Goal: Task Accomplishment & Management: Use online tool/utility

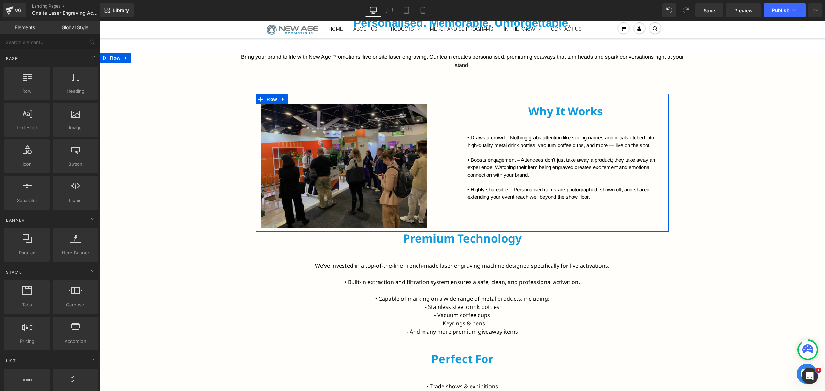
scroll to position [437, 0]
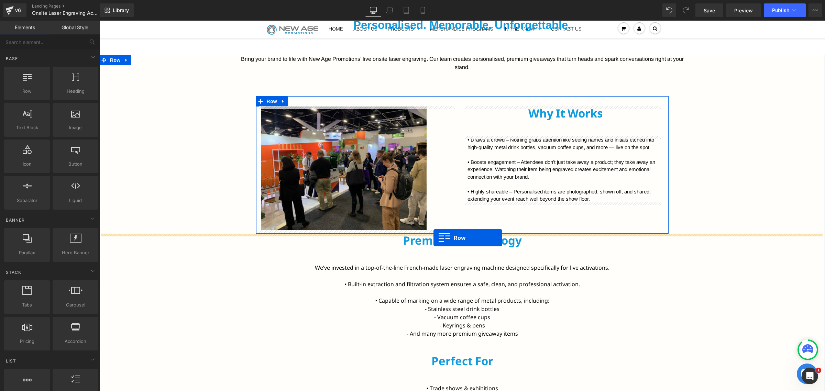
drag, startPoint x: 130, startPoint y: 107, endPoint x: 434, endPoint y: 238, distance: 331.0
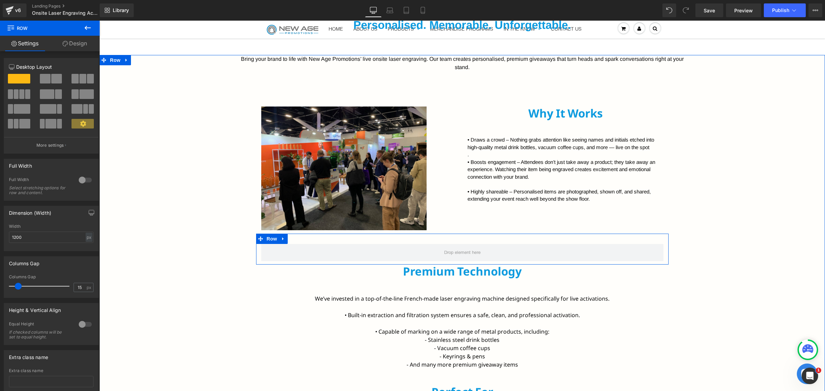
drag, startPoint x: 150, startPoint y: 101, endPoint x: 149, endPoint y: 197, distance: 96.3
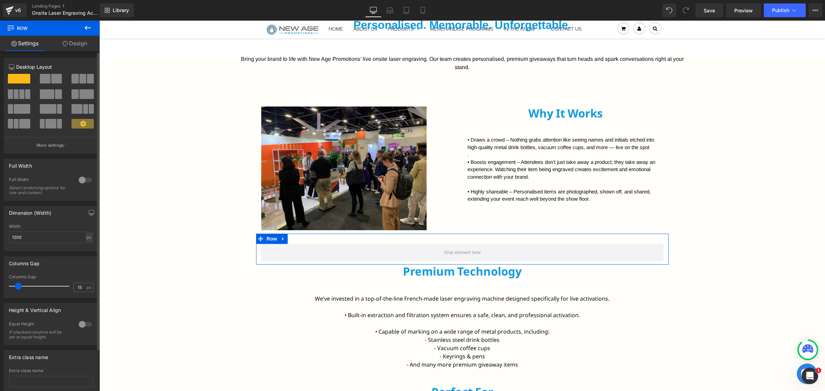
click at [48, 80] on span at bounding box center [45, 79] width 11 height 10
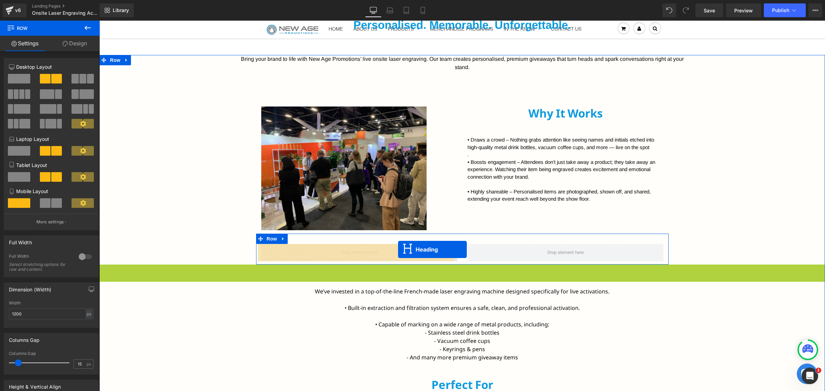
drag, startPoint x: 454, startPoint y: 278, endPoint x: 398, endPoint y: 250, distance: 62.7
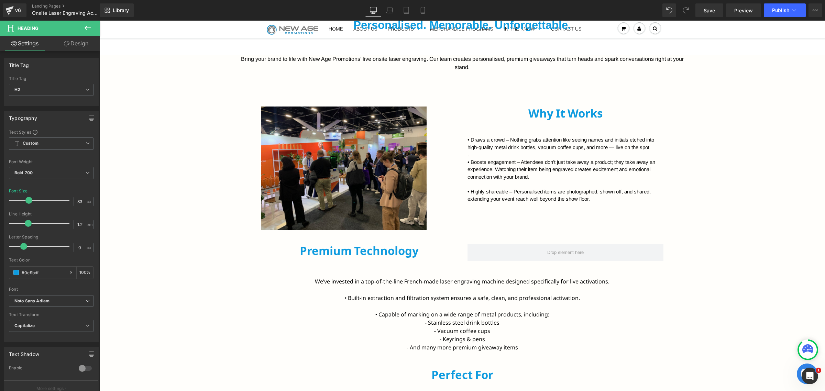
click at [92, 28] on button at bounding box center [88, 28] width 24 height 15
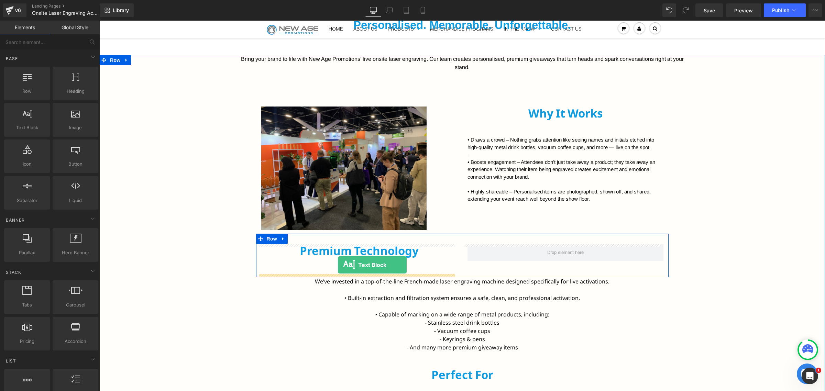
drag, startPoint x: 135, startPoint y: 137, endPoint x: 338, endPoint y: 265, distance: 240.3
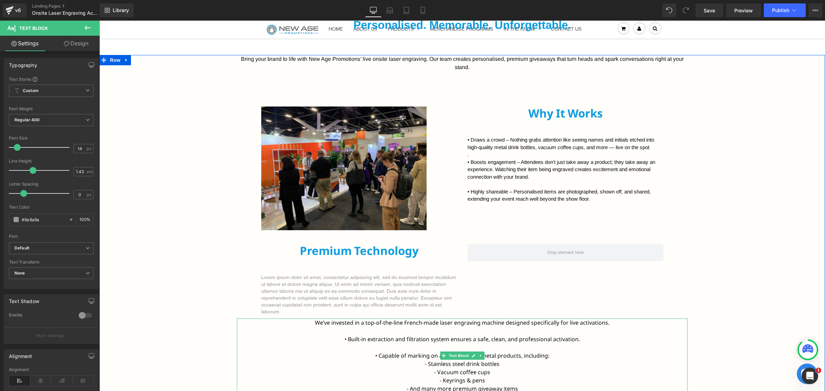
click at [416, 319] on span "We’ve invested in a top-of-the-line French-made laser engraving machine designe…" at bounding box center [462, 323] width 295 height 8
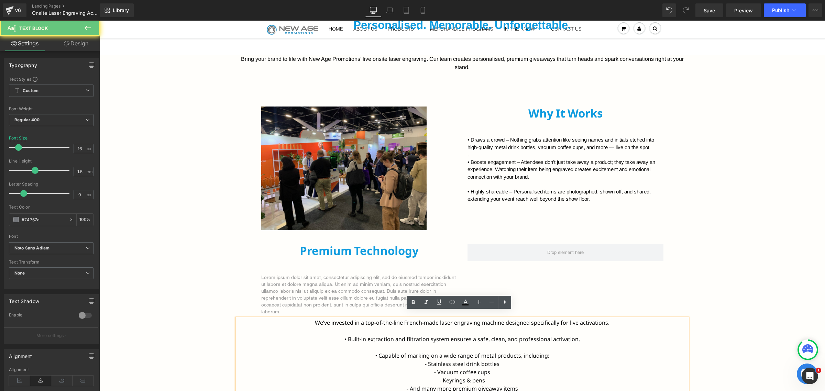
click at [416, 319] on span "We’ve invested in a top-of-the-line French-made laser engraving machine designe…" at bounding box center [462, 323] width 295 height 8
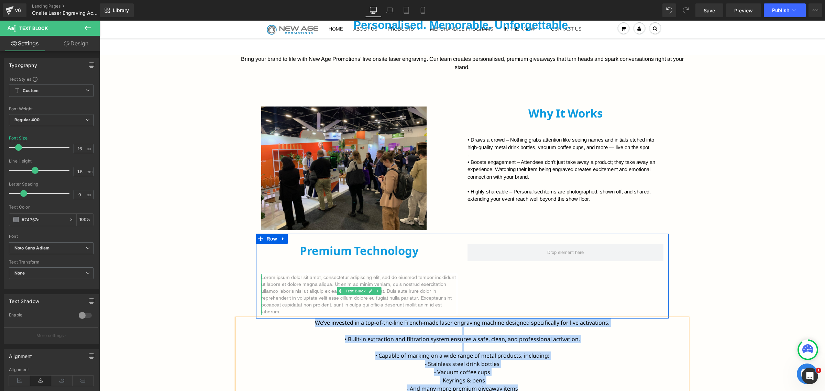
copy div "We’ve invested in a top-of-the-line French-made laser engraving machine designe…"
click at [320, 288] on p "Lorem ipsum dolor sit amet, consectetur adipiscing elit, sed do eiusmod tempor …" at bounding box center [359, 294] width 196 height 41
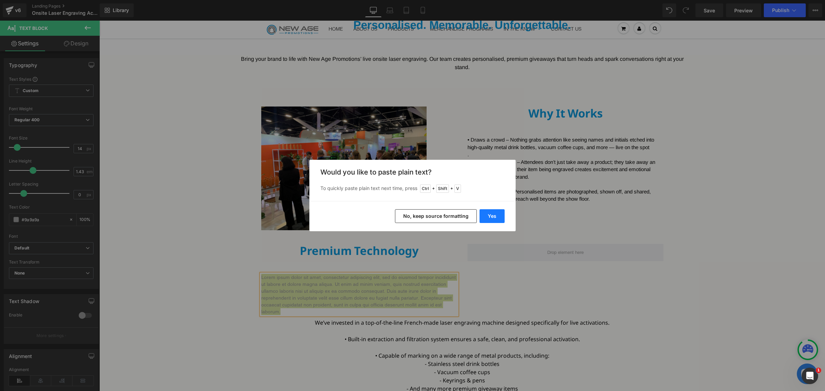
drag, startPoint x: 487, startPoint y: 213, endPoint x: 374, endPoint y: 203, distance: 112.8
click at [487, 213] on button "Yes" at bounding box center [492, 216] width 25 height 14
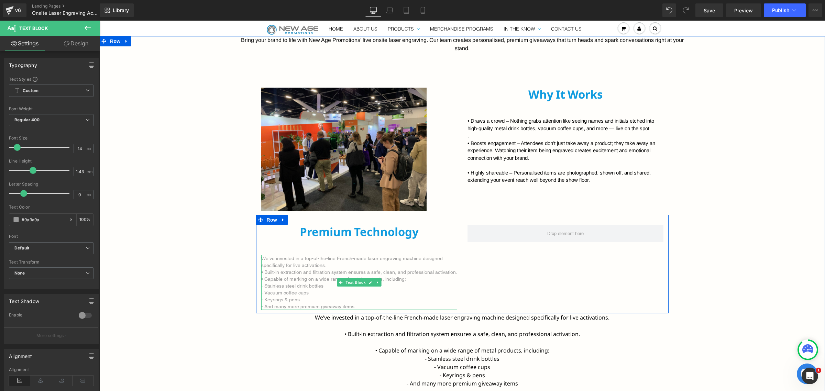
scroll to position [480, 0]
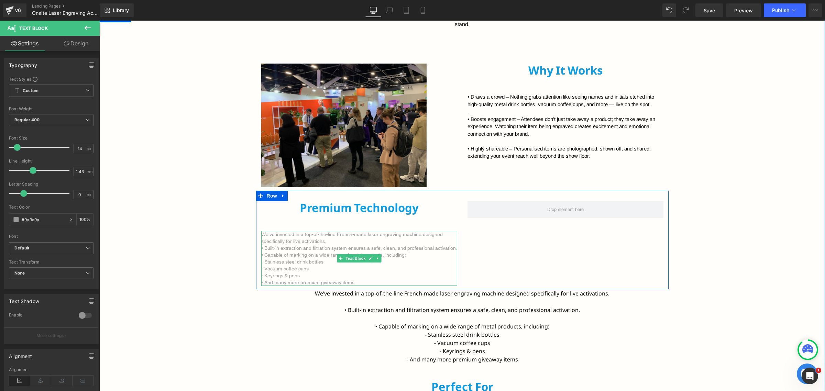
click at [344, 241] on p "We’ve invested in a top-of-the-line French-made laser engraving machine designe…" at bounding box center [359, 238] width 196 height 14
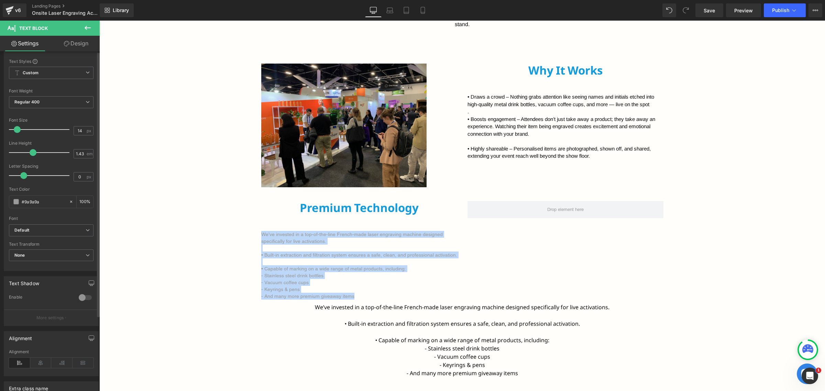
scroll to position [43, 0]
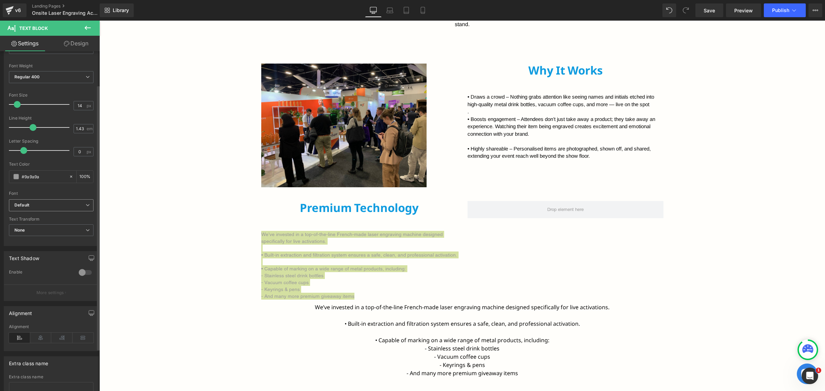
click at [55, 206] on b "Default" at bounding box center [49, 206] width 71 height 6
click at [39, 244] on li "Arimo" at bounding box center [51, 248] width 85 height 11
click at [69, 178] on icon at bounding box center [71, 176] width 5 height 5
type input "none"
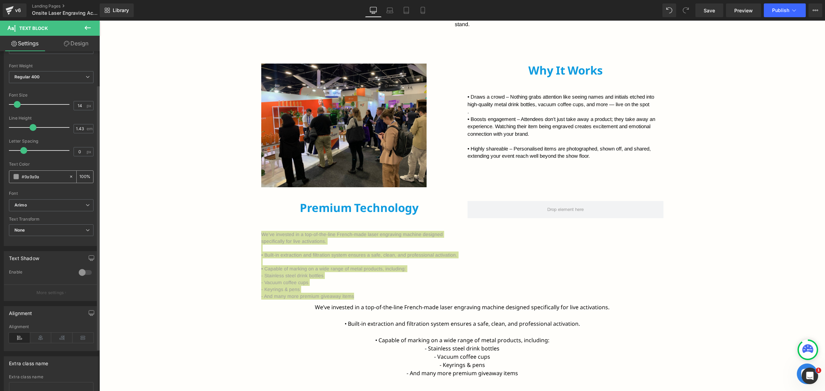
type input "0"
click at [16, 177] on span at bounding box center [16, 177] width 6 height 6
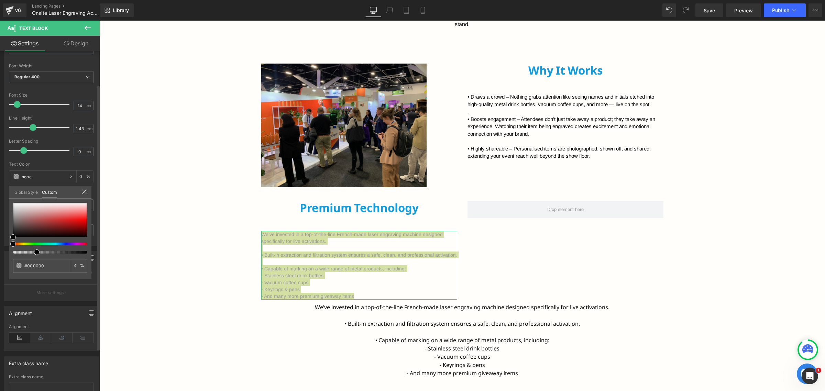
type input "#000000"
type input "4"
type input "#000000"
type input "4"
type input "27"
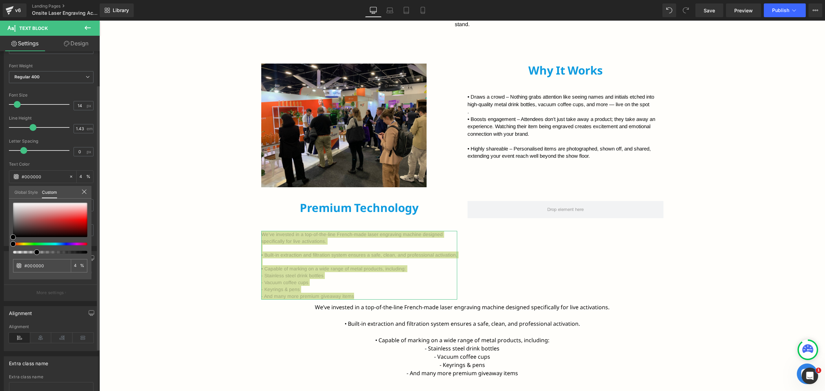
type input "27"
type input "87"
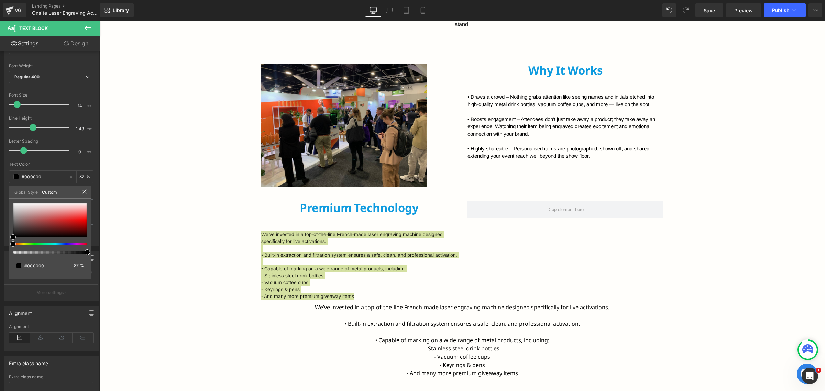
drag, startPoint x: 112, startPoint y: 273, endPoint x: 108, endPoint y: 254, distance: 19.4
drag, startPoint x: 186, startPoint y: 272, endPoint x: 101, endPoint y: 255, distance: 86.3
type input "99"
type input "93"
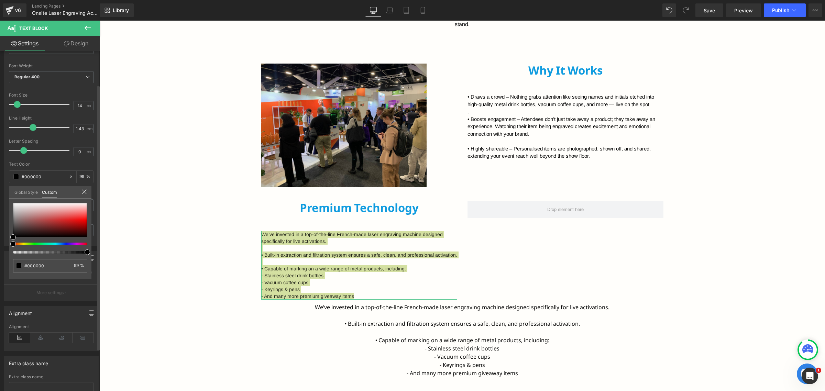
type input "93"
type input "94"
type input "100"
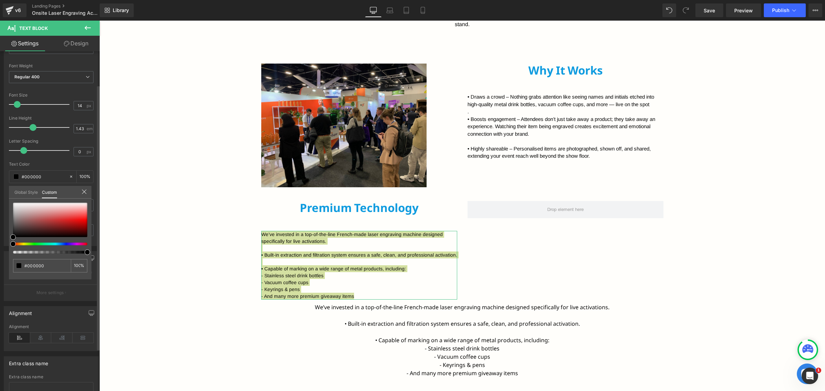
drag, startPoint x: 87, startPoint y: 252, endPoint x: 95, endPoint y: 253, distance: 7.6
click at [95, 246] on div "Typography Text Styles Custom Custom Setup Global Style Custom Setup Global Sty…" at bounding box center [51, 128] width 103 height 236
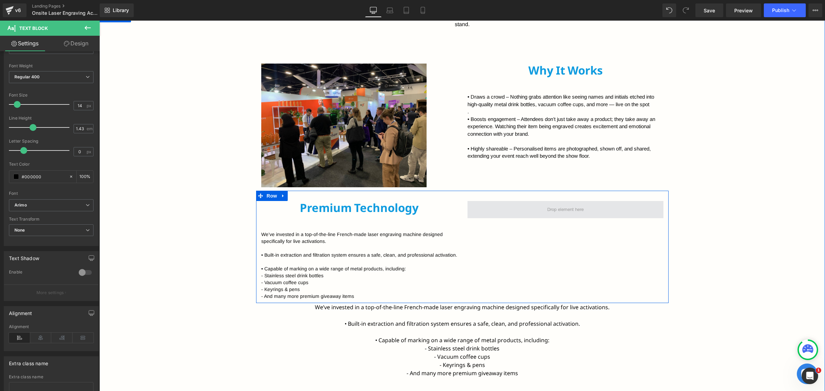
click at [539, 214] on span at bounding box center [566, 209] width 196 height 17
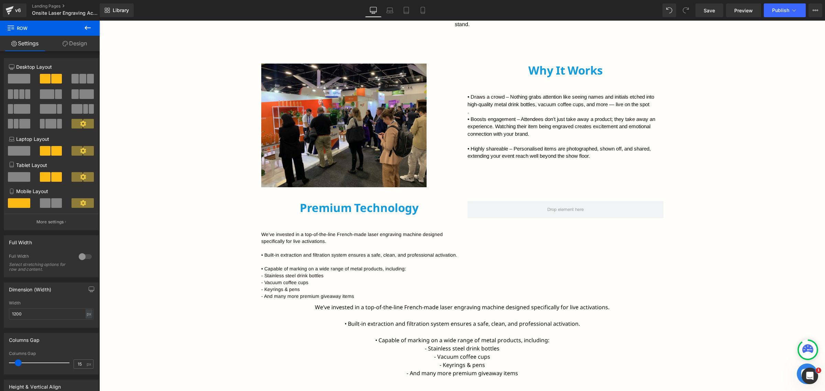
click at [85, 29] on icon at bounding box center [88, 28] width 8 height 8
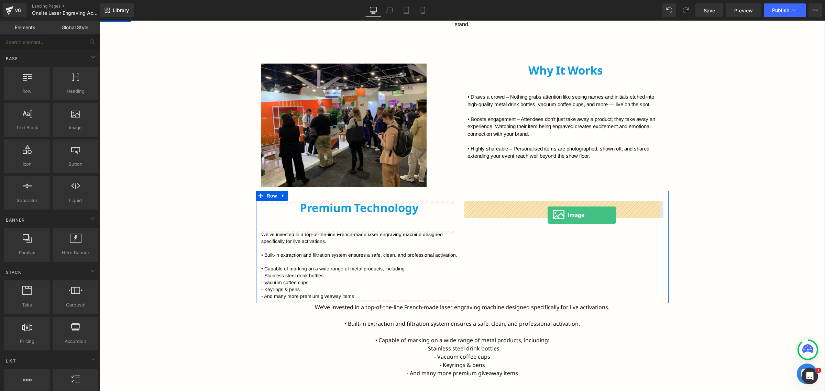
drag, startPoint x: 193, startPoint y: 151, endPoint x: 548, endPoint y: 215, distance: 360.3
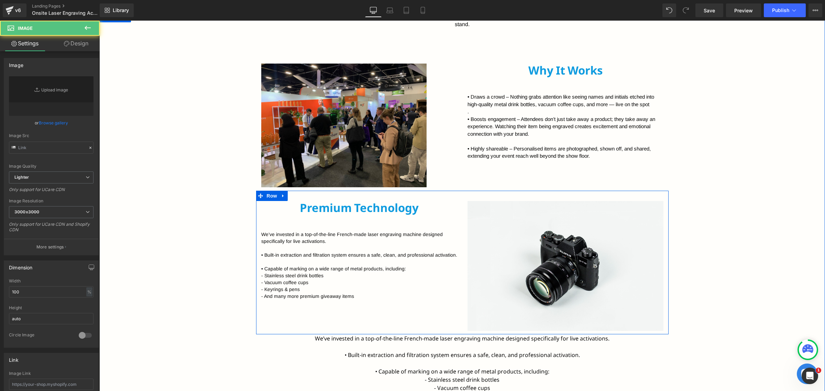
type input "//[DOMAIN_NAME][URL]"
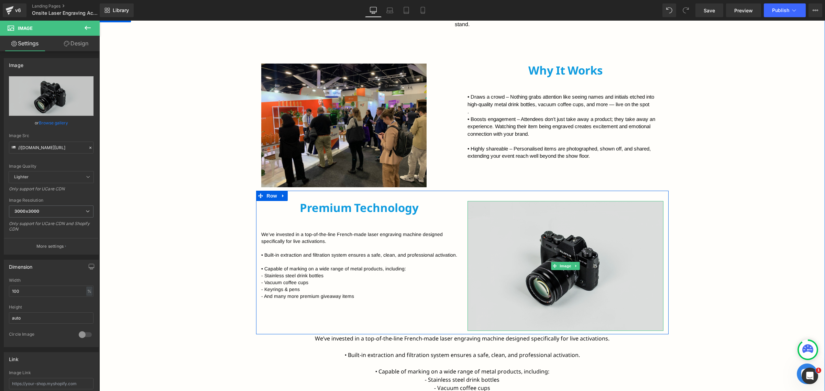
click at [547, 239] on img at bounding box center [566, 266] width 196 height 130
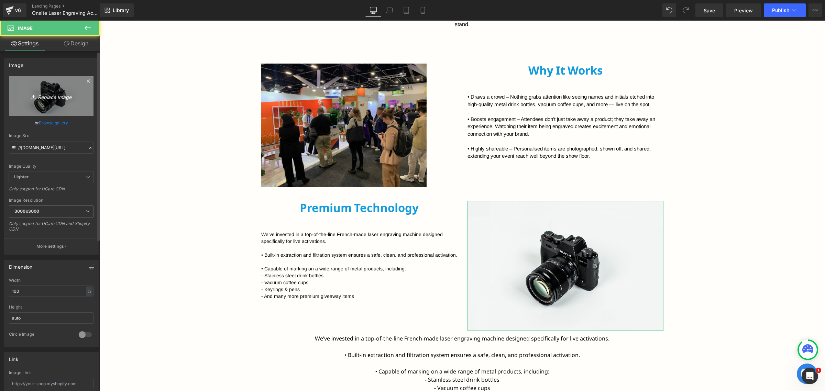
click at [40, 100] on icon "Replace Image" at bounding box center [51, 96] width 55 height 9
type input "C:\fakepath\Laser.png"
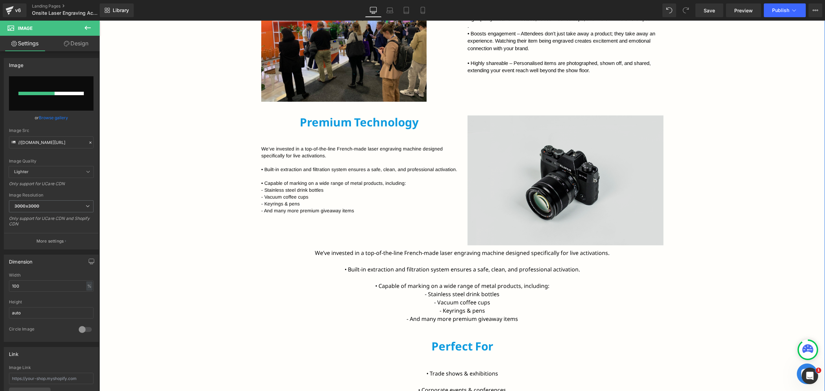
scroll to position [566, 0]
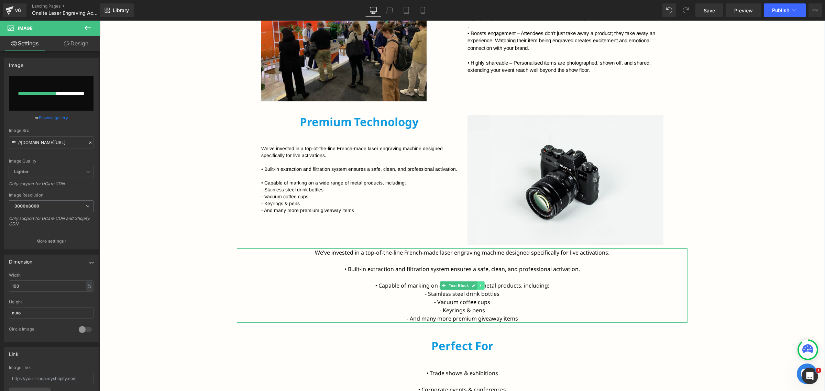
click at [479, 286] on link at bounding box center [480, 286] width 7 height 8
click at [482, 286] on icon at bounding box center [484, 286] width 4 height 4
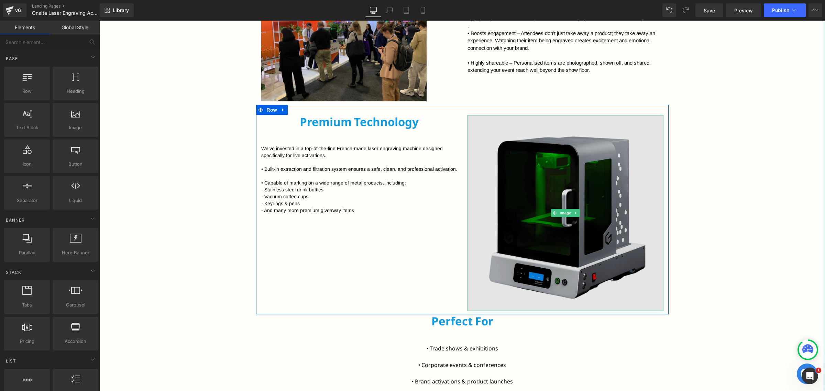
click at [579, 211] on img at bounding box center [566, 213] width 196 height 196
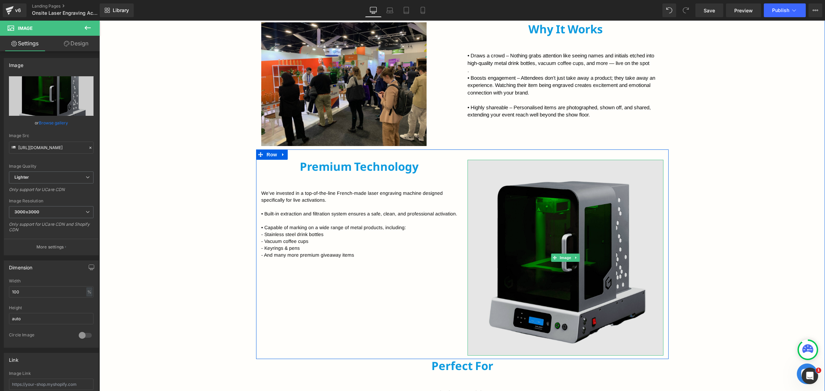
scroll to position [523, 0]
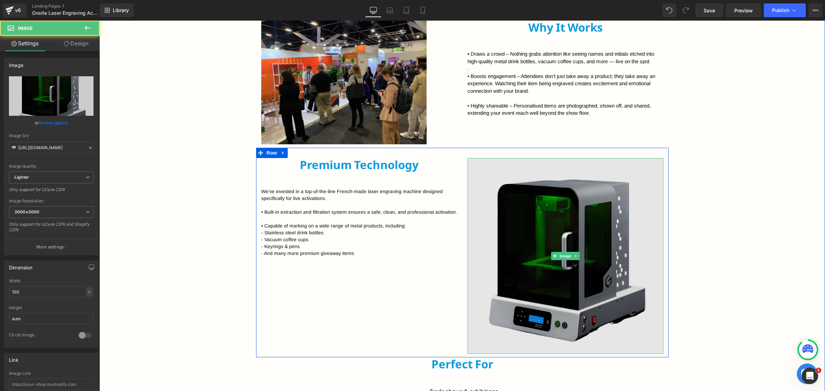
click at [590, 281] on img at bounding box center [566, 256] width 196 height 196
drag, startPoint x: 563, startPoint y: 353, endPoint x: 562, endPoint y: 308, distance: 44.4
click at [562, 308] on div "Image" at bounding box center [566, 256] width 196 height 196
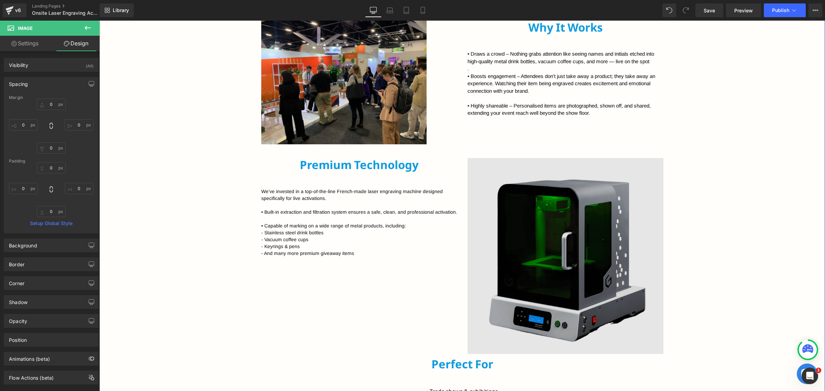
click at [590, 225] on img at bounding box center [566, 256] width 196 height 196
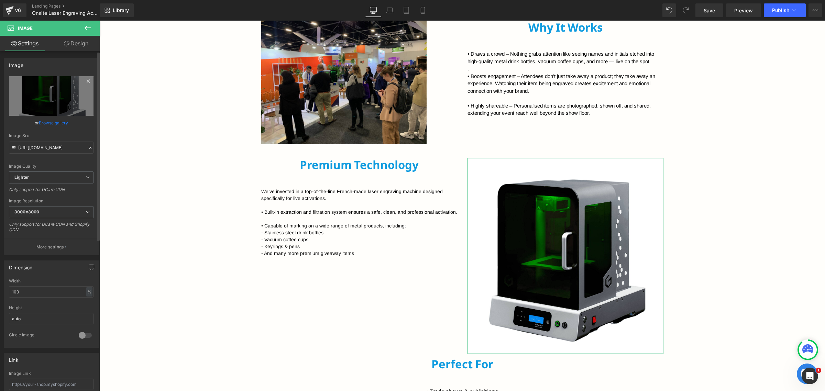
click at [86, 83] on icon at bounding box center [88, 81] width 8 height 8
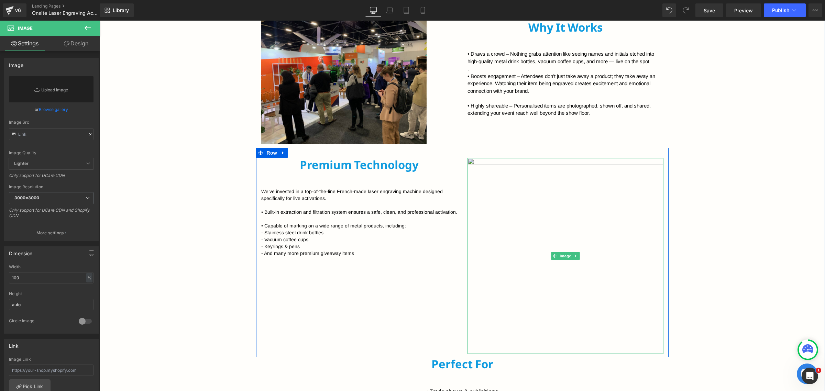
click at [473, 167] on img at bounding box center [566, 256] width 196 height 196
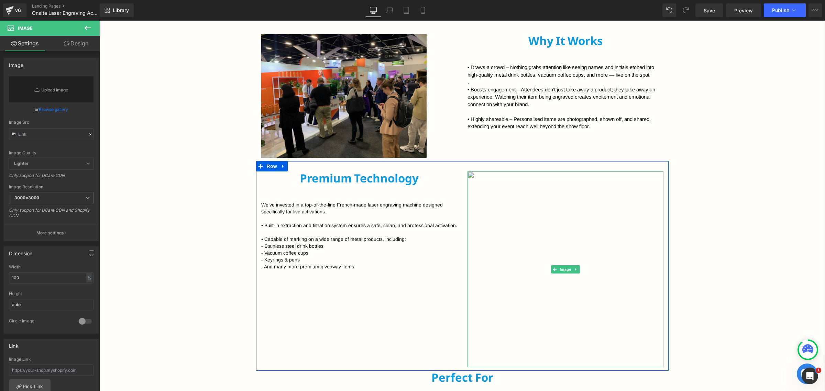
scroll to position [437, 0]
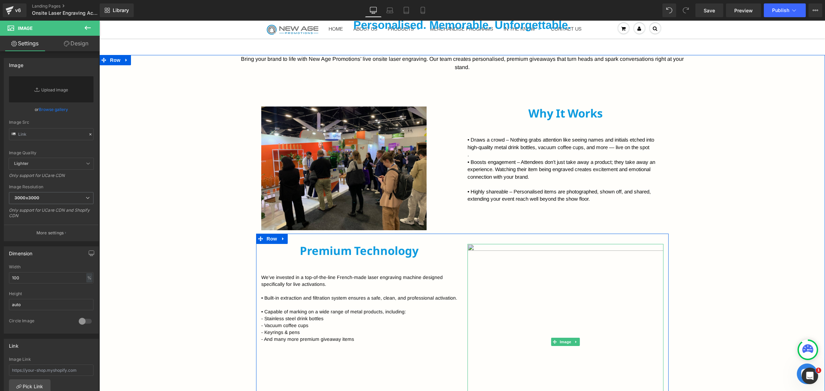
click at [582, 280] on img at bounding box center [566, 342] width 196 height 196
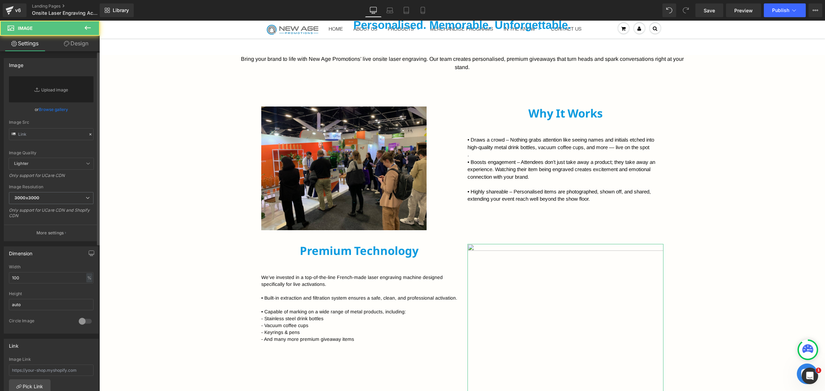
click at [53, 111] on link "Browse gallery" at bounding box center [53, 110] width 29 height 12
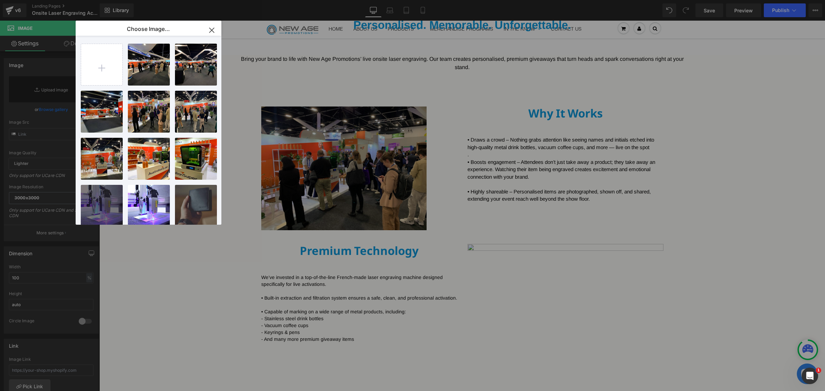
click at [211, 32] on icon "button" at bounding box center [211, 30] width 11 height 11
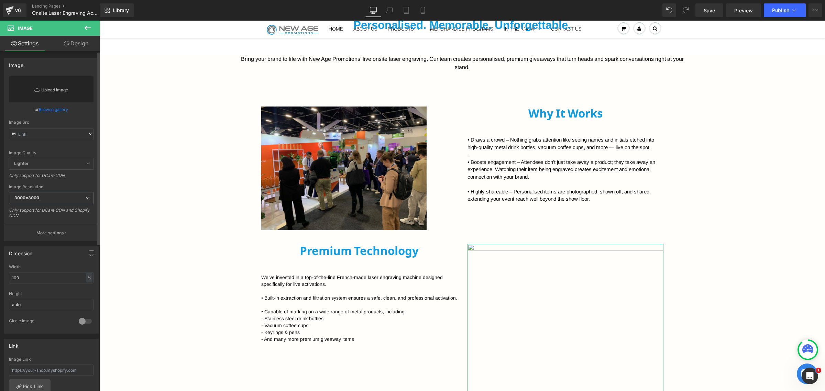
click at [79, 82] on link "Replace Image" at bounding box center [51, 89] width 85 height 26
type input "C:\fakepath\Laser.png"
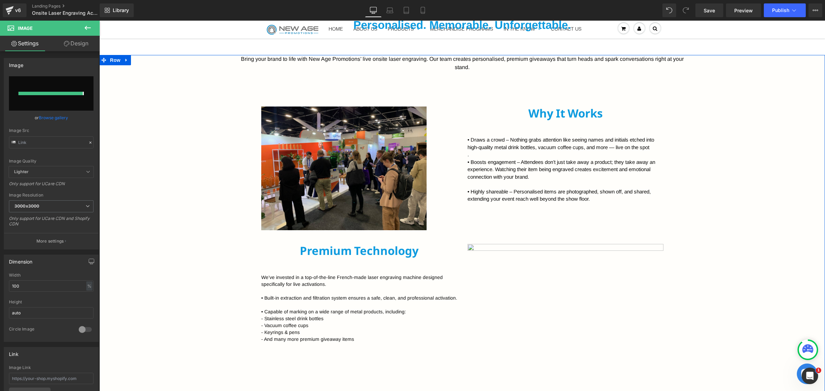
type input "[URL][DOMAIN_NAME]"
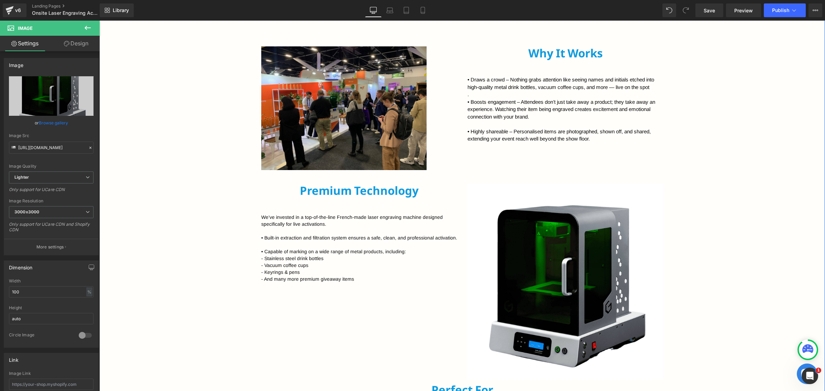
scroll to position [480, 0]
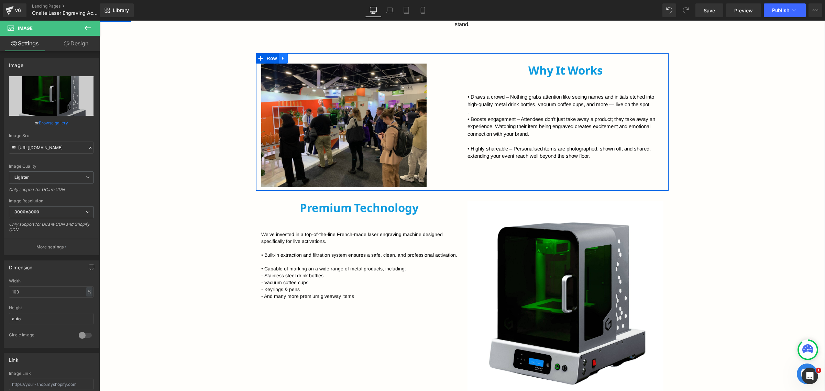
click at [282, 57] on icon at bounding box center [282, 58] width 1 height 3
click at [290, 58] on icon at bounding box center [292, 58] width 5 height 5
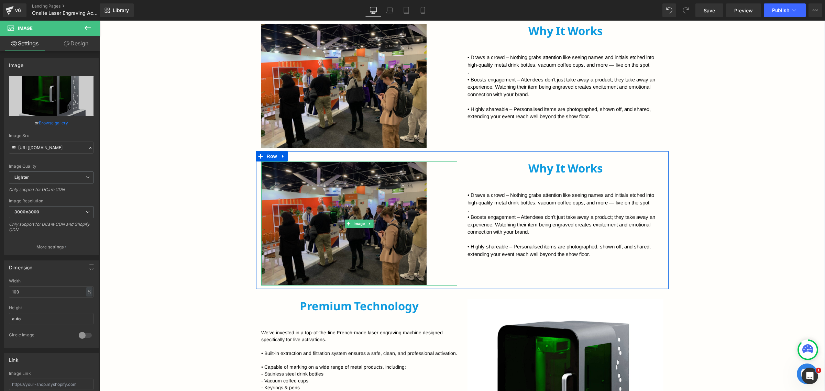
scroll to position [523, 0]
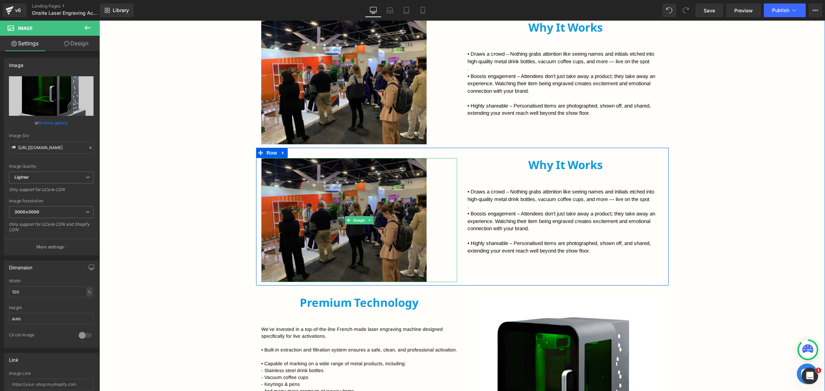
click at [377, 207] on img at bounding box center [359, 220] width 196 height 124
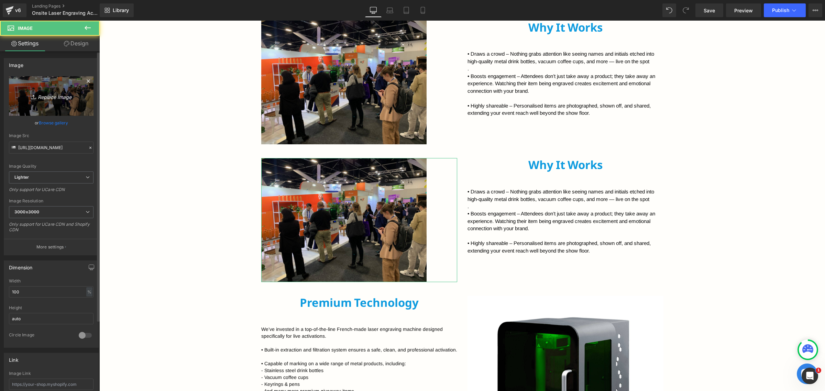
click at [34, 100] on icon at bounding box center [34, 97] width 7 height 7
type input "C:\fakepath\Laser.png"
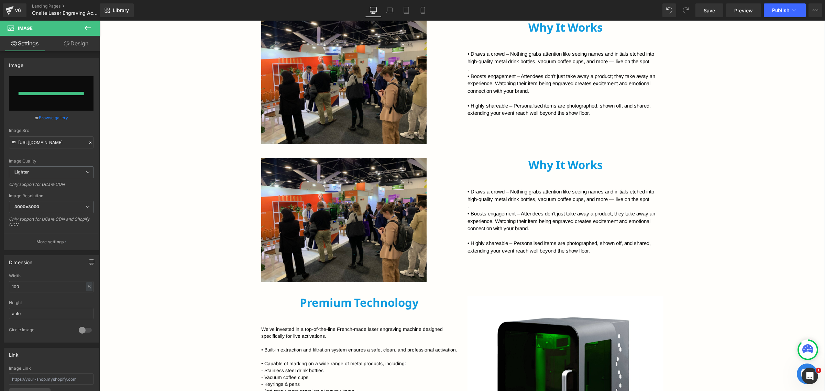
type input "[URL][DOMAIN_NAME]"
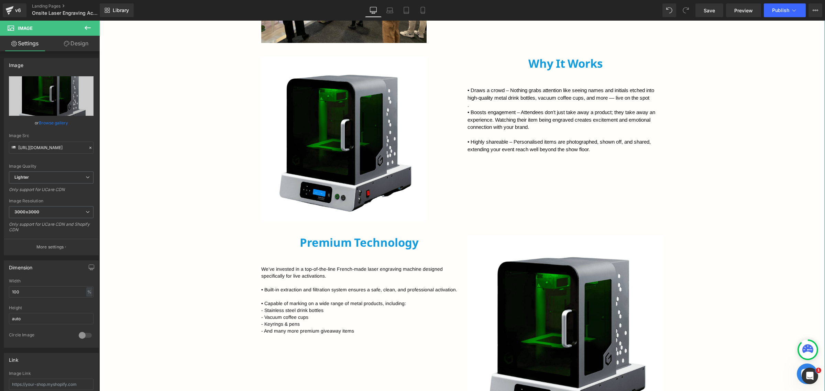
scroll to position [609, 0]
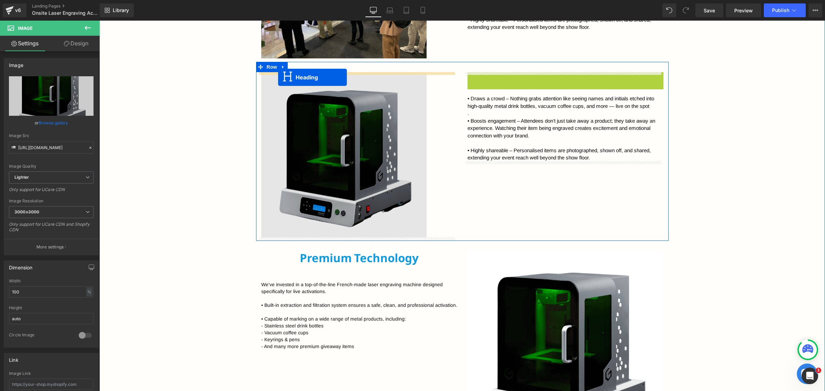
drag, startPoint x: 546, startPoint y: 85, endPoint x: 278, endPoint y: 77, distance: 268.3
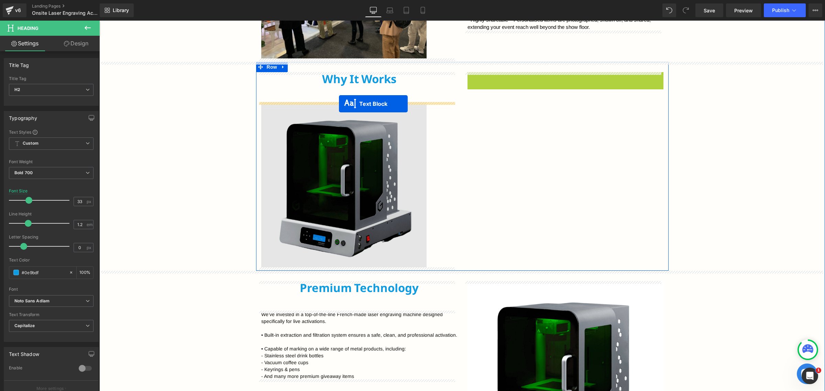
drag, startPoint x: 543, startPoint y: 104, endPoint x: 339, endPoint y: 104, distance: 203.9
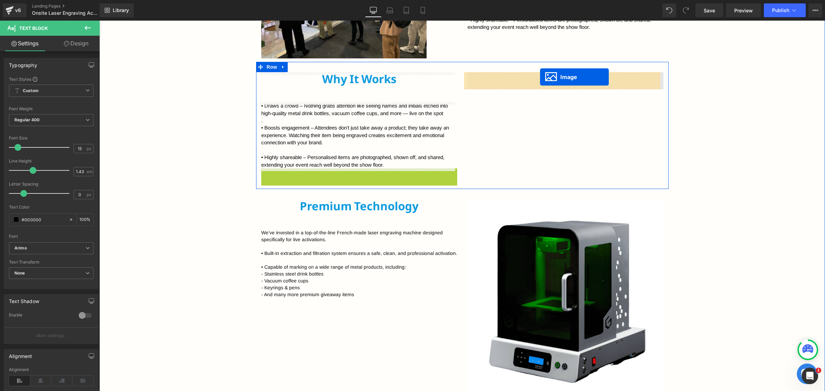
drag, startPoint x: 345, startPoint y: 252, endPoint x: 540, endPoint y: 77, distance: 262.5
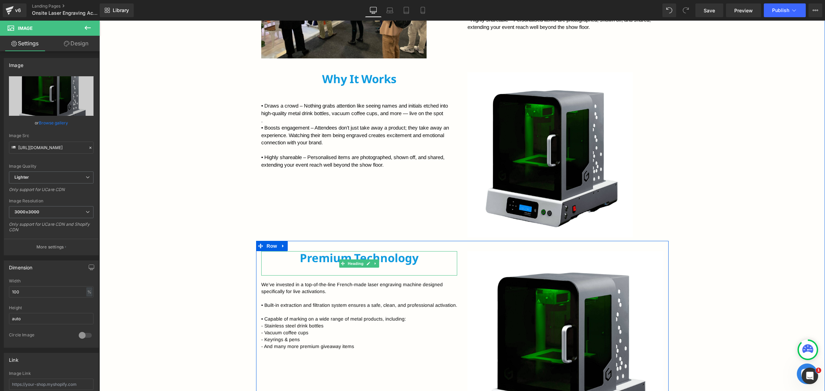
click at [322, 259] on h2 "Premium Technology" at bounding box center [359, 258] width 196 height 14
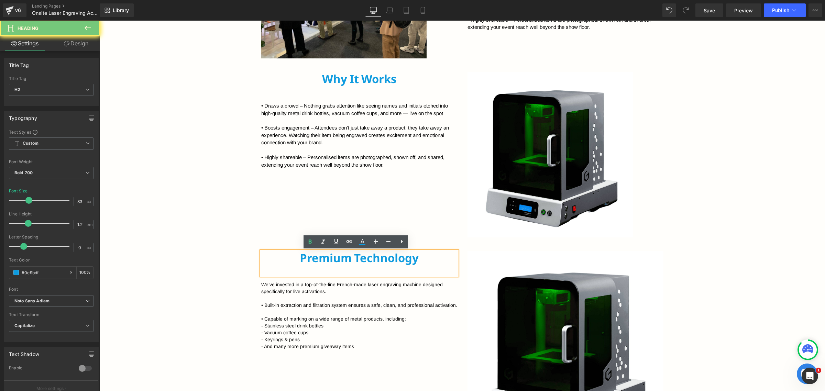
click at [322, 259] on h2 "Premium Technology" at bounding box center [359, 258] width 196 height 14
copy h2 "Premium Technology"
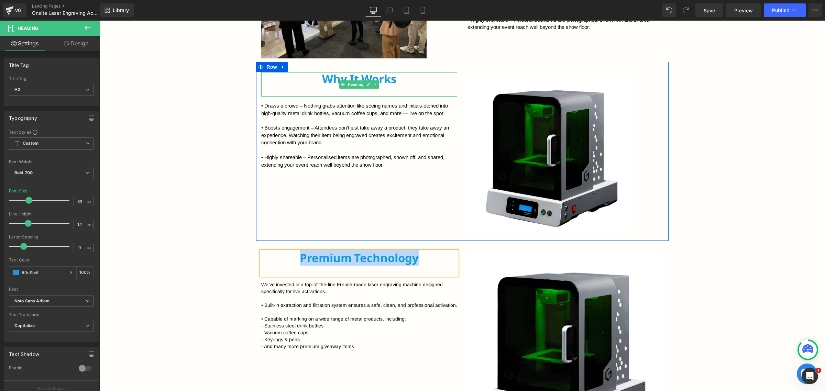
click at [329, 81] on h2 "Why It Works" at bounding box center [359, 79] width 196 height 14
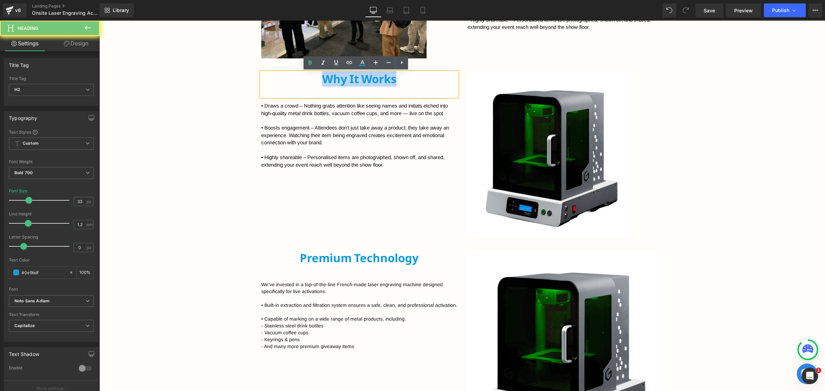
click at [329, 81] on h2 "Why It Works" at bounding box center [359, 79] width 196 height 14
paste div
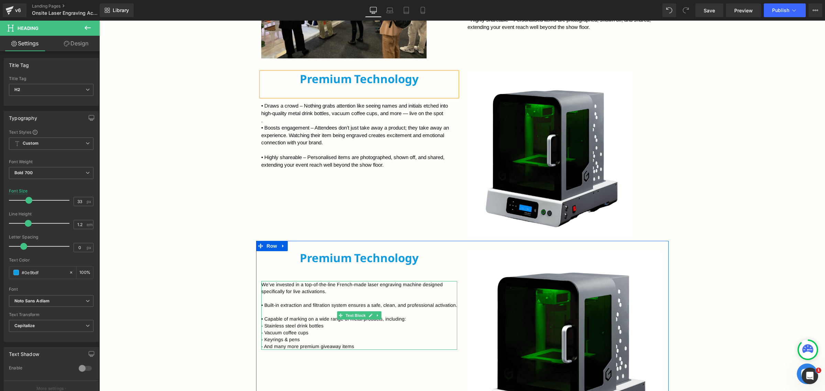
click at [314, 287] on p "We’ve invested in a top-of-the-line French-made laser engraving machine designe…" at bounding box center [359, 291] width 196 height 21
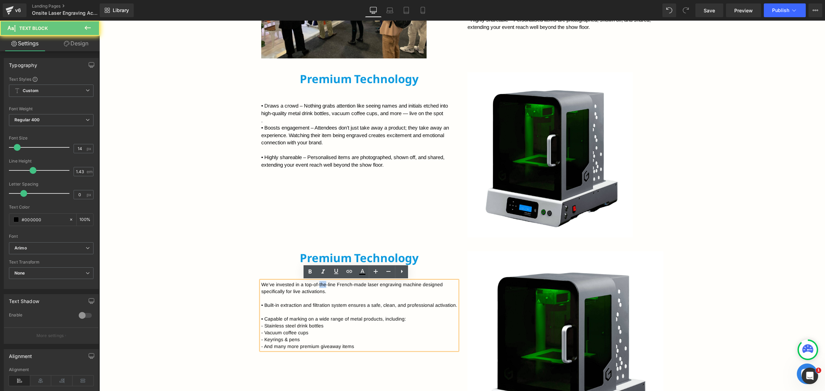
click at [314, 287] on p "We’ve invested in a top-of-the-line French-made laser engraving machine designe…" at bounding box center [359, 291] width 196 height 21
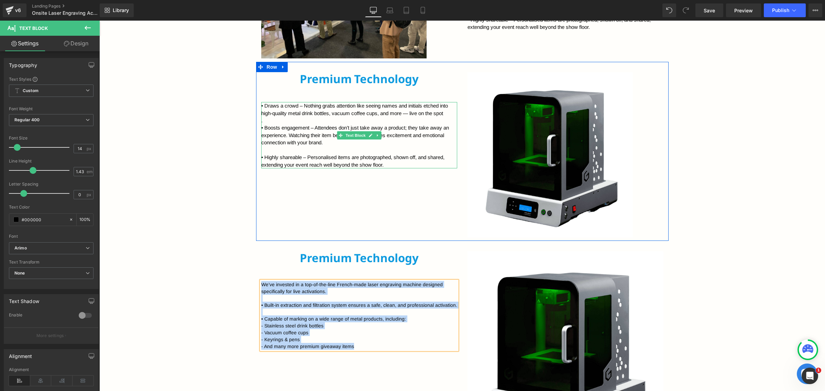
click at [306, 129] on p "• Boosts engagement – Attendees don’t just take away a product; they take away …" at bounding box center [359, 139] width 196 height 30
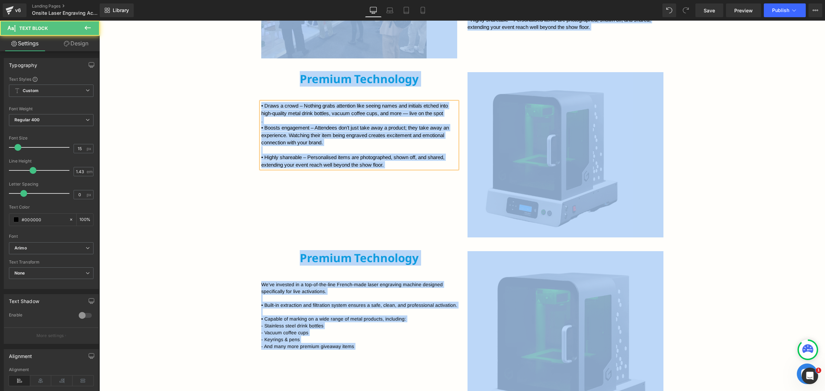
click at [297, 134] on p "• Boosts engagement – Attendees don’t just take away a product; they take away …" at bounding box center [359, 139] width 196 height 30
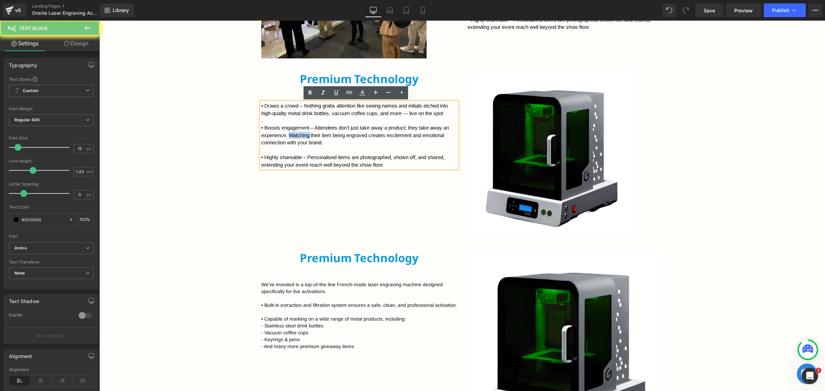
click at [297, 134] on p "• Boosts engagement – Attendees don’t just take away a product; they take away …" at bounding box center [359, 139] width 196 height 30
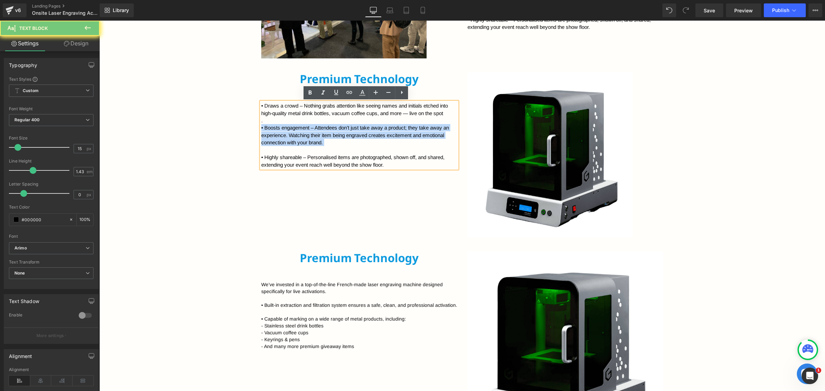
click at [297, 134] on p "• Boosts engagement – Attendees don’t just take away a product; they take away …" at bounding box center [359, 139] width 196 height 30
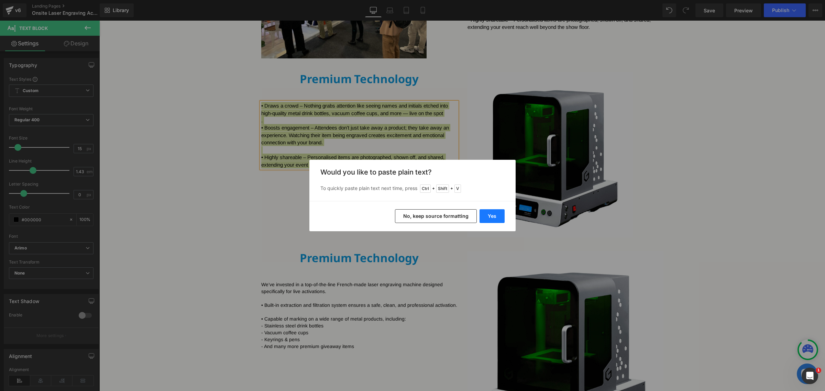
click at [492, 217] on button "Yes" at bounding box center [492, 216] width 25 height 14
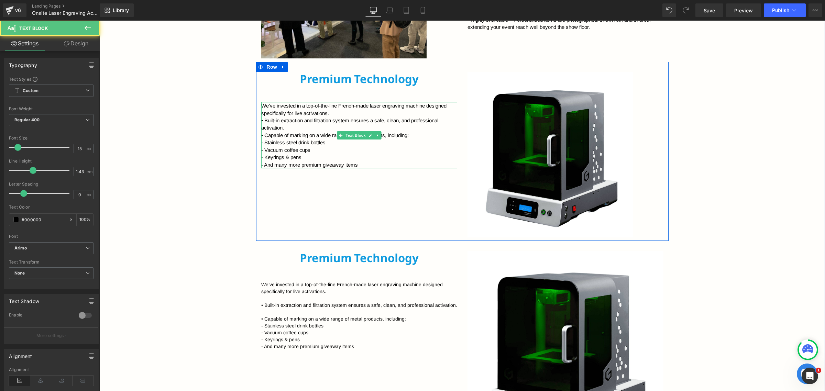
click at [331, 112] on p "We’ve invested in a top-of-the-line French-made laser engraving machine designe…" at bounding box center [359, 109] width 196 height 15
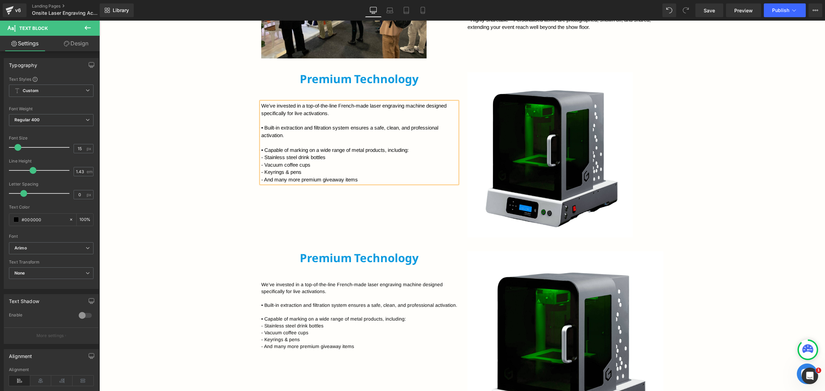
click at [178, 173] on div "Bring your brand to life with New Age Promotions’ live onsite laser engraving. …" at bounding box center [462, 311] width 726 height 857
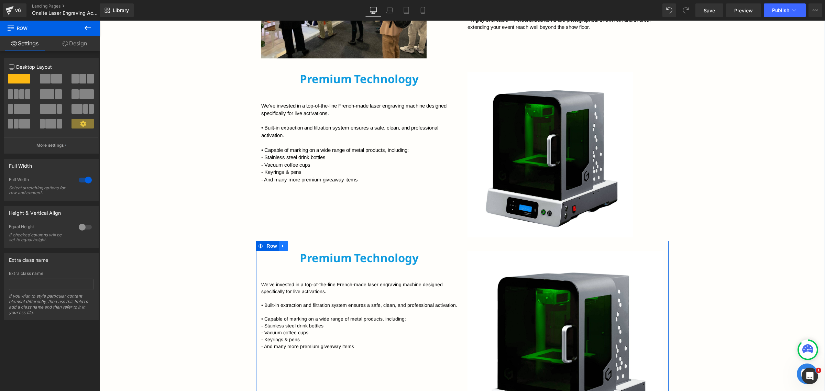
click at [283, 242] on link at bounding box center [283, 246] width 9 height 10
click at [300, 247] on icon at bounding box center [301, 246] width 5 height 5
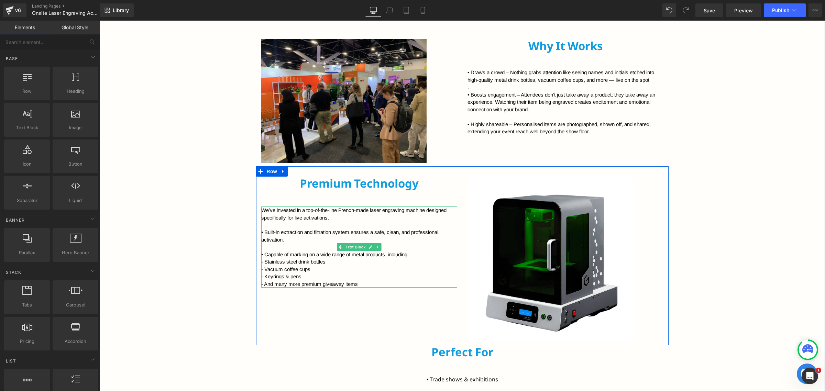
scroll to position [480, 0]
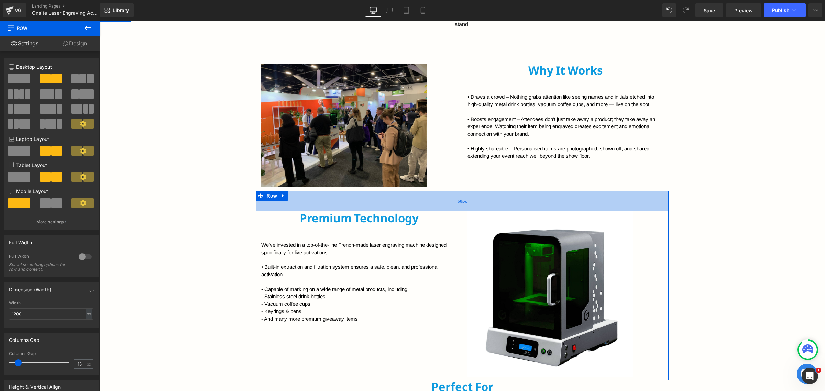
drag, startPoint x: 445, startPoint y: 195, endPoint x: 446, endPoint y: 205, distance: 10.4
click at [446, 205] on div "60px" at bounding box center [462, 201] width 413 height 21
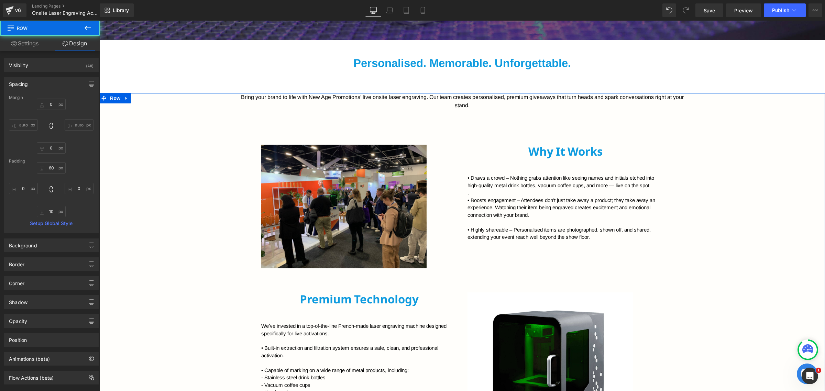
scroll to position [394, 0]
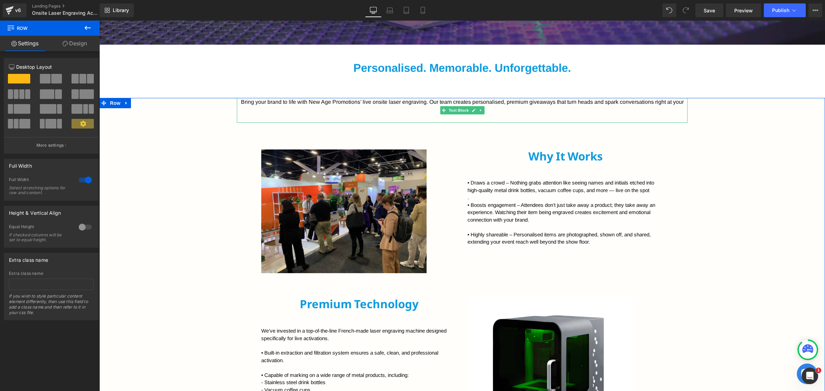
click at [460, 118] on p at bounding box center [462, 119] width 451 height 8
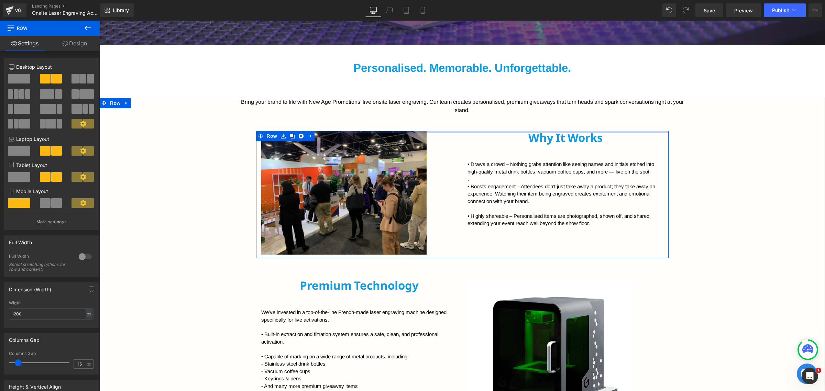
drag, startPoint x: 440, startPoint y: 135, endPoint x: 443, endPoint y: 120, distance: 14.7
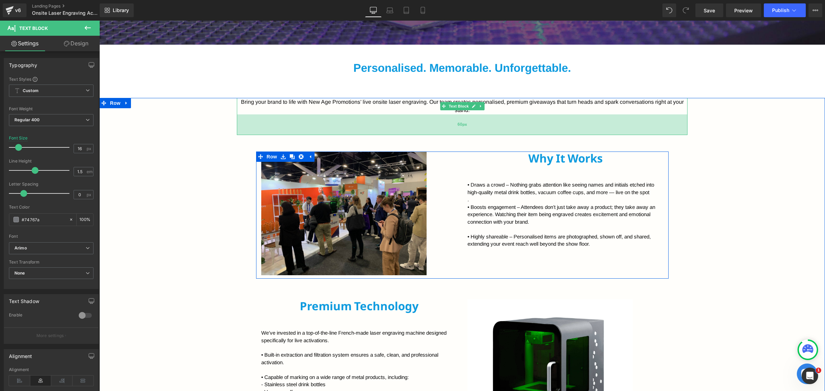
drag, startPoint x: 456, startPoint y: 114, endPoint x: 464, endPoint y: 134, distance: 22.1
click at [464, 134] on div "60px" at bounding box center [462, 125] width 451 height 21
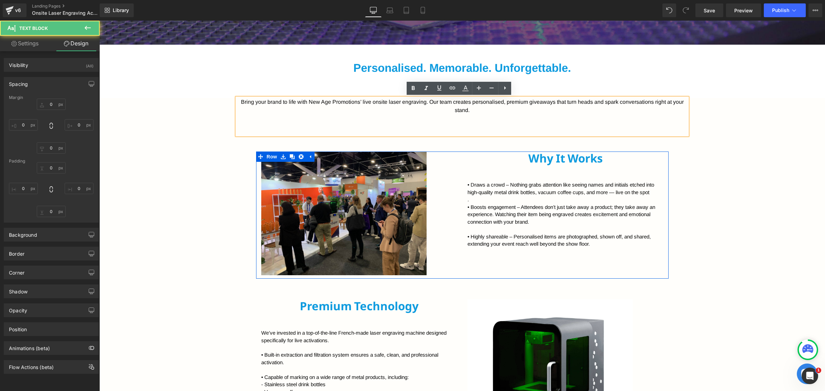
type input "0"
type input "400"
type input "48"
type input "400"
type input "0"
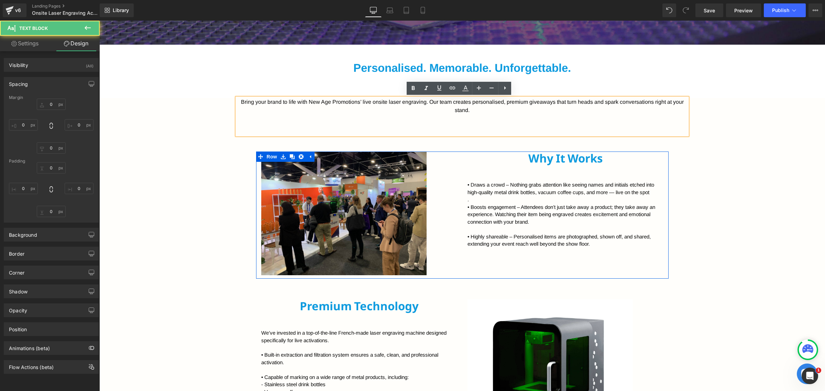
type input "0"
type input "60"
type input "0"
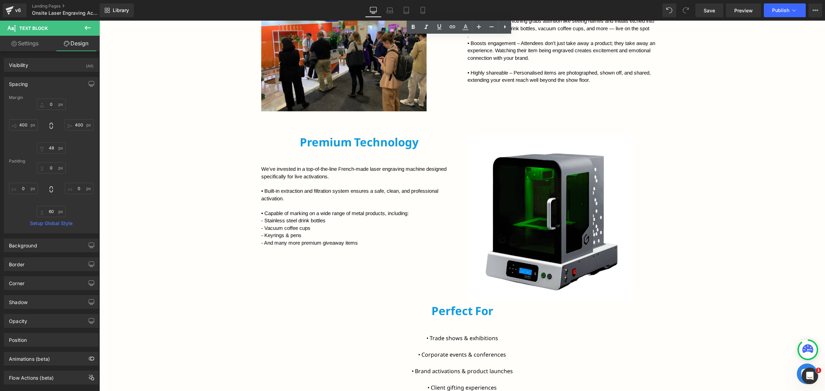
scroll to position [566, 0]
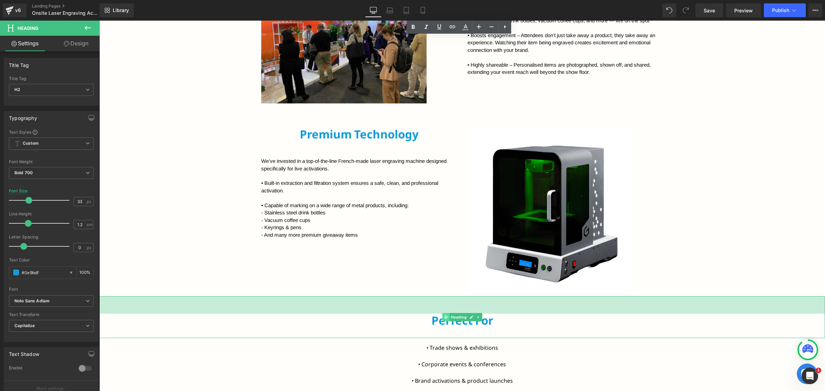
drag, startPoint x: 456, startPoint y: 296, endPoint x: 442, endPoint y: 317, distance: 25.9
click at [442, 317] on div "Perfect For Heading 51px" at bounding box center [462, 317] width 726 height 42
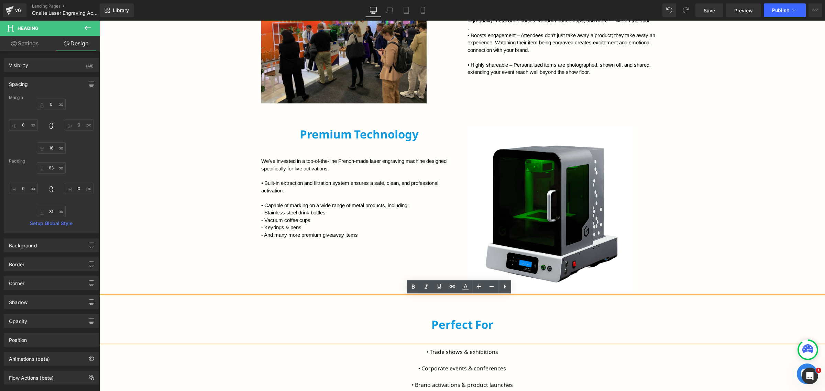
click at [427, 320] on h2 "Perfect For" at bounding box center [462, 325] width 726 height 14
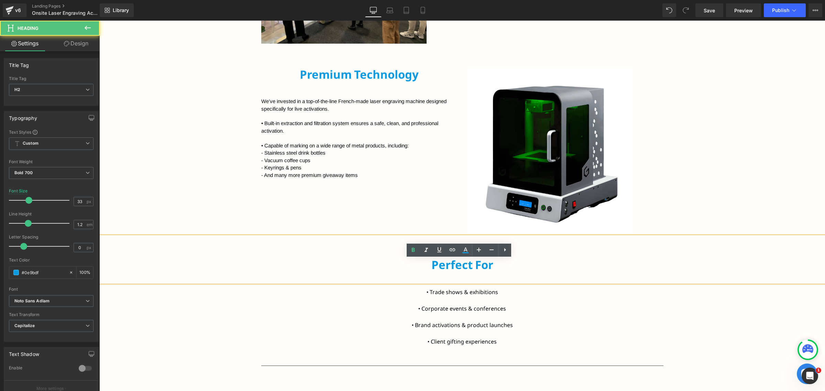
scroll to position [652, 0]
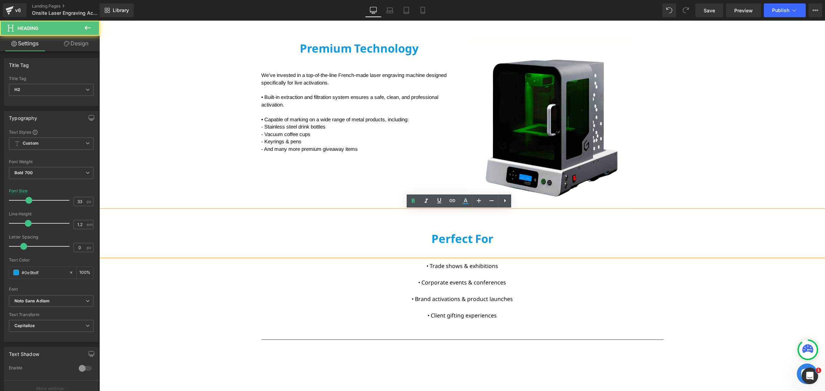
click at [446, 226] on div "Perfect For" at bounding box center [462, 233] width 726 height 46
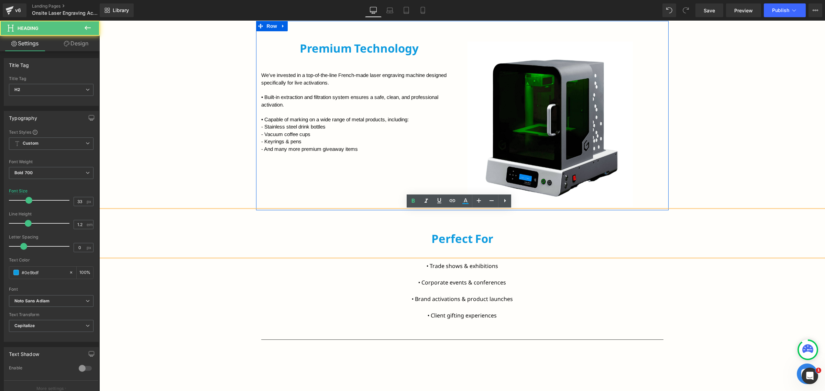
click at [426, 170] on div "Premium Technology Heading We’ve invested in a top-of-the-line French-made lase…" at bounding box center [462, 115] width 413 height 189
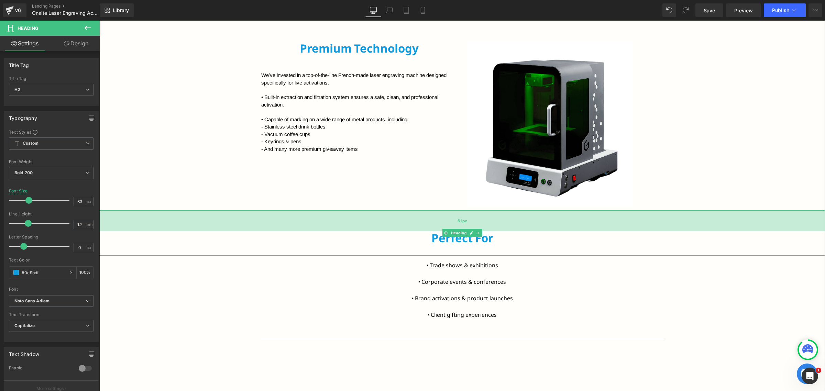
click at [452, 225] on div "61px" at bounding box center [462, 220] width 726 height 21
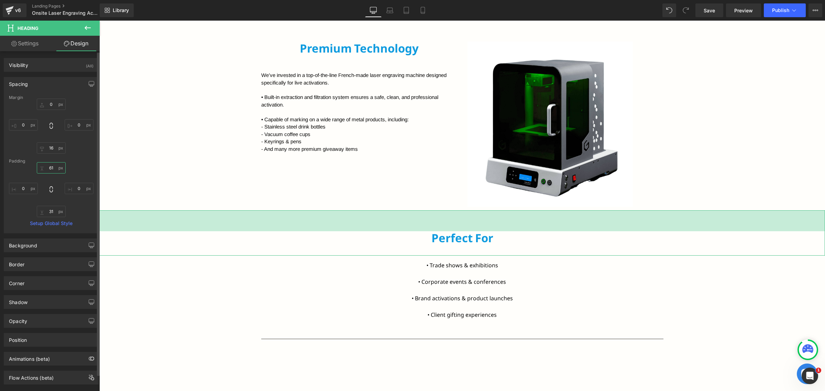
click at [53, 168] on input "61" at bounding box center [51, 167] width 29 height 11
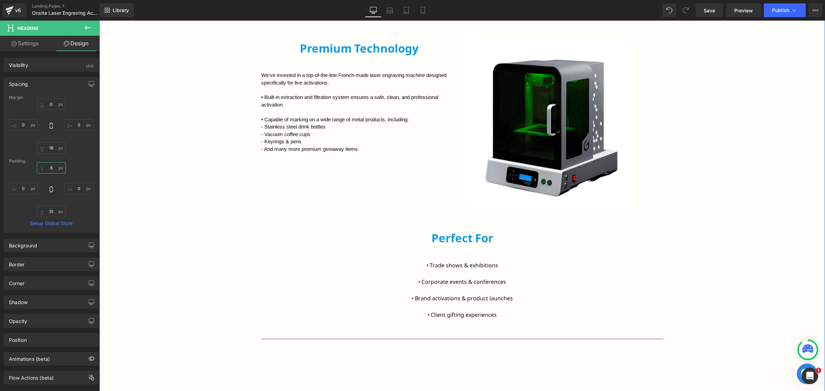
type input "60"
click at [460, 258] on div "Bring your brand to life with New Age Promotions’ live onsite laser engraving. …" at bounding box center [462, 180] width 726 height 680
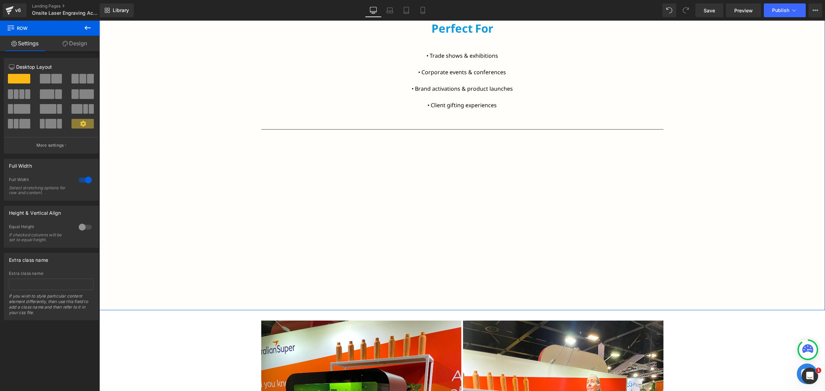
scroll to position [867, 0]
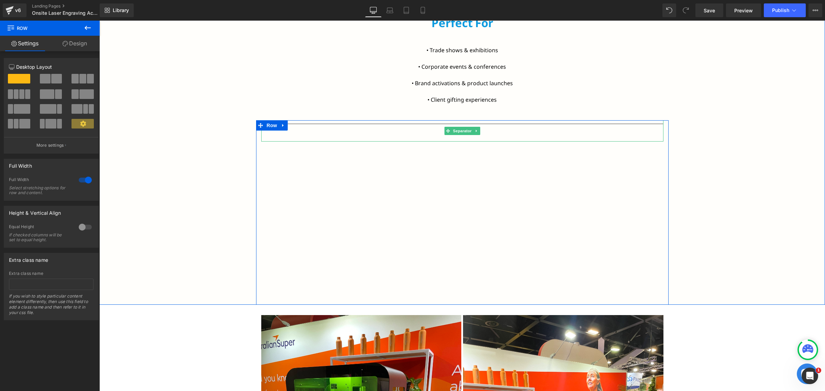
click at [425, 136] on hr at bounding box center [462, 133] width 402 height 18
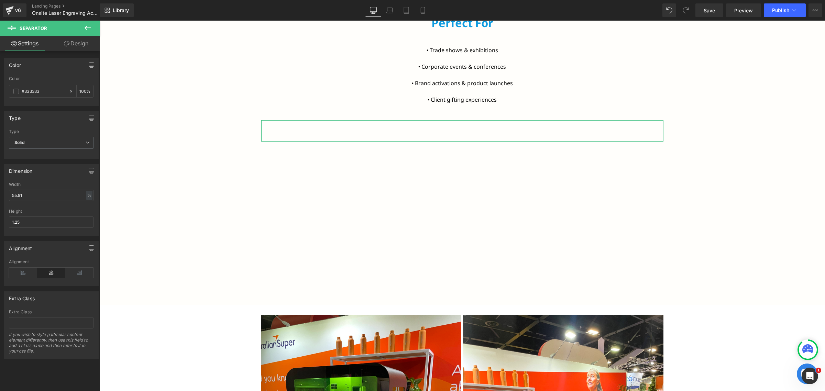
click at [76, 45] on link "Design" at bounding box center [76, 43] width 50 height 15
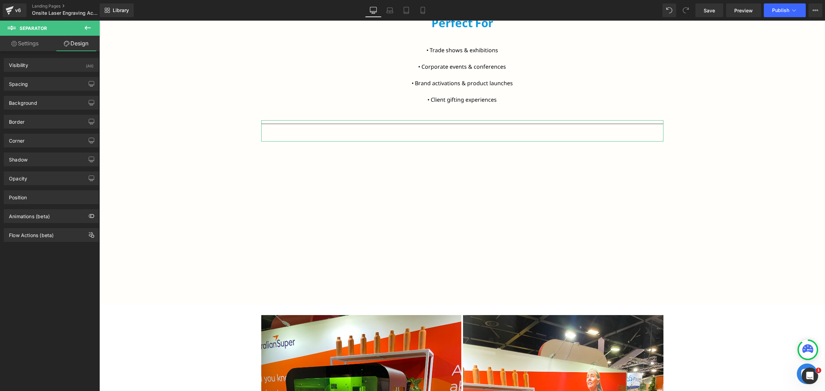
type input "0"
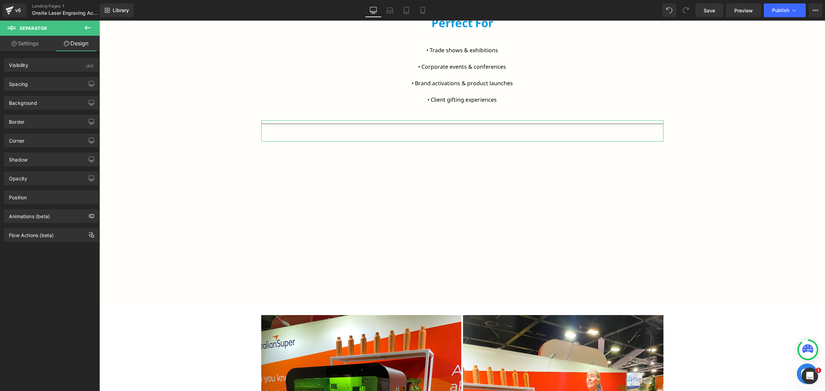
type input "0"
type input "51"
type input "0"
click at [48, 88] on div "Spacing" at bounding box center [51, 83] width 94 height 13
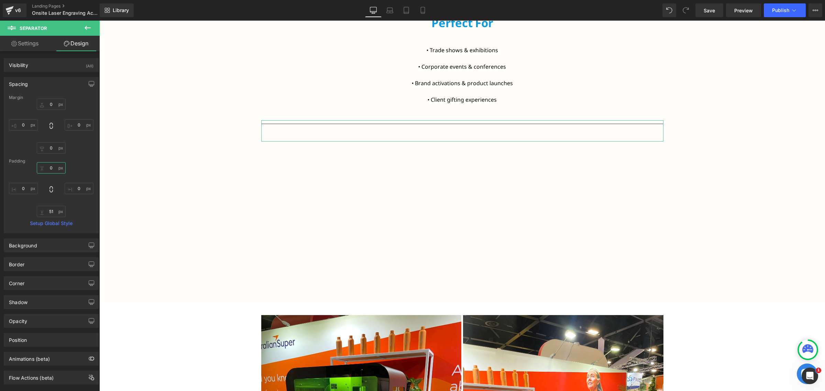
click at [52, 166] on input "0" at bounding box center [51, 167] width 29 height 11
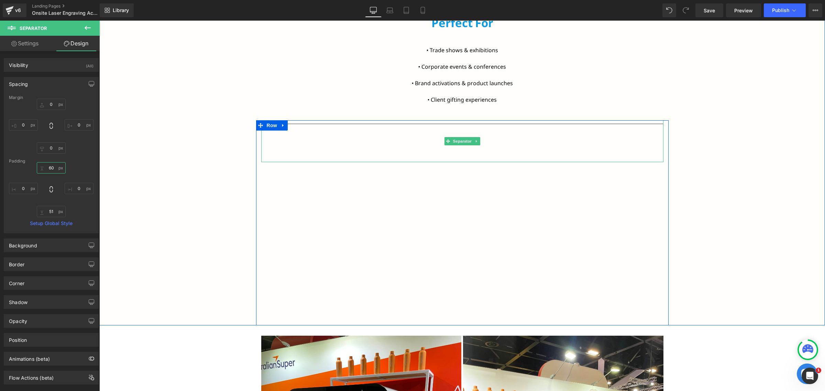
type input "6"
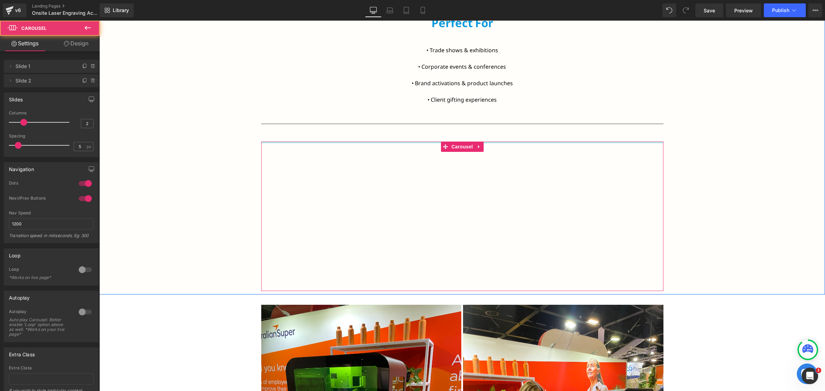
drag, startPoint x: 400, startPoint y: 148, endPoint x: 404, endPoint y: 108, distance: 39.7
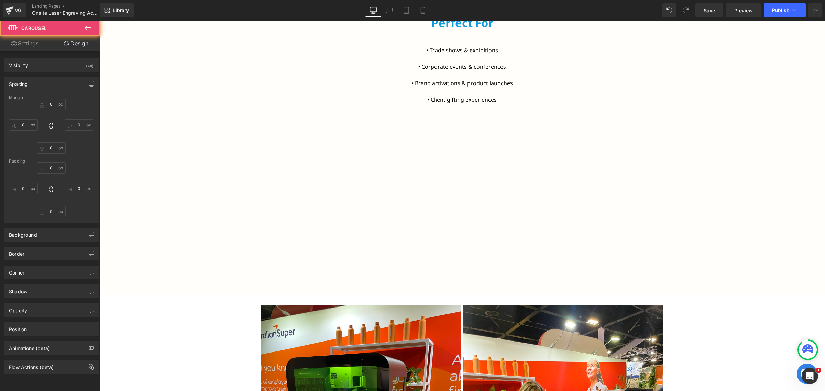
type input "0"
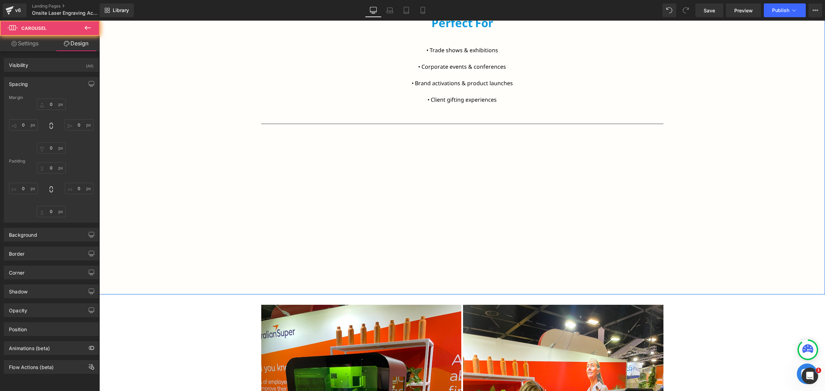
type input "0"
type input "82"
type input "0"
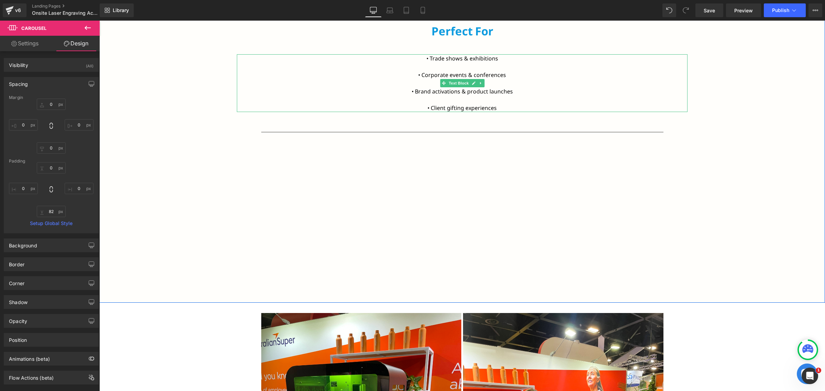
scroll to position [875, 0]
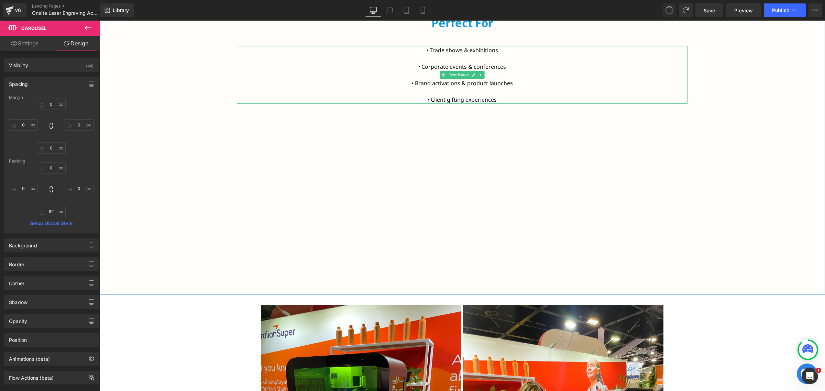
type input "0"
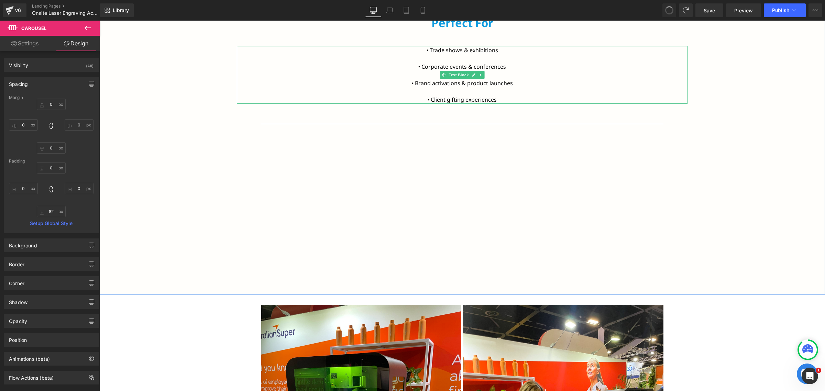
type input "0"
type input "82"
type input "0"
click at [401, 135] on hr at bounding box center [462, 133] width 402 height 18
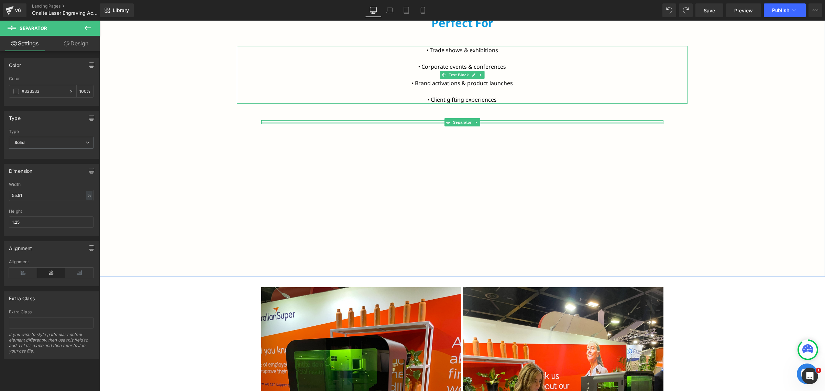
drag, startPoint x: 424, startPoint y: 140, endPoint x: 422, endPoint y: 85, distance: 55.1
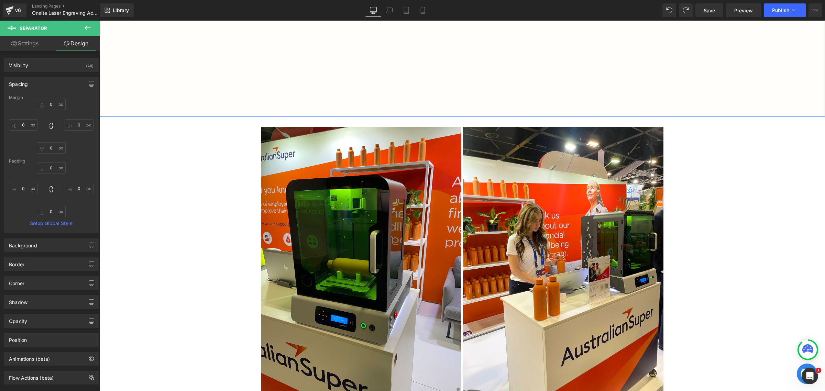
scroll to position [1047, 0]
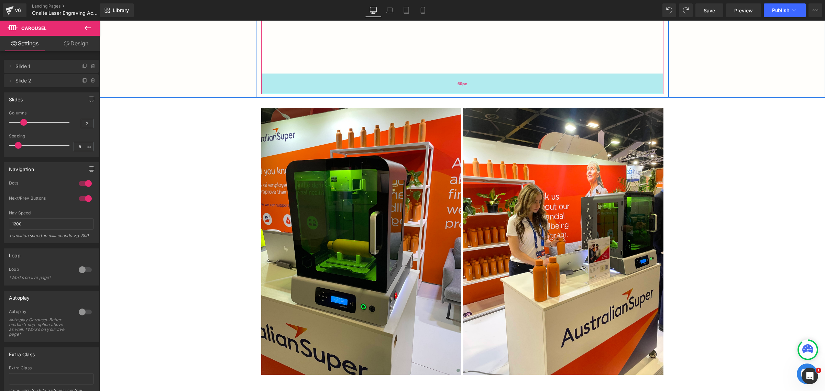
drag, startPoint x: 405, startPoint y: 94, endPoint x: 411, endPoint y: 86, distance: 9.4
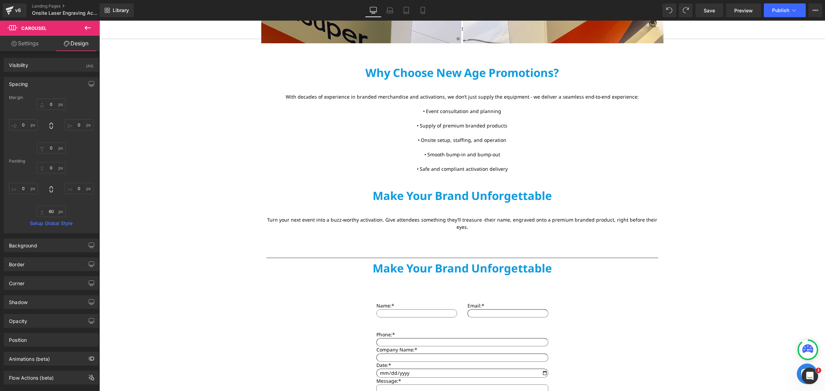
scroll to position [1391, 0]
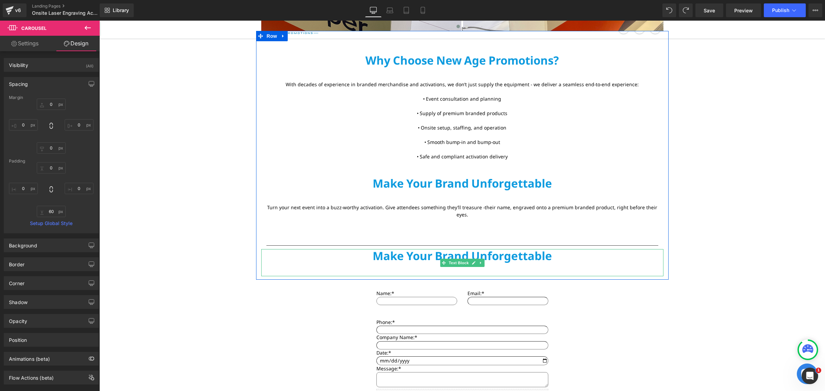
click at [430, 251] on p "Make Your Brand Unforgettable" at bounding box center [462, 262] width 402 height 27
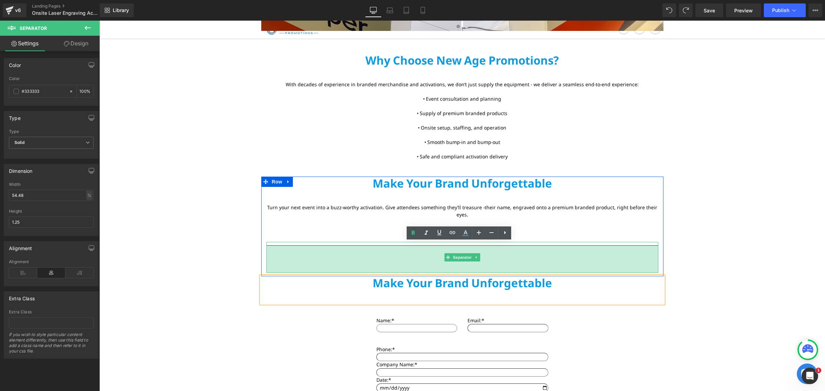
drag, startPoint x: 351, startPoint y: 238, endPoint x: 351, endPoint y: 265, distance: 27.2
click at [351, 265] on div "79px" at bounding box center [463, 259] width 392 height 27
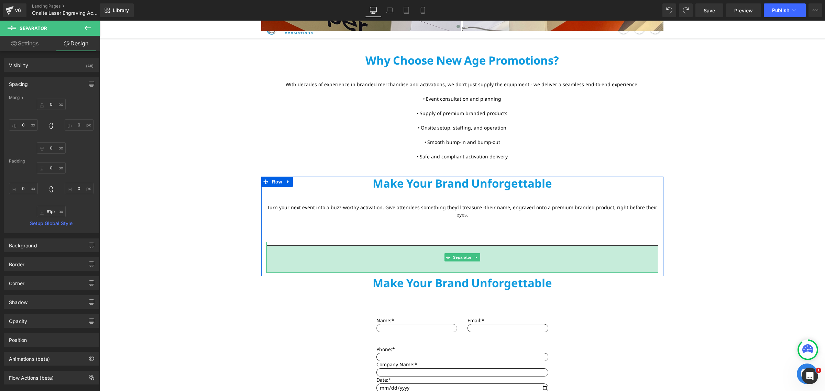
click at [399, 254] on div "79px" at bounding box center [463, 259] width 392 height 27
click at [383, 253] on div "81px" at bounding box center [463, 260] width 392 height 28
click at [434, 254] on div "81px" at bounding box center [463, 260] width 392 height 28
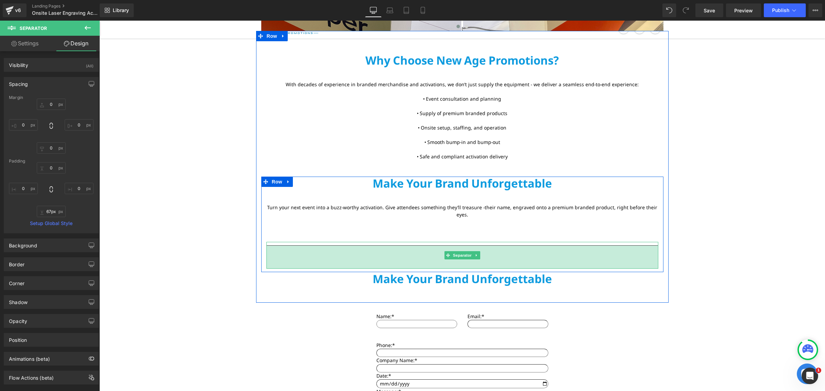
type input "0px"
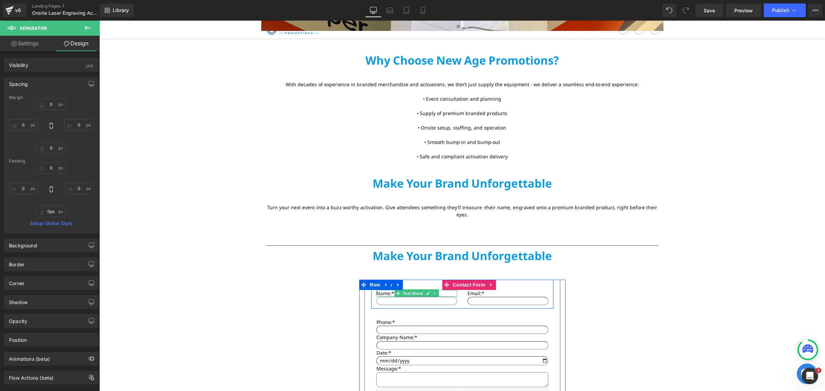
drag, startPoint x: 434, startPoint y: 254, endPoint x: 429, endPoint y: 270, distance: 16.6
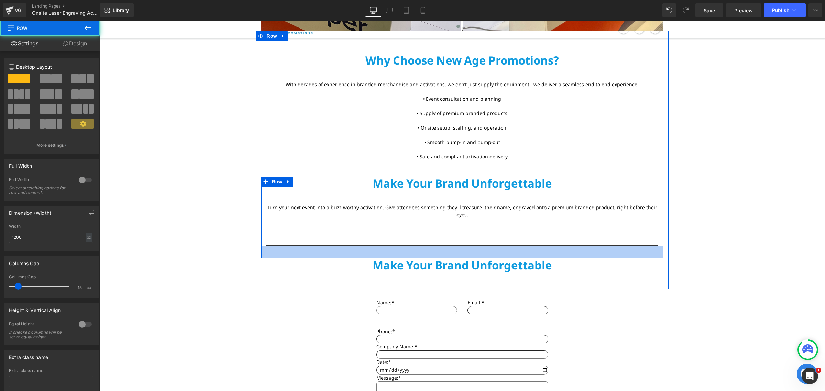
drag, startPoint x: 429, startPoint y: 241, endPoint x: 430, endPoint y: 250, distance: 9.3
click at [430, 250] on div "Why Choose New Age Promotions? Text Block With decades of experience in branded…" at bounding box center [462, 170] width 413 height 232
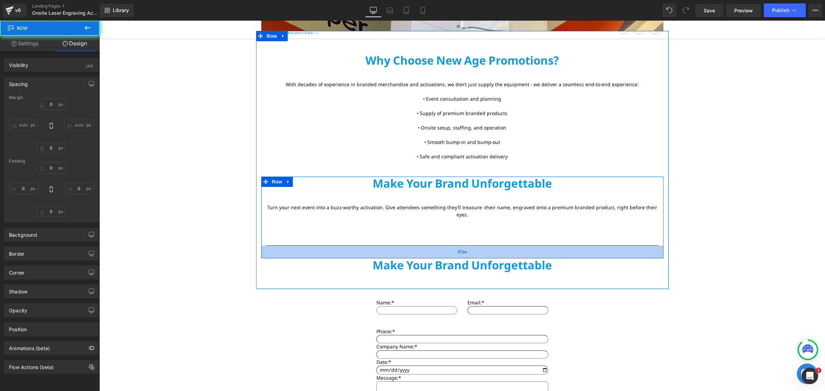
type input "0"
type input "37"
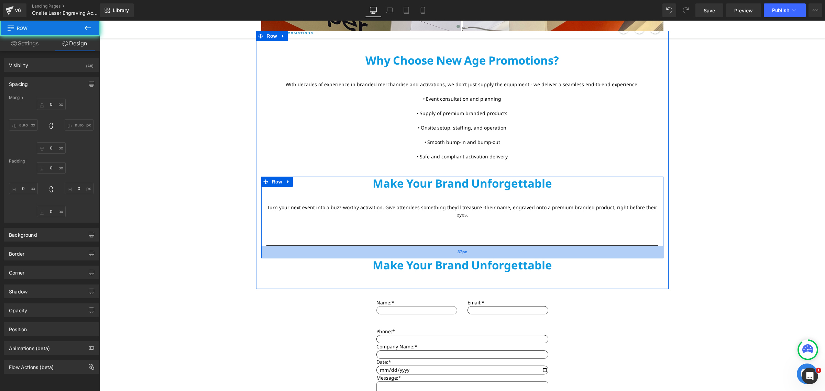
type input "0"
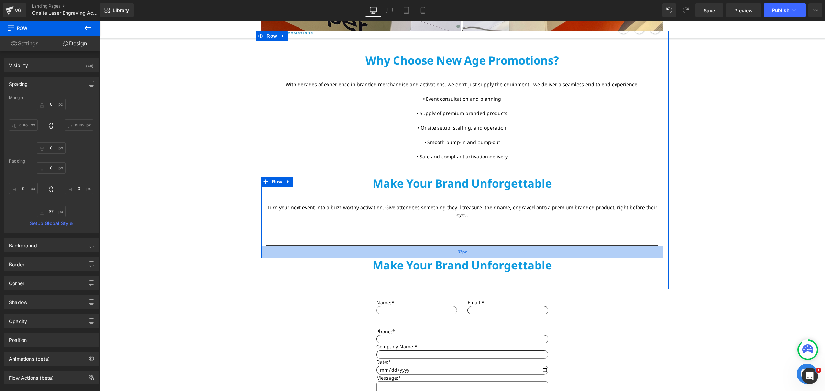
type input "0"
type input "9"
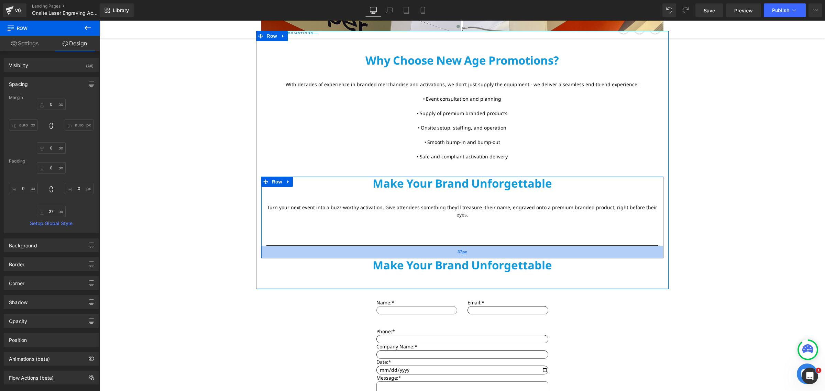
type input "0"
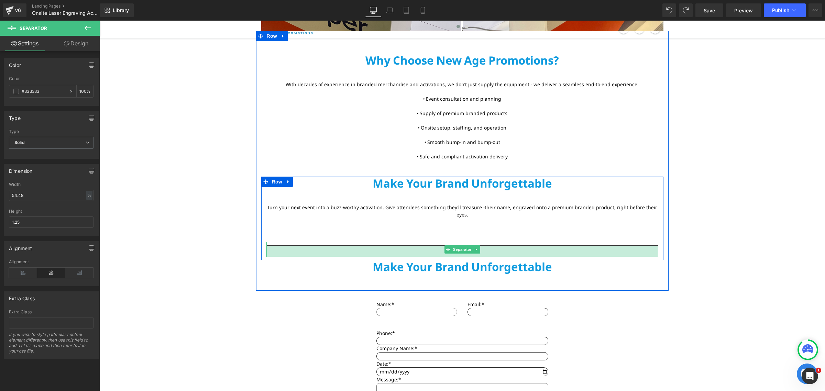
drag, startPoint x: 439, startPoint y: 238, endPoint x: 438, endPoint y: 249, distance: 11.1
click at [437, 249] on div "33px" at bounding box center [463, 251] width 392 height 11
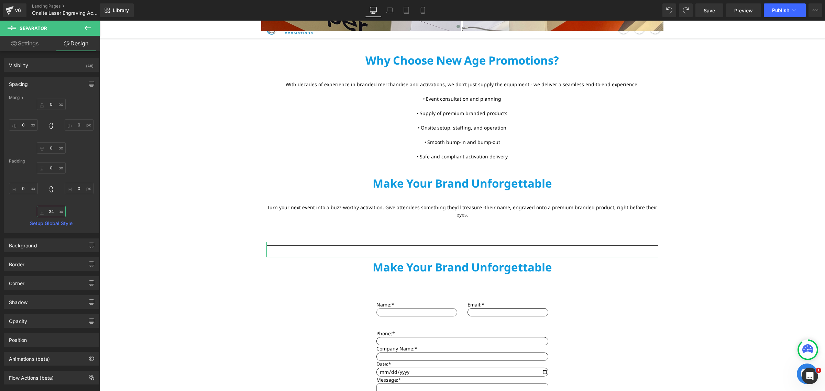
click at [41, 213] on input "34" at bounding box center [51, 211] width 29 height 11
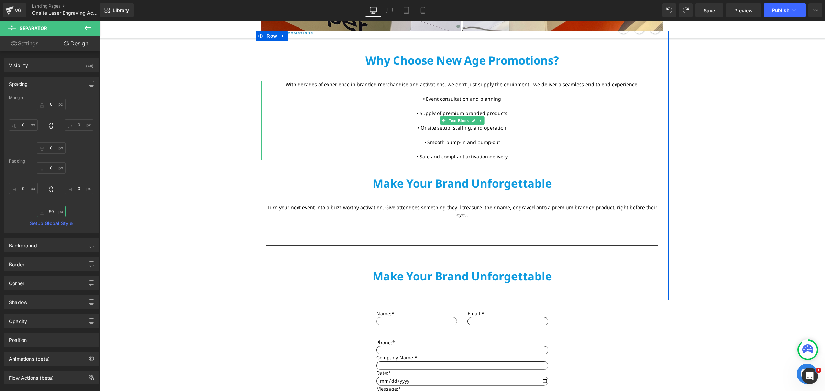
type input "60"
click at [488, 270] on p "Make Your Brand Unforgettable" at bounding box center [462, 283] width 402 height 27
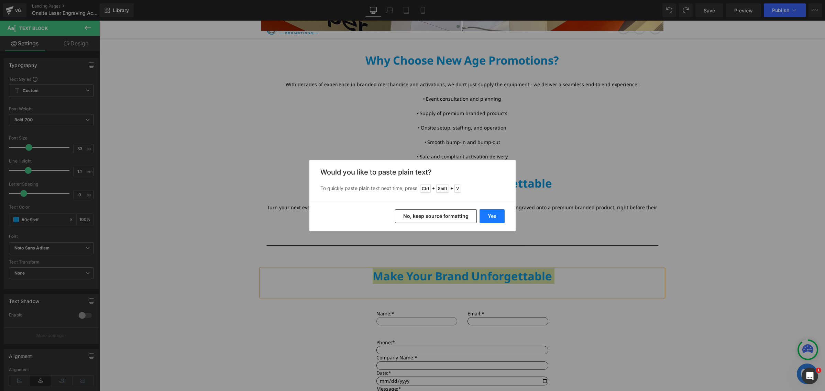
click at [500, 211] on button "Yes" at bounding box center [492, 216] width 25 height 14
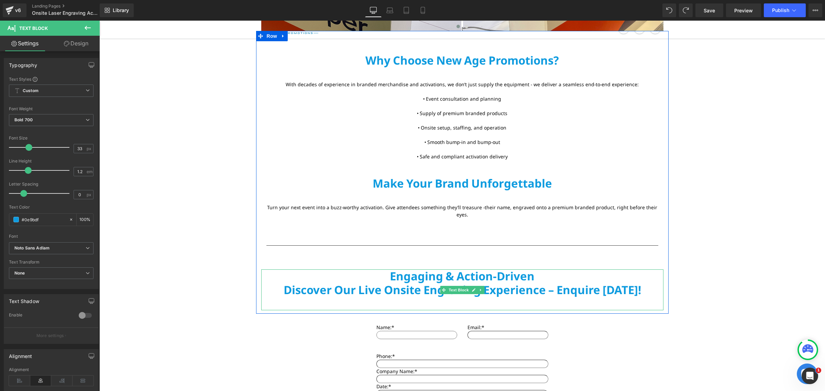
click at [536, 271] on p "Engaging & Action-Driven" at bounding box center [462, 277] width 402 height 14
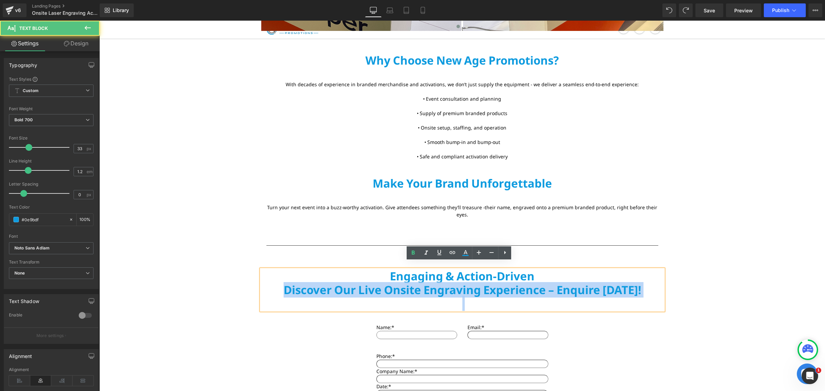
drag, startPoint x: 280, startPoint y: 284, endPoint x: 678, endPoint y: 293, distance: 398.3
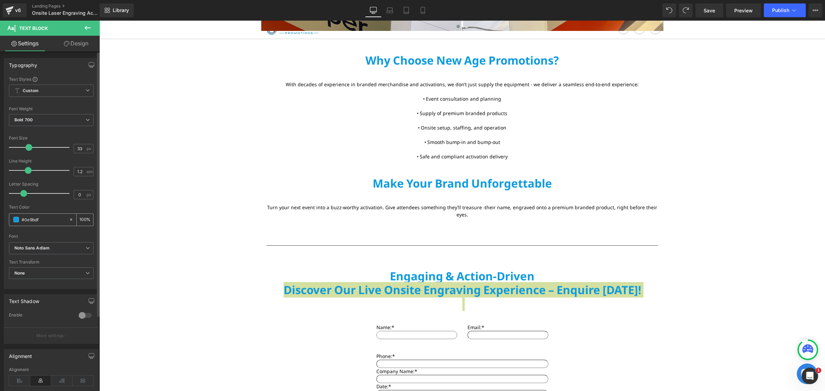
click at [69, 220] on icon at bounding box center [71, 219] width 5 height 5
type input "none"
type input "0"
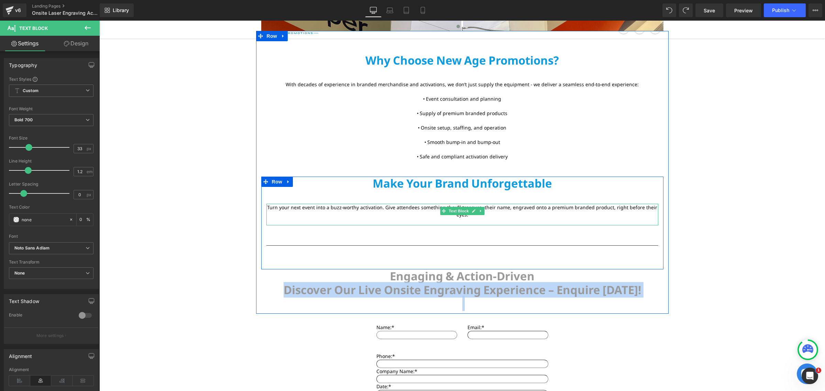
click at [337, 207] on font "Turn your next event into a buzz-worthy activation. Give attendees something th…" at bounding box center [462, 211] width 390 height 14
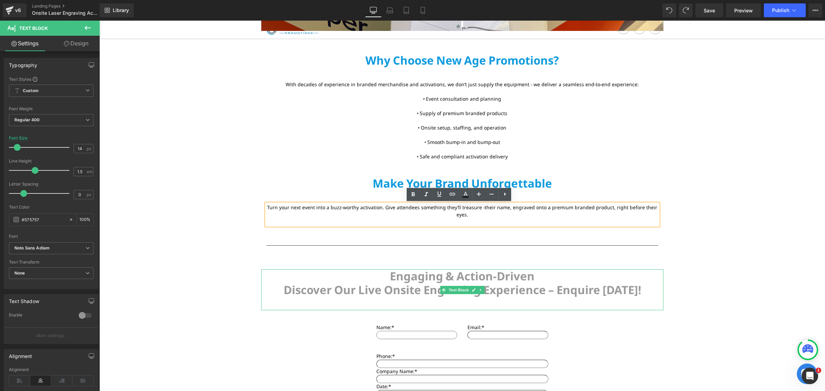
click at [388, 283] on p "Discover Our Live Onsite Engraving Experience – Enquire [DATE]!" at bounding box center [462, 290] width 402 height 14
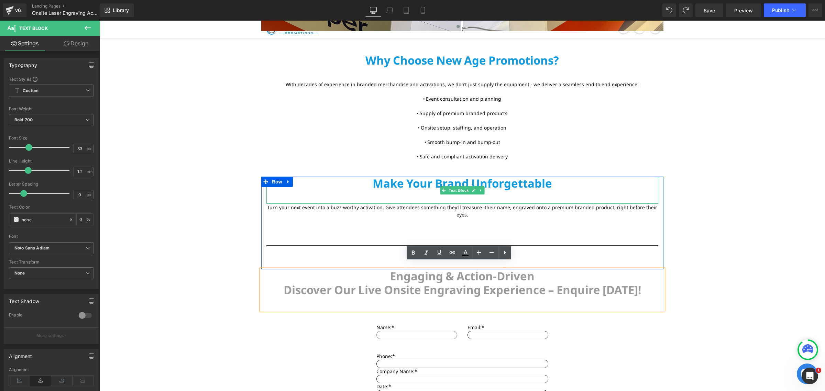
click at [415, 182] on p "Make Your Brand Unforgettable" at bounding box center [463, 190] width 392 height 27
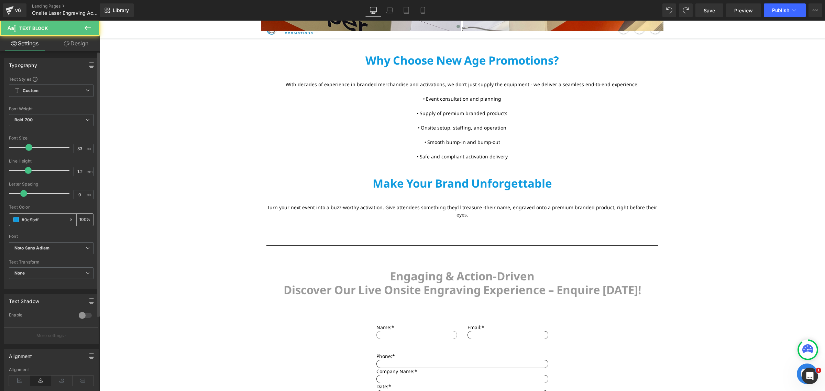
click at [36, 219] on input "#0e9bdf" at bounding box center [44, 220] width 44 height 8
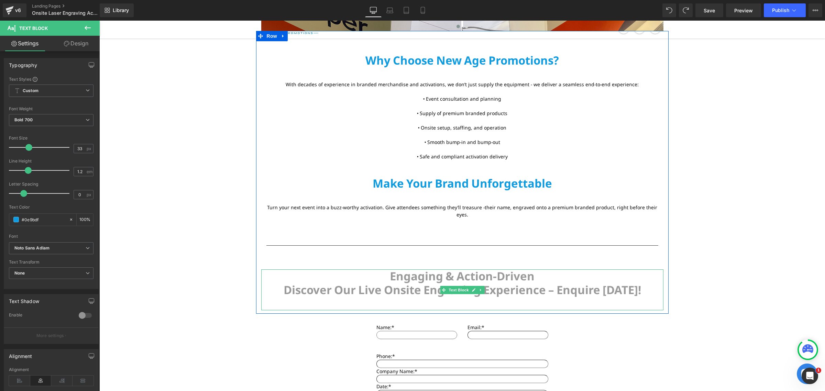
click at [436, 272] on p "Engaging & Action-Driven" at bounding box center [462, 277] width 402 height 14
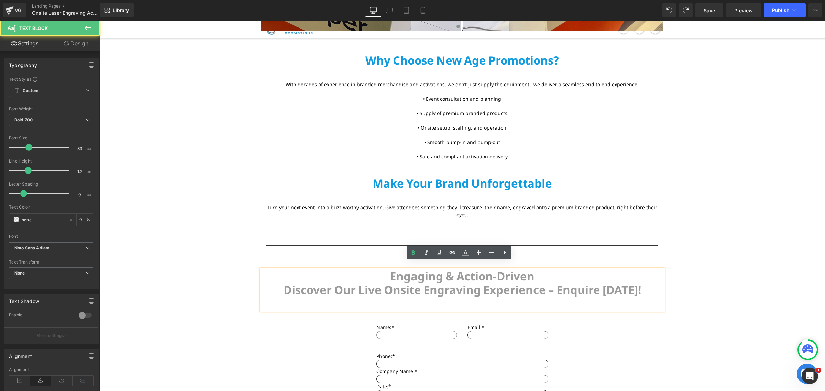
click at [408, 283] on p "Discover Our Live Onsite Engraving Experience – Enquire [DATE]!" at bounding box center [462, 290] width 402 height 14
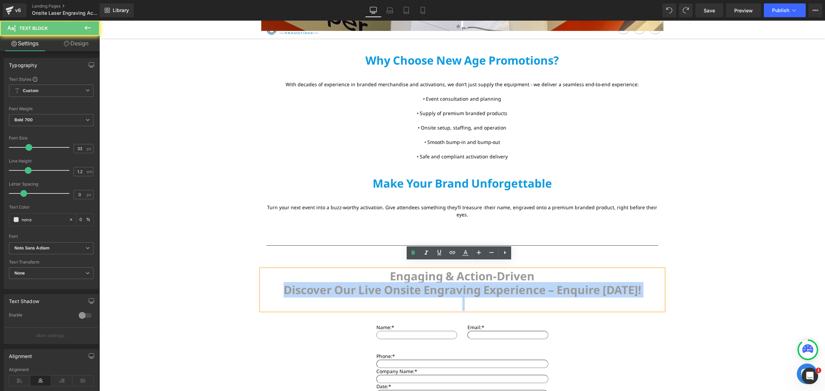
click at [408, 283] on p "Discover Our Live Onsite Engraving Experience – Enquire [DATE]!" at bounding box center [462, 290] width 402 height 14
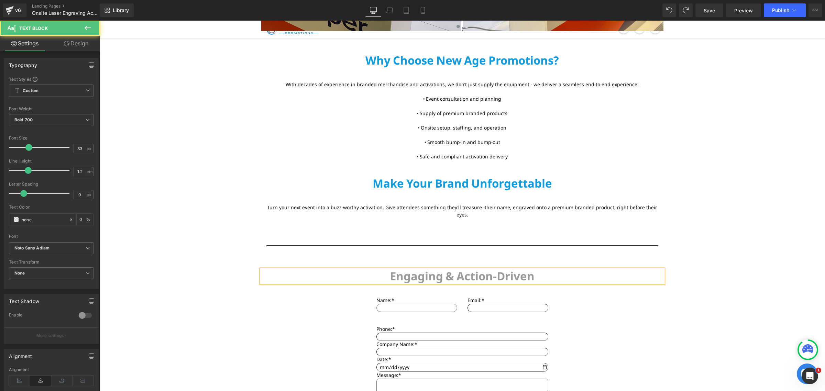
click at [426, 273] on p "Engaging & Action-Driven" at bounding box center [462, 277] width 402 height 14
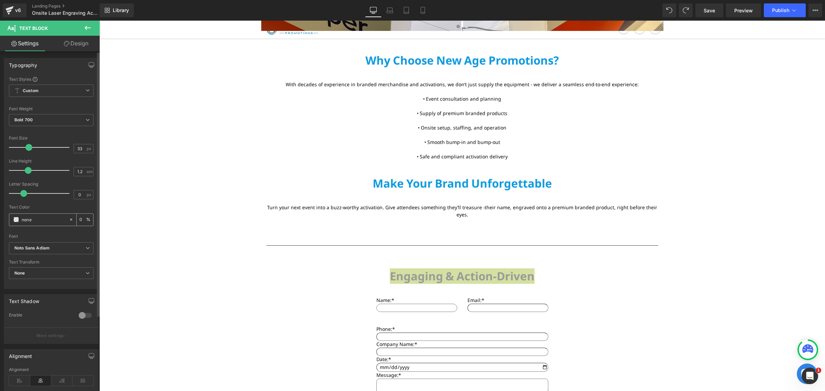
click at [32, 216] on input "none" at bounding box center [44, 220] width 44 height 8
type input "#0e9bdf"
type input "100"
type input "#0e9bdf"
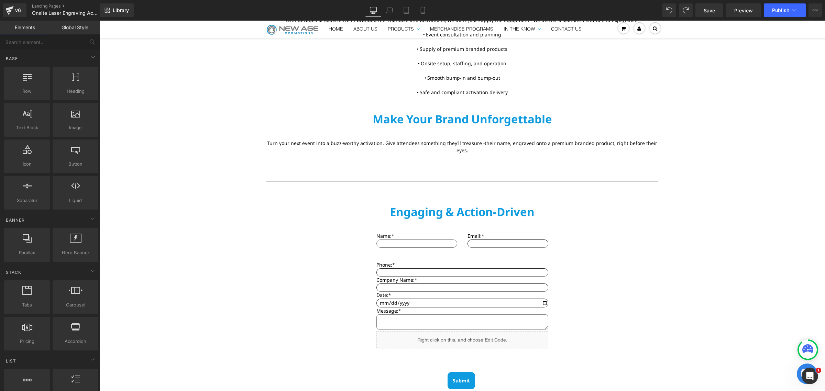
scroll to position [1477, 0]
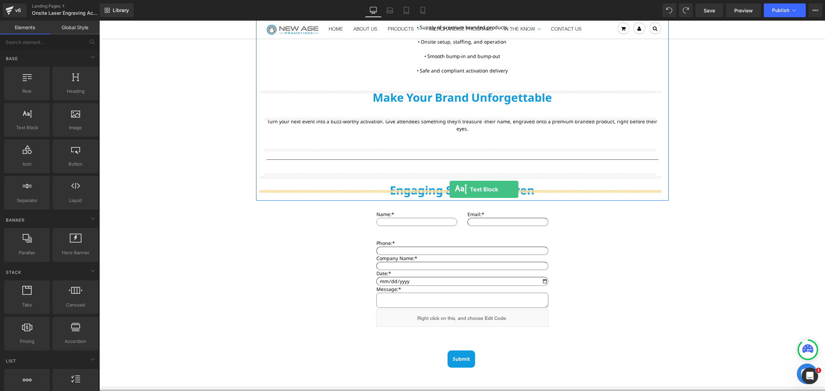
drag, startPoint x: 128, startPoint y: 136, endPoint x: 450, endPoint y: 189, distance: 326.3
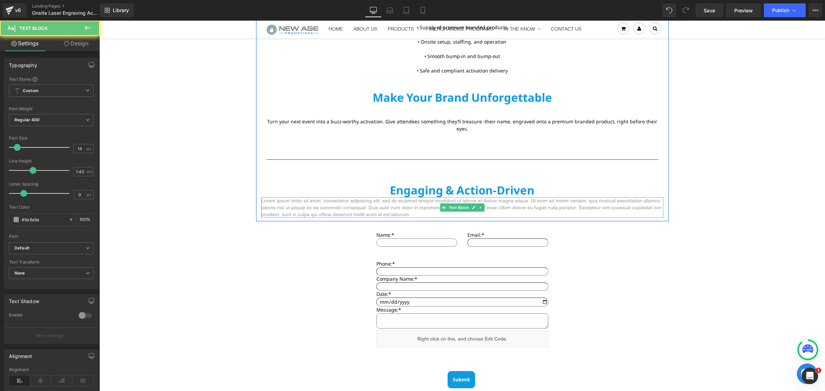
click at [426, 197] on p "Lorem ipsum dolor sit amet, consectetur adipiscing elit, sed do eiusmod tempor …" at bounding box center [462, 207] width 402 height 21
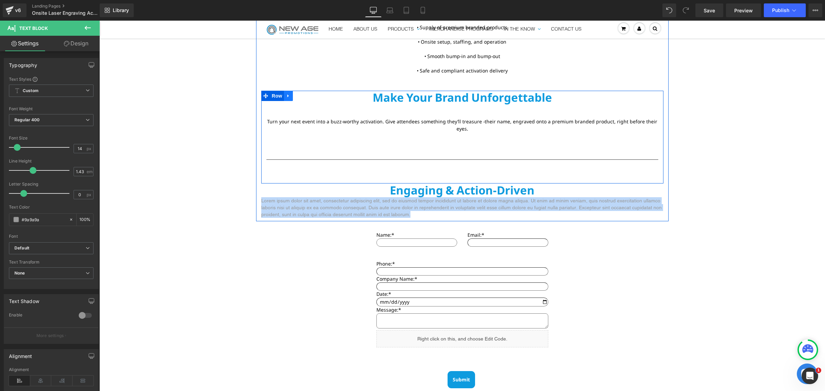
click at [286, 92] on link at bounding box center [288, 96] width 9 height 10
click at [295, 100] on link at bounding box center [297, 96] width 9 height 10
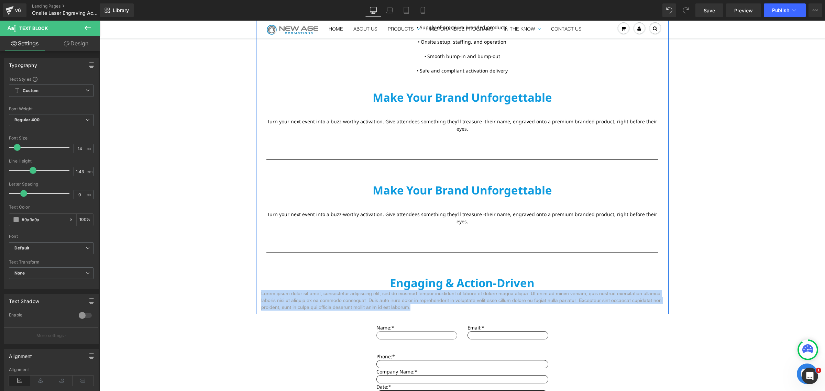
click at [527, 276] on p "Engaging & Action-Driven" at bounding box center [462, 283] width 402 height 14
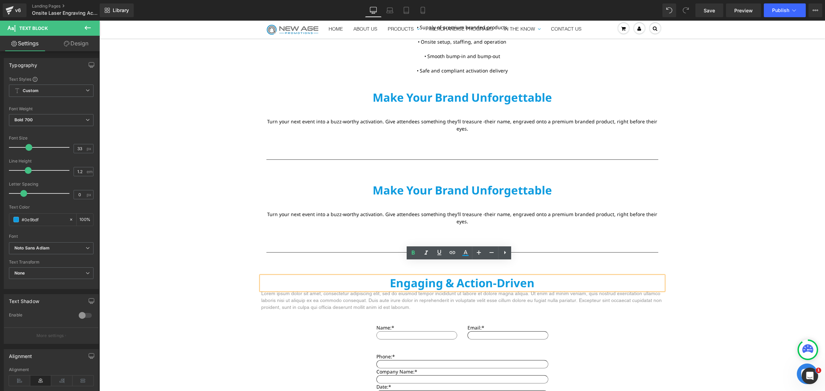
click at [496, 276] on p "Engaging & Action-Driven" at bounding box center [462, 283] width 402 height 14
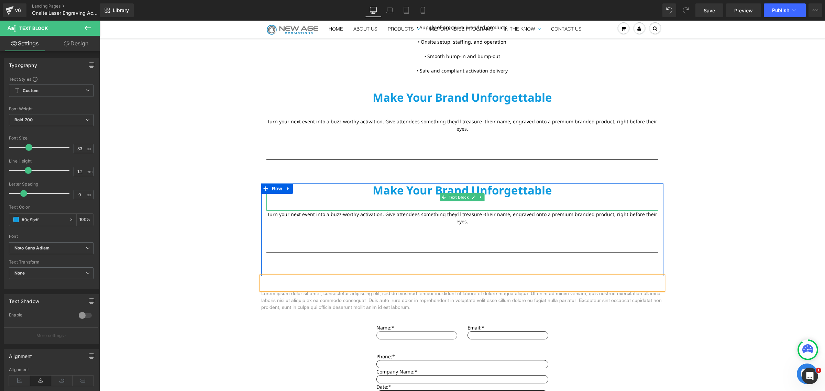
click at [430, 184] on p "Make Your Brand Unforgettable" at bounding box center [463, 197] width 392 height 27
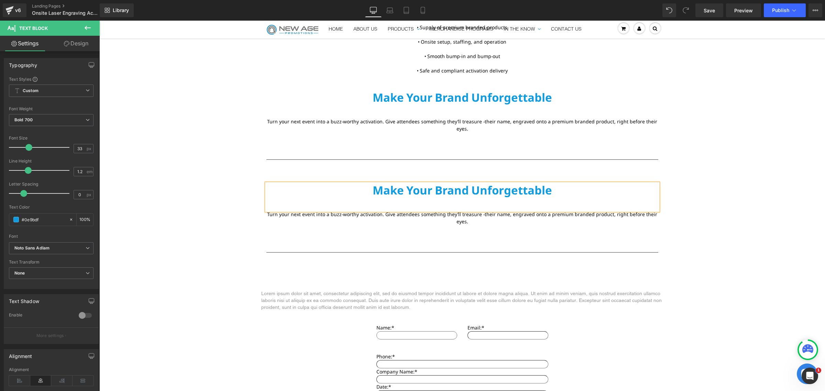
click at [430, 184] on p "Make Your Brand Unforgettable" at bounding box center [463, 197] width 392 height 27
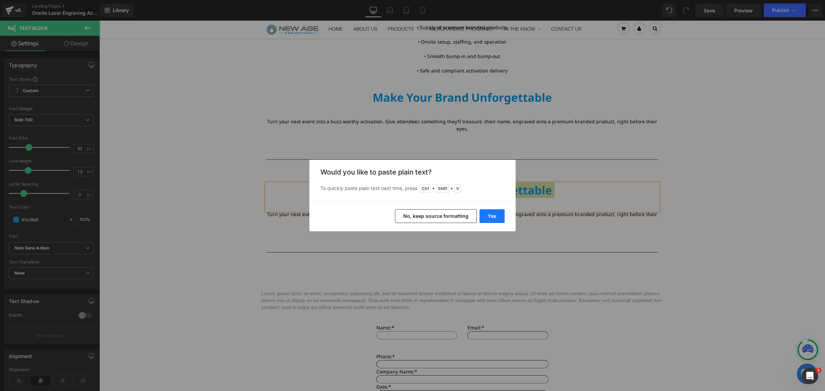
click at [485, 217] on button "Yes" at bounding box center [492, 216] width 25 height 14
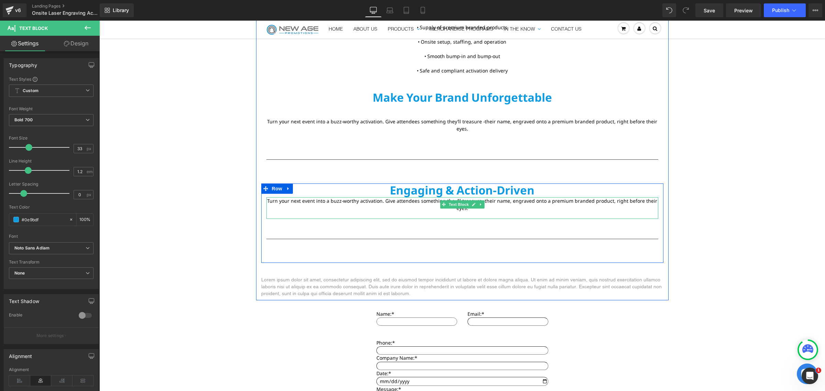
click at [355, 198] on font "Turn your next event into a buzz-worthy activation. Give attendees something th…" at bounding box center [462, 205] width 390 height 14
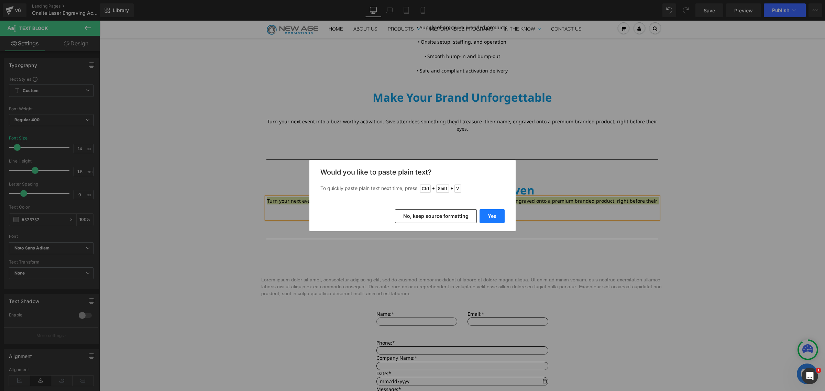
click at [483, 217] on button "Yes" at bounding box center [492, 216] width 25 height 14
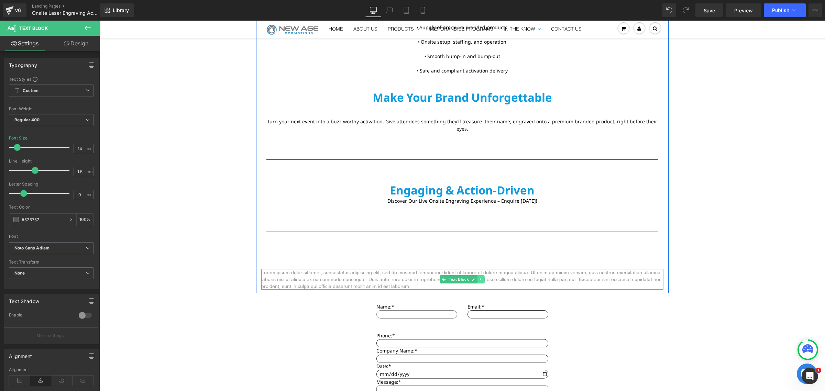
click at [480, 279] on icon at bounding box center [480, 280] width 1 height 2
click at [482, 278] on icon at bounding box center [484, 280] width 4 height 4
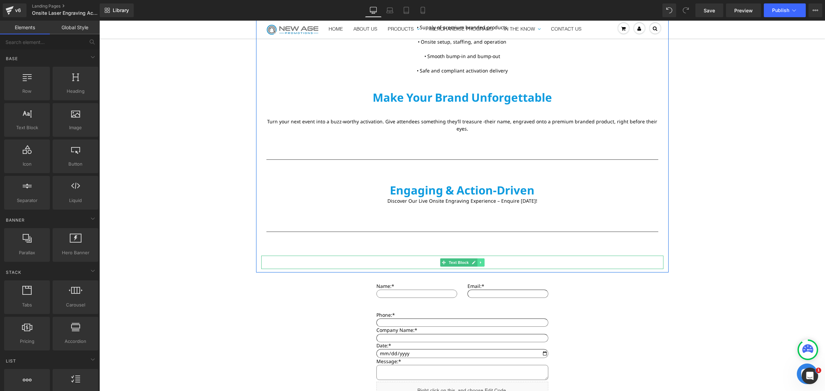
click at [479, 261] on icon at bounding box center [481, 263] width 4 height 4
click at [482, 261] on icon at bounding box center [484, 263] width 4 height 4
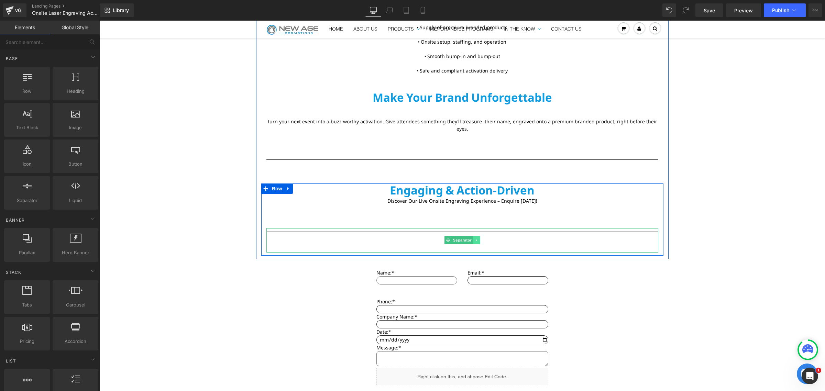
click at [474, 236] on link at bounding box center [476, 240] width 7 height 8
click at [478, 239] on icon at bounding box center [480, 241] width 4 height 4
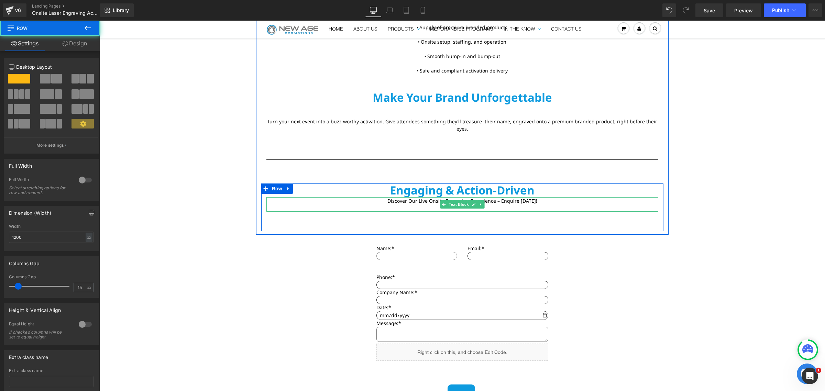
drag, startPoint x: 484, startPoint y: 202, endPoint x: 482, endPoint y: 193, distance: 9.7
click at [482, 193] on div "Engaging & Action-Driven Text Block Discover Our Live Onsite Engraving Experien…" at bounding box center [462, 206] width 402 height 45
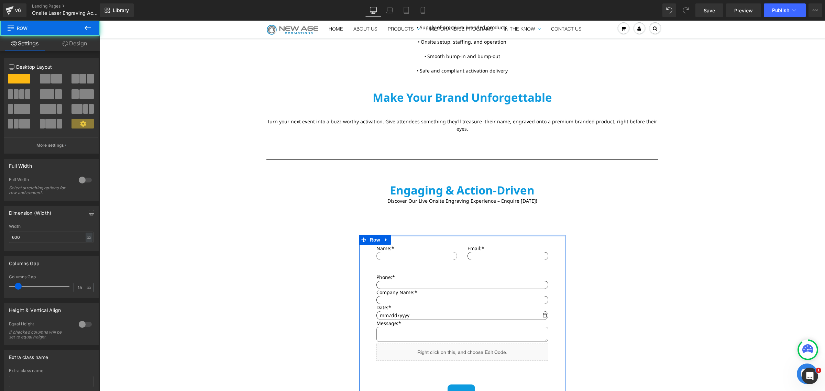
drag, startPoint x: 433, startPoint y: 229, endPoint x: 436, endPoint y: 209, distance: 19.9
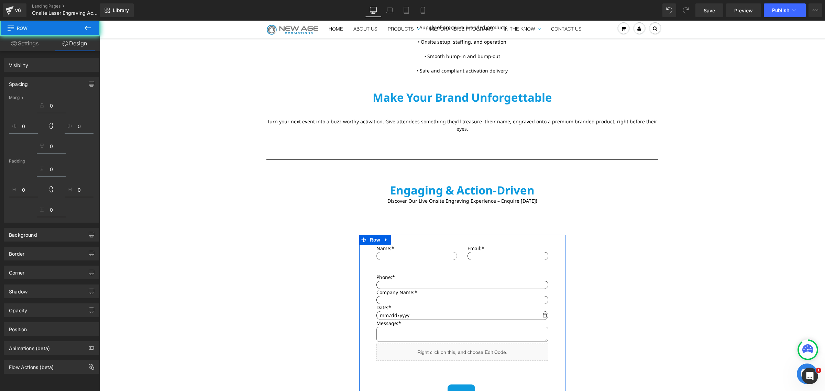
click at [425, 198] on font "Discover Our Live Onsite Engraving Experience – Enquire [DATE]!" at bounding box center [463, 201] width 150 height 7
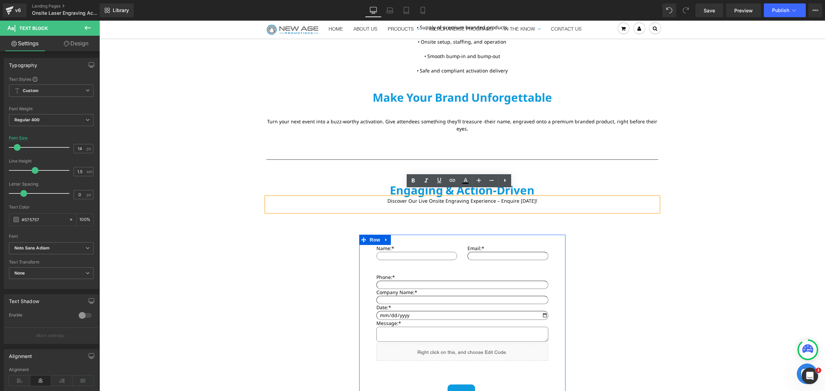
click at [417, 210] on div "Engaging & Action-Driven Text Block Discover Our Live Onsite Engraving Experien…" at bounding box center [462, 206] width 402 height 45
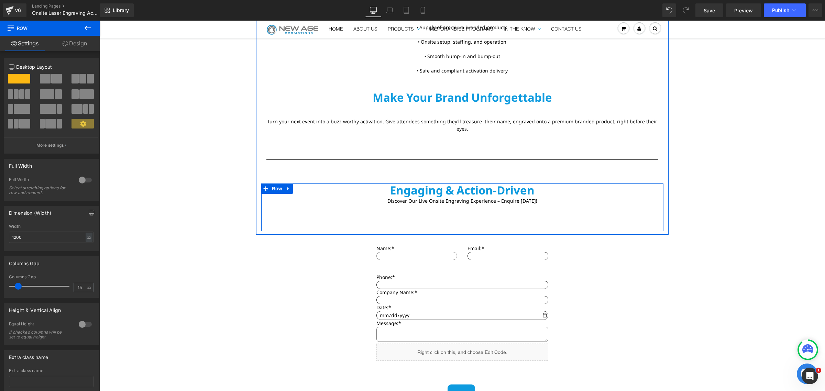
click at [411, 209] on div "Engaging & Action-Driven Text Block Discover Our Live Onsite Engraving Experien…" at bounding box center [462, 206] width 402 height 45
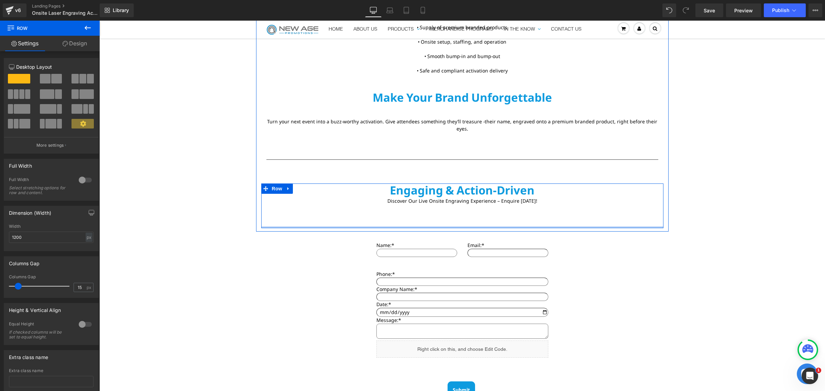
drag, startPoint x: 407, startPoint y: 223, endPoint x: 408, endPoint y: 200, distance: 22.4
click at [408, 200] on div "Engaging & Action-Driven Text Block Discover Our Live Onsite Engraving Experien…" at bounding box center [462, 206] width 402 height 45
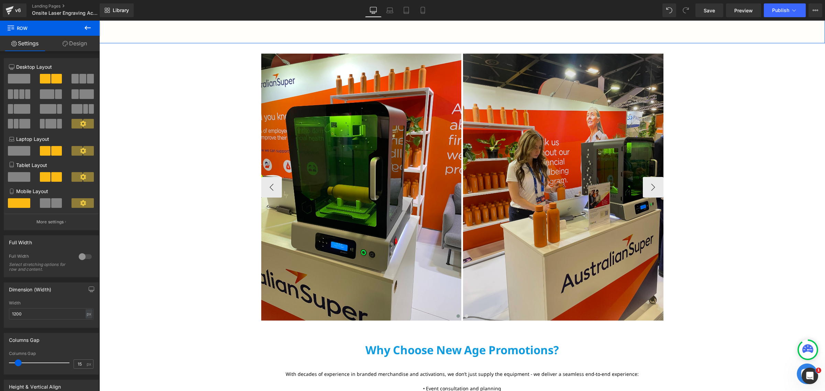
scroll to position [1090, 0]
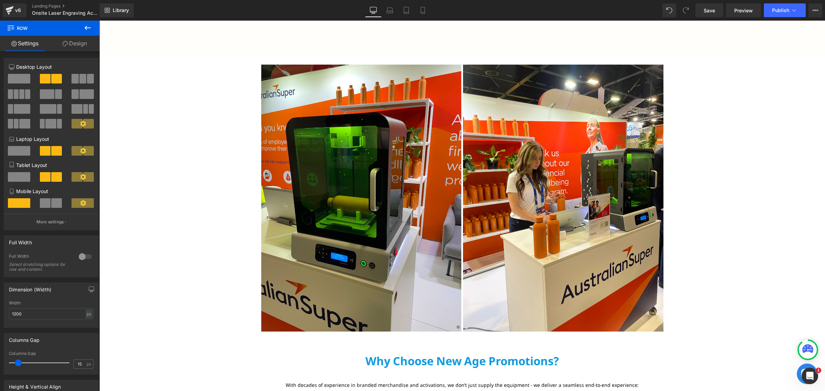
click at [745, 148] on div "Live Laser Engraving Activations Live Laser Engraving Activations Text Block He…" at bounding box center [462, 3] width 726 height 2119
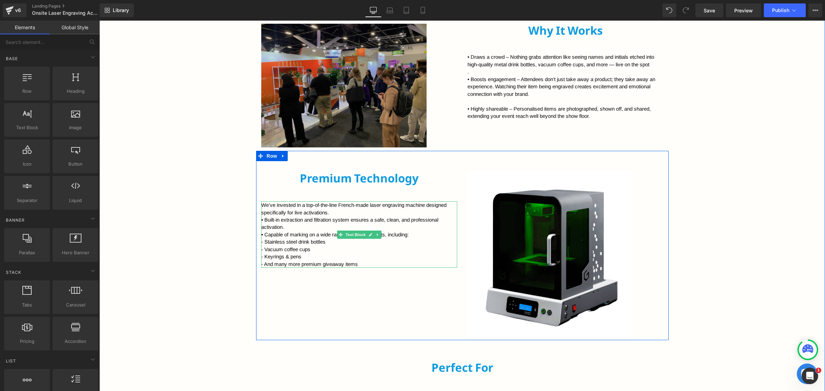
scroll to position [489, 0]
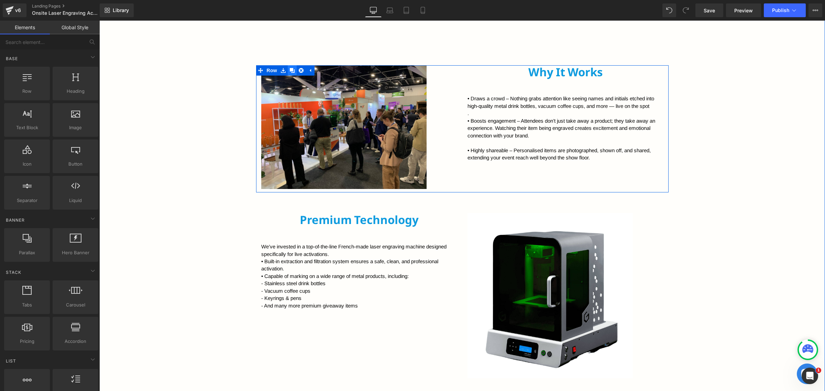
click at [290, 72] on icon at bounding box center [292, 70] width 5 height 5
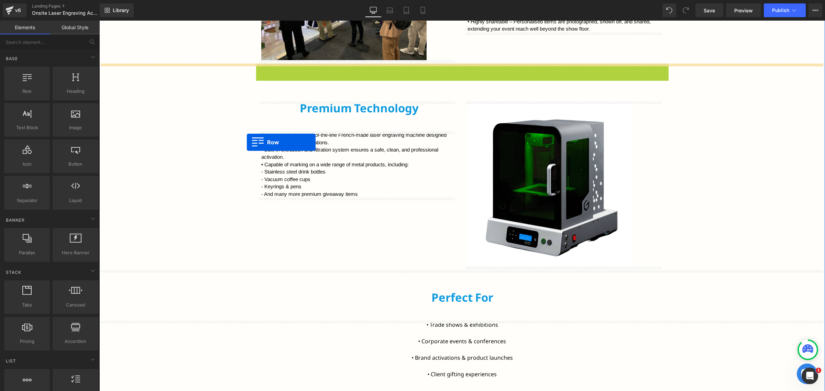
scroll to position [661, 0]
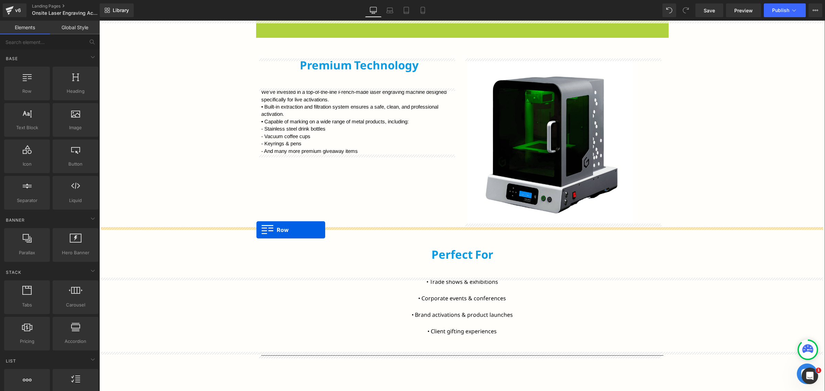
drag, startPoint x: 254, startPoint y: 156, endPoint x: 257, endPoint y: 230, distance: 74.0
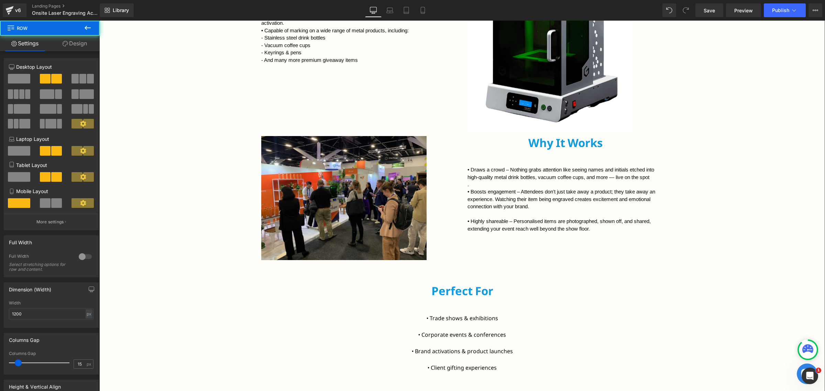
scroll to position [747, 0]
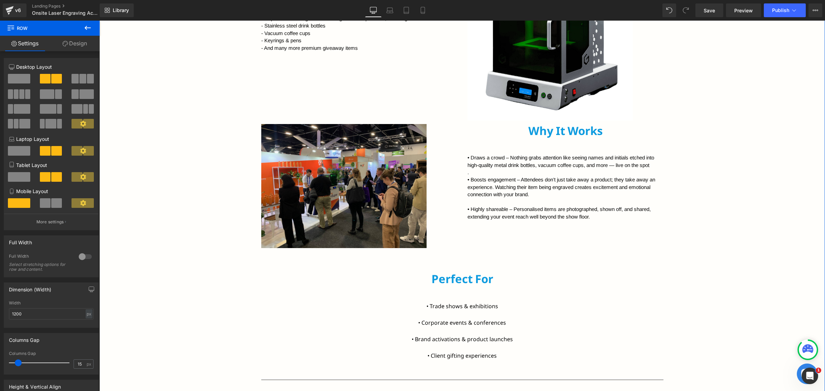
drag, startPoint x: 470, startPoint y: 279, endPoint x: 463, endPoint y: 278, distance: 7.3
click at [470, 279] on h2 "Perfect For" at bounding box center [462, 279] width 726 height 14
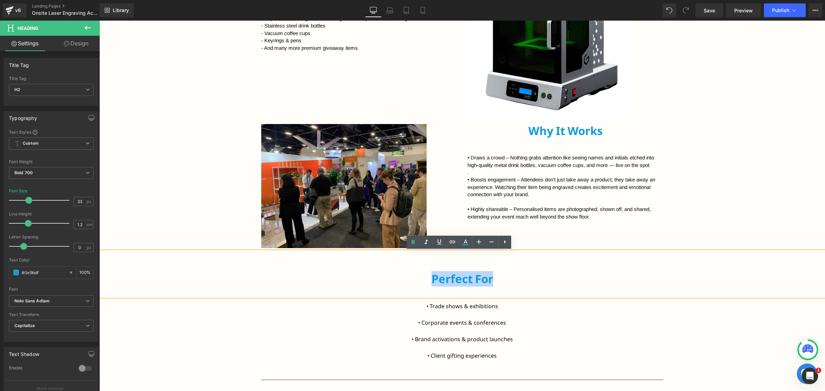
copy h2 "Perfect For"
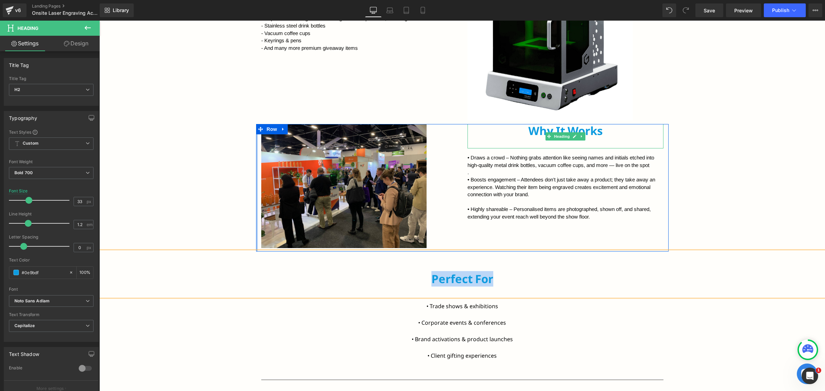
click at [530, 129] on h2 "Why It Works" at bounding box center [566, 131] width 196 height 14
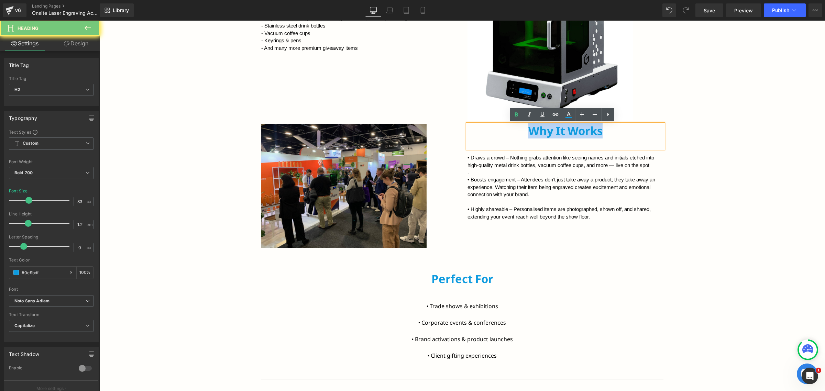
paste div
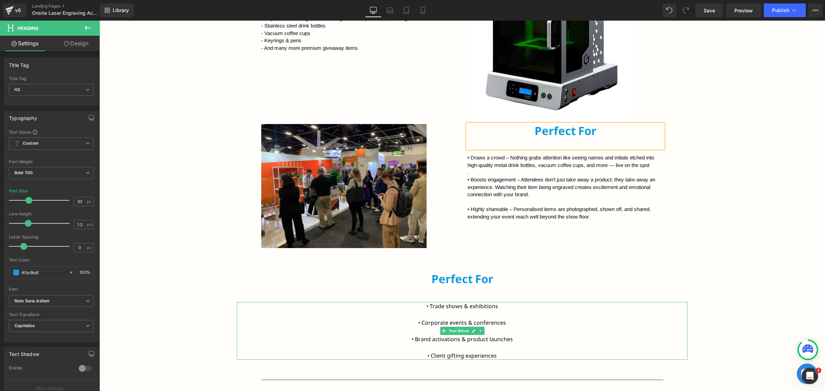
click at [427, 307] on font "• Trade shows & exhibitions" at bounding box center [463, 307] width 72 height 8
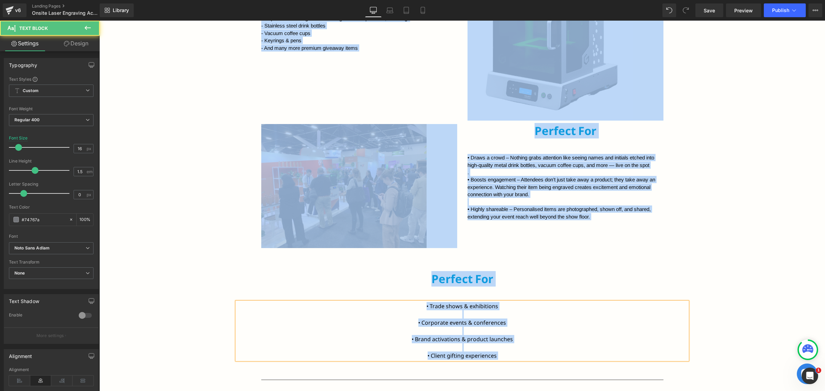
drag, startPoint x: 504, startPoint y: 336, endPoint x: 501, endPoint y: 334, distance: 3.9
click at [504, 336] on font "• Brand activations & product launches" at bounding box center [462, 340] width 101 height 8
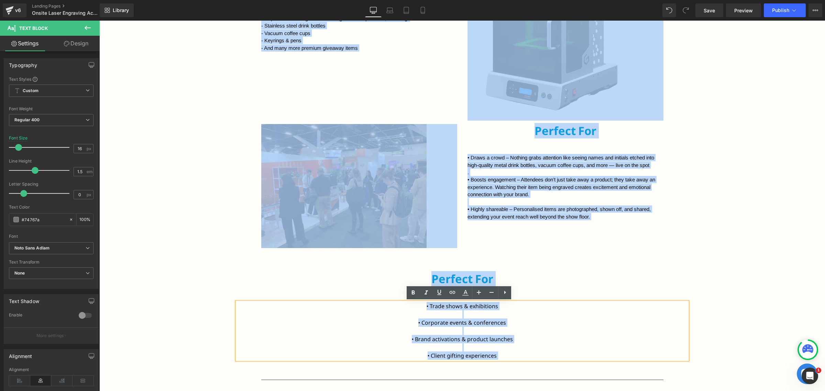
click at [471, 310] on p "• Trade shows & exhibitions" at bounding box center [462, 306] width 451 height 8
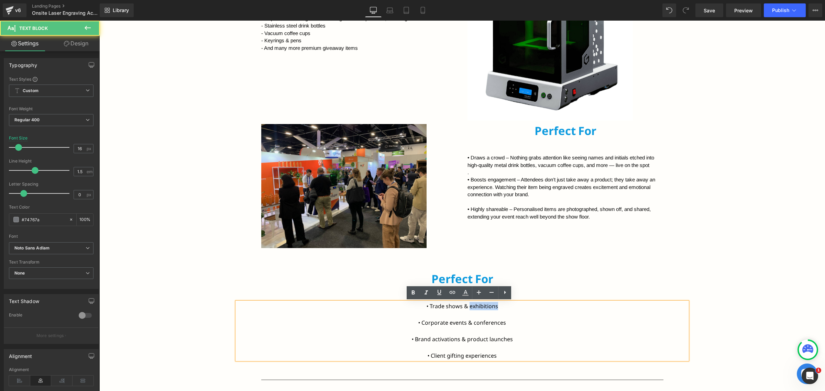
click at [471, 310] on p "• Trade shows & exhibitions" at bounding box center [462, 306] width 451 height 8
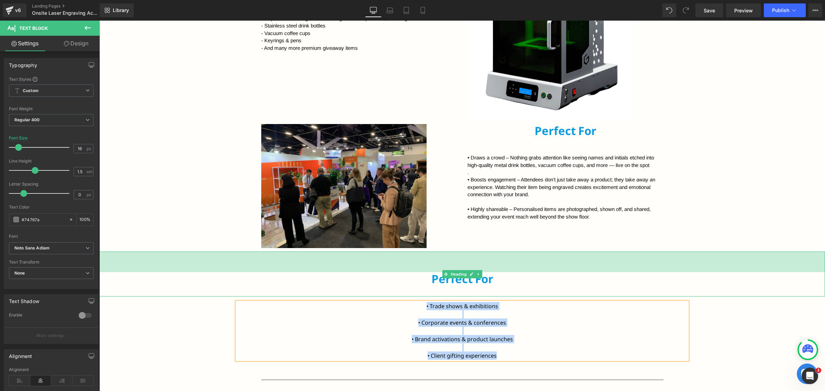
copy div "• Trade shows & exhibitions • Corporate events & conferences • Brand activation…"
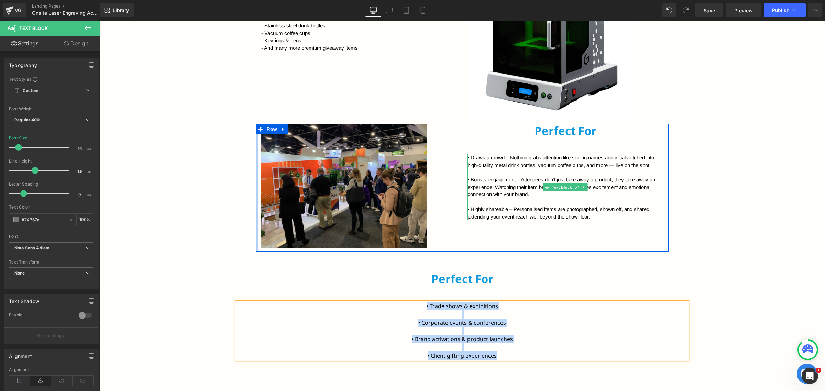
click at [522, 163] on p "• Draws a crowd – Nothing grabs attention like seeing names and initials etched…" at bounding box center [566, 161] width 196 height 15
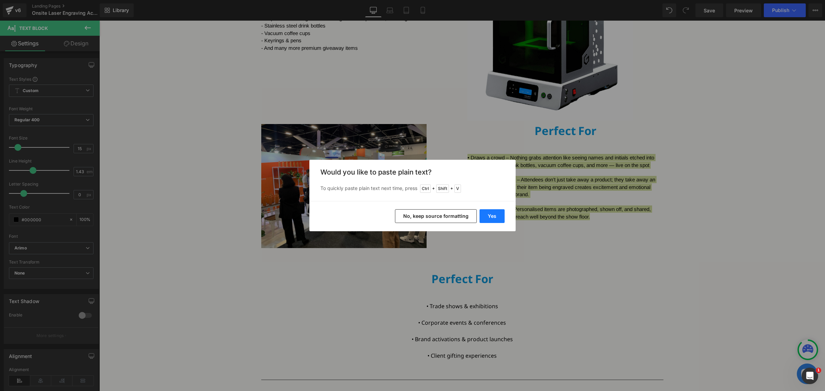
click at [487, 222] on button "Yes" at bounding box center [492, 216] width 25 height 14
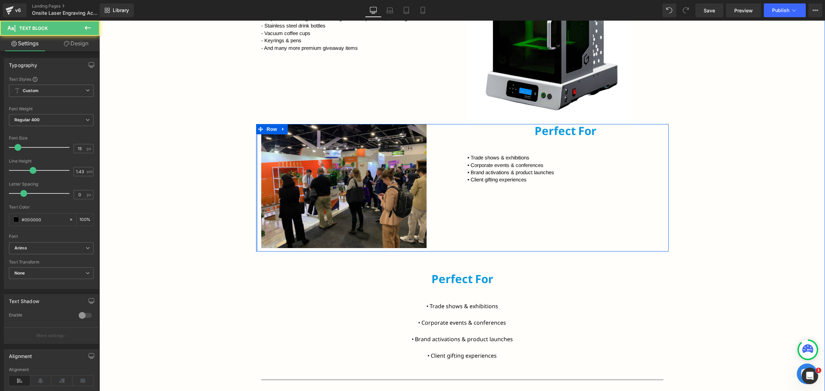
click at [538, 157] on p "• Trade shows & exhibitions" at bounding box center [566, 157] width 196 height 7
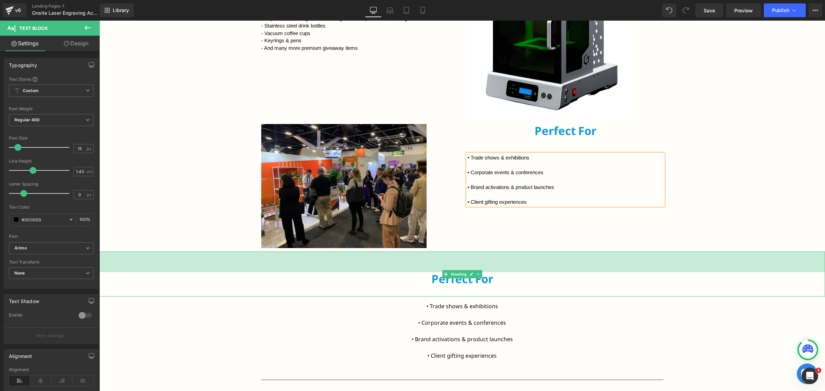
click at [738, 269] on div "60px" at bounding box center [462, 262] width 726 height 21
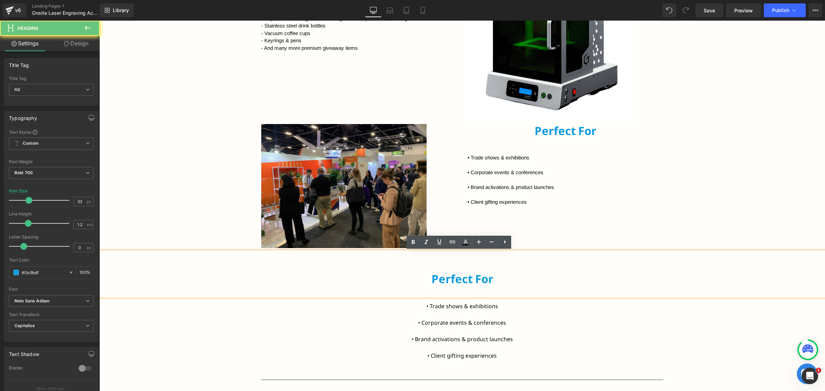
click at [741, 289] on div "Perfect For" at bounding box center [462, 274] width 726 height 45
click at [0, 0] on link at bounding box center [0, 0] width 0 height 0
click at [485, 273] on h2 "Perfect For" at bounding box center [462, 279] width 726 height 14
click at [537, 315] on p at bounding box center [462, 315] width 451 height 8
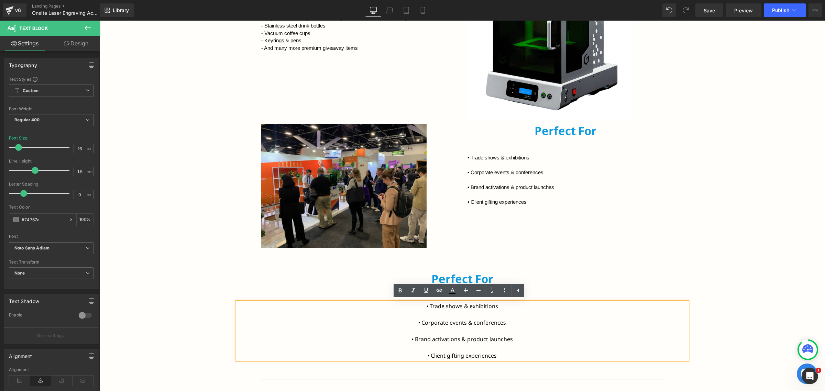
click at [455, 322] on font "• Corporate events & conferences" at bounding box center [463, 323] width 88 height 8
click at [478, 274] on icon at bounding box center [478, 274] width 1 height 2
click at [480, 274] on icon at bounding box center [482, 274] width 4 height 4
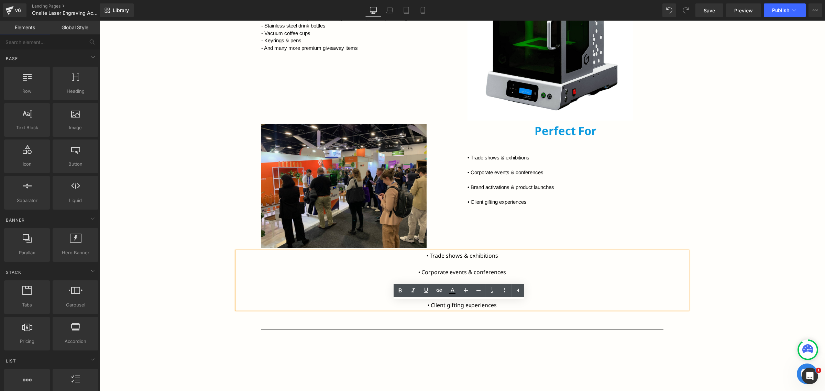
click at [484, 262] on p at bounding box center [462, 264] width 451 height 8
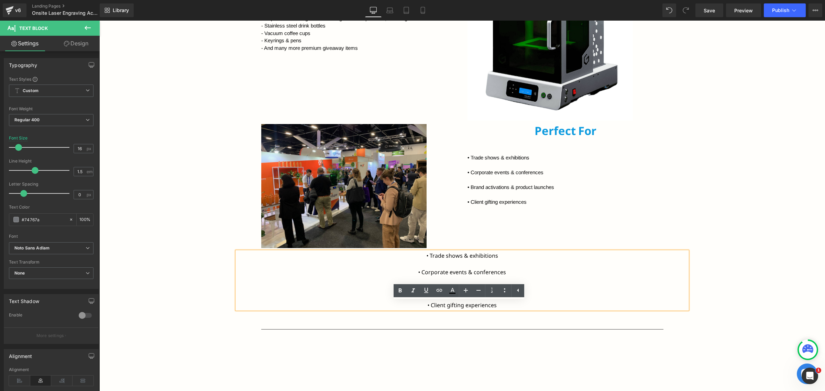
click at [788, 273] on div "Bring your brand to life with New Age Promotions’ live onsite laser engraving. …" at bounding box center [462, 111] width 726 height 730
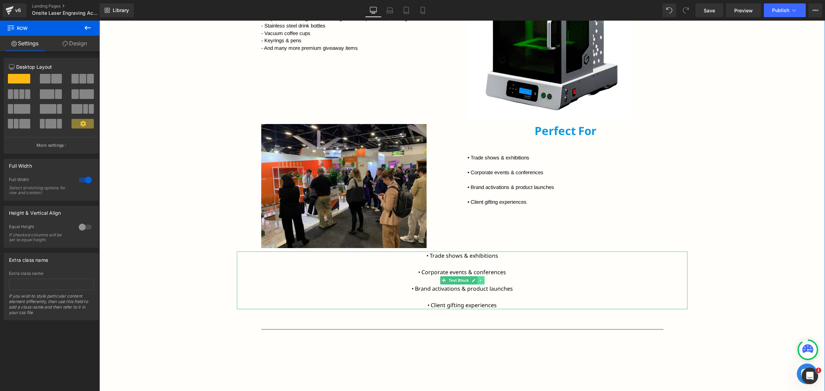
click at [477, 283] on link at bounding box center [480, 280] width 7 height 8
click at [482, 281] on icon at bounding box center [484, 281] width 4 height 4
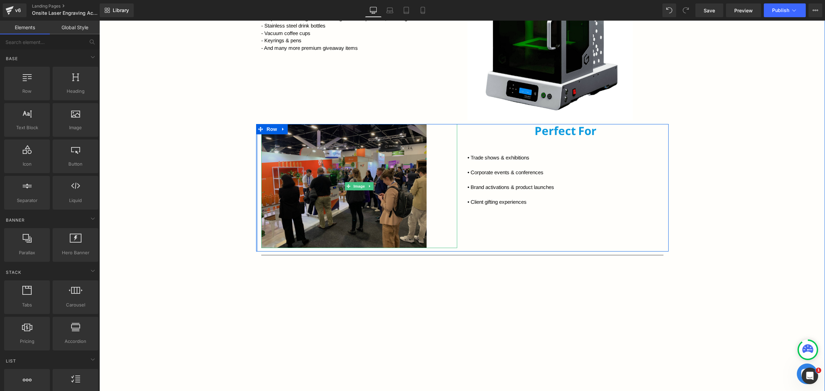
drag, startPoint x: 333, startPoint y: 167, endPoint x: 321, endPoint y: 167, distance: 12.4
click at [333, 167] on img at bounding box center [359, 186] width 196 height 124
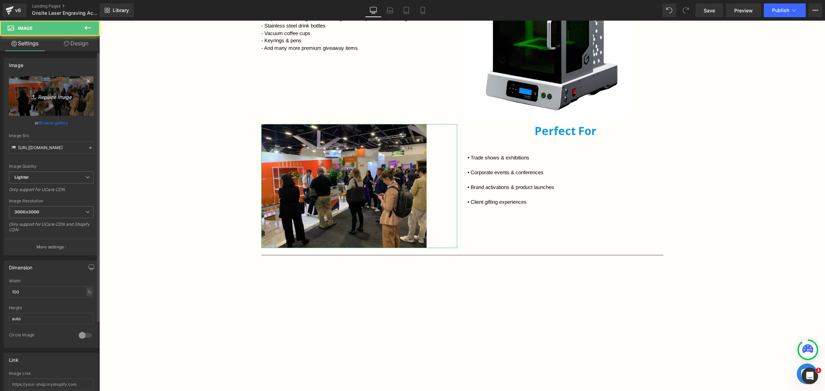
click at [43, 98] on icon "Replace Image" at bounding box center [51, 96] width 55 height 9
type input "C:\fakepath\IMG_6467.jpg"
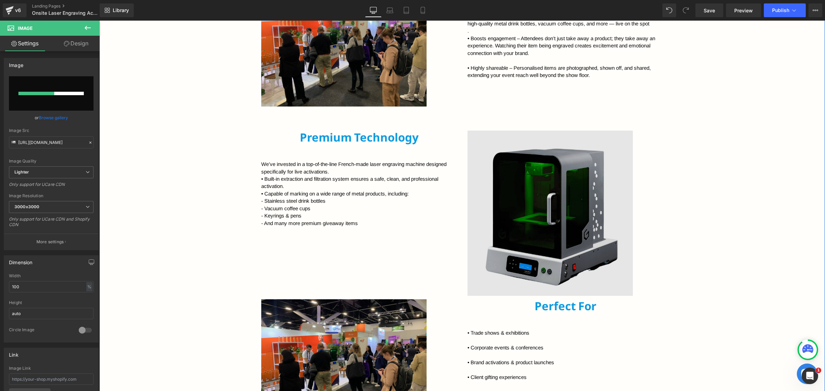
scroll to position [575, 0]
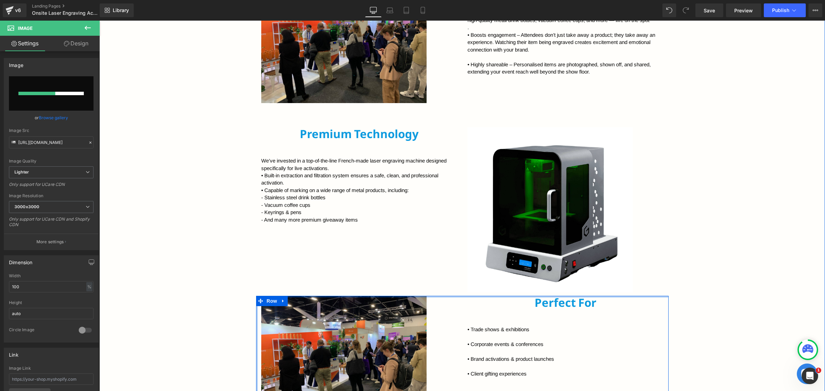
click at [506, 297] on div at bounding box center [462, 297] width 413 height 2
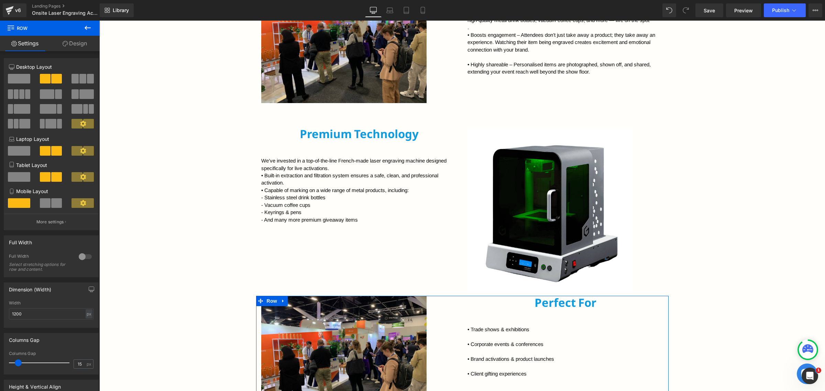
click at [77, 40] on link "Design" at bounding box center [75, 43] width 50 height 15
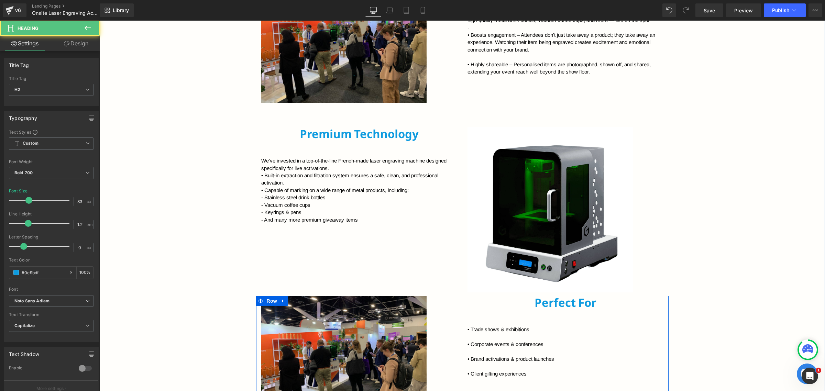
drag, startPoint x: 489, startPoint y: 298, endPoint x: 492, endPoint y: 307, distance: 9.9
click at [492, 307] on h2 "Perfect For" at bounding box center [566, 303] width 196 height 14
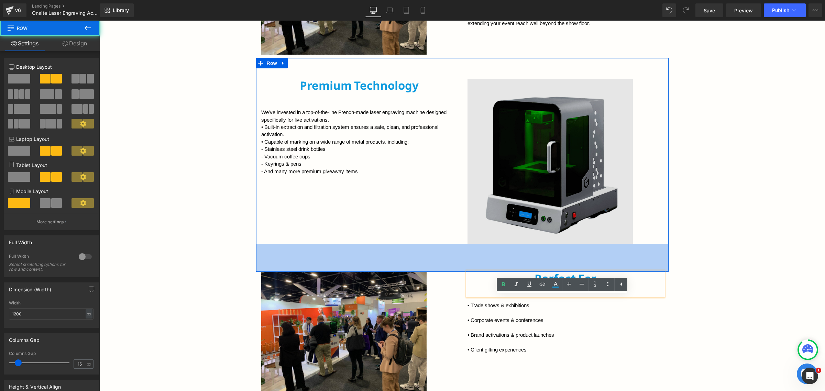
scroll to position [571, 0]
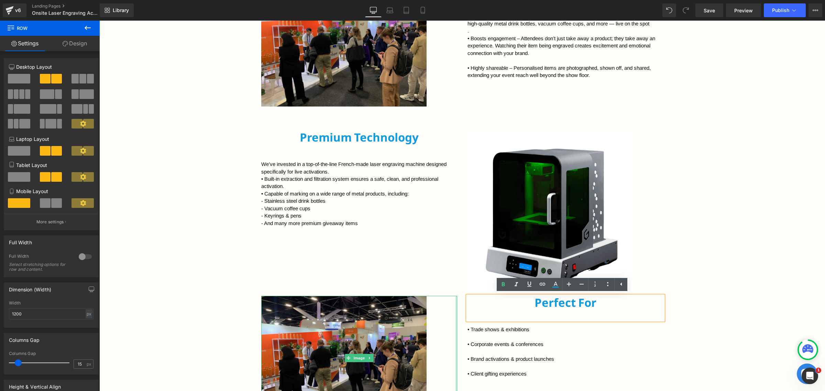
click at [452, 311] on div "Bring your brand to life with New Age Promotions’ live onsite laser engraving. …" at bounding box center [462, 247] width 726 height 652
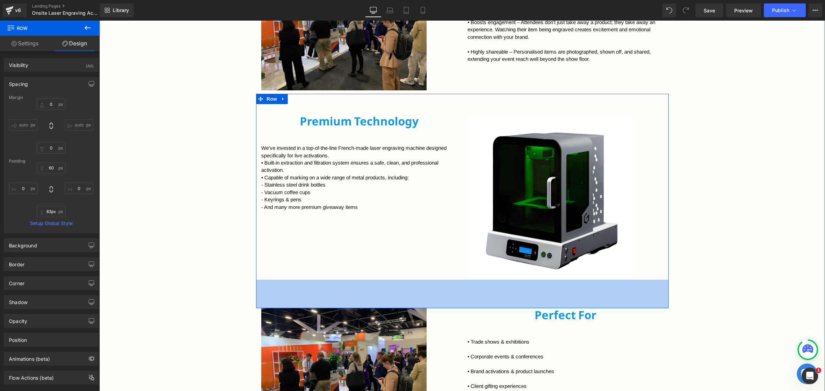
scroll to position [599, 0]
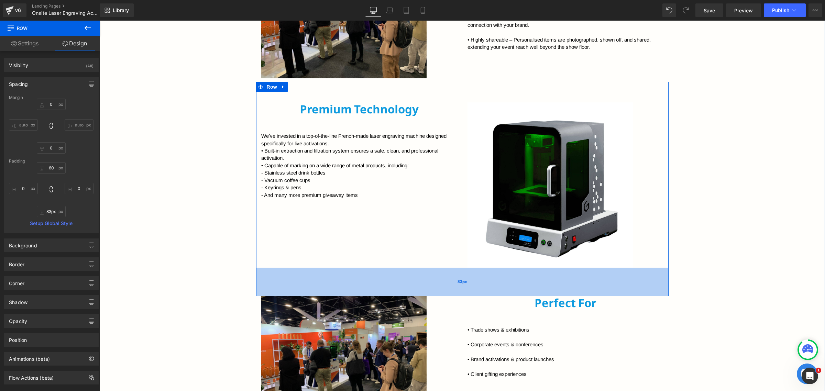
click at [459, 296] on div "83px" at bounding box center [462, 282] width 413 height 29
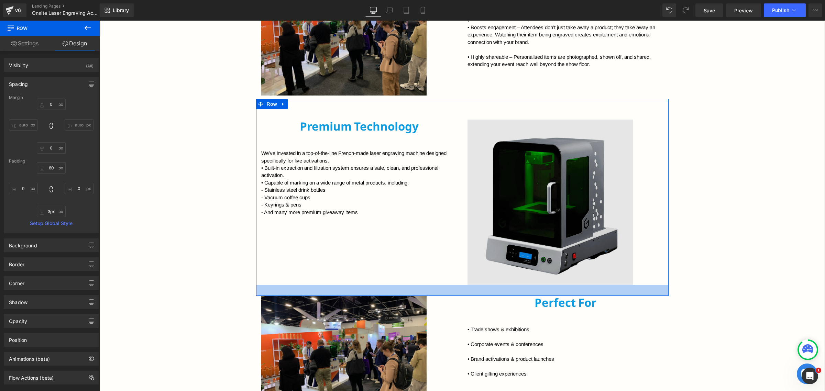
type input "0px"
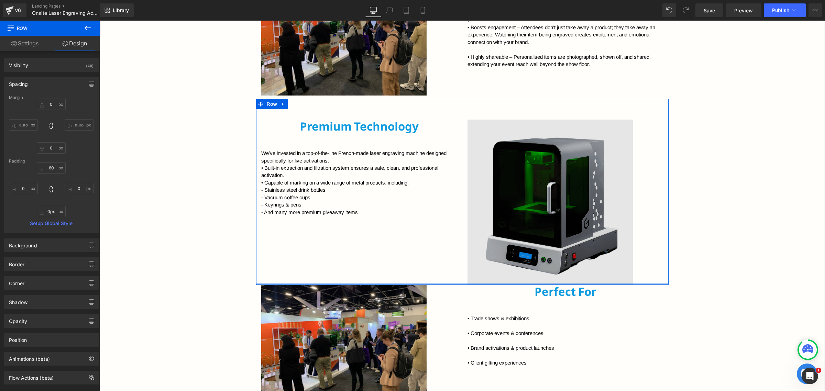
scroll to position [571, 0]
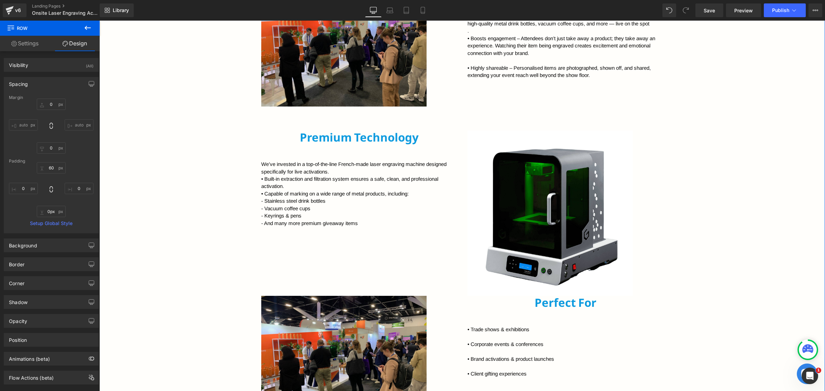
drag, startPoint x: 463, startPoint y: 287, endPoint x: 463, endPoint y: 298, distance: 11.3
click at [463, 302] on div "Bring your brand to life with New Age Promotions’ live onsite laser engraving. …" at bounding box center [462, 247] width 726 height 652
click at [463, 290] on div "Image" at bounding box center [566, 213] width 206 height 165
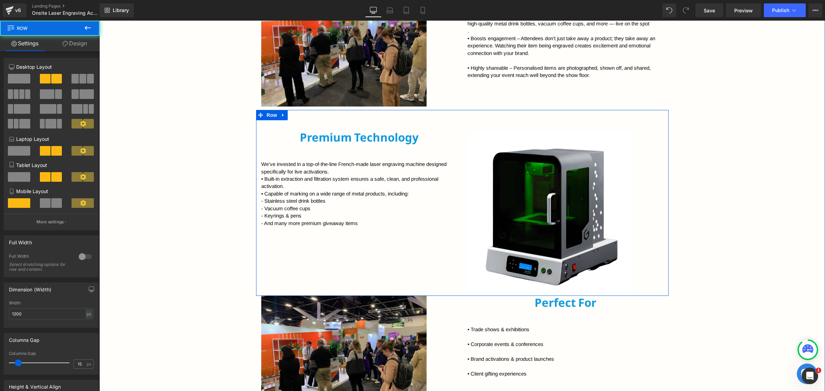
click at [463, 293] on div "Image" at bounding box center [566, 213] width 206 height 165
click at [456, 298] on div "Image" at bounding box center [359, 358] width 206 height 124
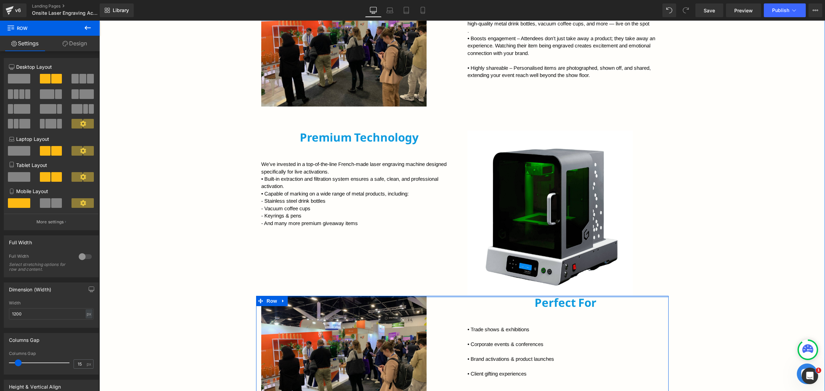
click at [459, 297] on div at bounding box center [462, 297] width 413 height 2
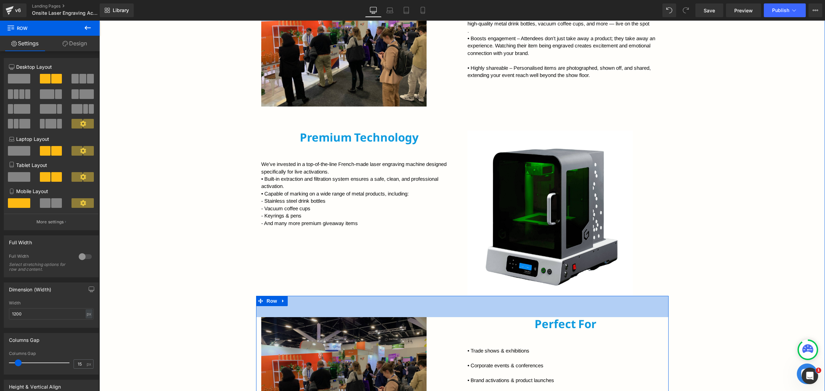
drag, startPoint x: 444, startPoint y: 296, endPoint x: 449, endPoint y: 317, distance: 21.5
click at [449, 317] on div "Image Perfect For Heading • Trade shows & exhibitions • Corporate events & con…" at bounding box center [462, 370] width 413 height 149
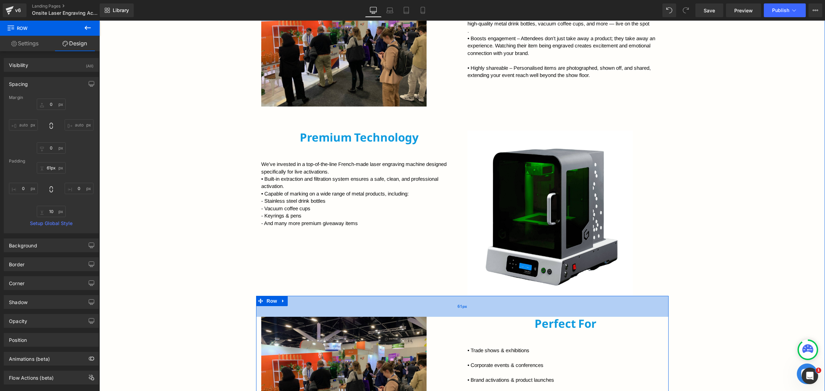
type input "59px"
click at [451, 315] on div "59px" at bounding box center [462, 306] width 413 height 20
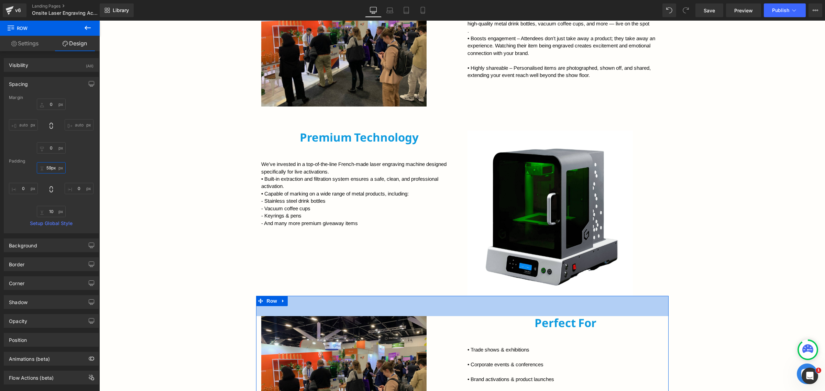
click at [52, 170] on input "59px" at bounding box center [51, 167] width 29 height 11
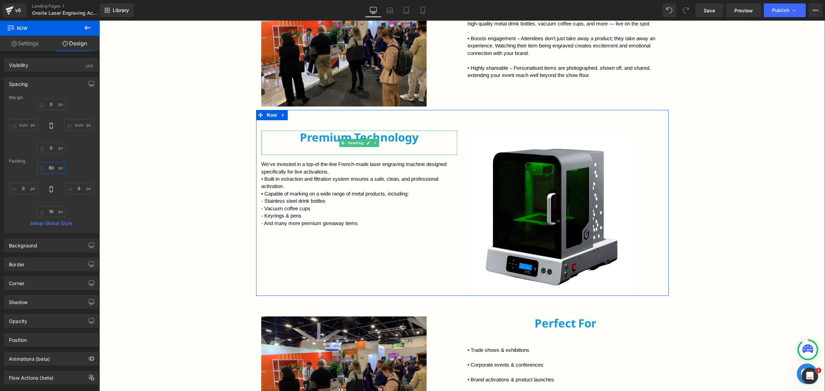
type input "60"
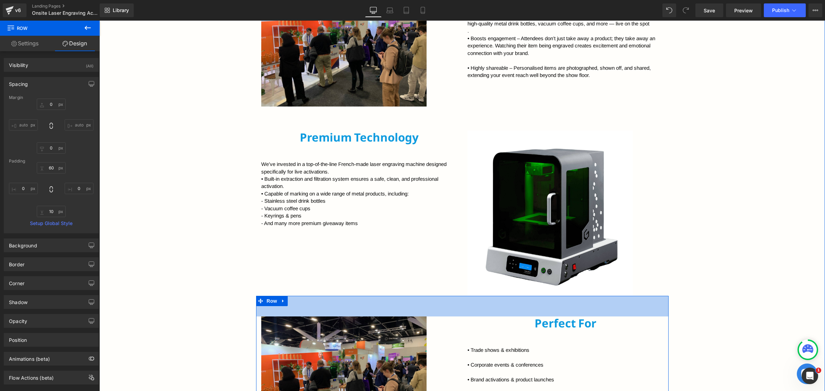
click at [697, 305] on div "Bring your brand to life with New Age Promotions’ live onsite laser engraving. …" at bounding box center [462, 257] width 726 height 673
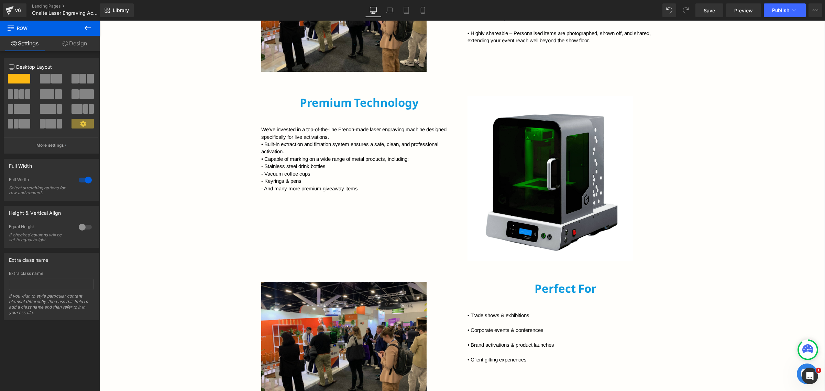
scroll to position [743, 0]
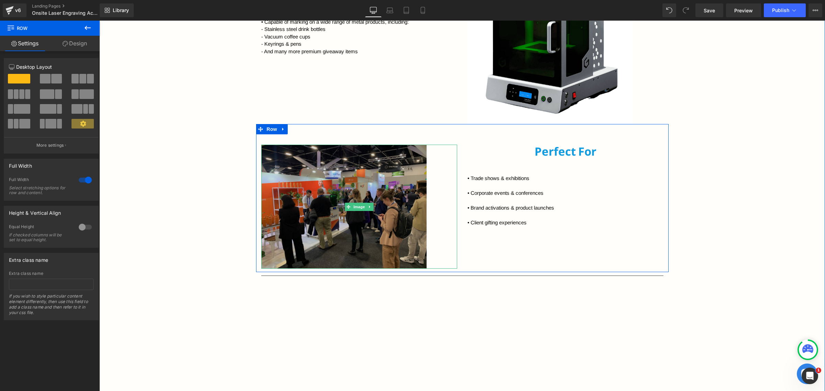
click at [364, 214] on img at bounding box center [359, 207] width 196 height 124
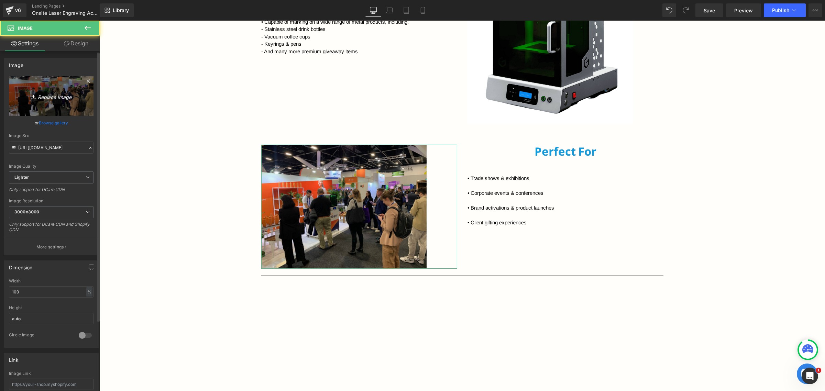
click at [67, 100] on icon "Replace Image" at bounding box center [51, 96] width 55 height 9
type input "C:\fakepath\IMG_6467.jpg"
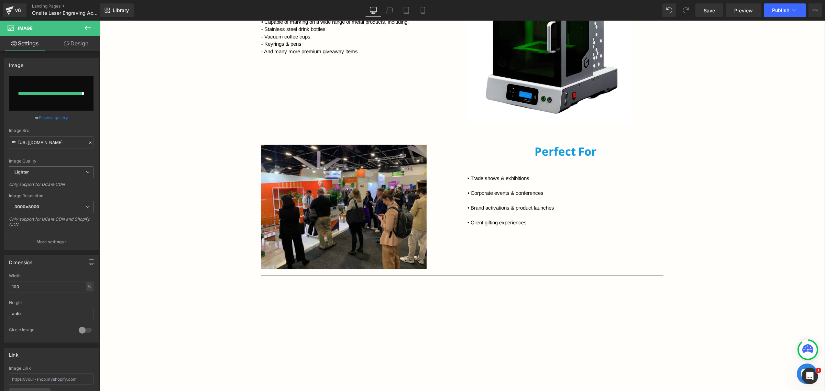
type input "[URL][DOMAIN_NAME]"
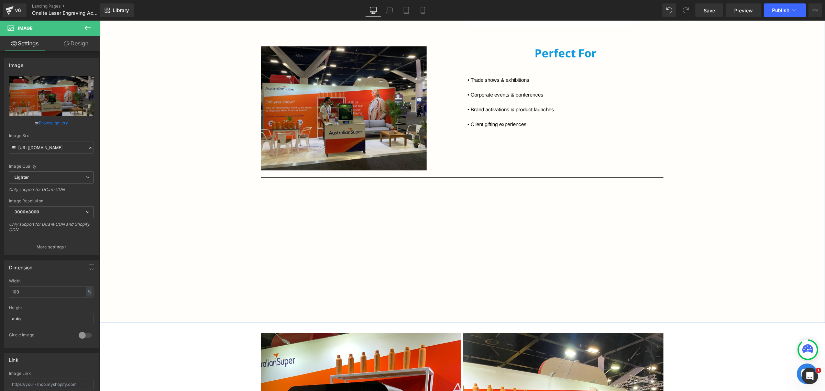
scroll to position [829, 0]
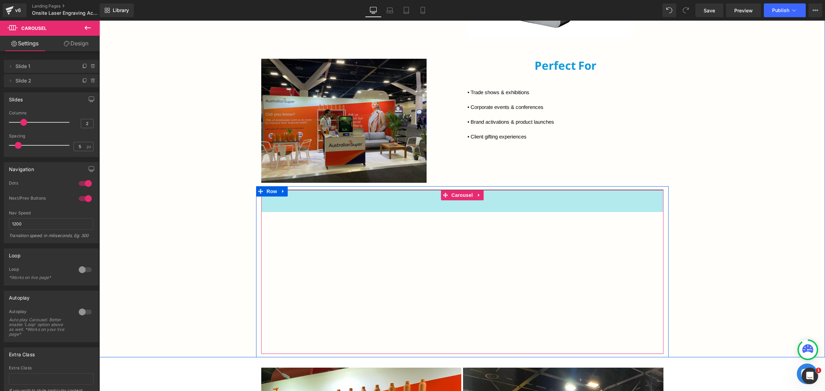
drag, startPoint x: 427, startPoint y: 192, endPoint x: 425, endPoint y: 214, distance: 22.1
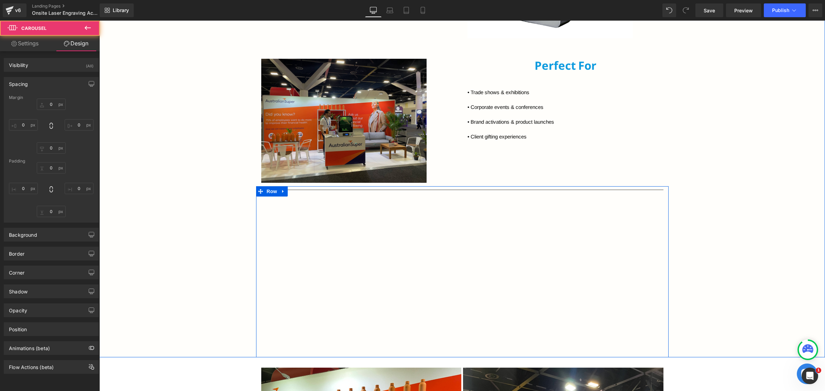
type input "0"
type input "64"
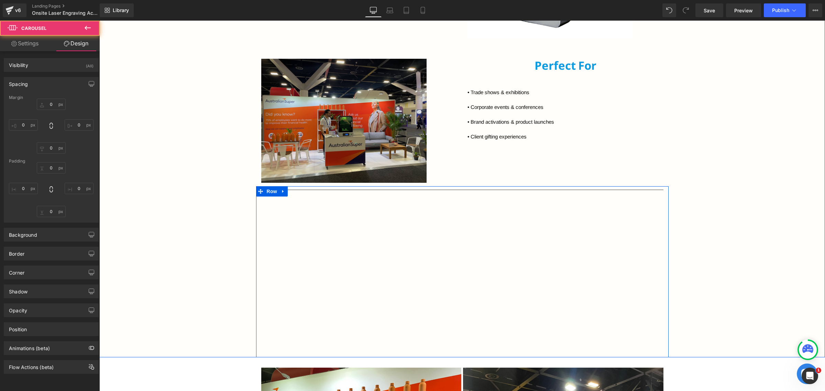
type input "0"
type input "60"
type input "0"
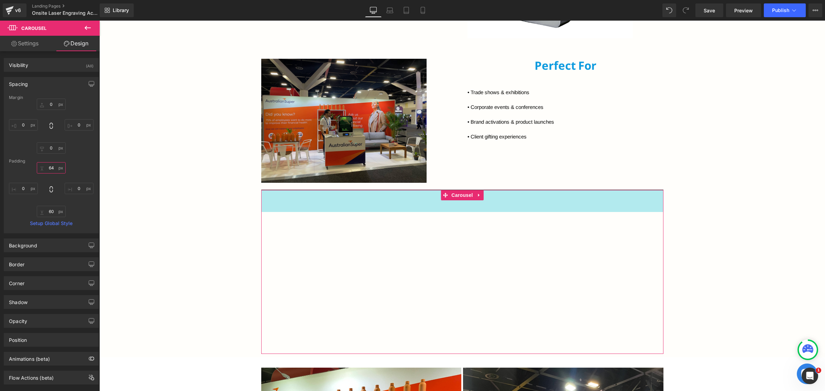
click at [54, 170] on input "64" at bounding box center [51, 167] width 29 height 11
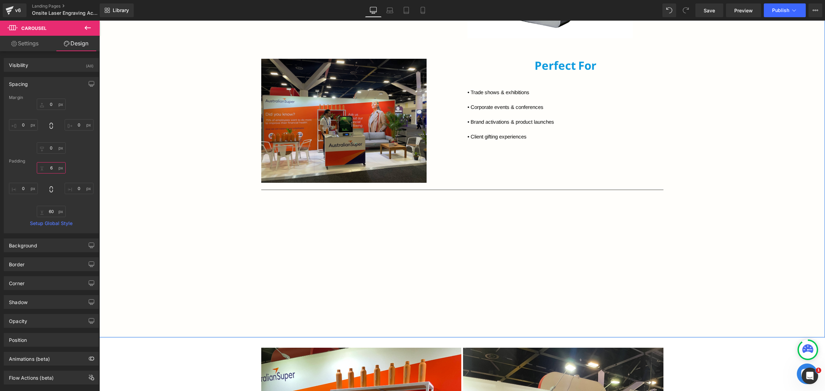
type input "60"
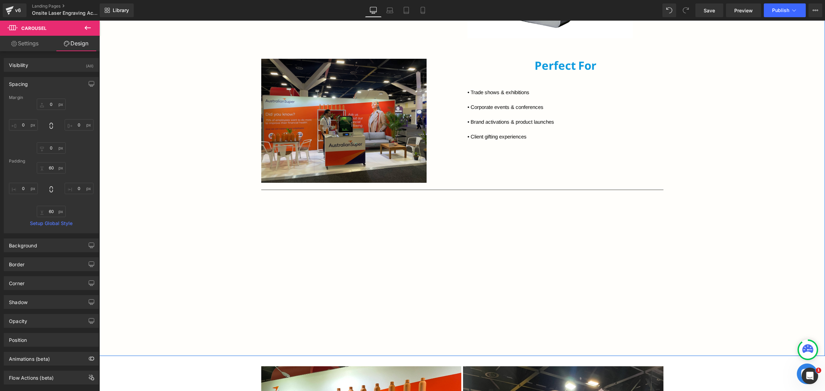
click at [760, 264] on div "Bring your brand to life with New Age Promotions’ live onsite laser engraving. …" at bounding box center [462, 10] width 726 height 694
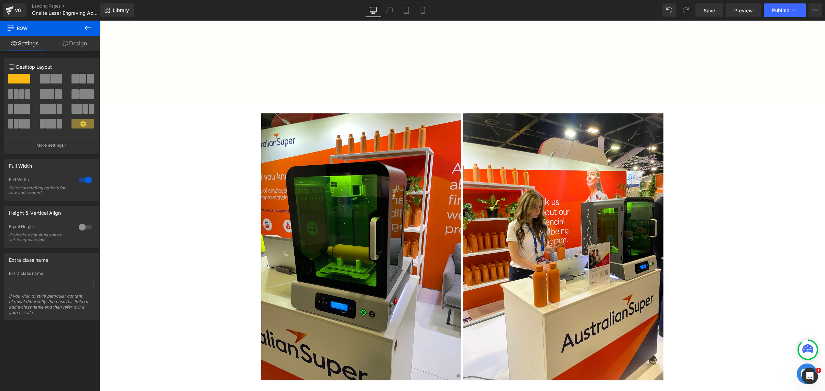
scroll to position [1087, 0]
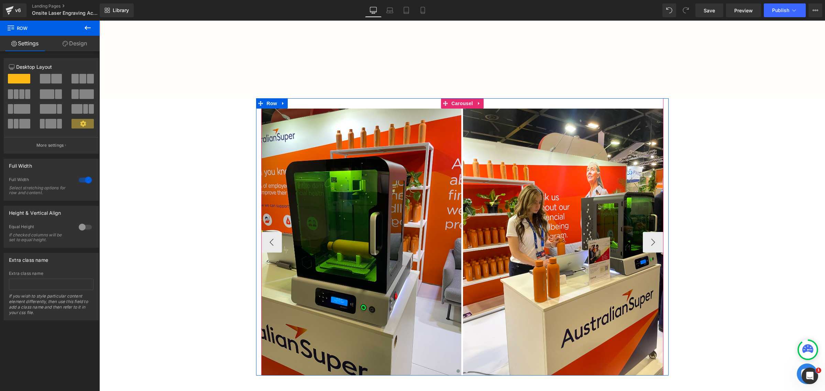
click at [488, 102] on div "Image Image ‹ › [GEOGRAPHIC_DATA]" at bounding box center [462, 237] width 402 height 278
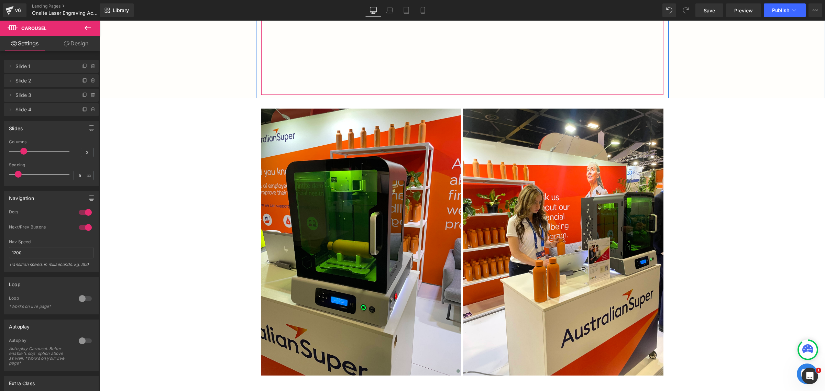
click at [467, 89] on div "Vimeo Vimeo ‹ › Carousel 60px" at bounding box center [462, 13] width 402 height 163
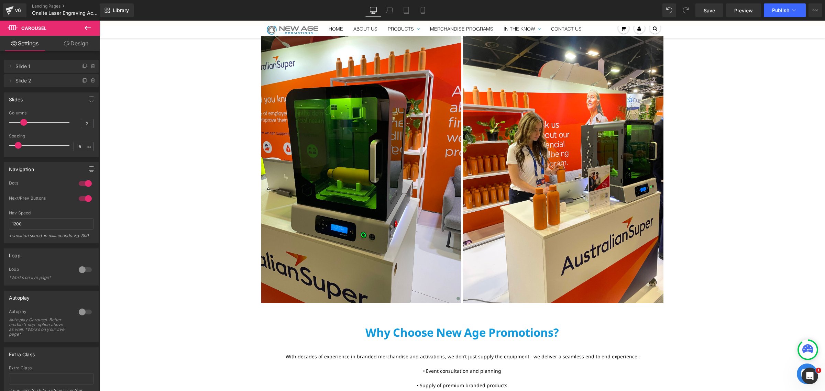
scroll to position [1173, 0]
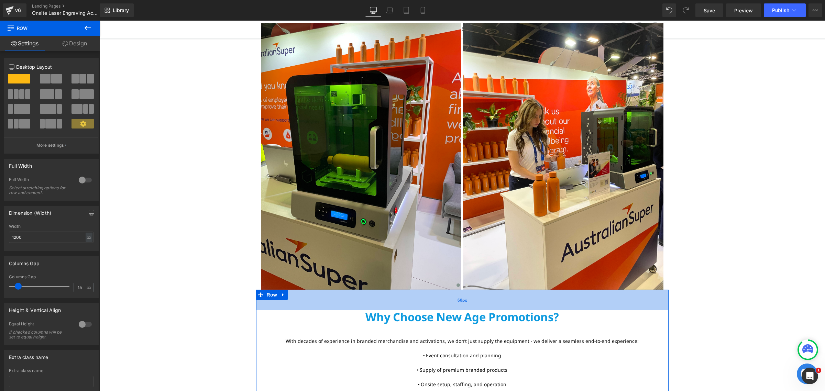
click at [432, 296] on div "60px" at bounding box center [462, 300] width 413 height 21
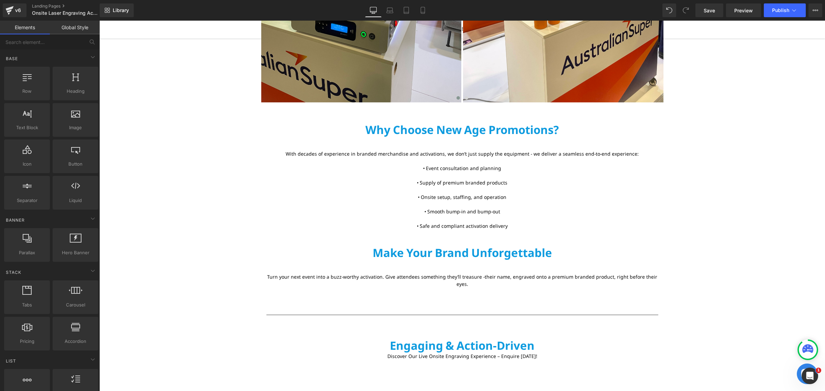
scroll to position [1388, 0]
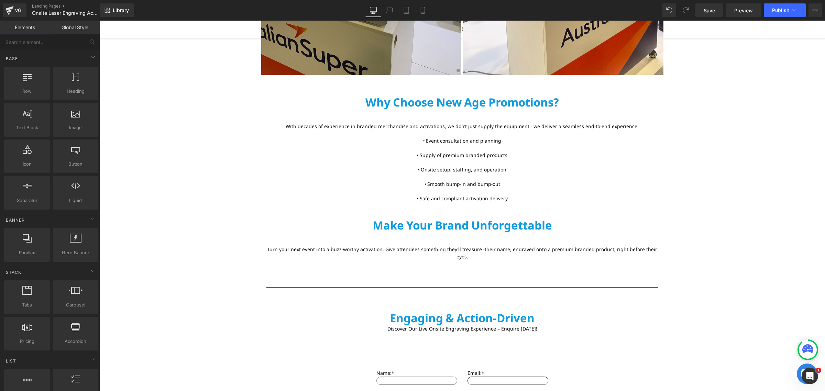
click at [99, 21] on div "60px" at bounding box center [99, 21] width 0 height 0
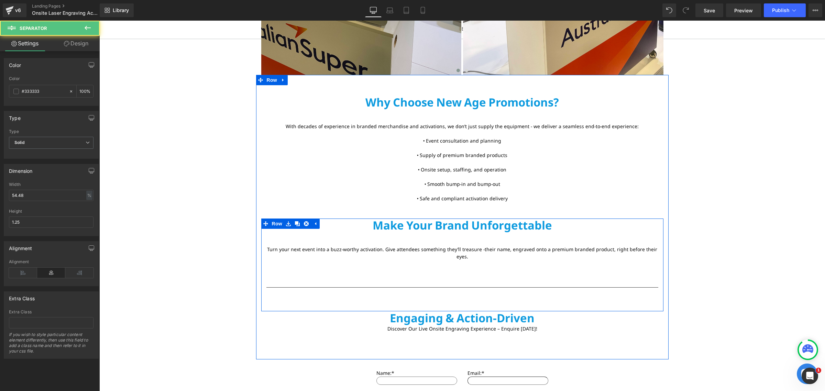
click at [424, 271] on div "Make Your Brand Unforgettable Text Block Turn your next event into a buzz-worth…" at bounding box center [462, 264] width 402 height 90
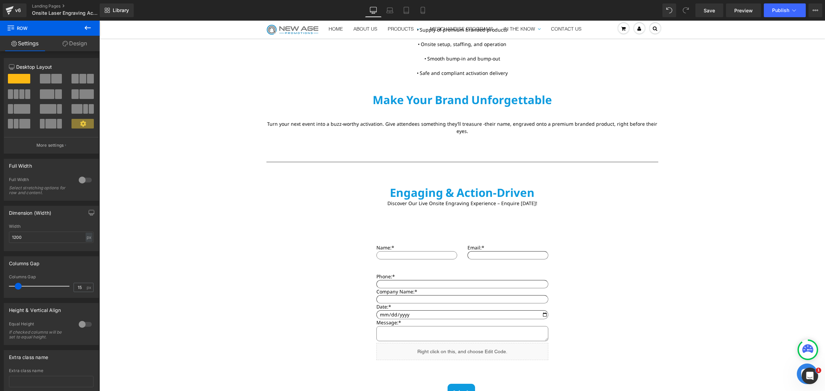
scroll to position [1517, 0]
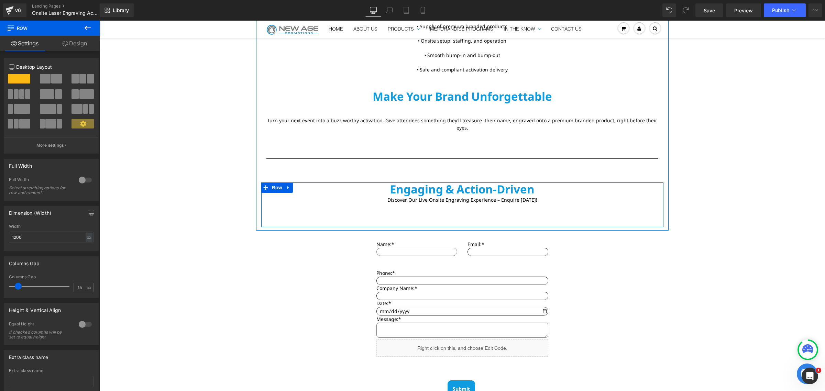
click at [439, 210] on div "Engaging & Action-Driven Text Block Discover Our Live Onsite Engraving Experien…" at bounding box center [462, 205] width 402 height 45
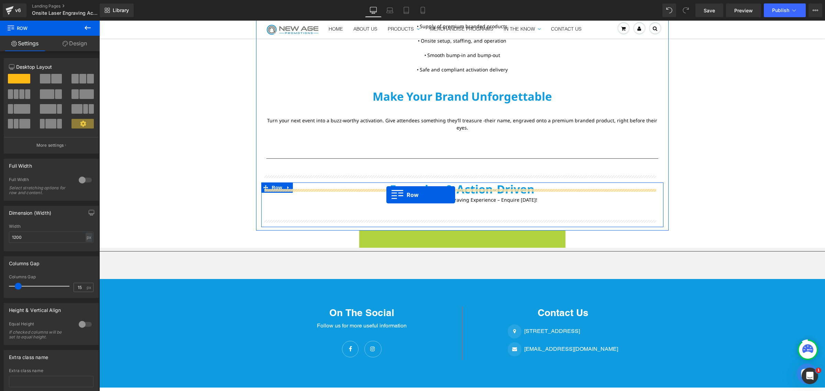
drag, startPoint x: 359, startPoint y: 227, endPoint x: 387, endPoint y: 195, distance: 42.7
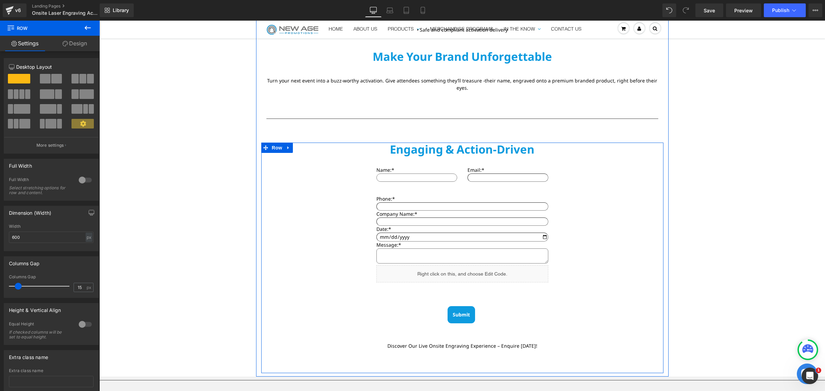
scroll to position [1560, 0]
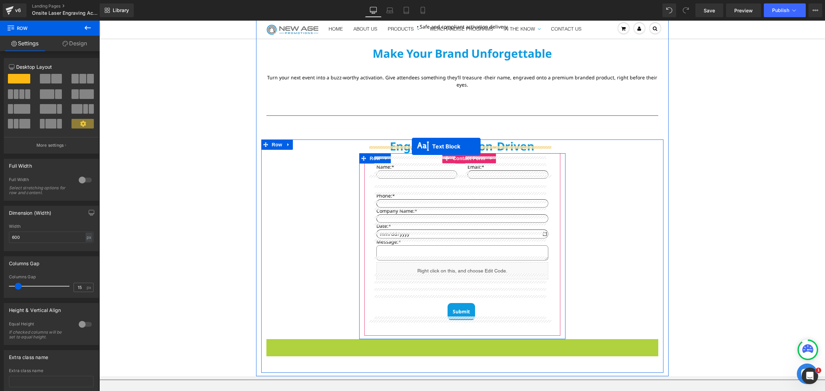
drag, startPoint x: 438, startPoint y: 340, endPoint x: 414, endPoint y: 146, distance: 195.4
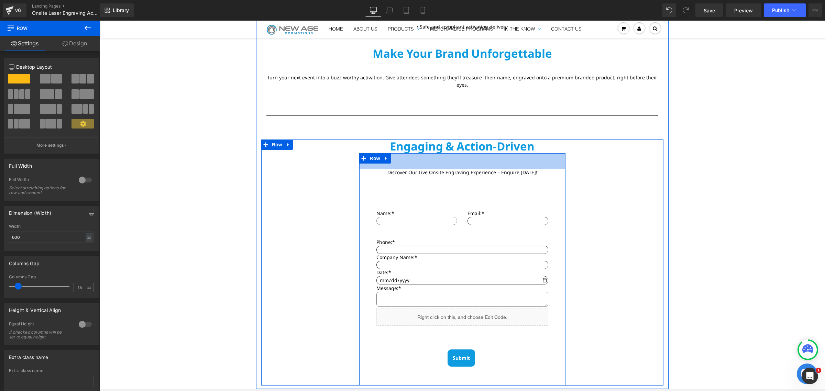
drag, startPoint x: 517, startPoint y: 147, endPoint x: 517, endPoint y: 163, distance: 15.5
click at [517, 163] on div "Discover Our Live Onsite Engraving Experience – Enquire [DATE]!  Text Block N…" at bounding box center [462, 269] width 206 height 232
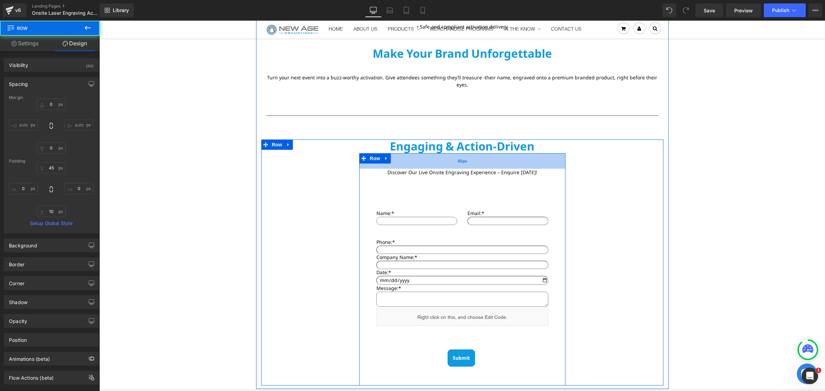
click at [497, 157] on div "45px" at bounding box center [462, 160] width 206 height 15
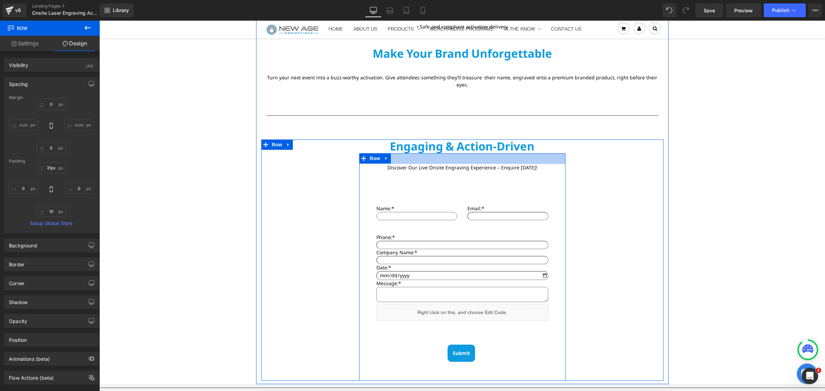
type input "32px"
drag, startPoint x: 495, startPoint y: 162, endPoint x: 497, endPoint y: 157, distance: 4.9
click at [497, 157] on div "Discover Our Live Onsite Engraving Experience – Enquire [DATE]!  Text Block N…" at bounding box center [462, 267] width 206 height 228
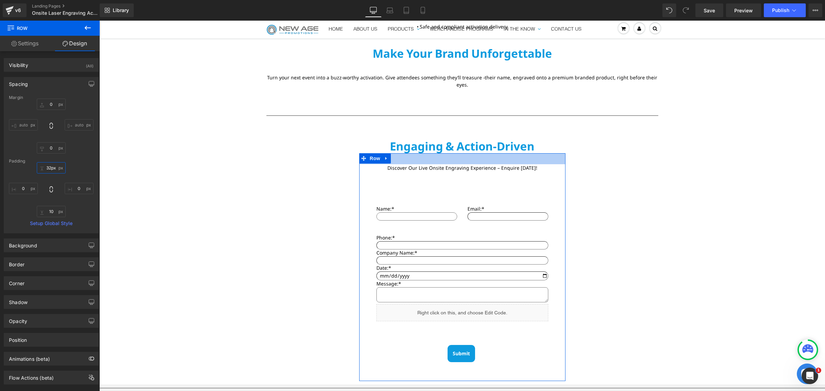
click at [57, 165] on input "32px" at bounding box center [51, 167] width 29 height 11
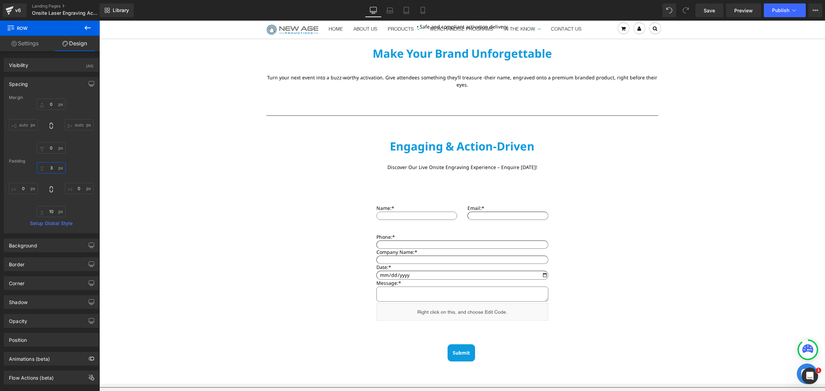
type input "30"
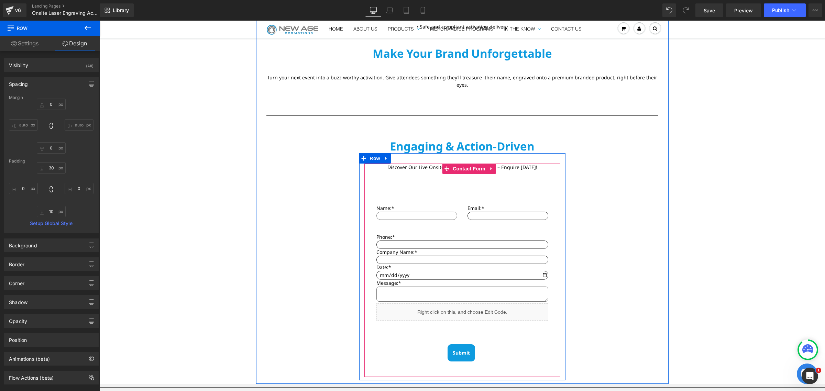
click at [430, 185] on div "Discover Our Live Onsite Engraving Experience – Enquire [DATE]!  Text Block N…" at bounding box center [462, 265] width 182 height 203
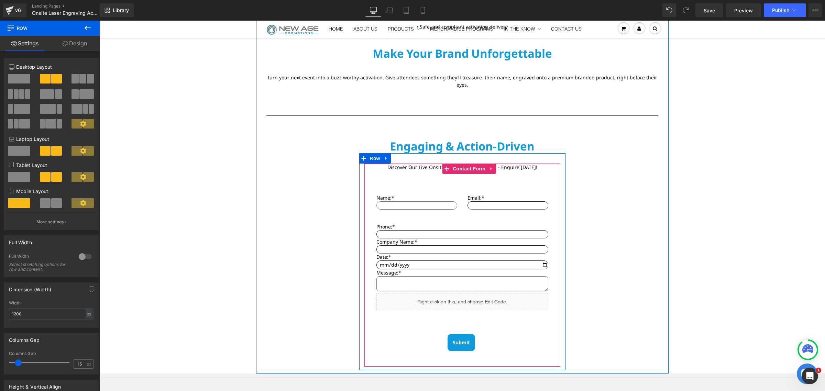
drag, startPoint x: 443, startPoint y: 188, endPoint x: 459, endPoint y: 167, distance: 26.2
click at [459, 167] on div "Discover Our Live Onsite Engraving Experience – Enquire [DATE]!  Text Block N…" at bounding box center [462, 260] width 182 height 193
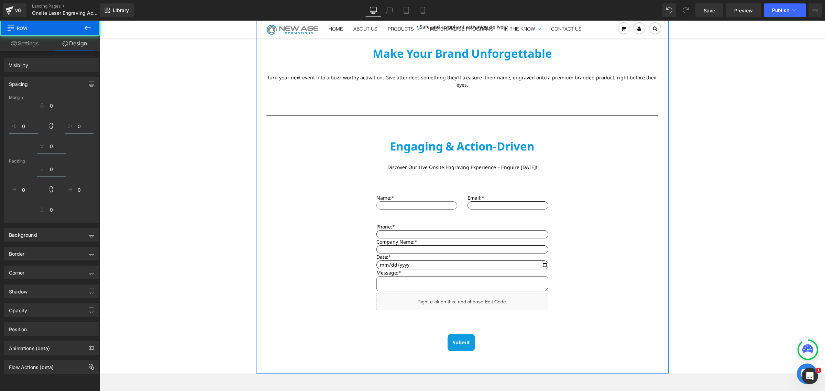
click at [622, 177] on div "Engaging & Action-Driven Text Block Discover Our Live Onsite Engraving Experien…" at bounding box center [462, 255] width 402 height 231
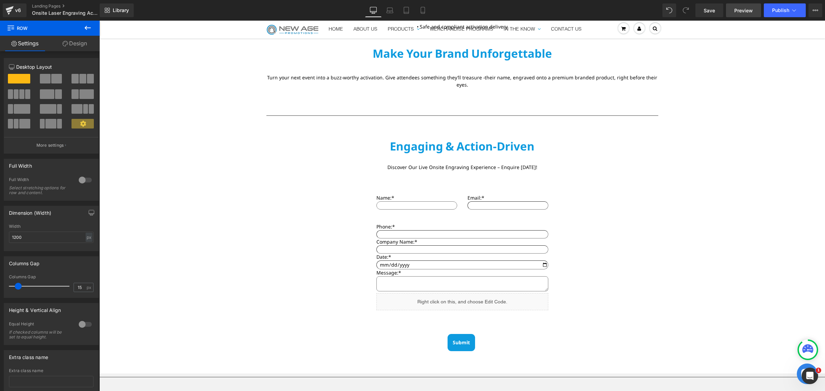
click at [741, 14] on link "Preview" at bounding box center [743, 10] width 35 height 14
click at [796, 7] on icon at bounding box center [794, 10] width 7 height 7
click at [817, 9] on icon at bounding box center [816, 11] width 6 height 6
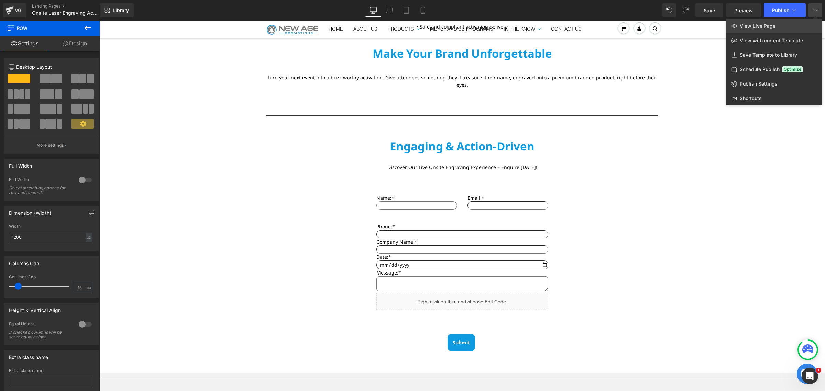
click at [790, 22] on link "View Live Page" at bounding box center [774, 26] width 96 height 14
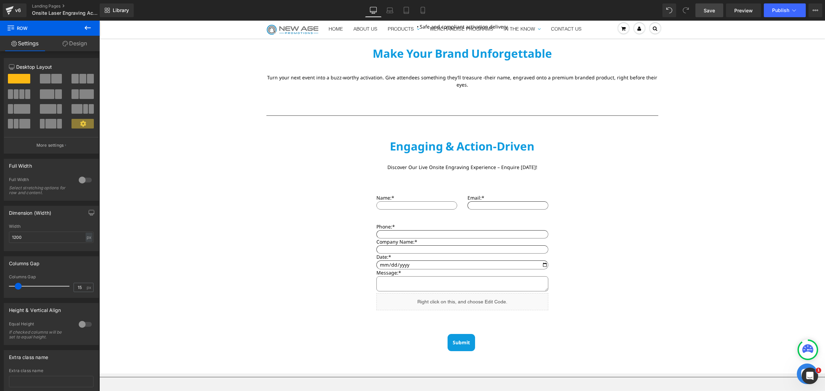
click at [699, 6] on link "Save" at bounding box center [710, 10] width 28 height 14
click at [817, 9] on icon at bounding box center [816, 11] width 6 height 6
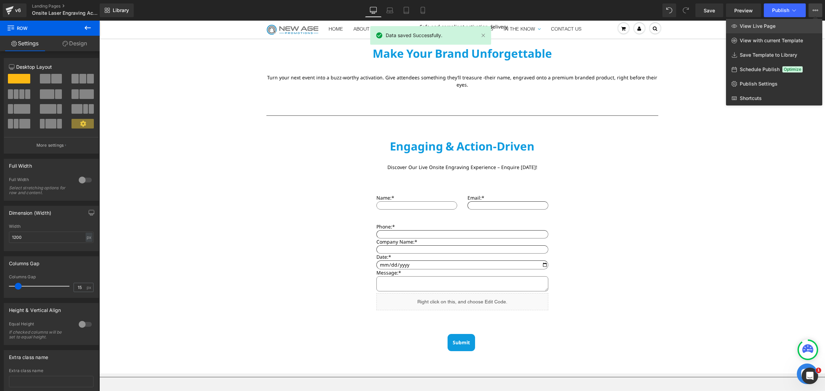
click at [788, 20] on link "View Live Page" at bounding box center [774, 26] width 96 height 14
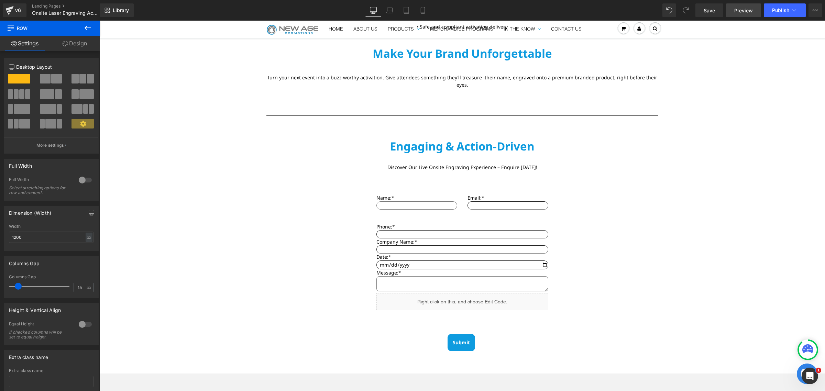
click at [747, 8] on span "Preview" at bounding box center [744, 10] width 19 height 7
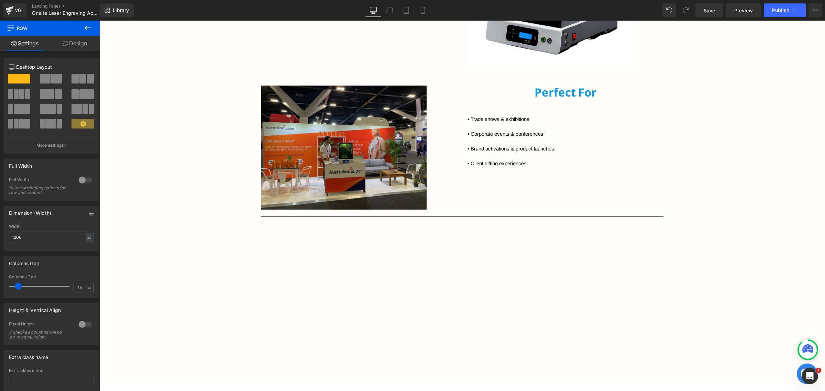
scroll to position [700, 0]
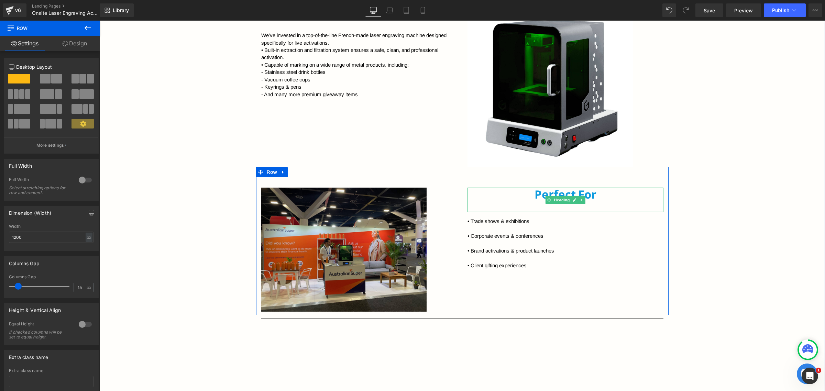
click at [527, 192] on h2 "Perfect For" at bounding box center [566, 195] width 196 height 14
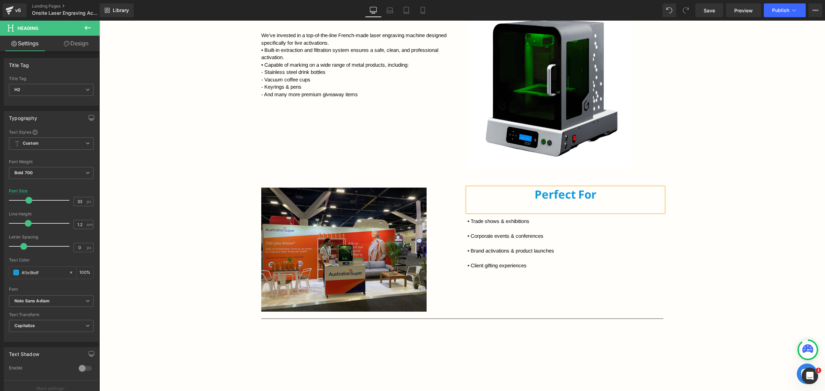
click at [553, 196] on h2 "Perfect For" at bounding box center [566, 195] width 196 height 14
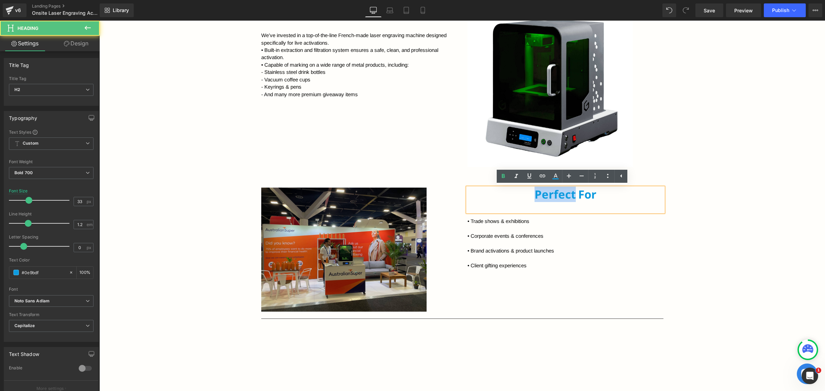
click at [553, 196] on h2 "Perfect For" at bounding box center [566, 195] width 196 height 14
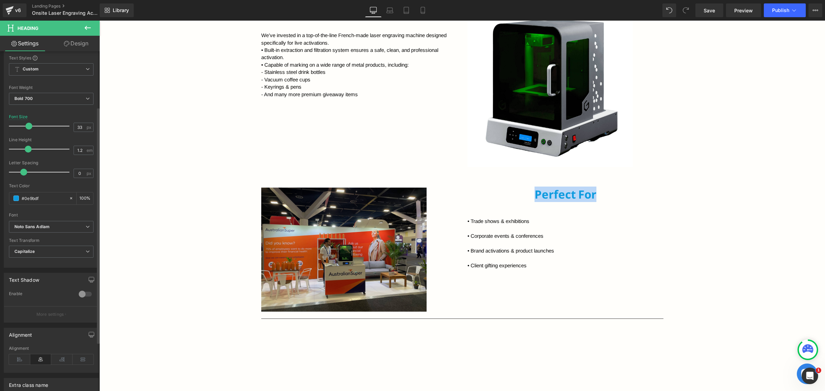
scroll to position [86, 0]
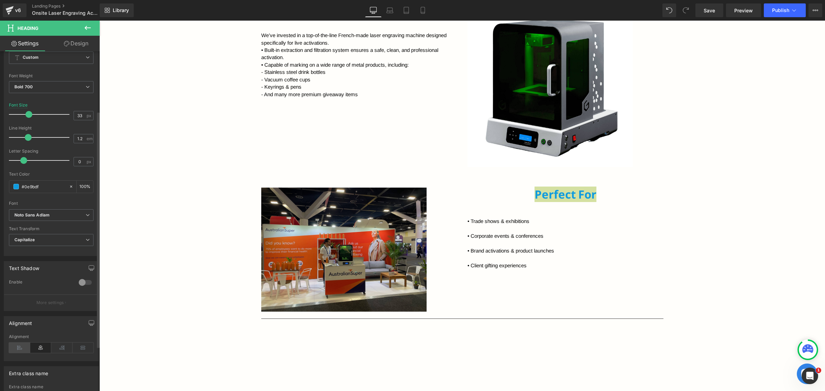
click at [21, 349] on icon at bounding box center [19, 348] width 21 height 10
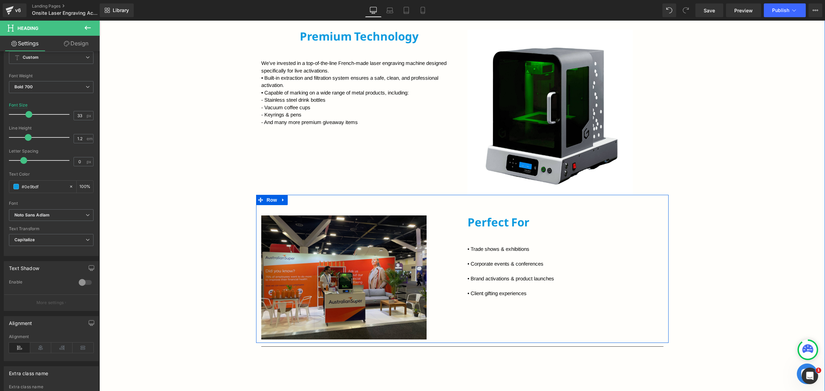
scroll to position [571, 0]
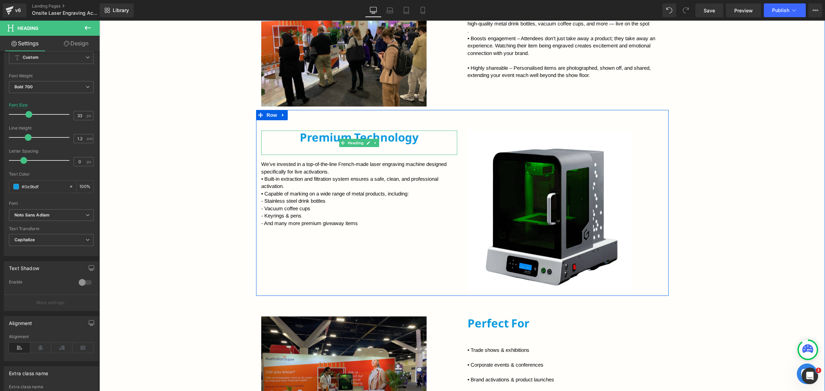
click at [296, 140] on h2 "Premium Technology" at bounding box center [359, 138] width 196 height 14
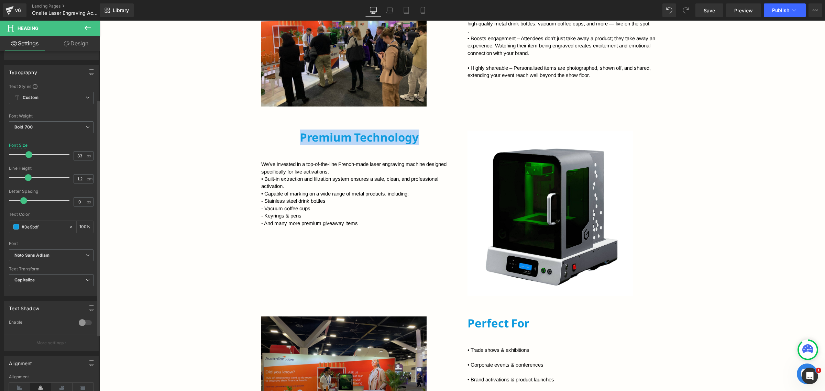
scroll to position [86, 0]
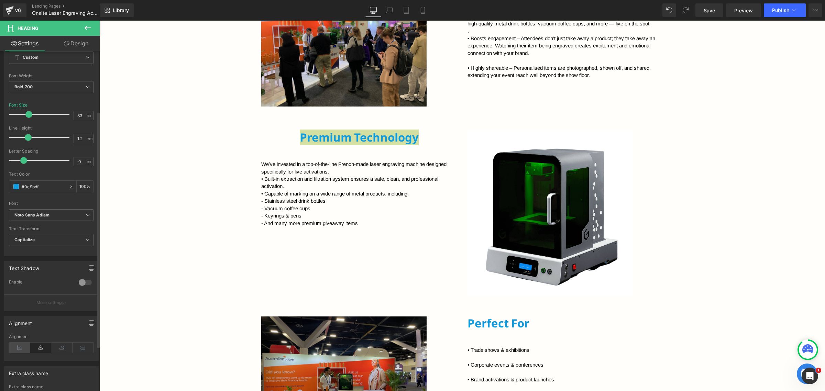
click at [21, 351] on icon at bounding box center [19, 348] width 21 height 10
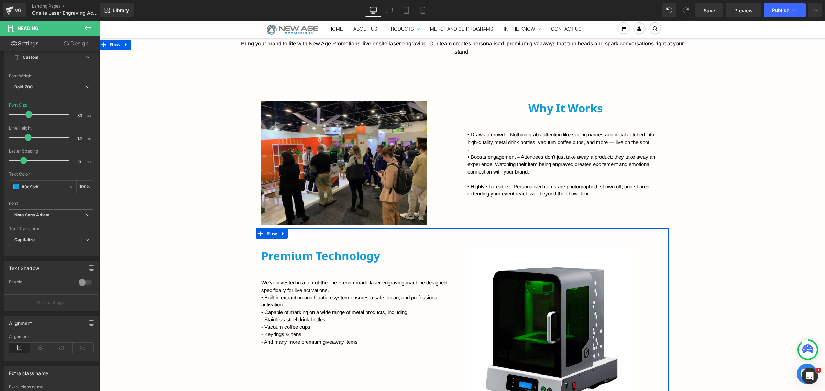
scroll to position [442, 0]
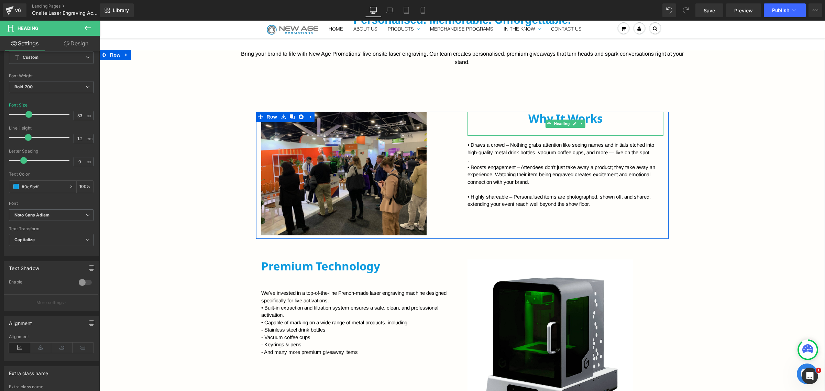
click at [541, 117] on h2 "Why It Works" at bounding box center [566, 119] width 196 height 14
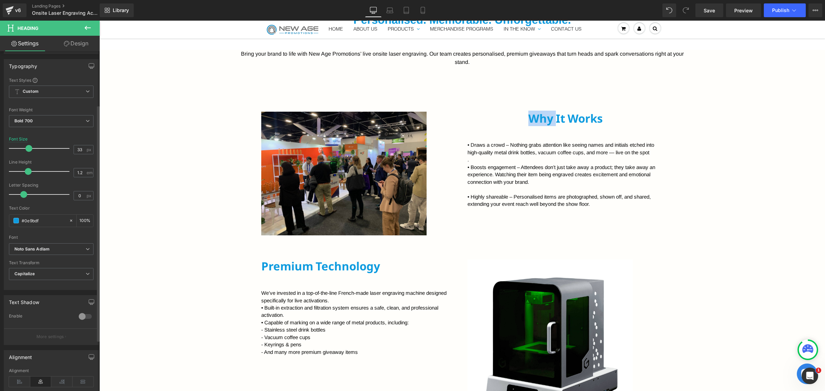
scroll to position [86, 0]
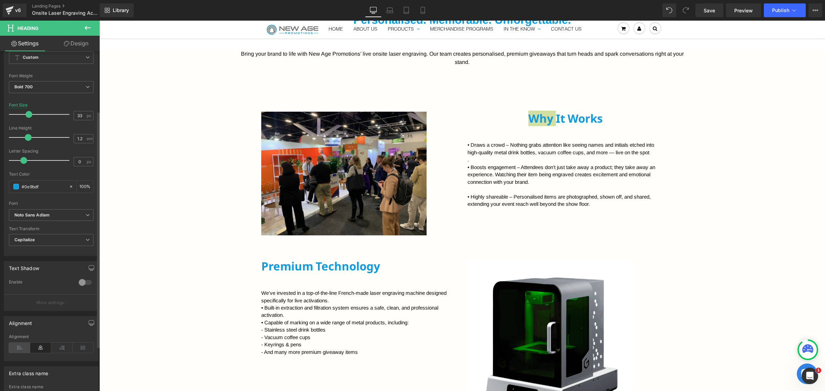
click at [21, 346] on icon at bounding box center [19, 348] width 21 height 10
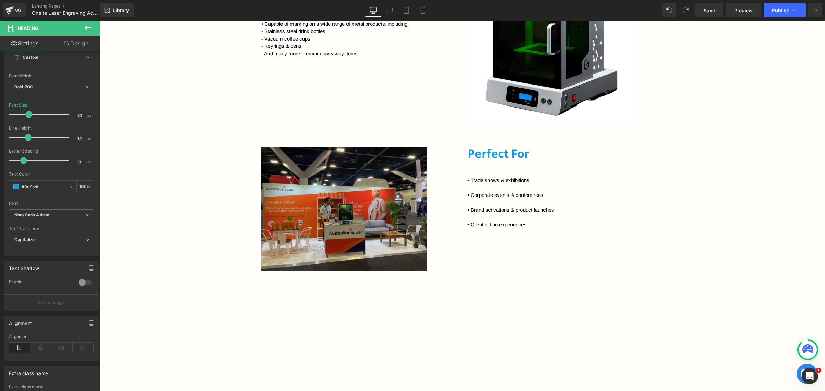
scroll to position [743, 0]
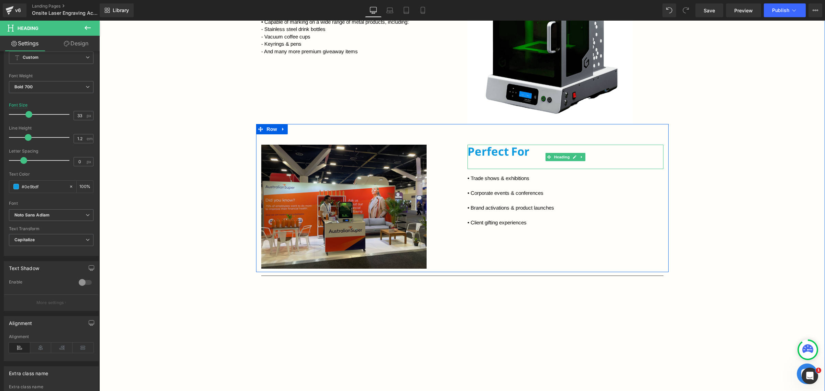
click at [530, 152] on h2 "Perfect For" at bounding box center [566, 152] width 196 height 14
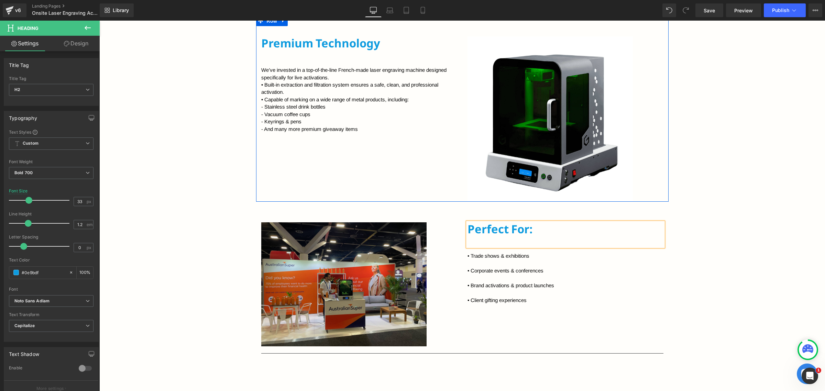
scroll to position [657, 0]
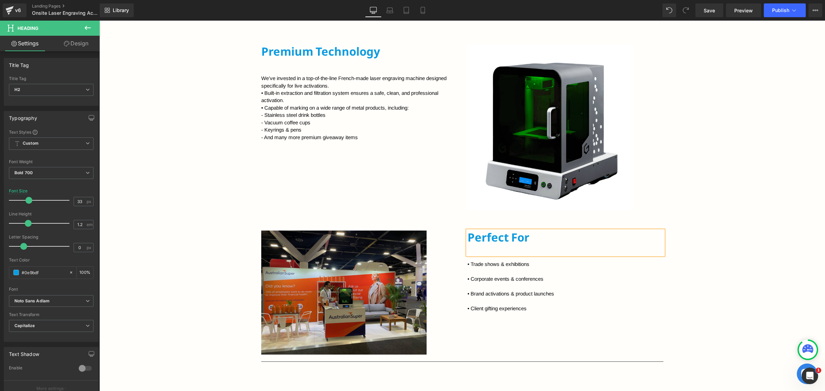
drag, startPoint x: 236, startPoint y: 211, endPoint x: 241, endPoint y: 210, distance: 5.2
click at [236, 210] on div "Bring your brand to life with New Age Promotions’ live onsite laser engraving. …" at bounding box center [462, 182] width 726 height 694
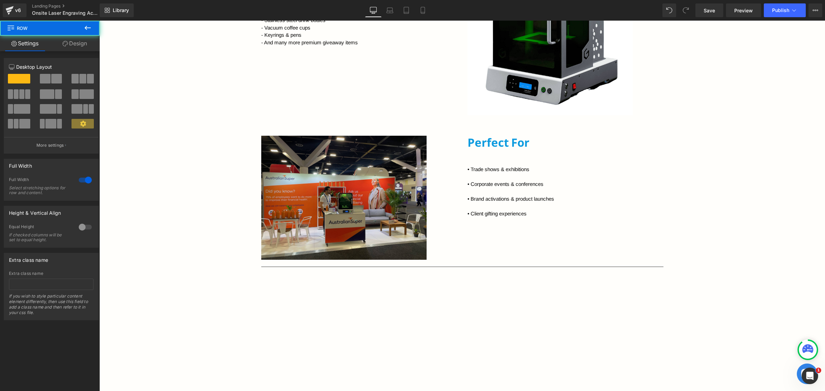
scroll to position [915, 0]
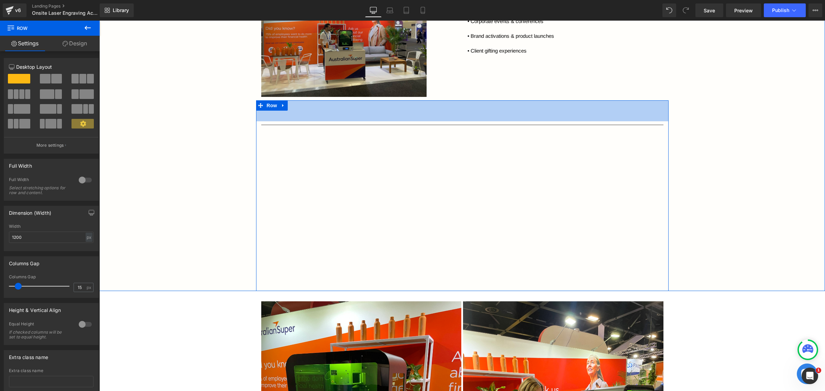
drag, startPoint x: 470, startPoint y: 100, endPoint x: 481, endPoint y: 121, distance: 23.5
click at [481, 121] on div "61px" at bounding box center [462, 110] width 413 height 21
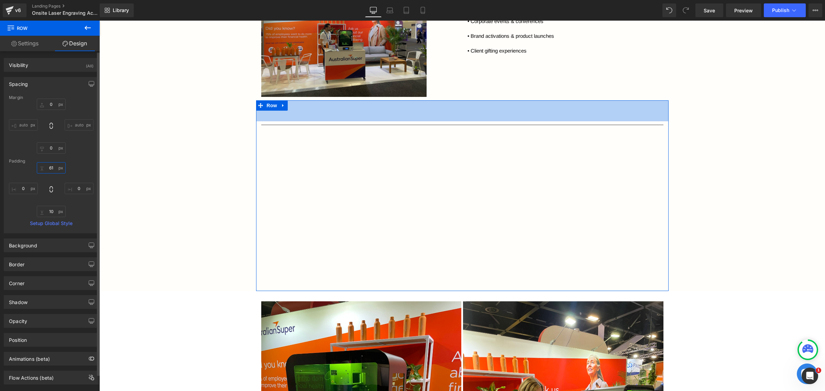
click at [55, 169] on input "61" at bounding box center [51, 167] width 29 height 11
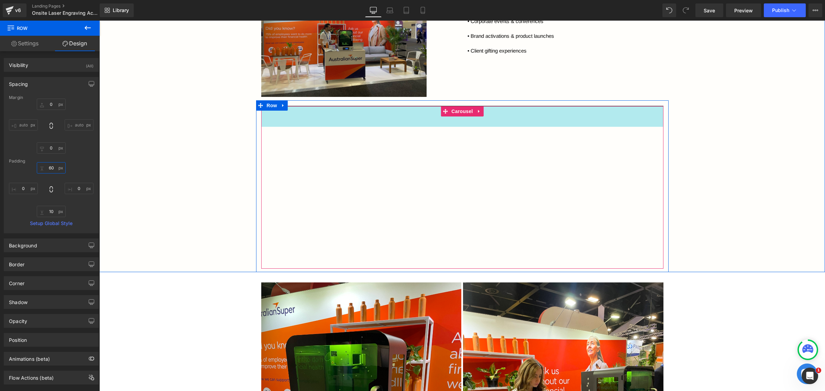
type input "60"
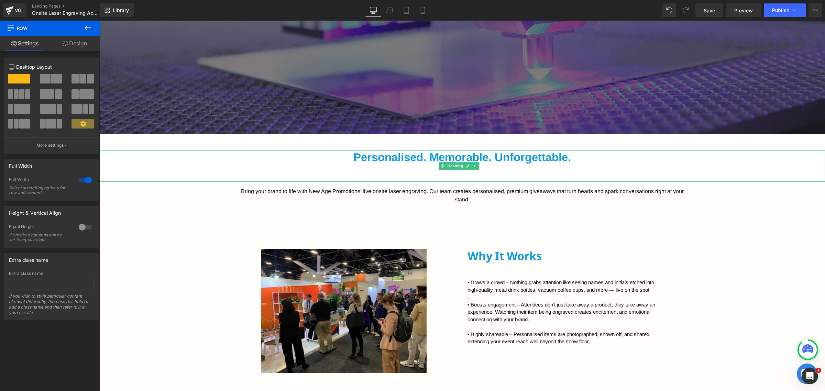
scroll to position [98, 0]
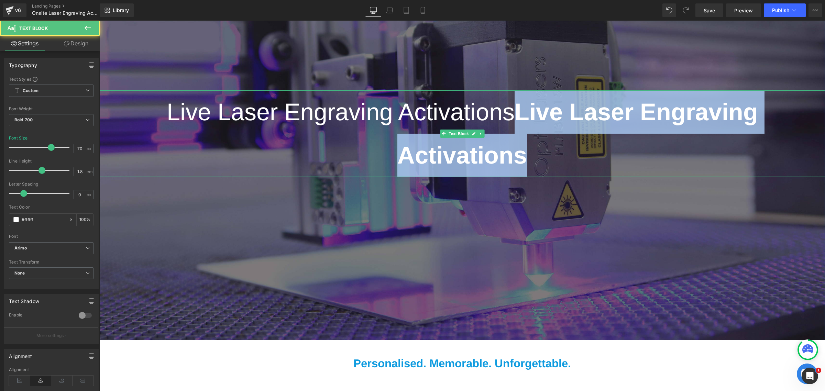
click at [532, 152] on p "Live Laser Engraving Activations Live Laser Engraving Activations" at bounding box center [462, 133] width 726 height 87
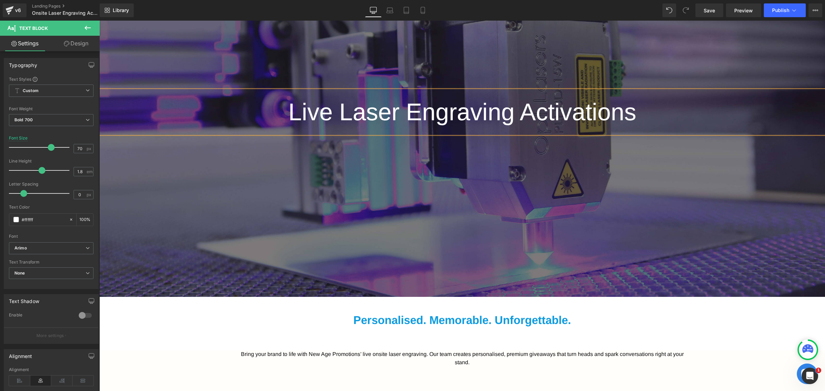
click at [722, 239] on div at bounding box center [462, 116] width 726 height 361
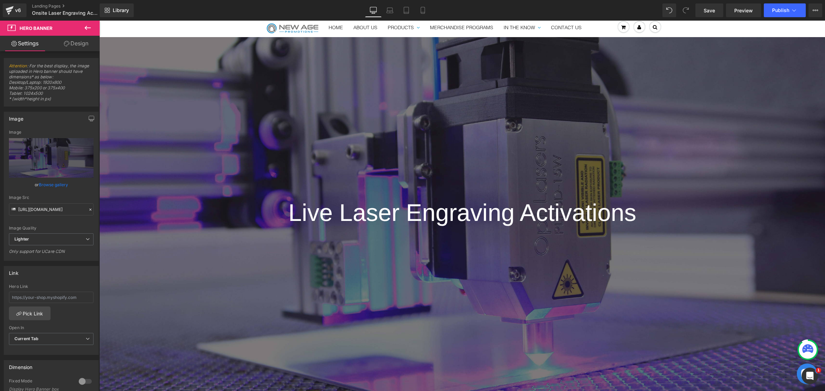
scroll to position [12, 0]
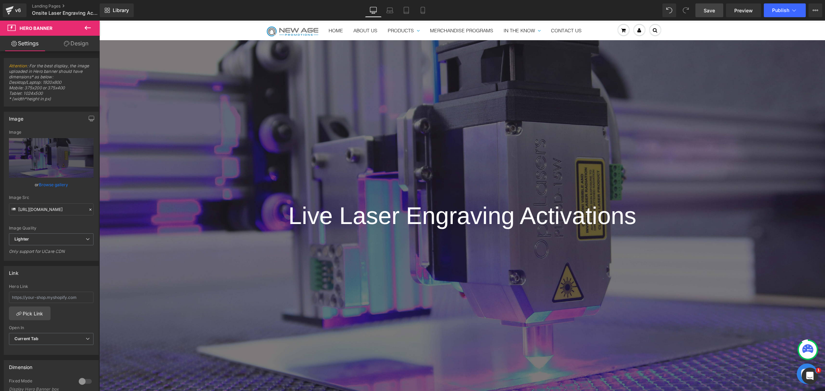
click at [720, 11] on link "Save" at bounding box center [710, 10] width 28 height 14
click at [731, 12] on link "Preview" at bounding box center [743, 10] width 35 height 14
click at [390, 218] on span "Live Laser Engraving Activations" at bounding box center [463, 216] width 348 height 27
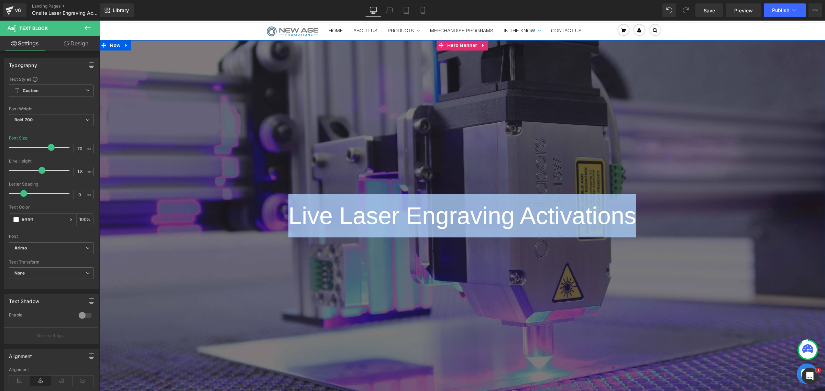
click at [410, 279] on div at bounding box center [462, 220] width 726 height 361
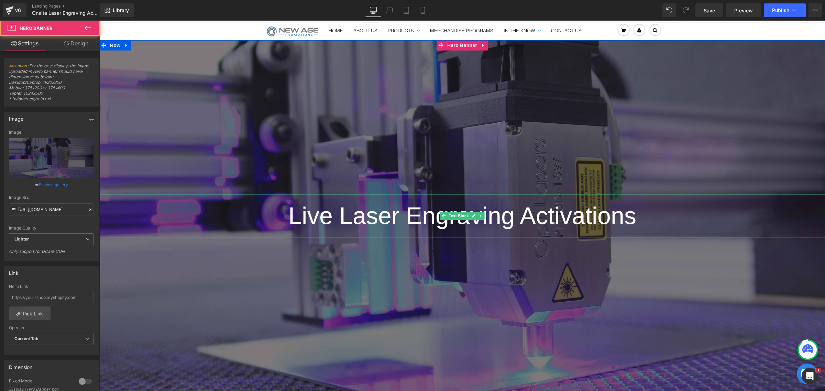
click at [467, 229] on p "Live Laser Engraving Activations" at bounding box center [462, 215] width 726 height 43
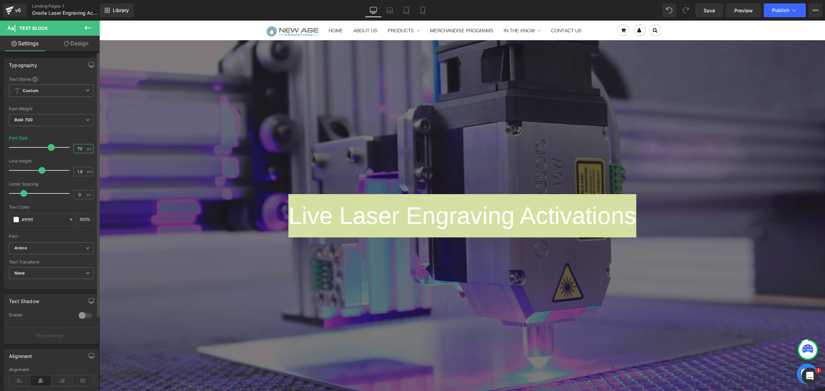
click at [82, 150] on input "70" at bounding box center [80, 148] width 12 height 9
type input "60"
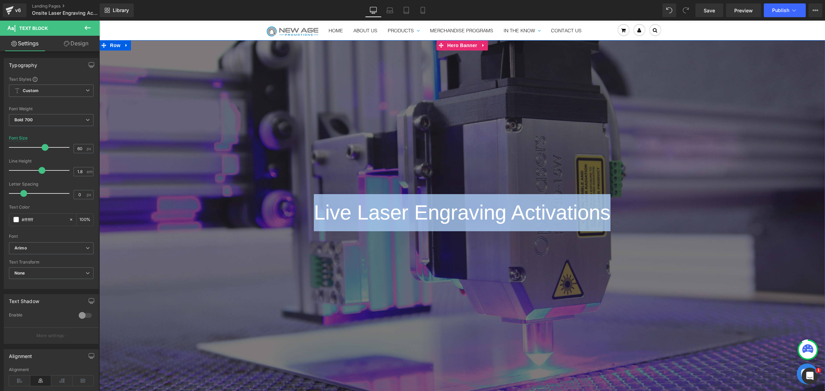
click at [261, 274] on div at bounding box center [462, 217] width 726 height 355
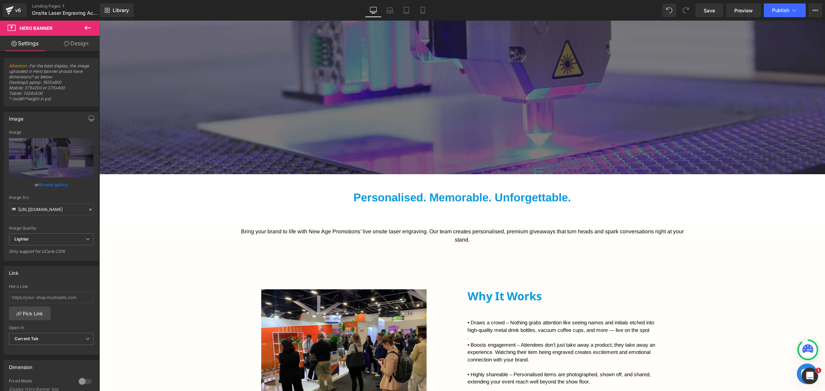
scroll to position [227, 0]
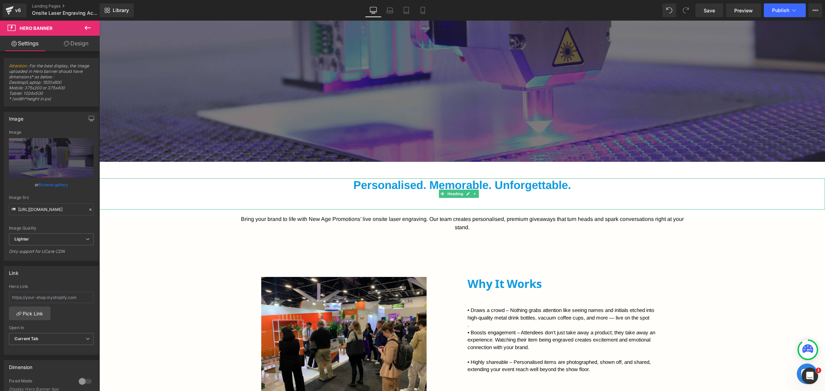
click at [380, 187] on h2 "Personalised. Memorable. Unforgettable." at bounding box center [462, 185] width 726 height 14
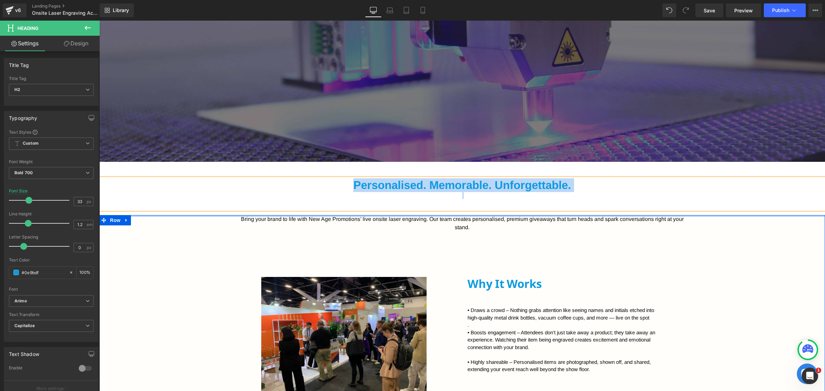
click at [381, 216] on div at bounding box center [462, 216] width 726 height 2
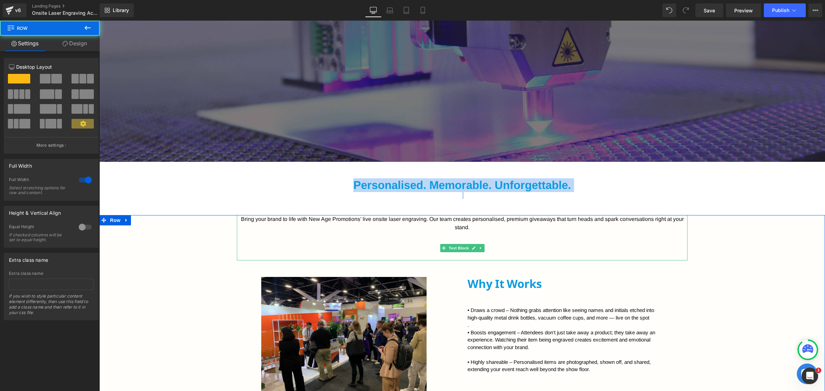
click at [381, 220] on font "Bring your brand to life with New Age Promotions’ live onsite laser engraving. …" at bounding box center [462, 223] width 443 height 14
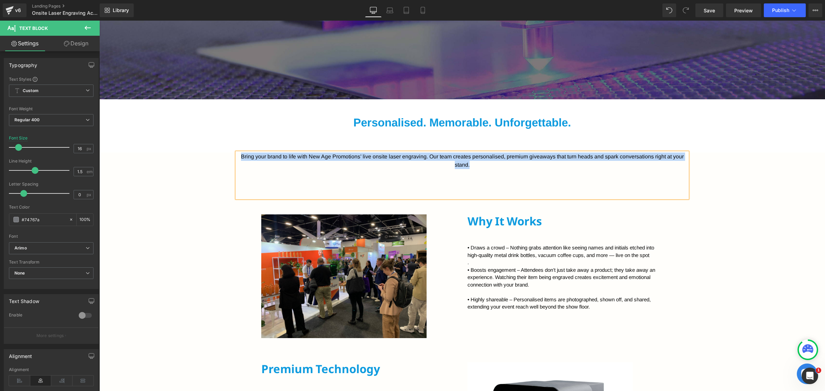
scroll to position [313, 0]
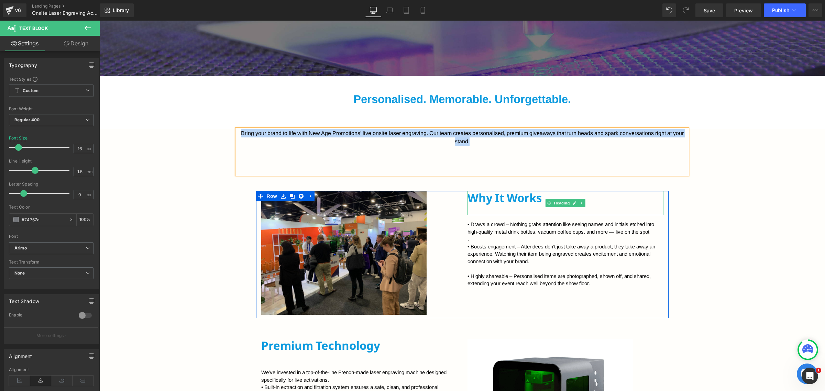
click at [486, 193] on h2 "Why It Works" at bounding box center [566, 198] width 196 height 14
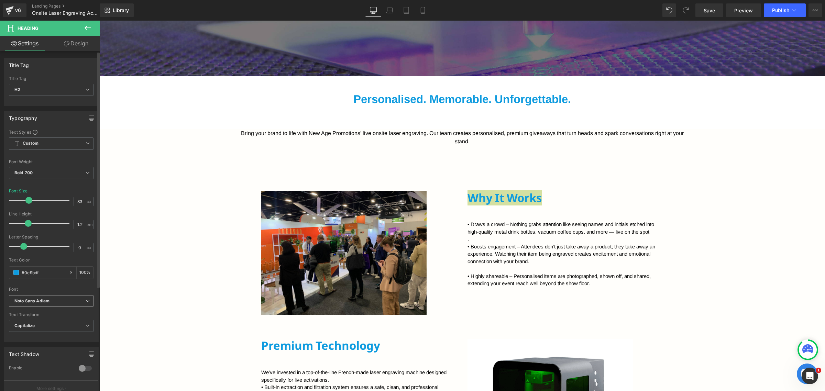
click at [41, 301] on icon "Noto Sans Adlam" at bounding box center [31, 301] width 35 height 6
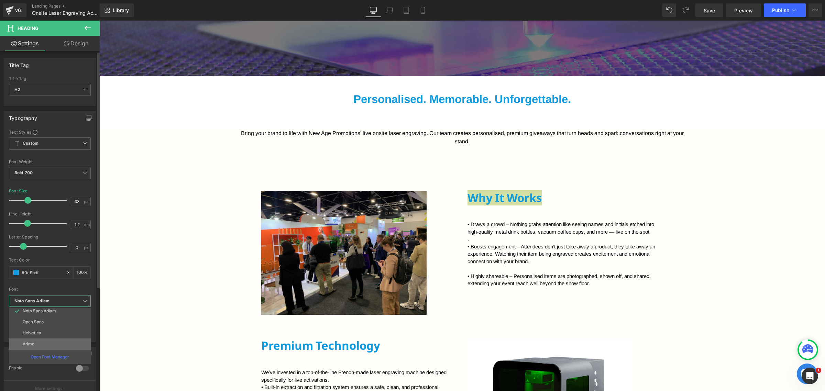
click at [42, 339] on li "Arimo" at bounding box center [51, 344] width 85 height 11
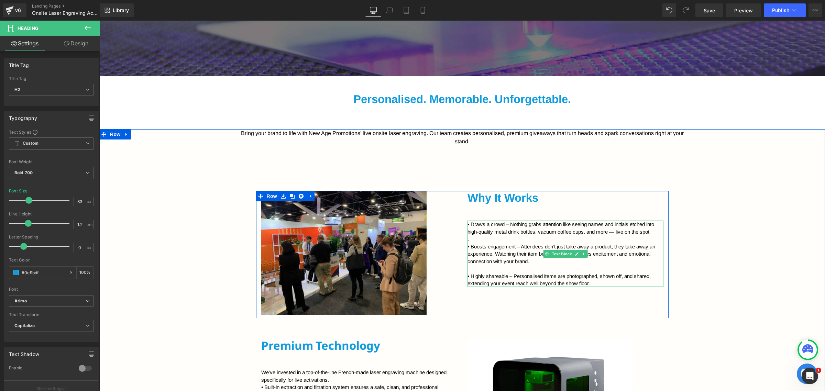
click at [498, 227] on p "• Draws a crowd – Nothing grabs attention like seeing names and initials etched…" at bounding box center [566, 228] width 196 height 15
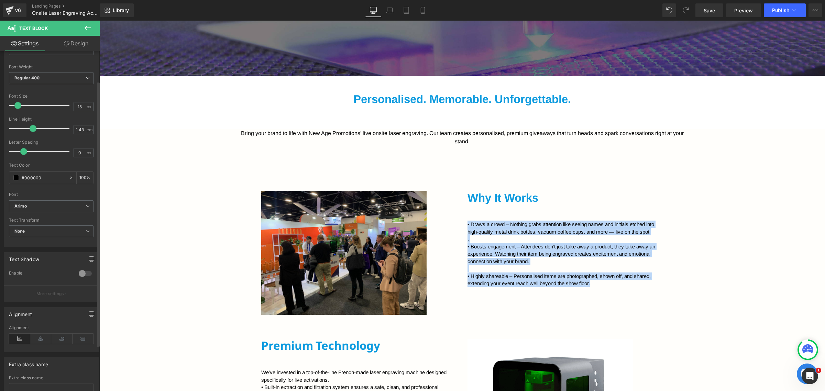
scroll to position [43, 0]
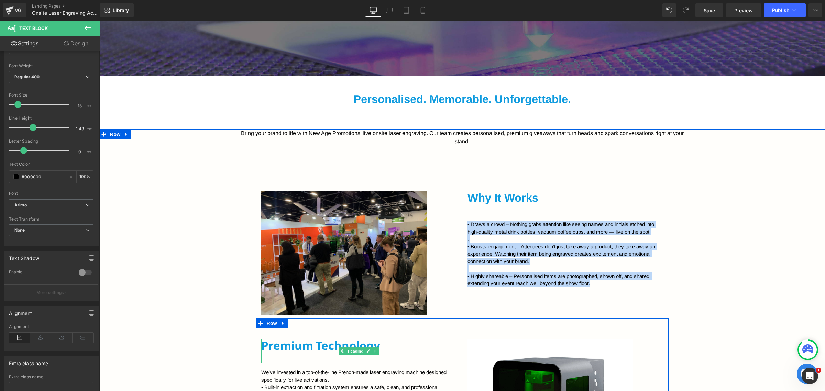
click at [308, 344] on h2 "Premium Technology" at bounding box center [359, 346] width 196 height 14
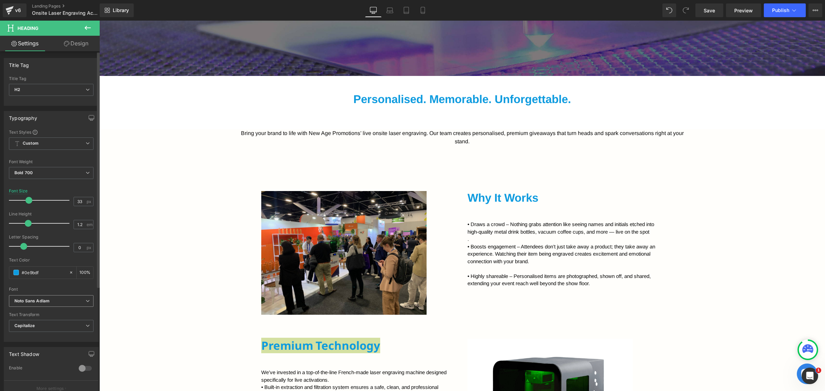
click at [48, 298] on span "Noto Sans Adlam" at bounding box center [51, 301] width 85 height 12
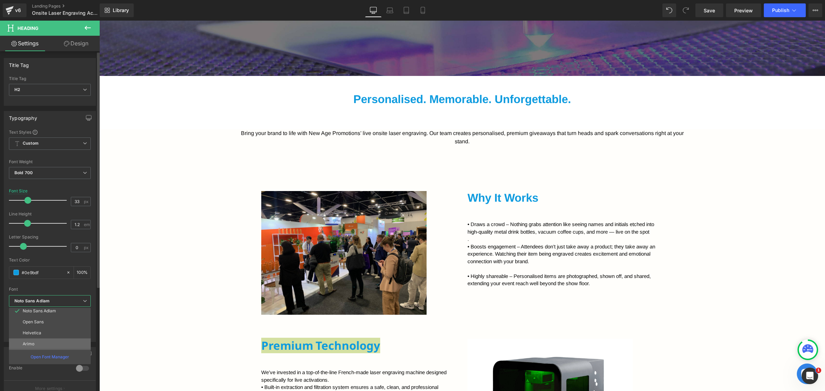
click at [42, 340] on li "Arimo" at bounding box center [51, 344] width 85 height 11
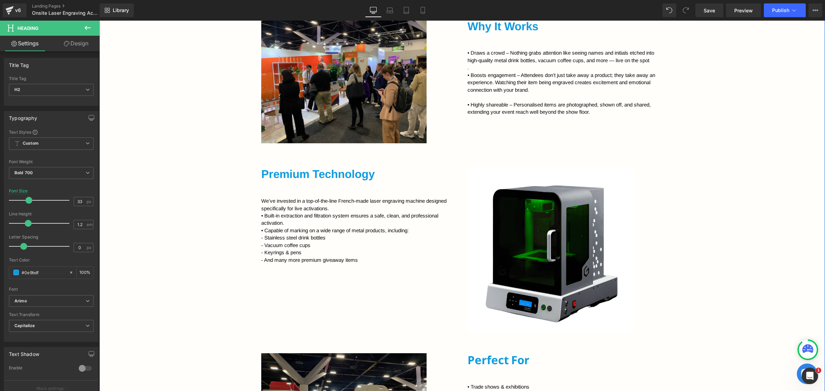
scroll to position [485, 0]
click at [275, 214] on p "• Built-in extraction and filtration system ensures a safe, clean, and professi…" at bounding box center [359, 219] width 196 height 15
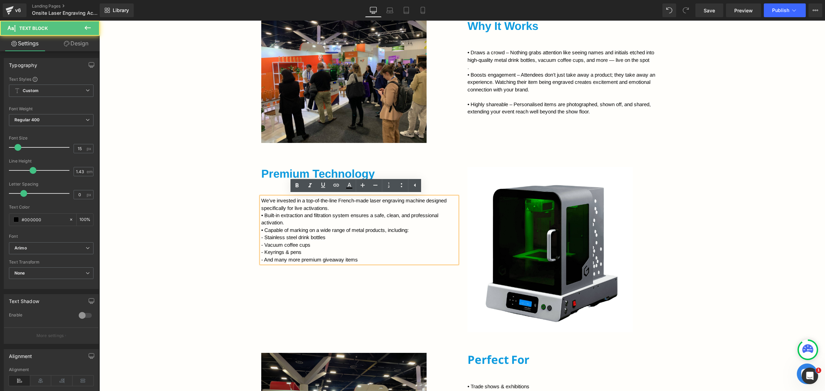
click at [344, 206] on p "We’ve invested in a top-of-the-line French-made laser engraving machine designe…" at bounding box center [359, 204] width 196 height 15
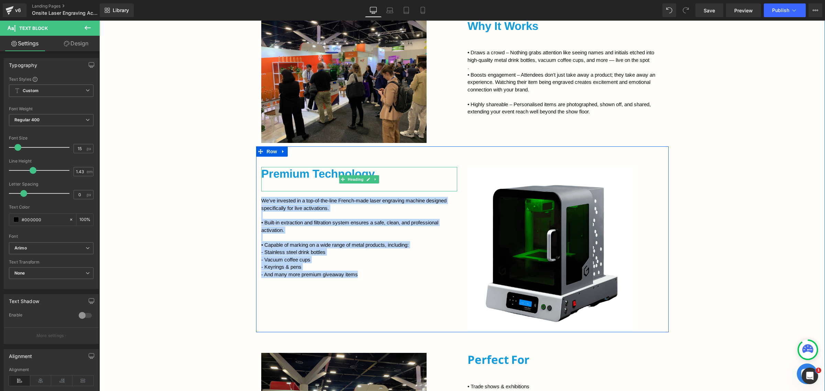
click at [303, 177] on h2 "Premium Technology" at bounding box center [359, 174] width 196 height 14
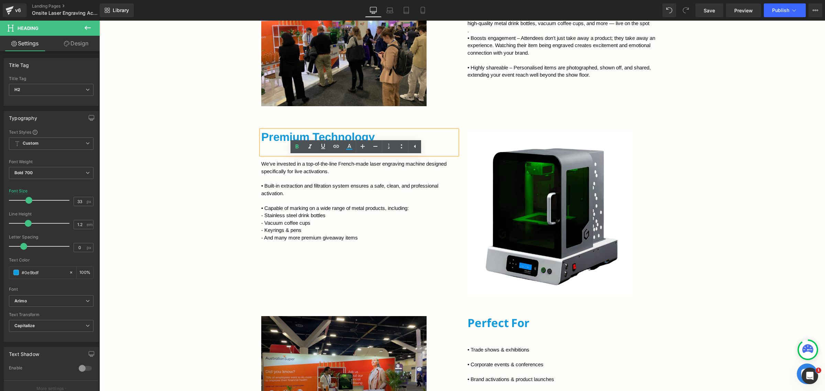
scroll to position [657, 0]
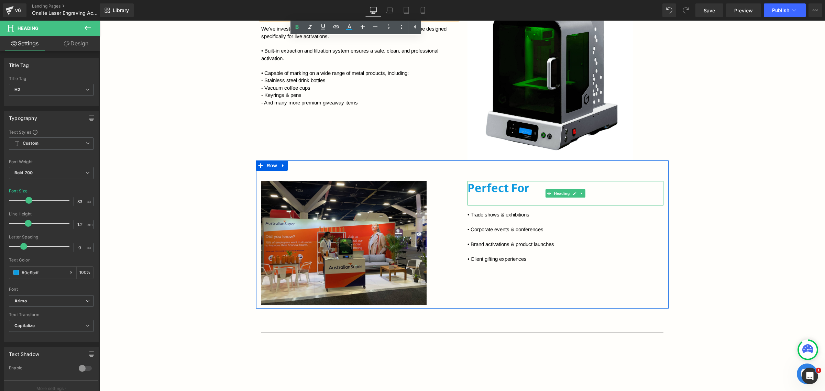
click at [492, 188] on h2 "Perfect For" at bounding box center [566, 188] width 196 height 14
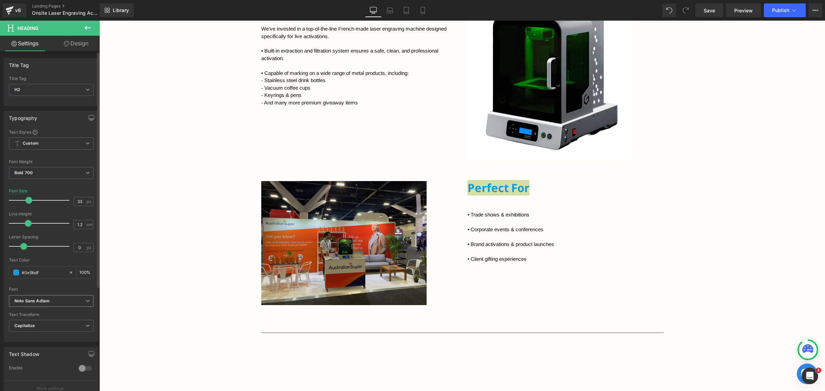
click at [48, 298] on icon "Noto Sans Adlam" at bounding box center [31, 301] width 35 height 6
drag, startPoint x: 42, startPoint y: 344, endPoint x: 293, endPoint y: 236, distance: 273.9
click at [42, 344] on li "Arimo" at bounding box center [51, 344] width 85 height 11
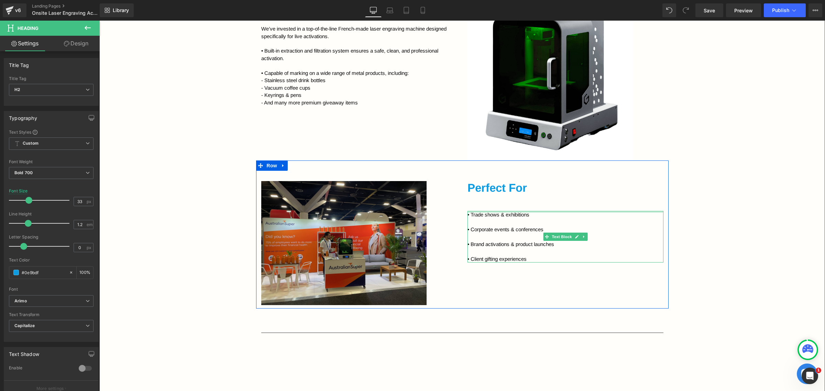
click at [470, 211] on div at bounding box center [566, 212] width 196 height 2
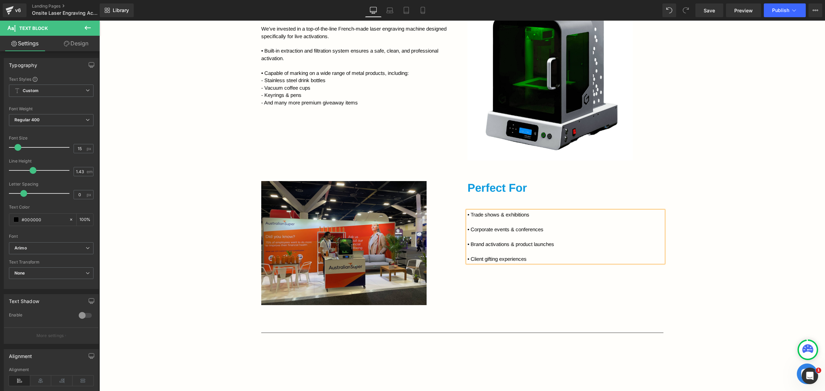
click at [522, 228] on p "• Corporate events & conferences" at bounding box center [566, 229] width 196 height 7
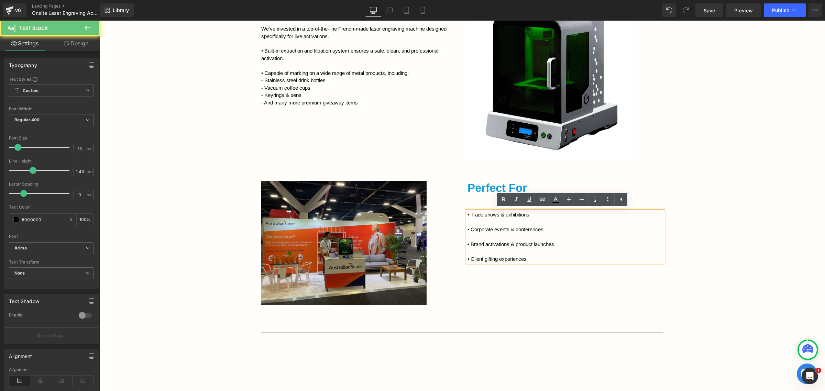
click at [499, 213] on p "• Trade shows & exhibitions" at bounding box center [566, 218] width 196 height 15
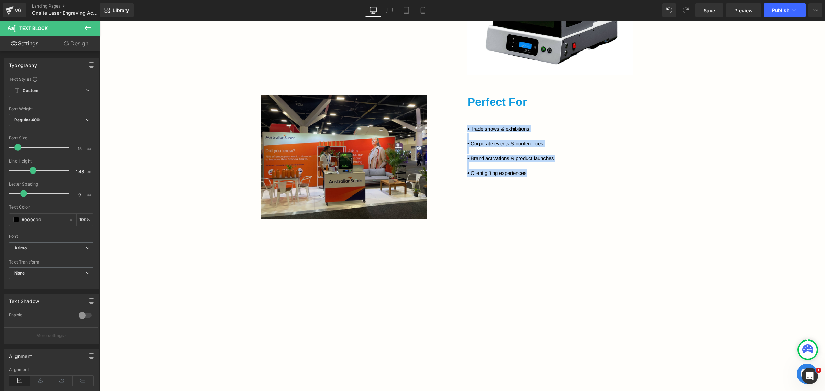
click at [718, 233] on div "Bring your brand to life with New Age Promotions’ live onsite laser engraving. …" at bounding box center [462, 56] width 726 height 714
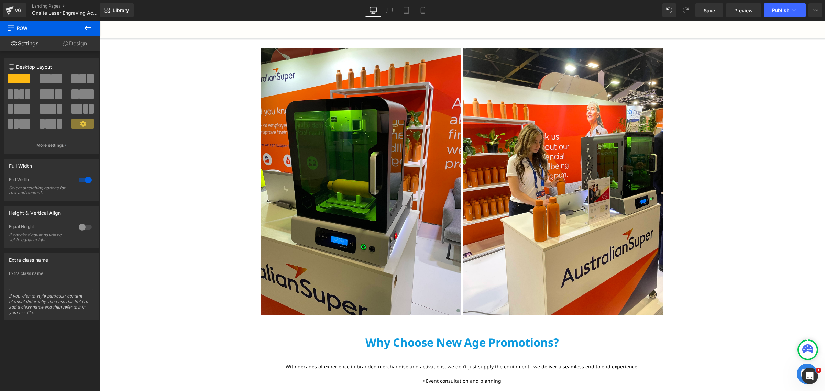
scroll to position [1259, 0]
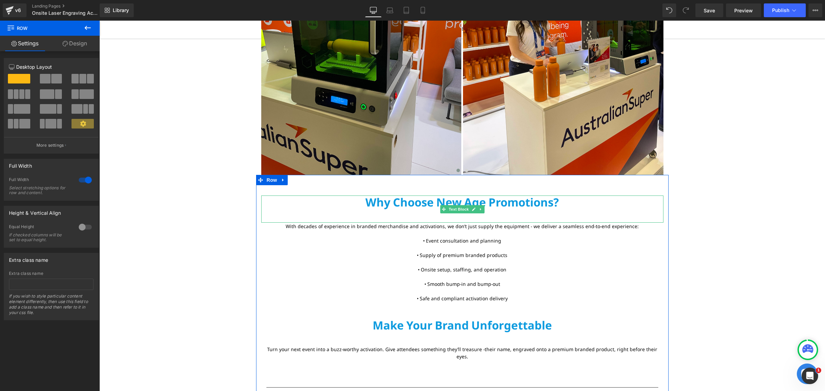
click at [422, 200] on p "Why Choose New Age Promotions?" at bounding box center [462, 203] width 402 height 14
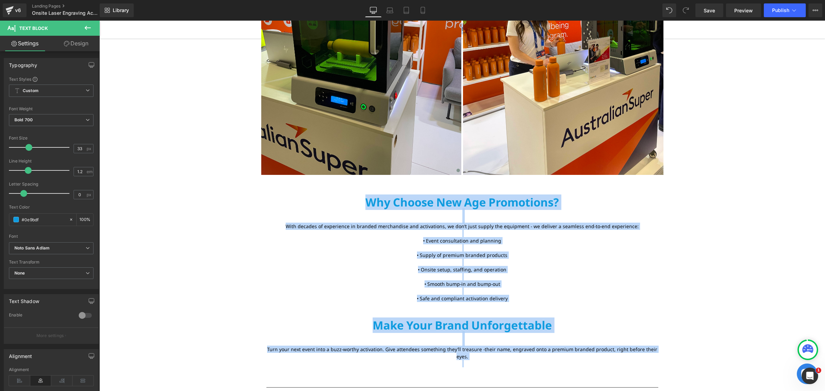
click at [534, 260] on p "• Event consultation and planning • Supply of premium branded products • Onsite…" at bounding box center [462, 269] width 402 height 65
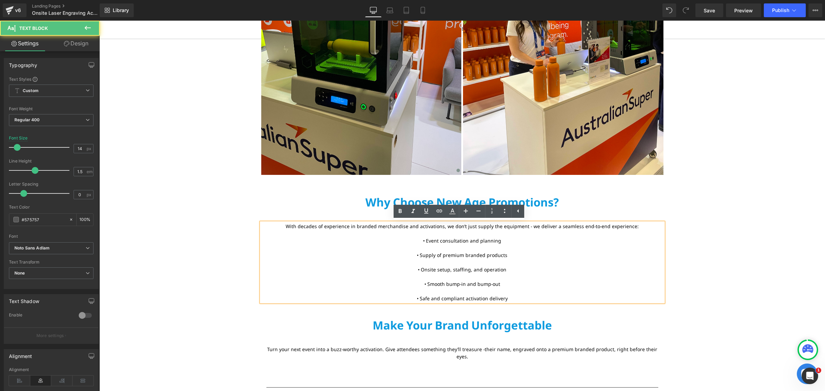
click at [482, 204] on p "Why Choose New Age Promotions?" at bounding box center [462, 203] width 402 height 14
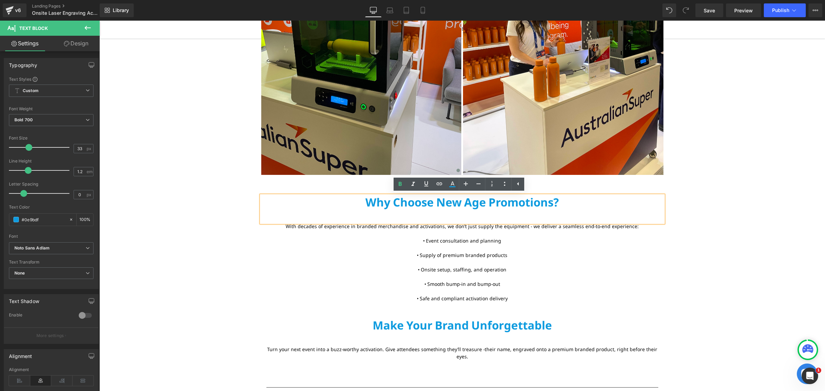
click at [467, 200] on p "Why Choose New Age Promotions?" at bounding box center [462, 203] width 402 height 14
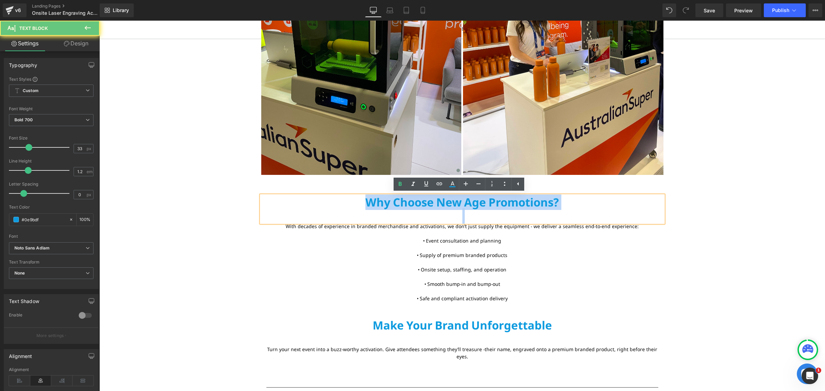
click at [467, 200] on p "Why Choose New Age Promotions?" at bounding box center [462, 203] width 402 height 14
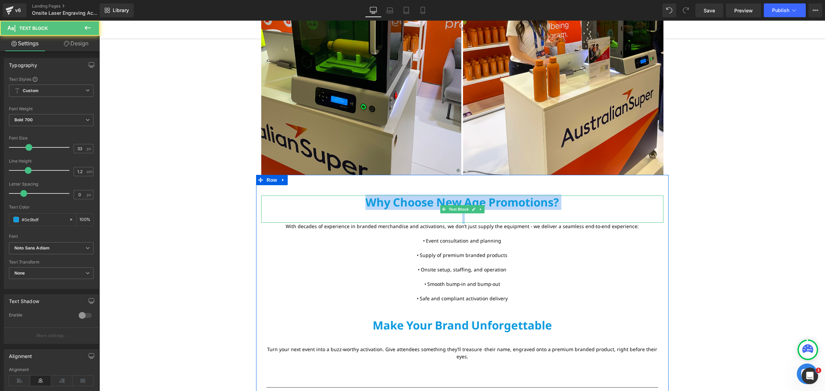
click at [466, 219] on p at bounding box center [462, 216] width 402 height 14
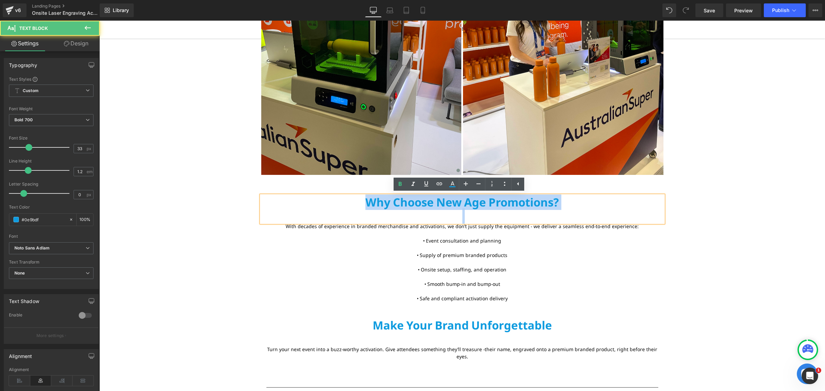
click at [465, 219] on p at bounding box center [462, 216] width 402 height 14
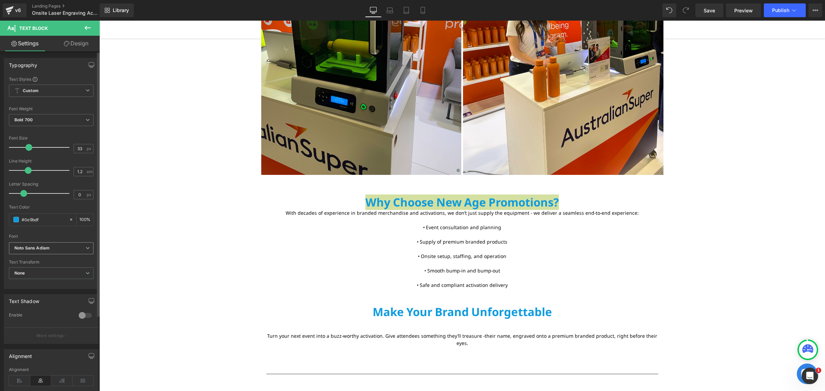
click at [44, 246] on icon "Noto Sans Adlam" at bounding box center [31, 249] width 35 height 6
click at [44, 286] on li "Arimo" at bounding box center [51, 291] width 85 height 11
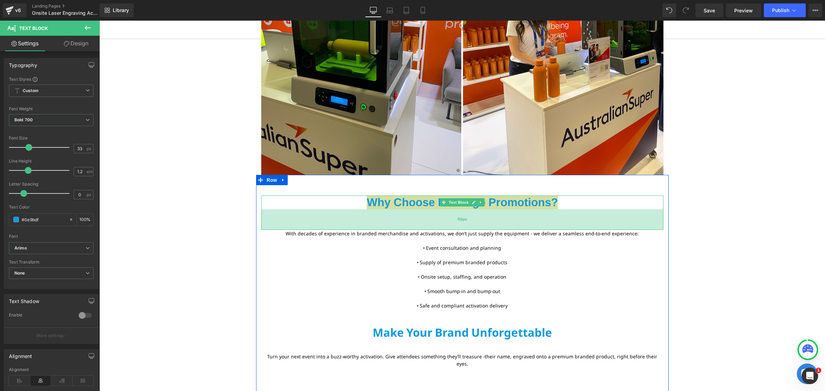
drag, startPoint x: 482, startPoint y: 208, endPoint x: 490, endPoint y: 229, distance: 22.0
click at [490, 229] on div "60px" at bounding box center [462, 219] width 402 height 21
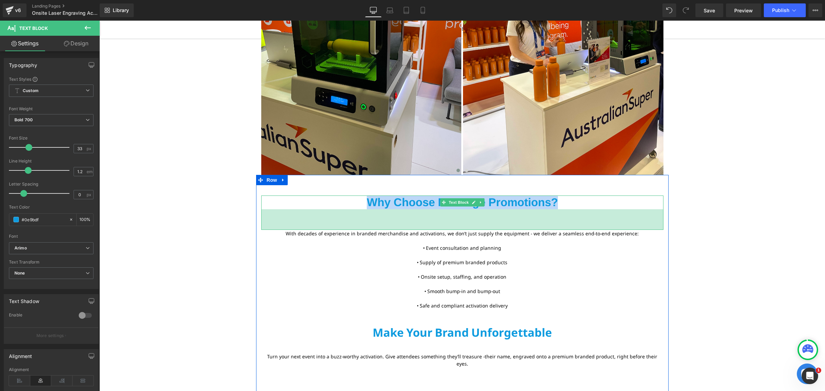
click at [455, 235] on span "With decades of experience in branded merchandise and activations, we don’t jus…" at bounding box center [462, 233] width 353 height 7
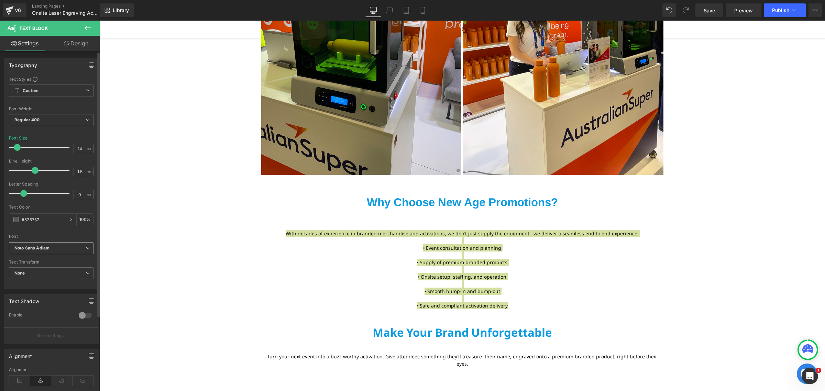
click at [51, 252] on span "Noto Sans Adlam" at bounding box center [51, 248] width 85 height 12
click at [45, 287] on li "Arimo" at bounding box center [51, 291] width 85 height 11
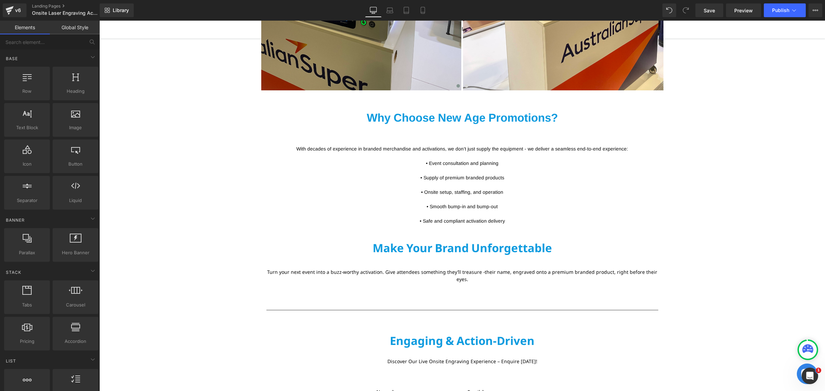
scroll to position [1345, 0]
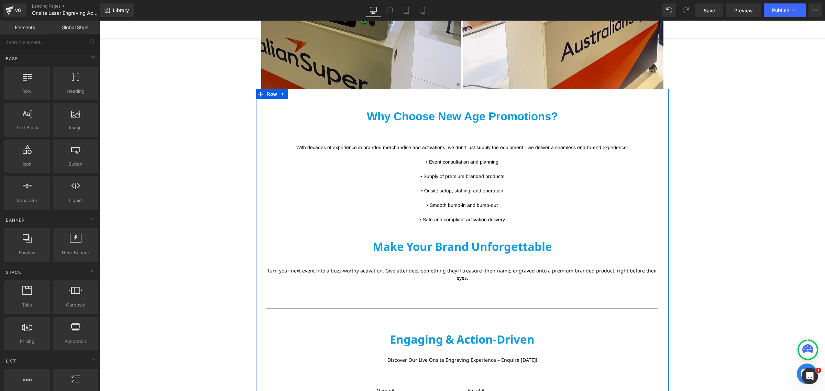
click at [454, 236] on div "Why Choose New Age Promotions? Text Block 60px With decades of experience in br…" at bounding box center [462, 337] width 413 height 454
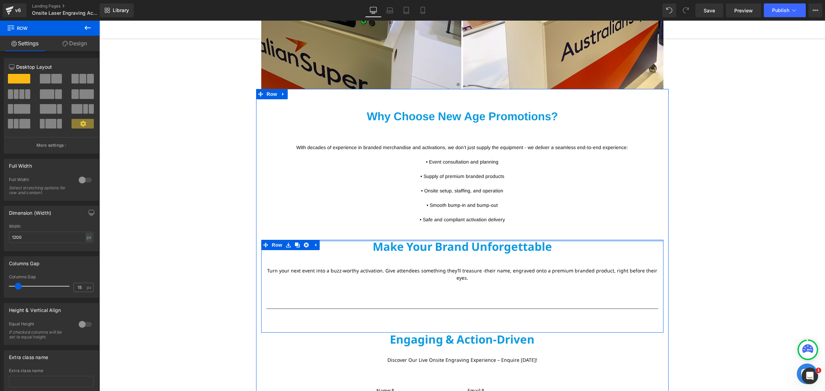
click at [449, 241] on div at bounding box center [462, 241] width 402 height 2
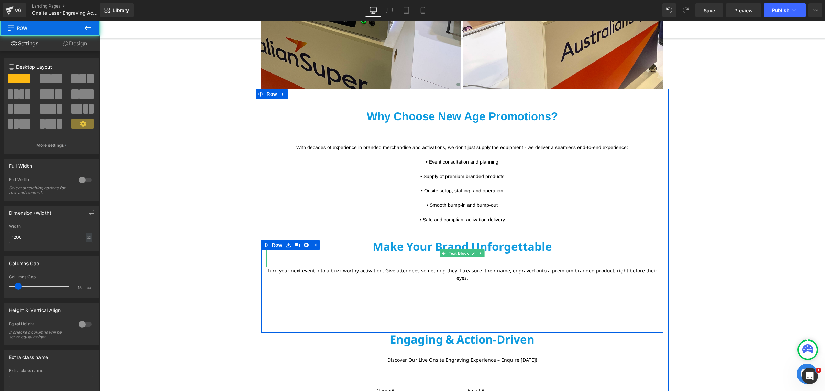
click at [450, 240] on p "Make Your Brand Unforgettable" at bounding box center [463, 253] width 392 height 27
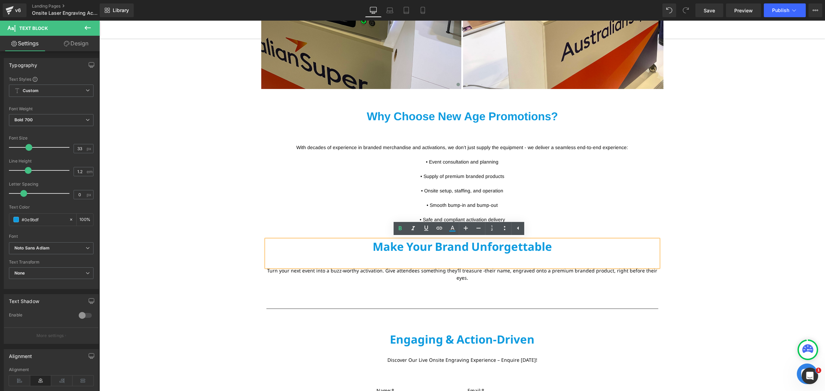
click at [631, 225] on div "Why Choose New Age Promotions? Text Block 60px With decades of experience in br…" at bounding box center [462, 337] width 413 height 454
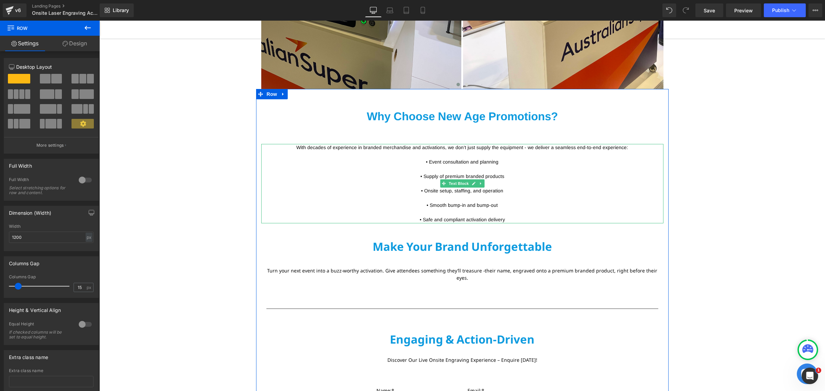
click at [455, 219] on span "• Event consultation and planning • Supply of premium branded products • Onsite…" at bounding box center [462, 190] width 85 height 63
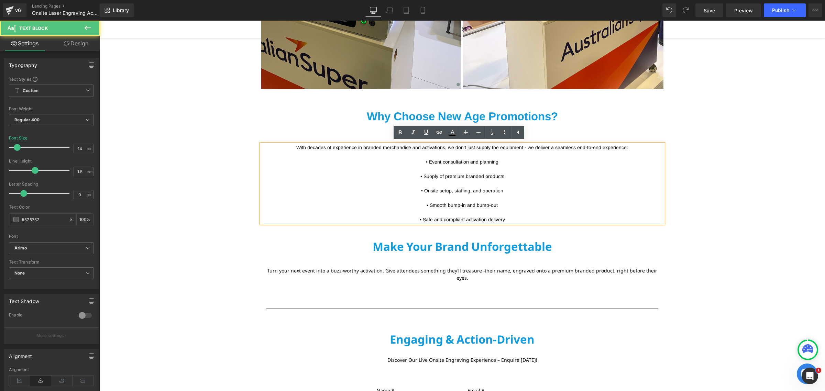
click at [442, 238] on div "Why Choose New Age Promotions? Text Block 60px With decades of experience in br…" at bounding box center [462, 337] width 413 height 454
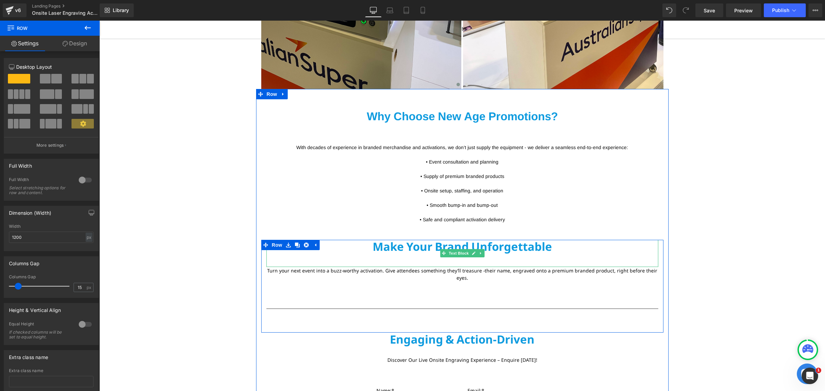
click at [439, 243] on p "Make Your Brand Unforgettable" at bounding box center [463, 253] width 392 height 27
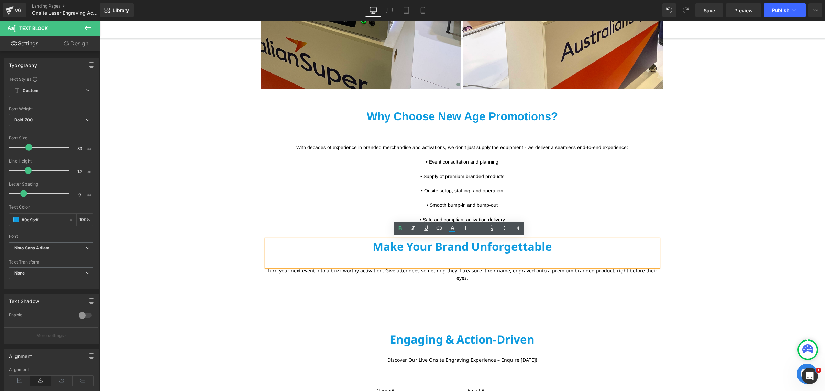
click at [403, 267] on p "Make Your Brand Unforgettable" at bounding box center [463, 253] width 392 height 27
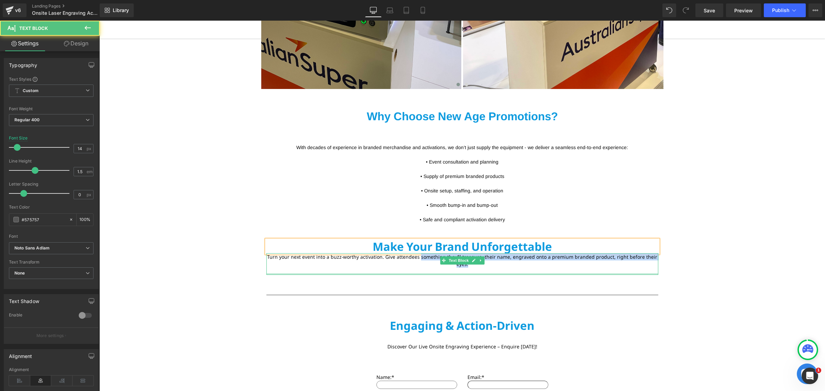
drag, startPoint x: 414, startPoint y: 255, endPoint x: 412, endPoint y: 268, distance: 12.5
click at [412, 268] on div "Turn your next event into a buzz-worthy activation. Give attendees something th…" at bounding box center [463, 264] width 392 height 22
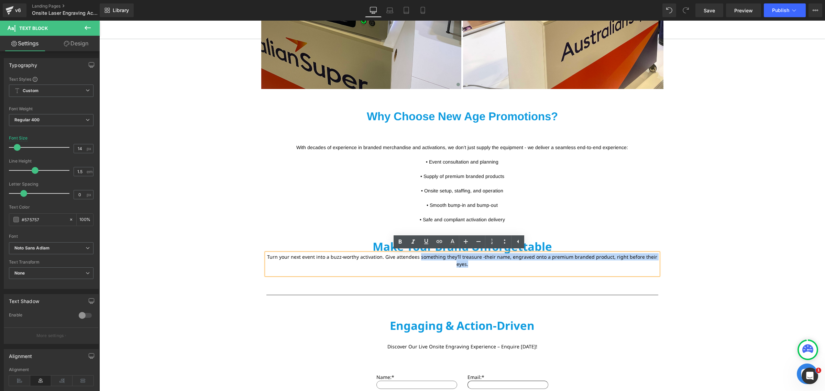
drag, startPoint x: 583, startPoint y: 234, endPoint x: 536, endPoint y: 245, distance: 47.6
click at [583, 234] on div "Why Choose New Age Promotions? Text Block 60px With decades of experience in br…" at bounding box center [462, 330] width 413 height 440
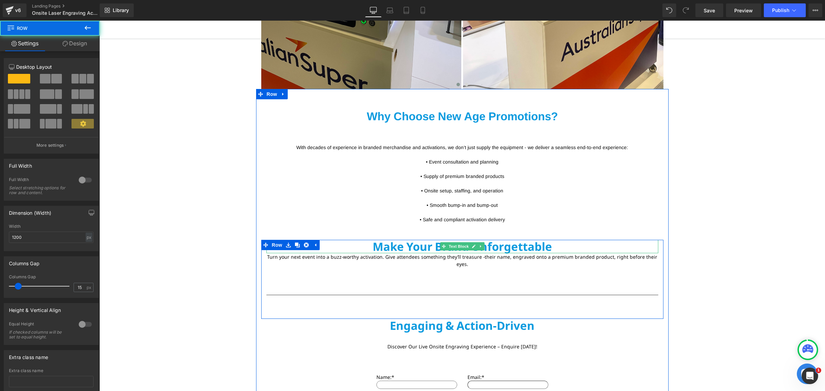
click at [543, 248] on p "Make Your Brand Unforgettable" at bounding box center [463, 247] width 392 height 14
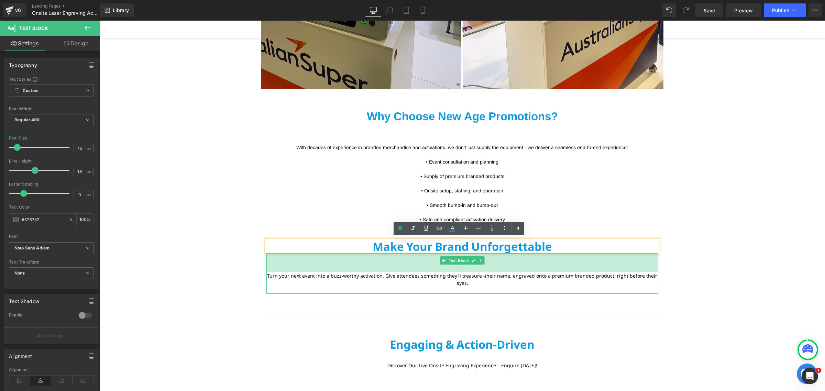
drag, startPoint x: 527, startPoint y: 253, endPoint x: 534, endPoint y: 272, distance: 20.0
click at [534, 272] on div "55px" at bounding box center [463, 262] width 392 height 19
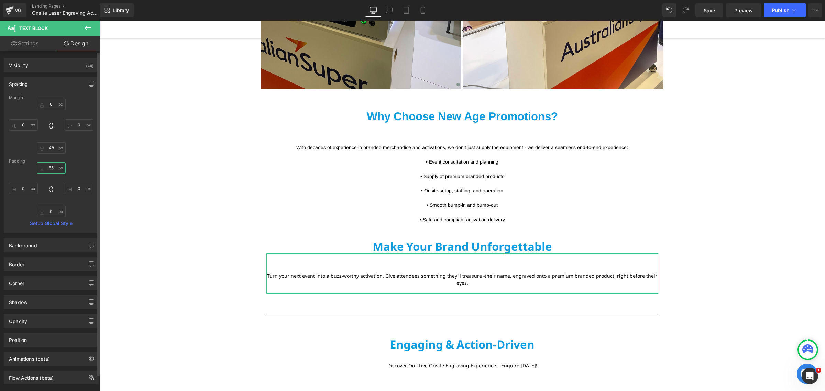
click at [52, 167] on input "55" at bounding box center [51, 167] width 29 height 11
type input "60"
click at [70, 155] on div "Margin 0px 0 0px 0 48px 48 0px 0 [GEOGRAPHIC_DATA] 60 60 0px 0 0px 0 0px 0 Setu…" at bounding box center [51, 164] width 94 height 138
drag, startPoint x: 51, startPoint y: 154, endPoint x: 91, endPoint y: 155, distance: 40.6
click at [51, 153] on input "48" at bounding box center [51, 147] width 29 height 11
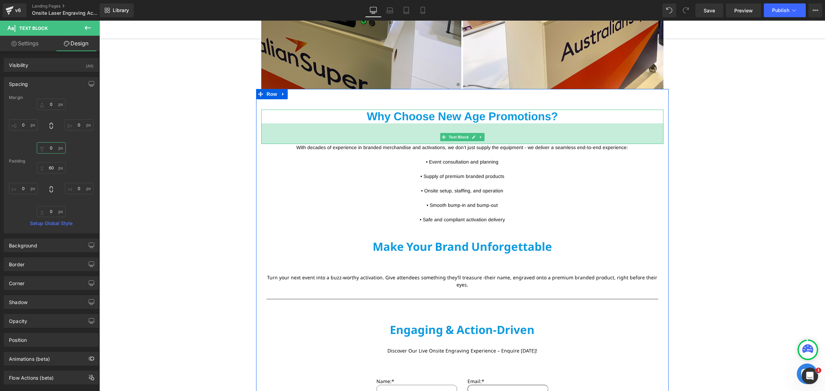
type input "0"
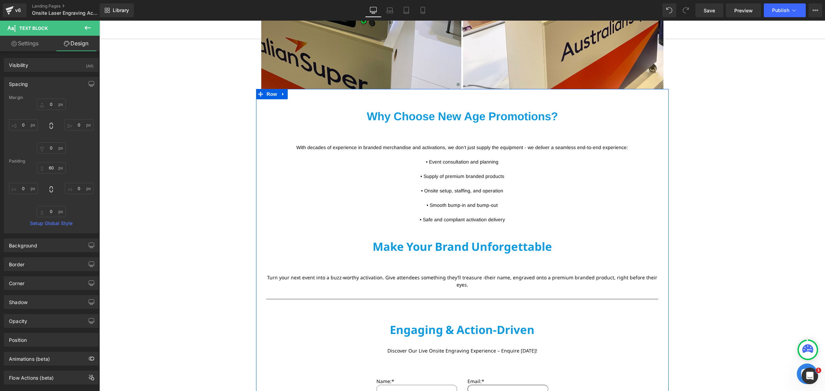
click at [459, 218] on span "• Event consultation and planning • Supply of premium branded products • Onsite…" at bounding box center [462, 190] width 85 height 63
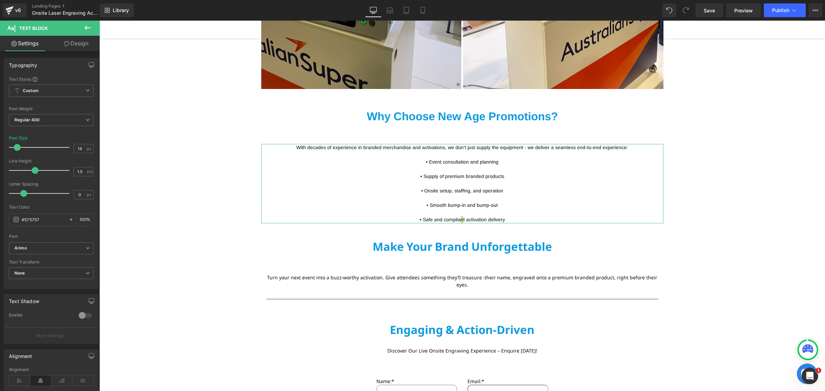
click at [60, 44] on link "Design" at bounding box center [76, 43] width 50 height 15
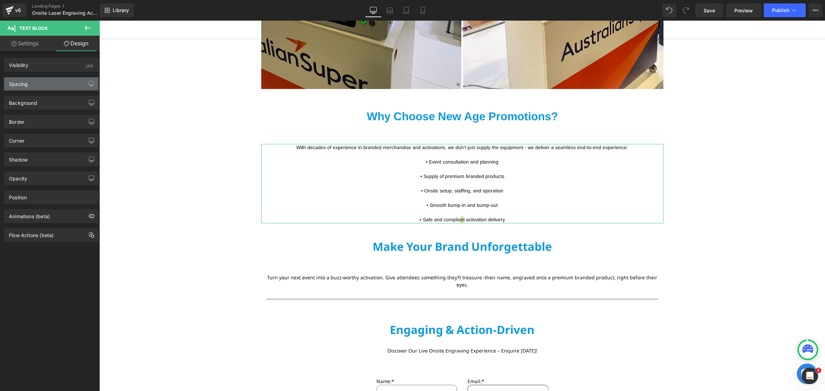
type input "0"
type input "48"
type input "0"
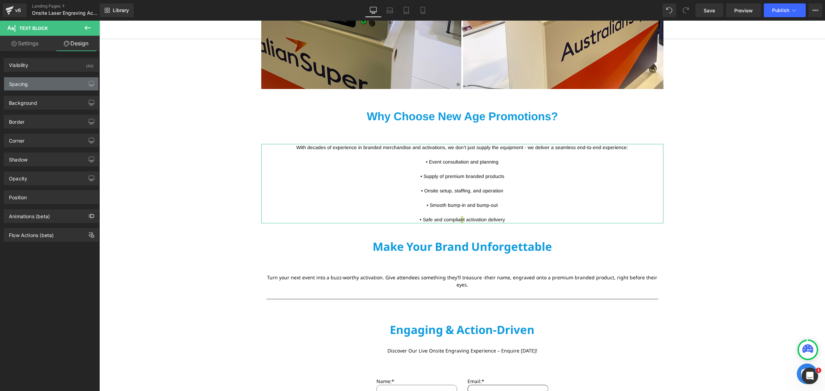
type input "0"
click at [31, 85] on div "Spacing" at bounding box center [51, 83] width 94 height 13
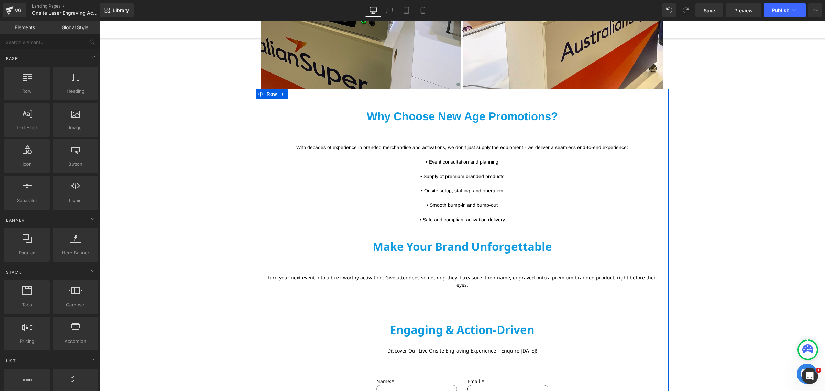
click at [468, 218] on span "• Event consultation and planning • Supply of premium branded products • Onsite…" at bounding box center [462, 190] width 85 height 63
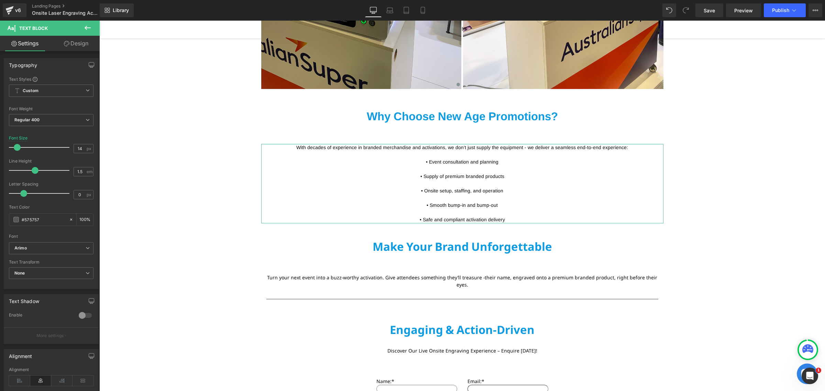
click at [64, 46] on icon at bounding box center [67, 44] width 6 height 6
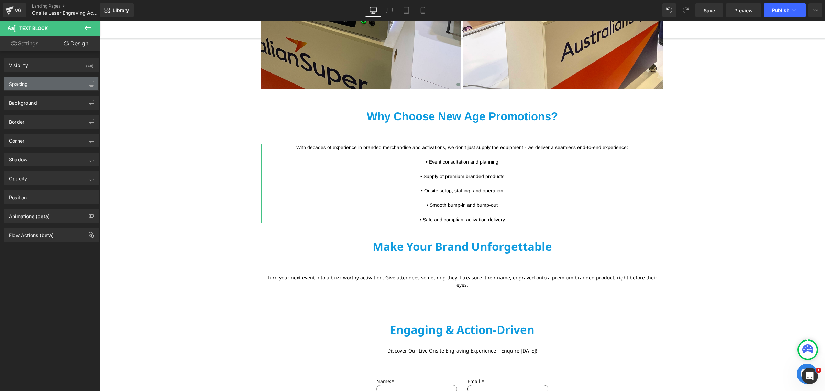
type input "0"
type input "48"
type input "0"
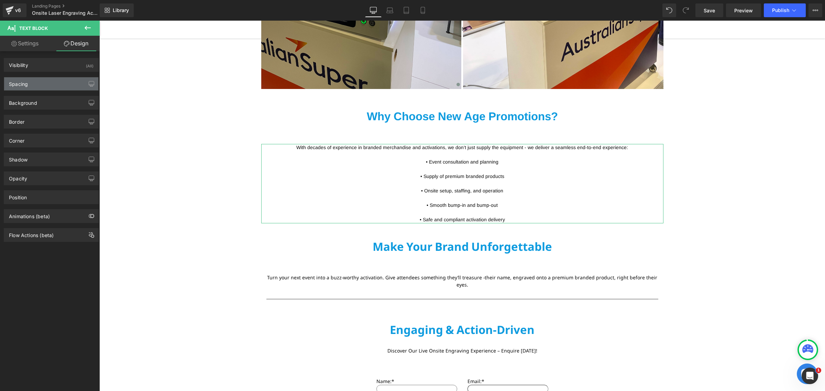
type input "0"
click at [43, 82] on div "Spacing" at bounding box center [51, 83] width 94 height 13
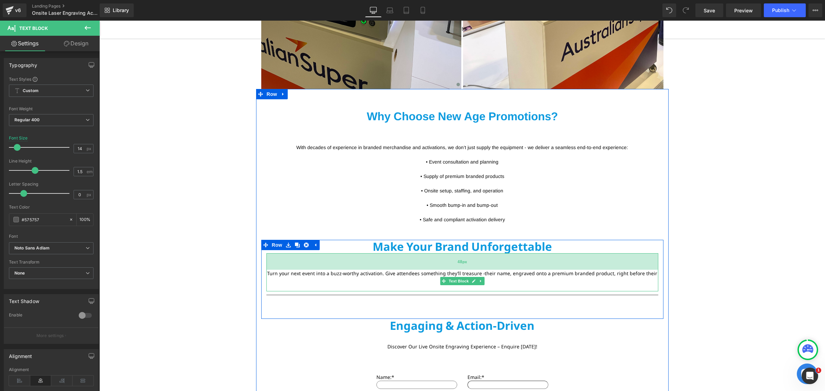
drag, startPoint x: 404, startPoint y: 259, endPoint x: 410, endPoint y: 255, distance: 7.3
click at [410, 255] on div "48px" at bounding box center [463, 261] width 392 height 17
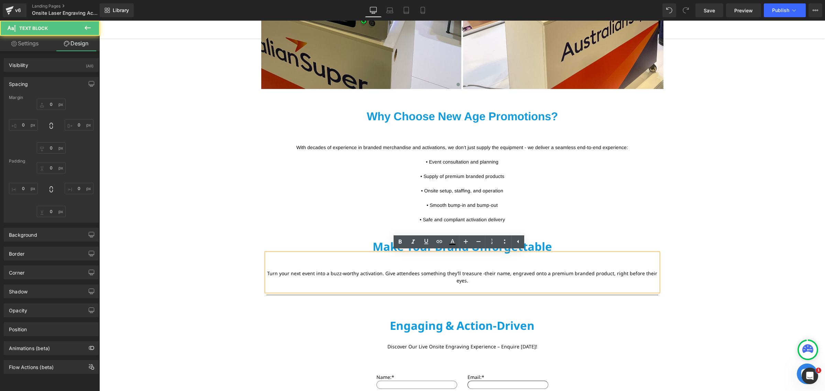
type input "0"
type input "48"
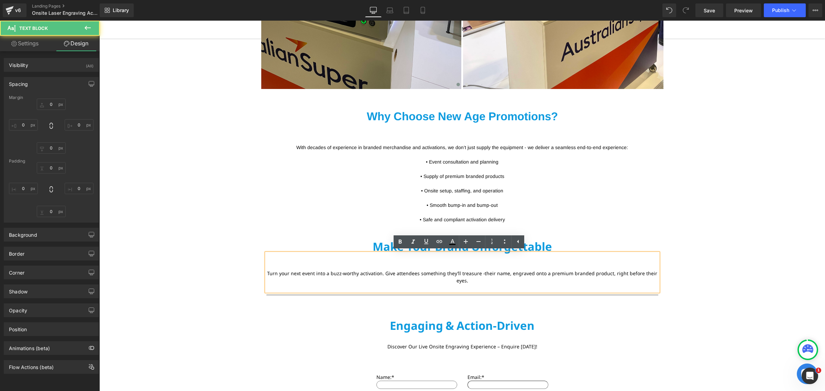
type input "0"
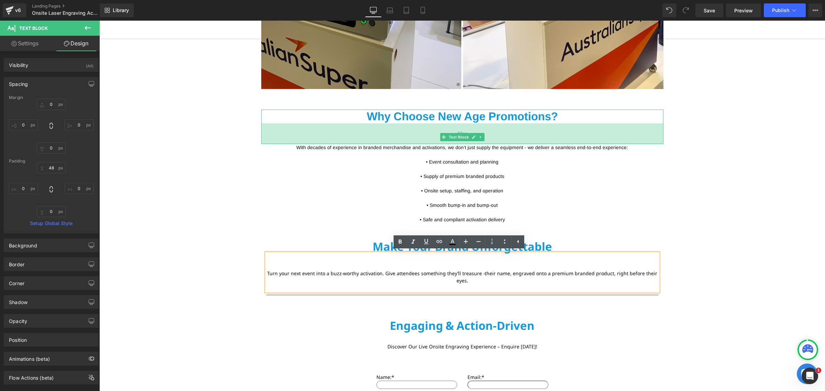
click at [422, 136] on div "60px" at bounding box center [462, 133] width 402 height 21
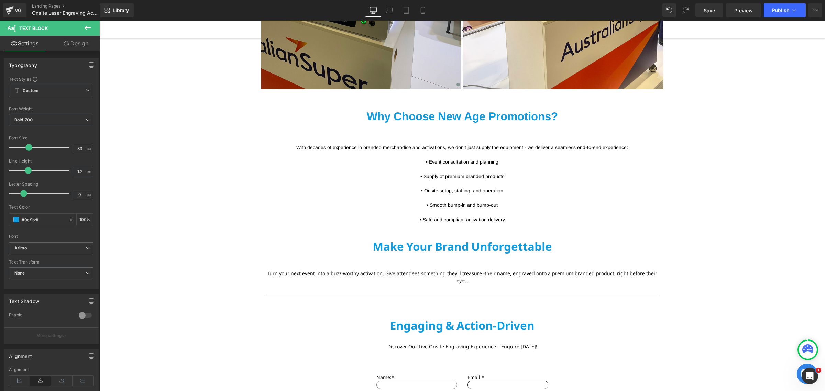
click at [82, 47] on link "Design" at bounding box center [76, 43] width 50 height 15
click at [0, 0] on div "Spacing" at bounding box center [0, 0] width 0 height 0
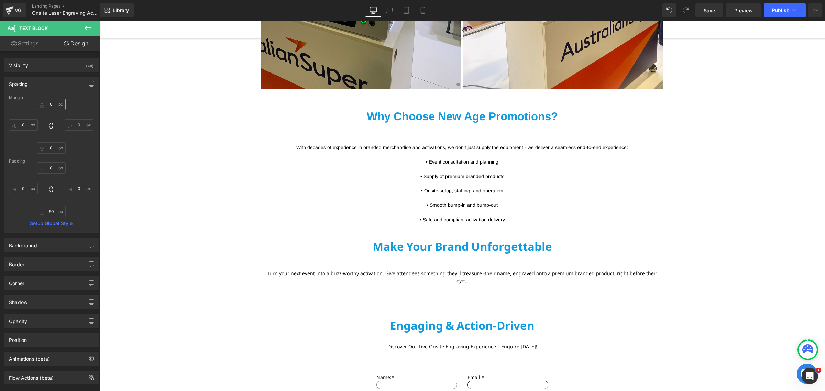
type input "0"
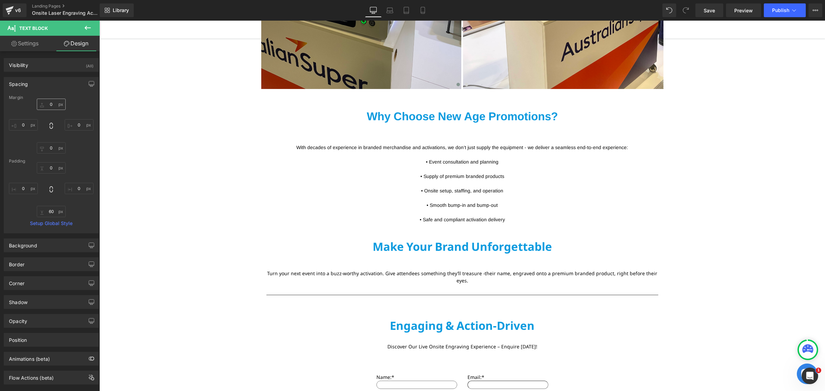
type input "0"
type input "60"
type input "0"
click at [49, 215] on input "60" at bounding box center [51, 211] width 29 height 11
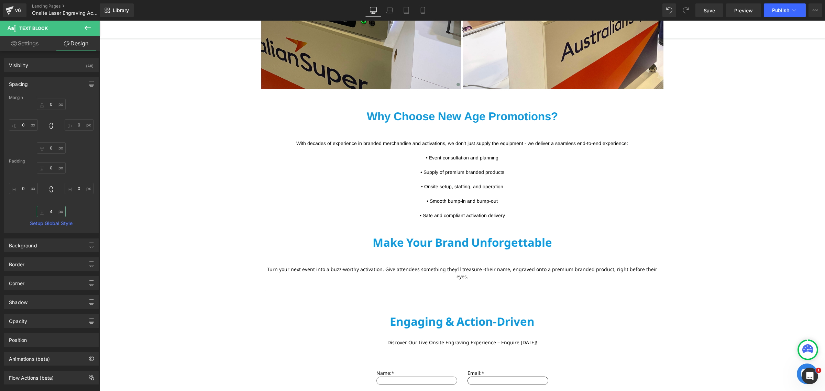
type input "45"
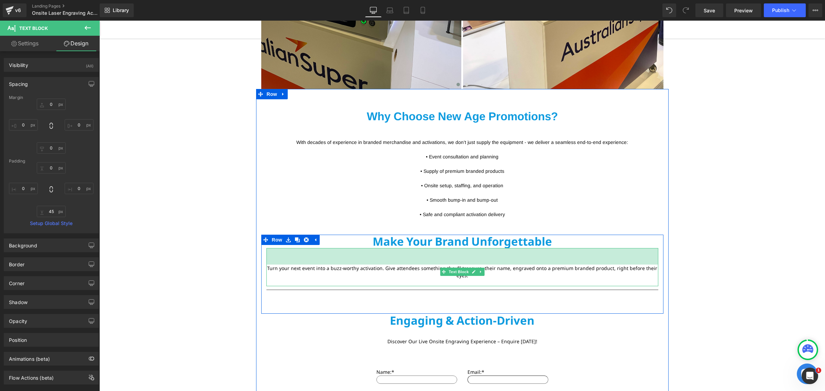
click at [464, 250] on div "48px" at bounding box center [463, 256] width 392 height 17
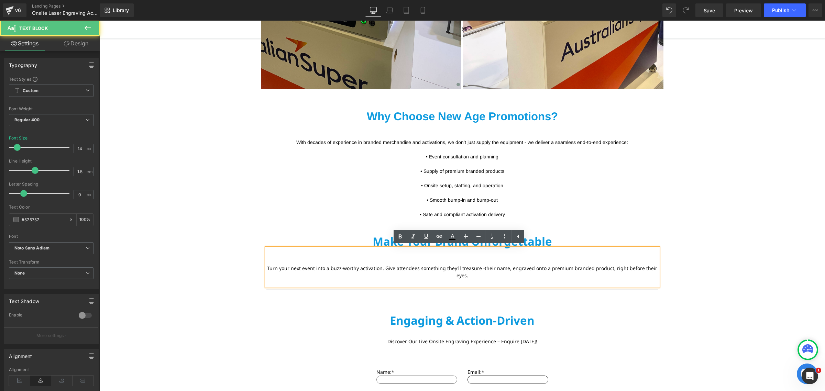
click at [444, 254] on div "Turn your next event into a buzz-worthy activation. Give attendees something th…" at bounding box center [463, 267] width 392 height 38
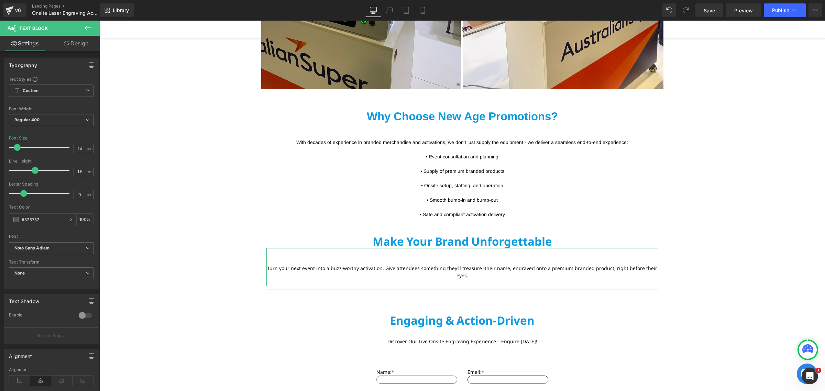
click at [66, 44] on icon at bounding box center [67, 44] width 6 height 6
click at [0, 0] on div "Spacing" at bounding box center [0, 0] width 0 height 0
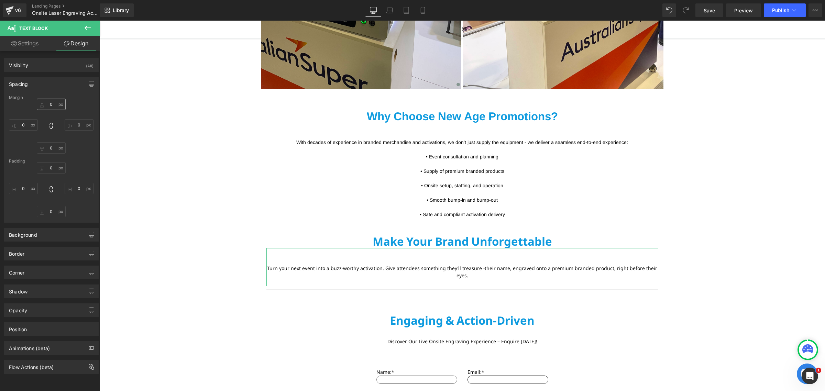
type input "0"
type input "48"
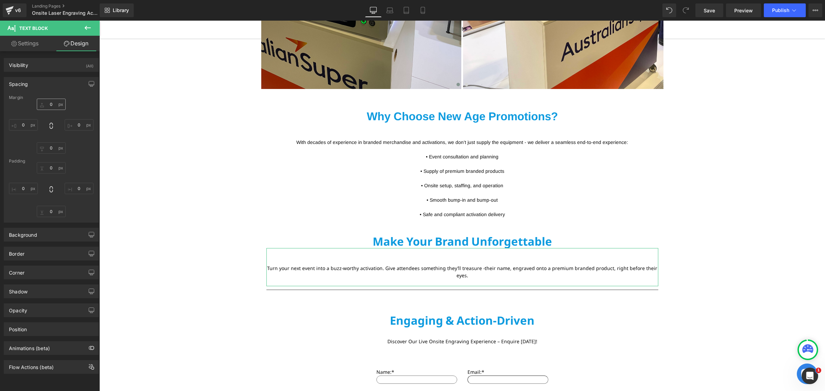
type input "0"
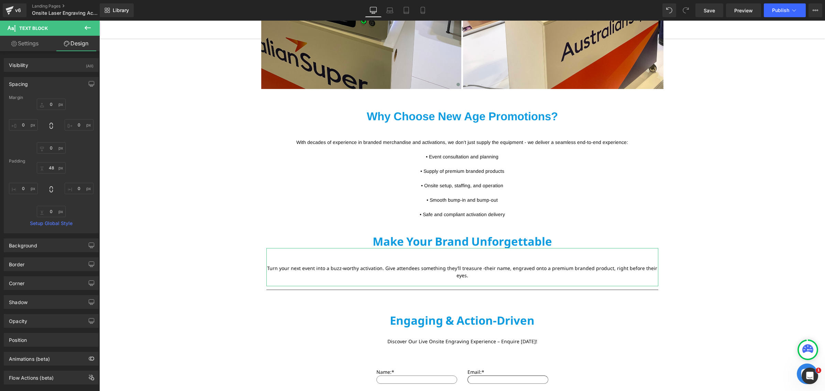
click at [48, 162] on div "Padding" at bounding box center [51, 161] width 85 height 5
click at [51, 166] on input "48" at bounding box center [51, 167] width 29 height 11
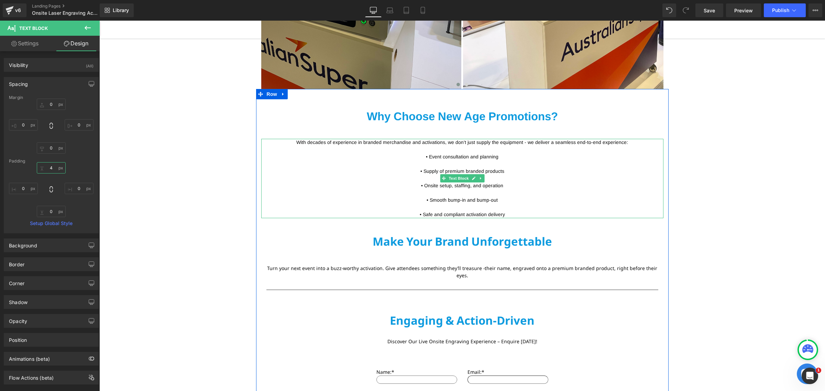
type input "45"
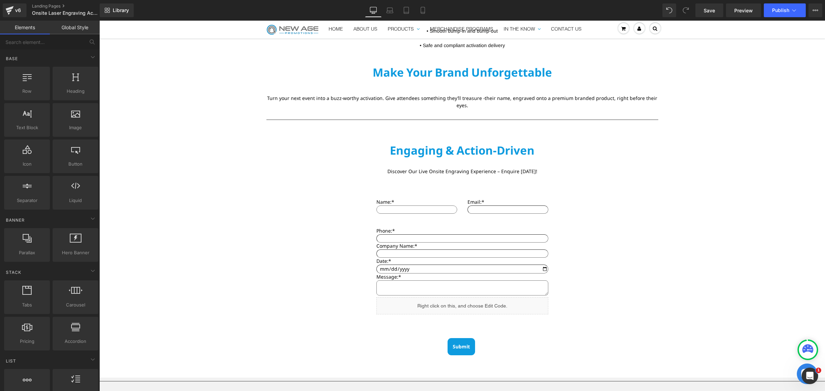
scroll to position [1517, 0]
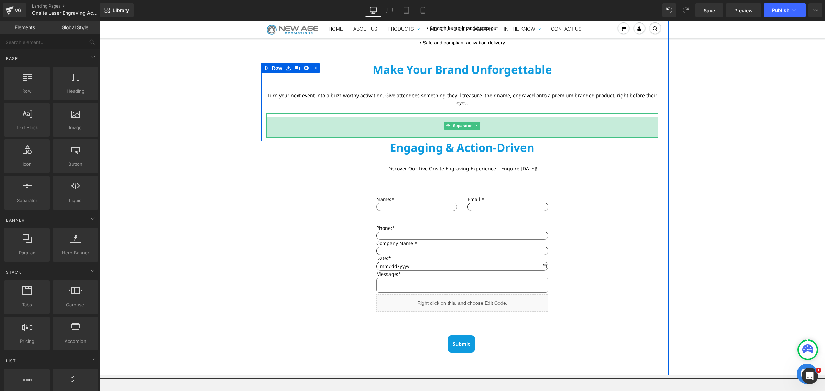
click at [431, 123] on div "60px" at bounding box center [463, 127] width 392 height 21
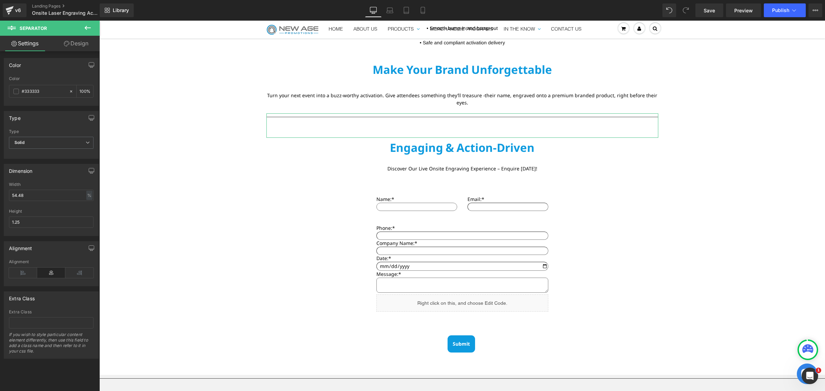
click at [76, 49] on link "Design" at bounding box center [76, 43] width 50 height 15
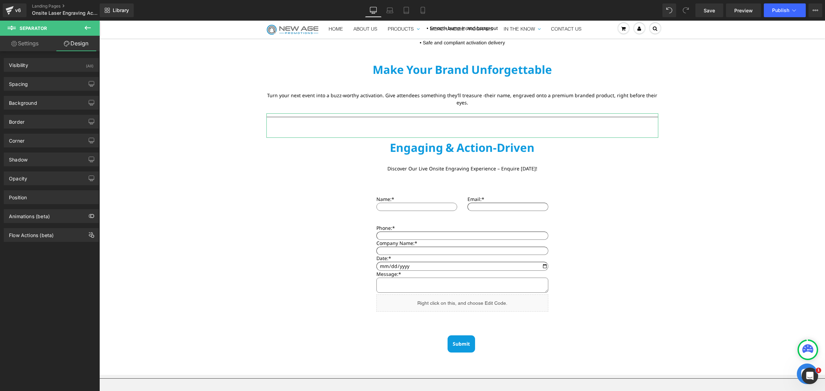
click at [76, 43] on link "Design" at bounding box center [76, 43] width 50 height 15
type input "0"
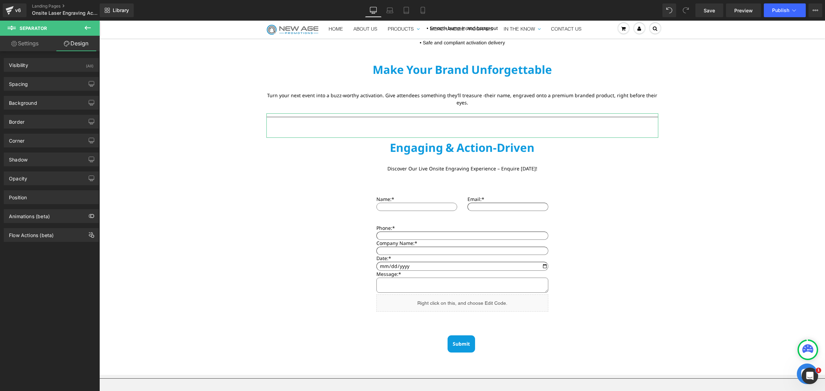
type input "0"
type input "60"
type input "0"
click at [33, 84] on div "Spacing" at bounding box center [51, 83] width 94 height 13
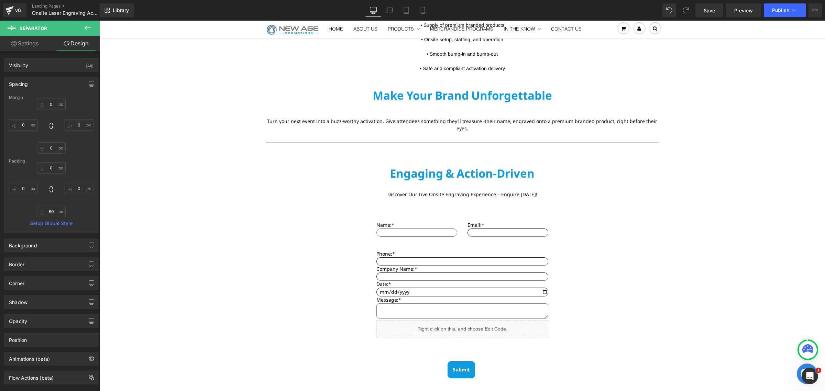
scroll to position [1474, 0]
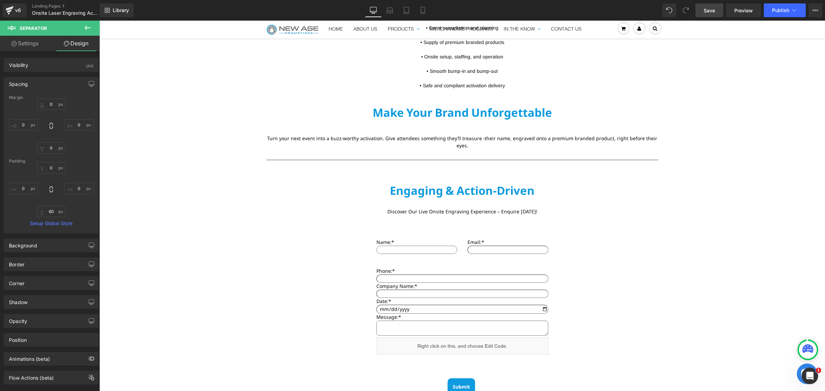
click at [703, 10] on link "Save" at bounding box center [710, 10] width 28 height 14
click at [750, 13] on span "Preview" at bounding box center [744, 10] width 19 height 7
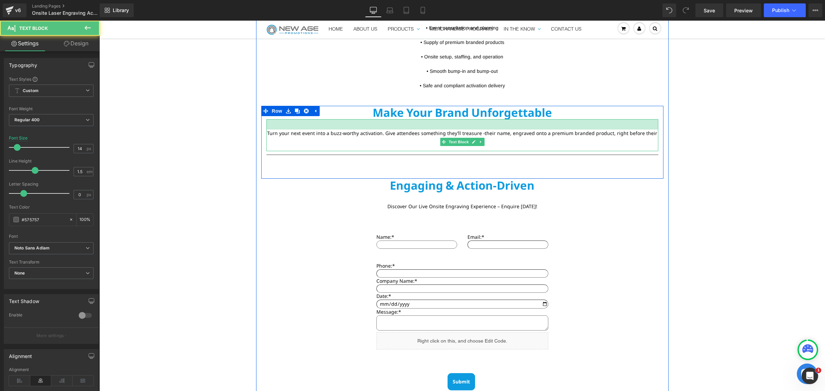
drag, startPoint x: 435, startPoint y: 128, endPoint x: 438, endPoint y: 123, distance: 5.8
click at [438, 123] on div at bounding box center [463, 124] width 392 height 10
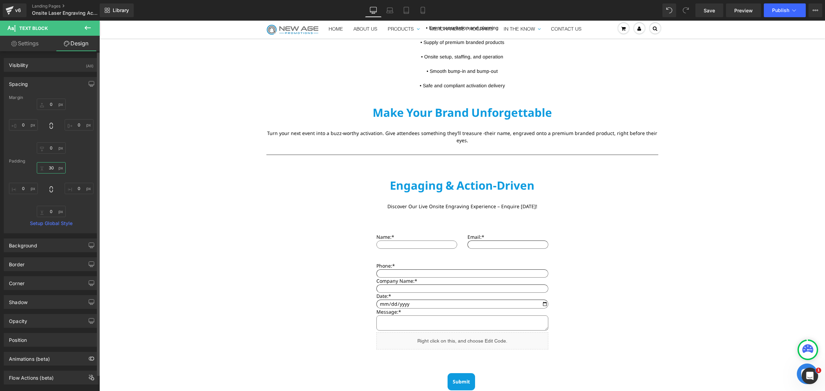
click at [53, 170] on input "30" at bounding box center [51, 167] width 29 height 11
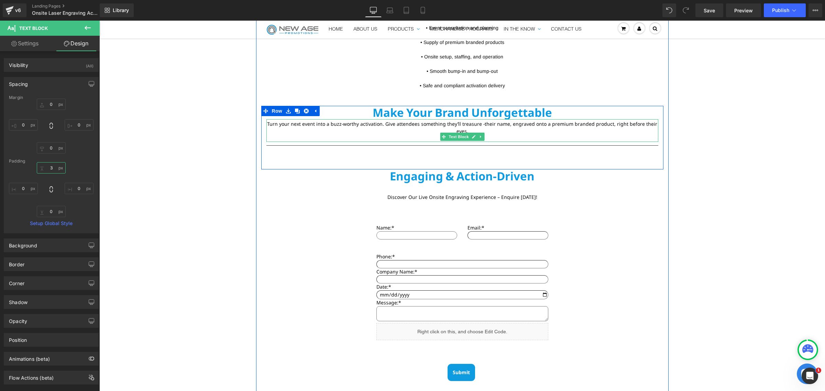
type input "35"
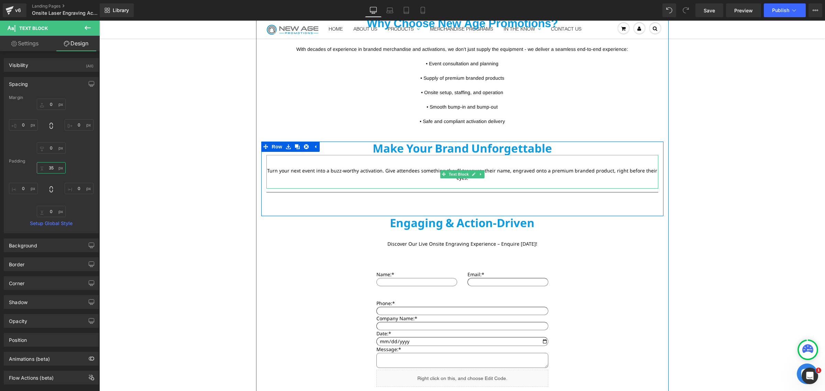
scroll to position [1345, 0]
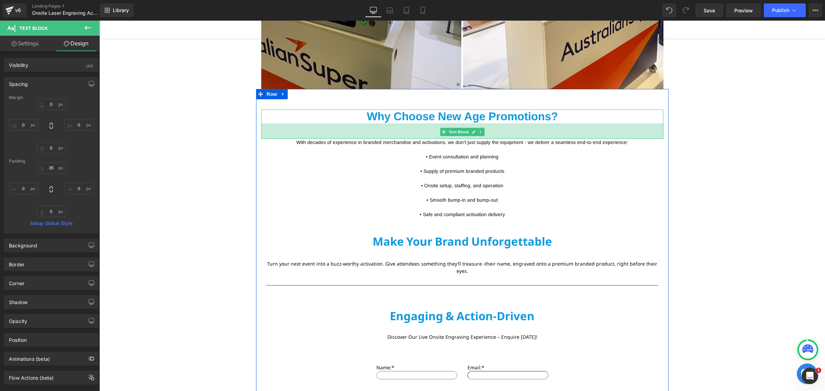
click at [430, 127] on div "45px" at bounding box center [462, 130] width 402 height 15
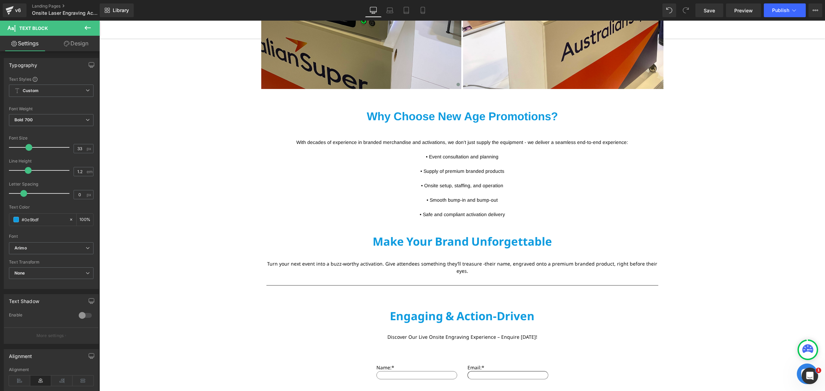
click at [65, 46] on link "Design" at bounding box center [76, 43] width 50 height 15
click at [0, 0] on div "Spacing" at bounding box center [0, 0] width 0 height 0
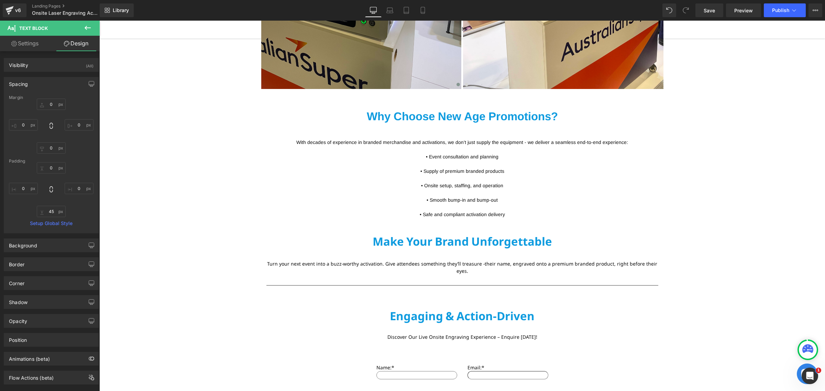
type input "0"
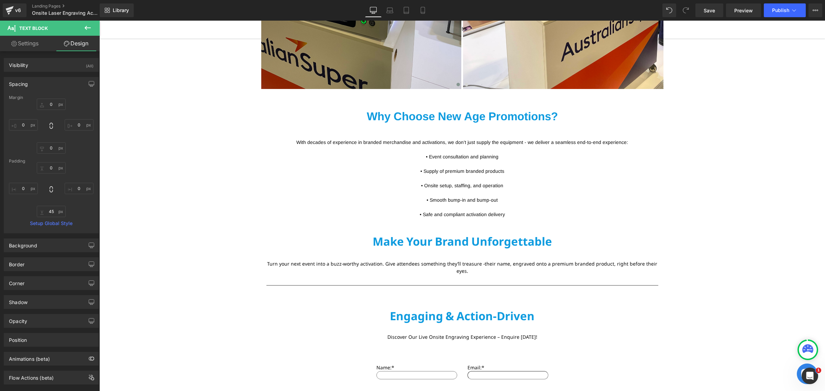
type input "0"
type input "45"
type input "0"
click at [54, 212] on input "45" at bounding box center [51, 211] width 29 height 11
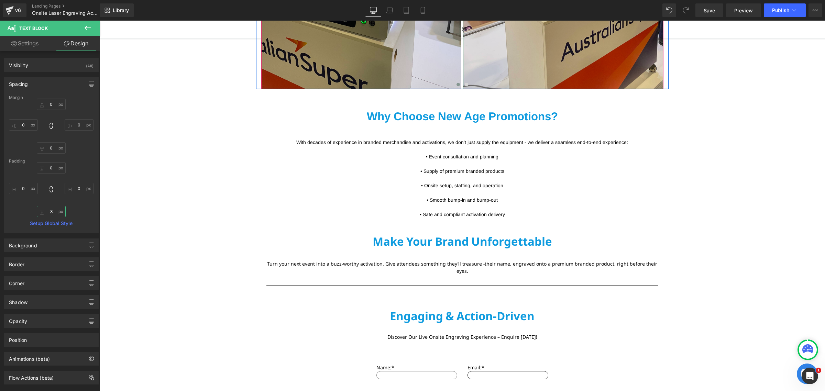
type input "35"
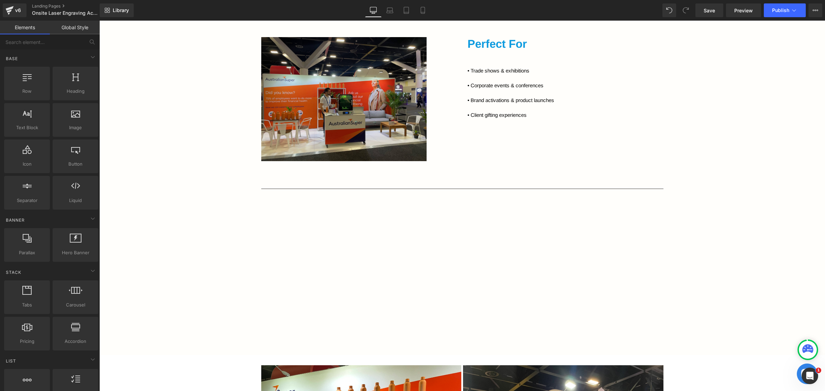
scroll to position [786, 0]
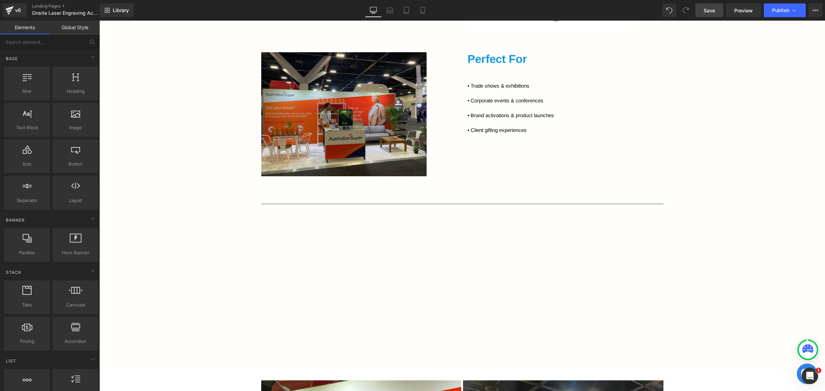
click at [718, 10] on link "Save" at bounding box center [710, 10] width 28 height 14
click at [747, 14] on link "Preview" at bounding box center [743, 10] width 35 height 14
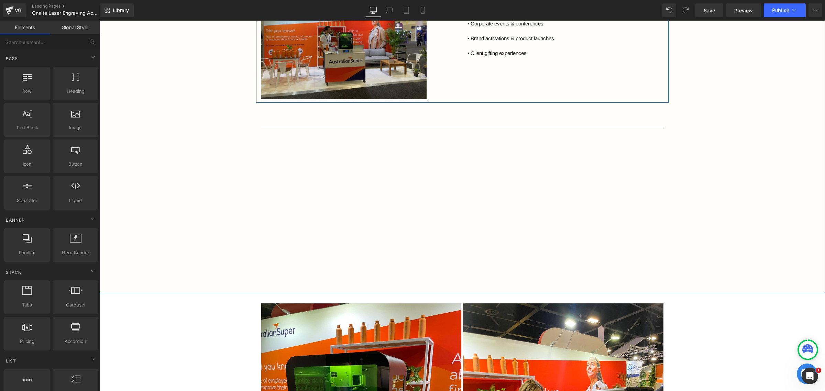
scroll to position [1001, 0]
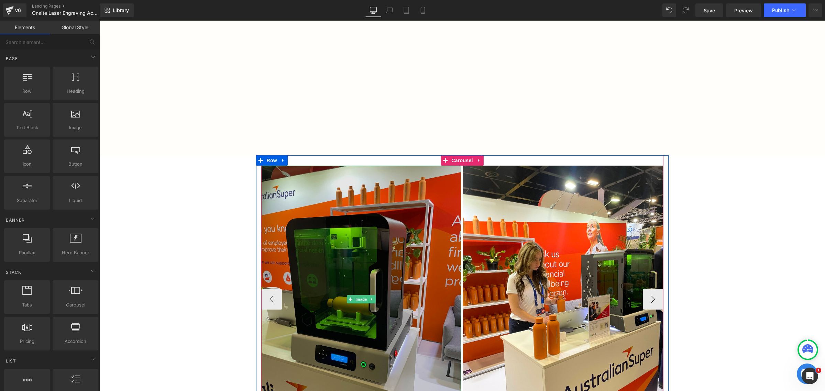
click at [357, 206] on img at bounding box center [361, 299] width 200 height 267
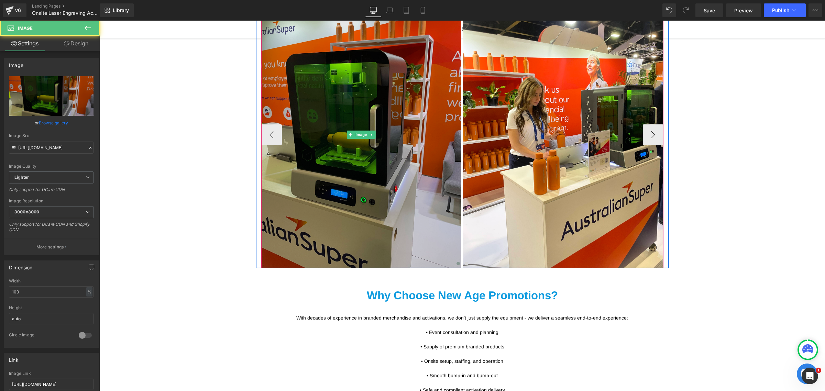
scroll to position [1173, 0]
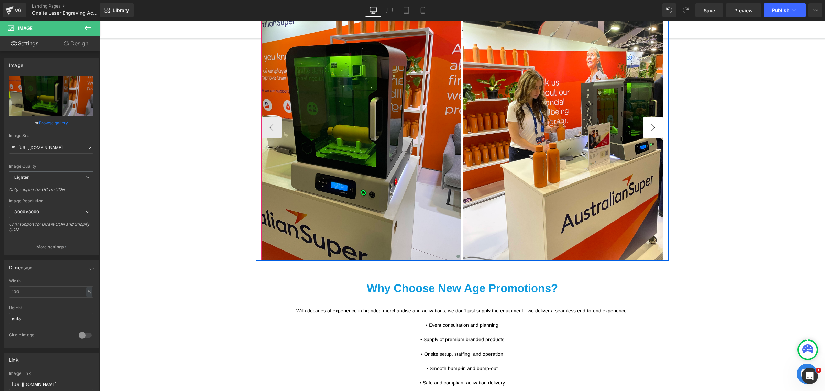
click at [646, 127] on button "›" at bounding box center [653, 127] width 21 height 21
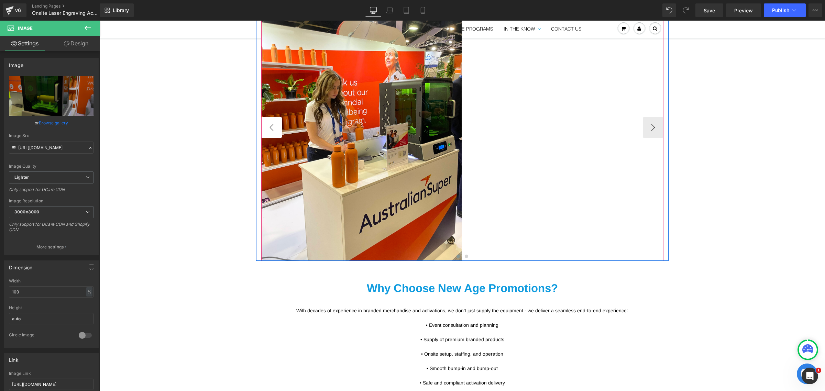
click at [263, 127] on button "‹" at bounding box center [271, 127] width 21 height 21
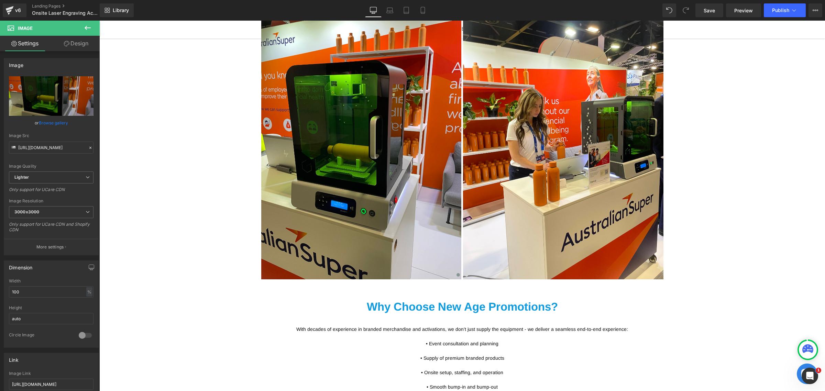
scroll to position [1130, 0]
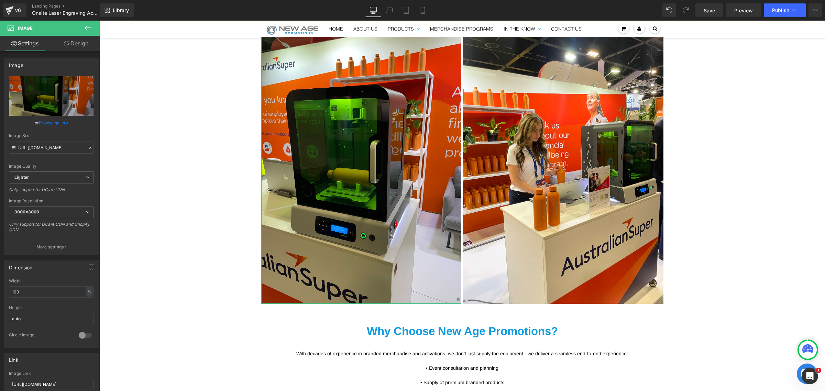
click at [85, 49] on link "Design" at bounding box center [76, 43] width 50 height 15
click at [22, 40] on link "Settings" at bounding box center [25, 43] width 50 height 15
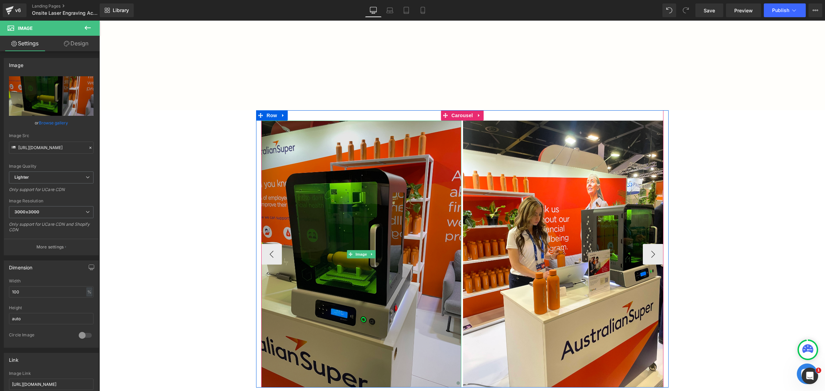
scroll to position [1044, 0]
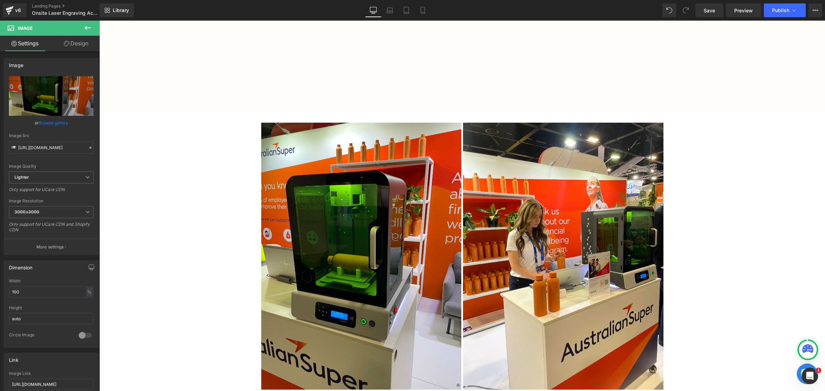
click at [88, 30] on icon at bounding box center [88, 28] width 8 height 8
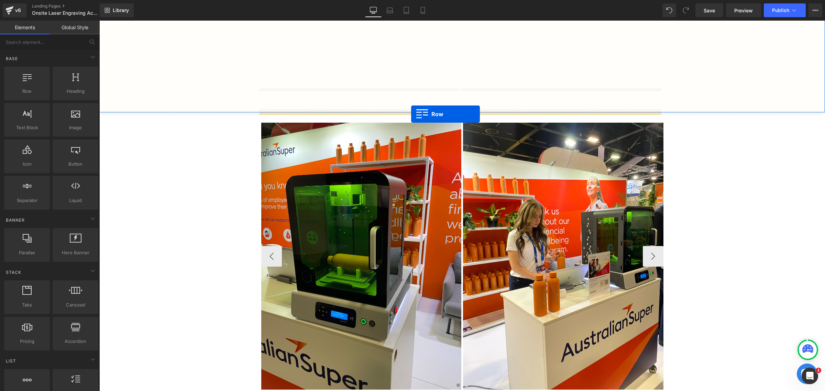
drag, startPoint x: 132, startPoint y: 103, endPoint x: 411, endPoint y: 114, distance: 279.1
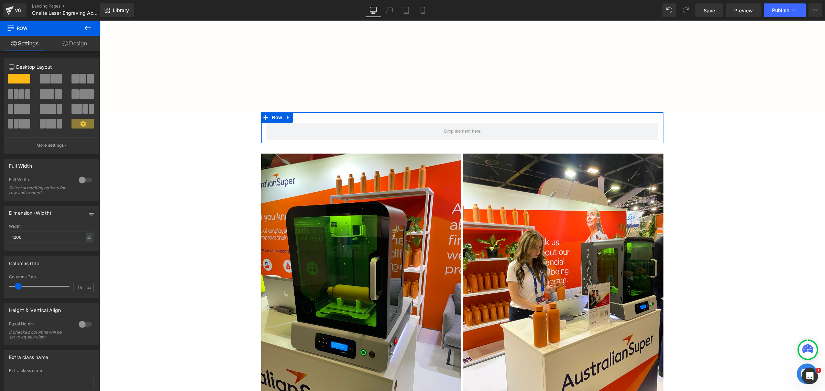
click at [53, 83] on span at bounding box center [56, 79] width 11 height 10
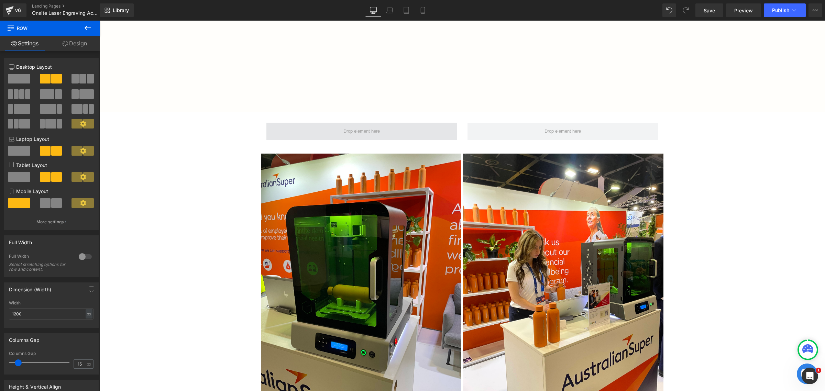
click at [374, 133] on span at bounding box center [361, 132] width 41 height 10
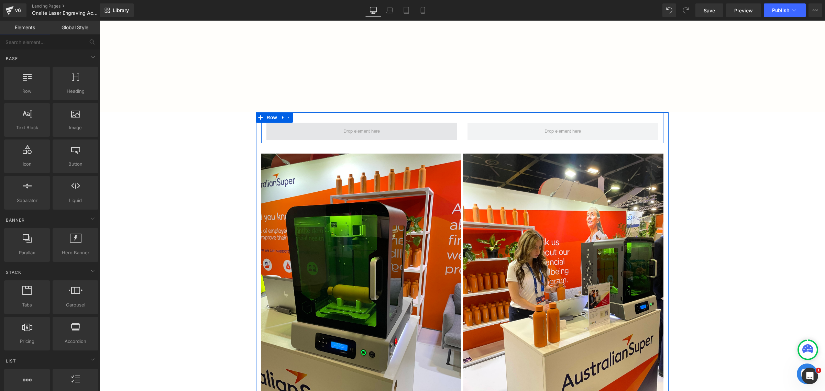
click at [353, 127] on span at bounding box center [361, 132] width 41 height 10
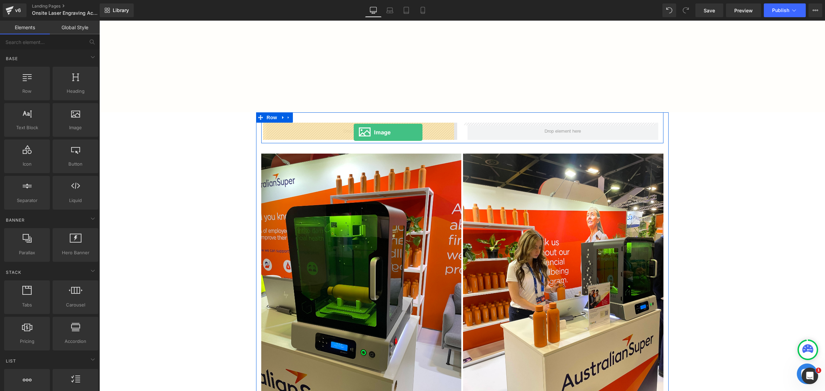
drag, startPoint x: 187, startPoint y: 147, endPoint x: 354, endPoint y: 132, distance: 167.1
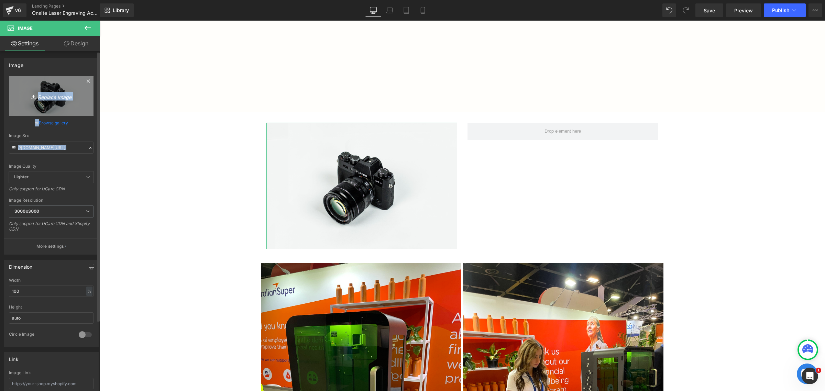
drag, startPoint x: 75, startPoint y: 117, endPoint x: 35, endPoint y: 109, distance: 41.1
click at [35, 109] on div "//[DOMAIN_NAME][URL] Replace Image Upload image or Browse gallery Image Src //[…" at bounding box center [51, 165] width 94 height 178
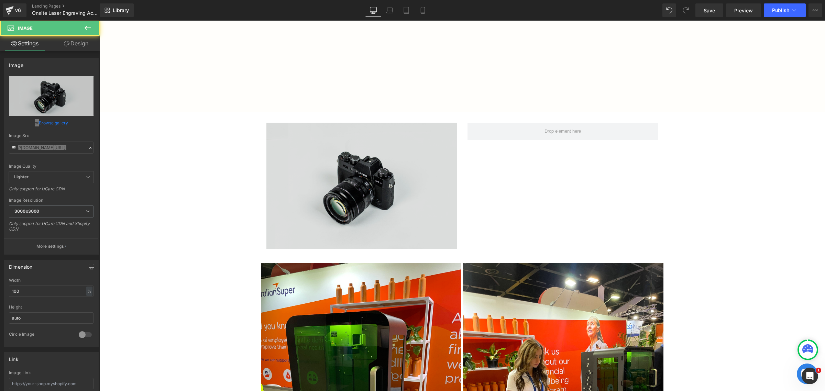
click at [311, 177] on img at bounding box center [362, 186] width 191 height 127
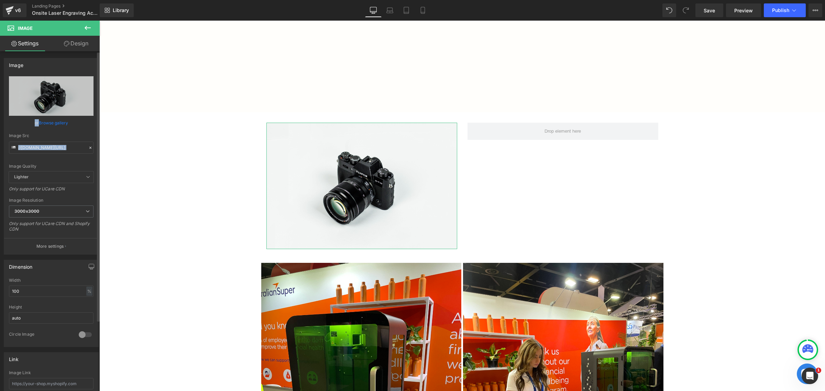
click at [52, 124] on link "Browse gallery" at bounding box center [53, 123] width 29 height 12
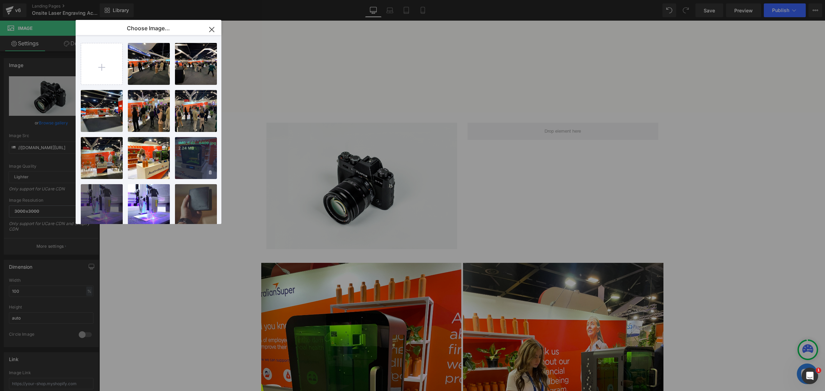
click at [191, 166] on div "IMG_640...6409.jpg 2.24 MB" at bounding box center [196, 158] width 42 height 42
type input "[URL][DOMAIN_NAME]"
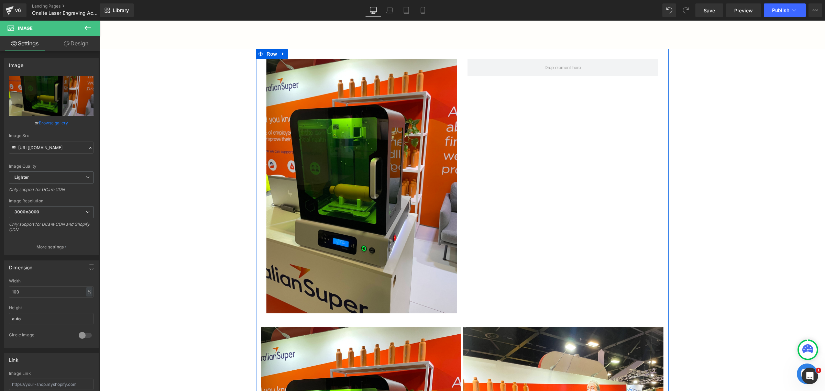
scroll to position [1087, 0]
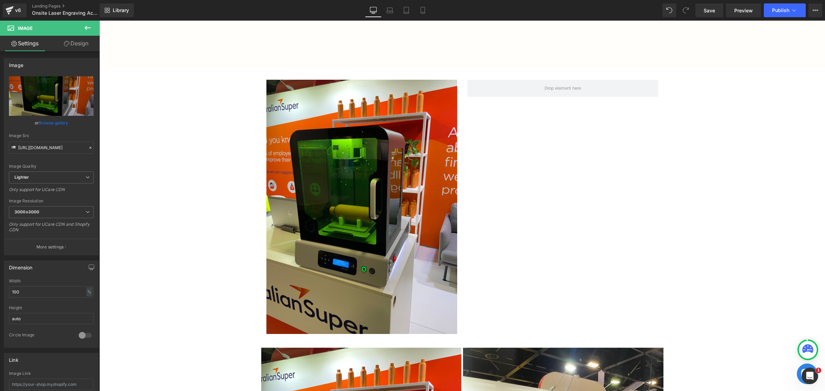
click at [88, 26] on icon at bounding box center [88, 28] width 8 height 8
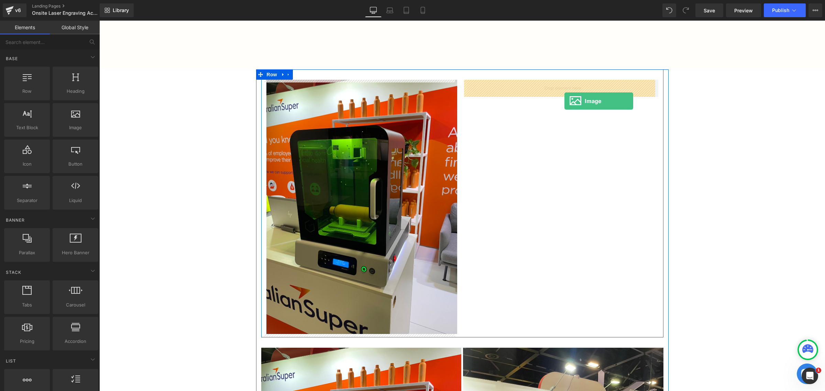
drag, startPoint x: 179, startPoint y: 149, endPoint x: 565, endPoint y: 101, distance: 388.4
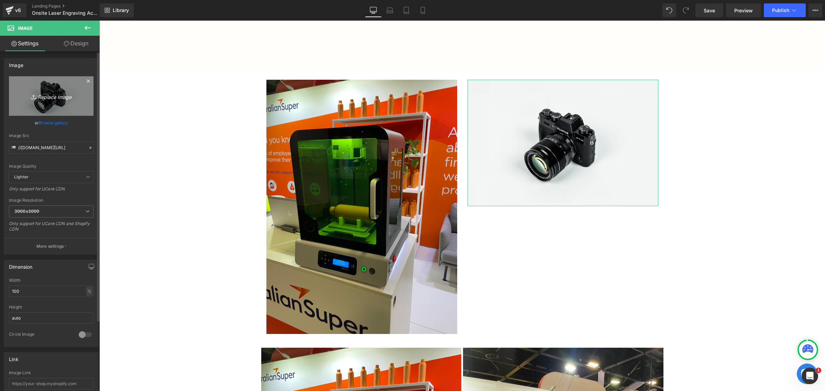
click at [34, 102] on link "Replace Image" at bounding box center [51, 96] width 85 height 40
click at [59, 123] on link "Browse gallery" at bounding box center [53, 123] width 29 height 12
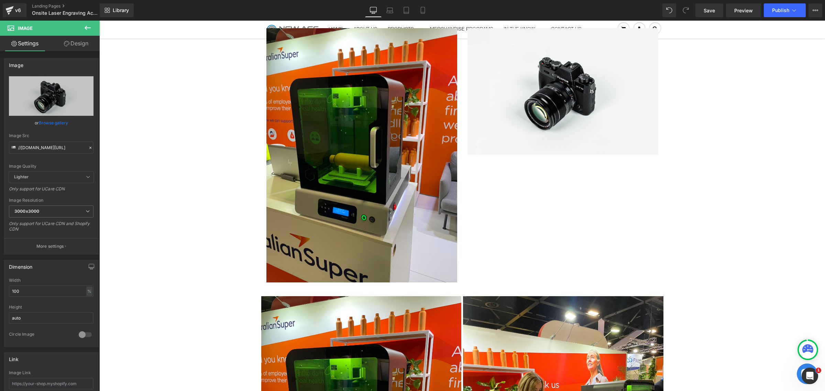
scroll to position [1130, 0]
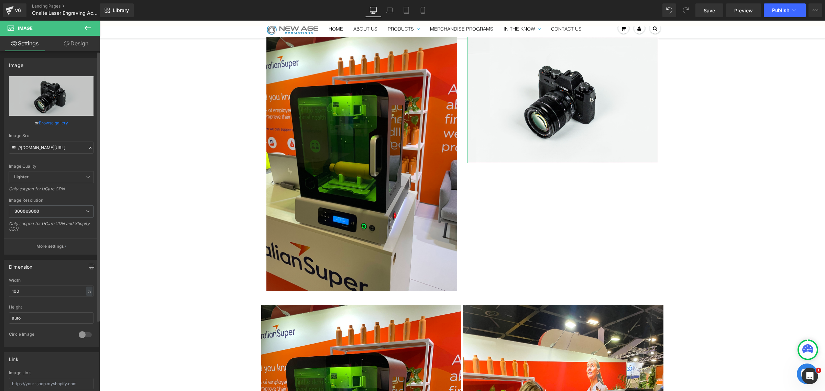
click at [61, 123] on link "Browse gallery" at bounding box center [53, 123] width 29 height 12
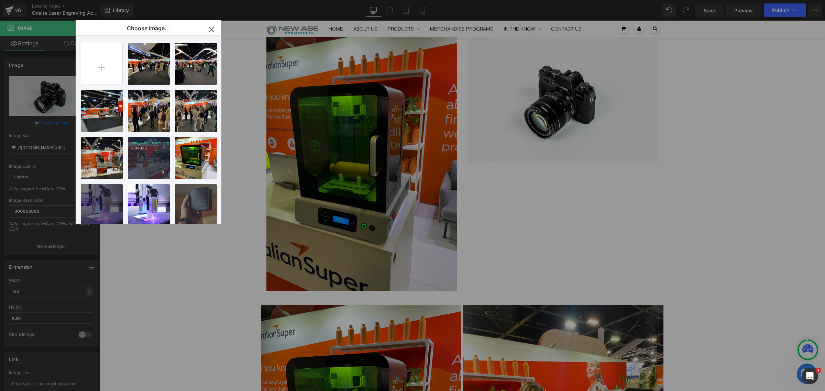
click at [157, 155] on div "IMG_642...6429.jpg 2.98 MB" at bounding box center [149, 158] width 42 height 42
type input "[URL][DOMAIN_NAME]"
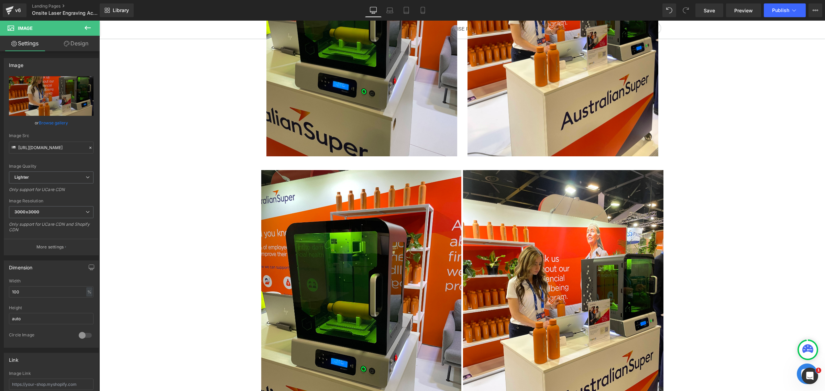
scroll to position [1216, 0]
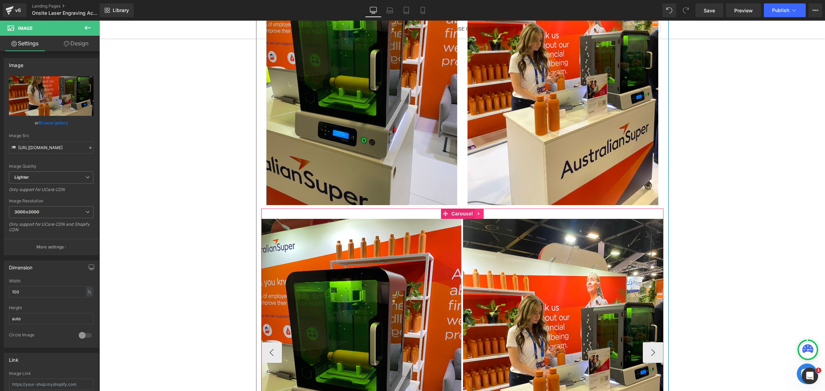
click at [477, 210] on link at bounding box center [479, 214] width 9 height 10
click at [479, 210] on link at bounding box center [483, 214] width 9 height 10
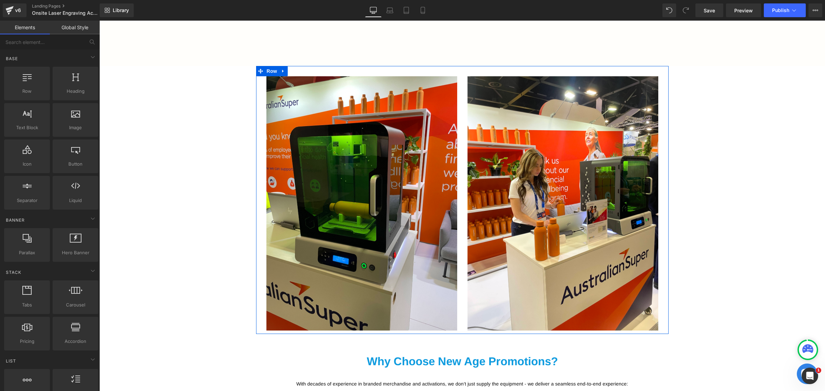
scroll to position [1087, 0]
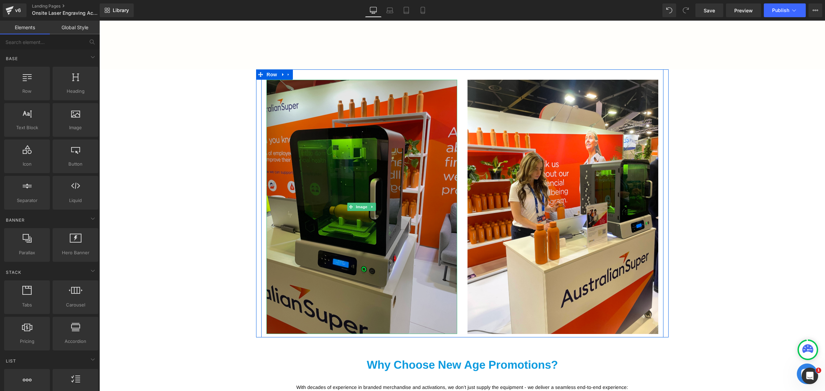
click at [391, 326] on img at bounding box center [362, 207] width 191 height 254
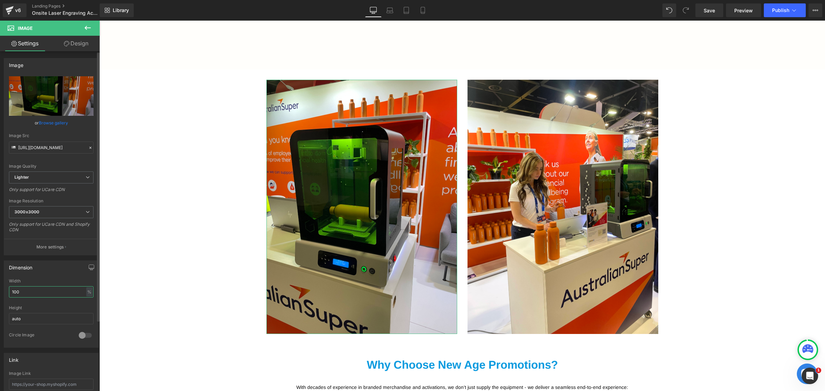
click at [71, 293] on input "100" at bounding box center [51, 291] width 85 height 11
type input "80"
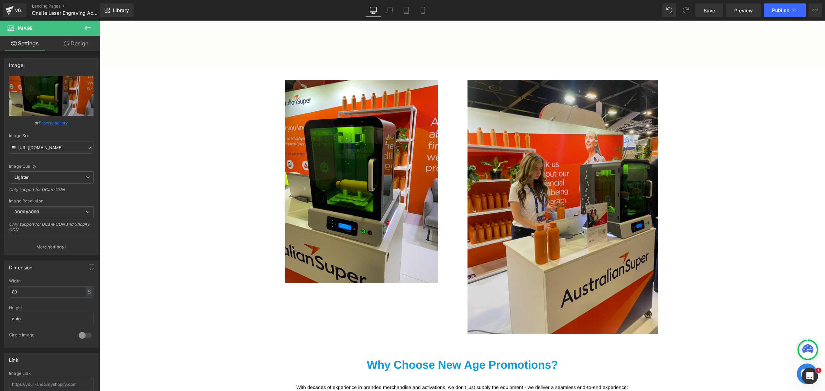
click at [499, 216] on img at bounding box center [563, 207] width 191 height 254
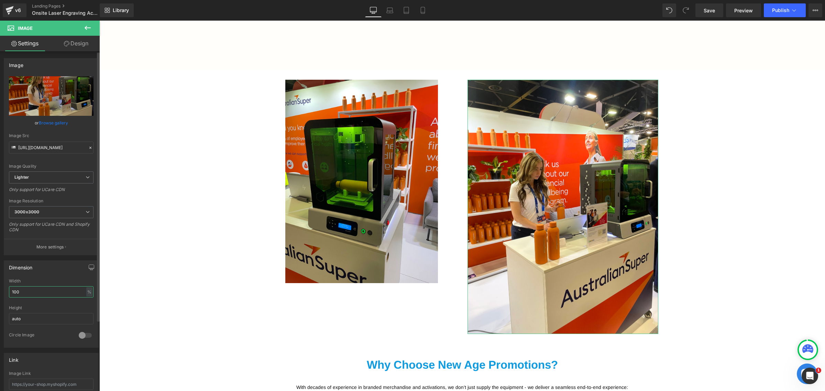
click at [42, 294] on input "100" at bounding box center [51, 291] width 85 height 11
type input "80"
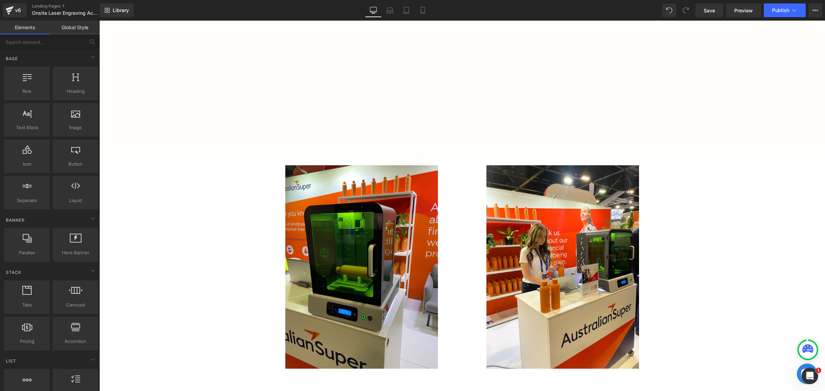
scroll to position [1001, 0]
click at [714, 11] on span "Save" at bounding box center [709, 10] width 11 height 7
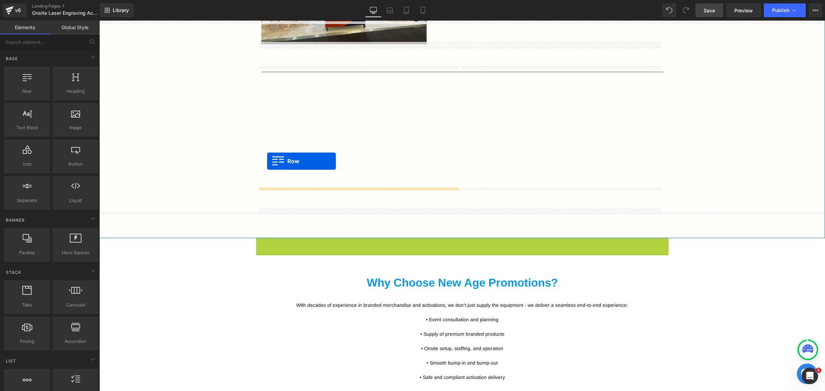
scroll to position [915, 0]
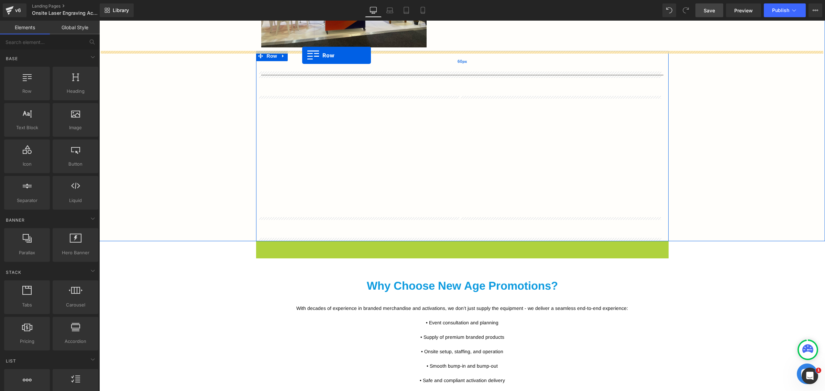
drag, startPoint x: 257, startPoint y: 205, endPoint x: 303, endPoint y: 55, distance: 156.1
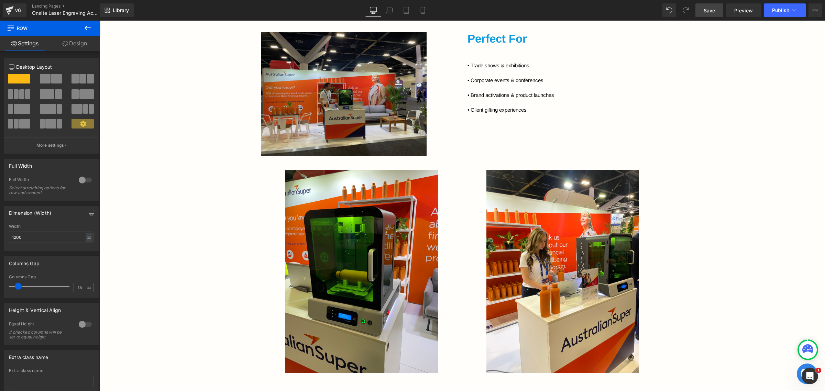
scroll to position [786, 0]
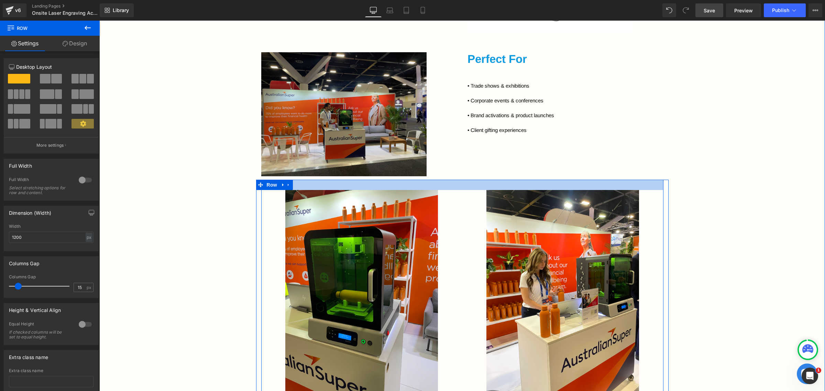
click at [445, 186] on div at bounding box center [462, 185] width 402 height 10
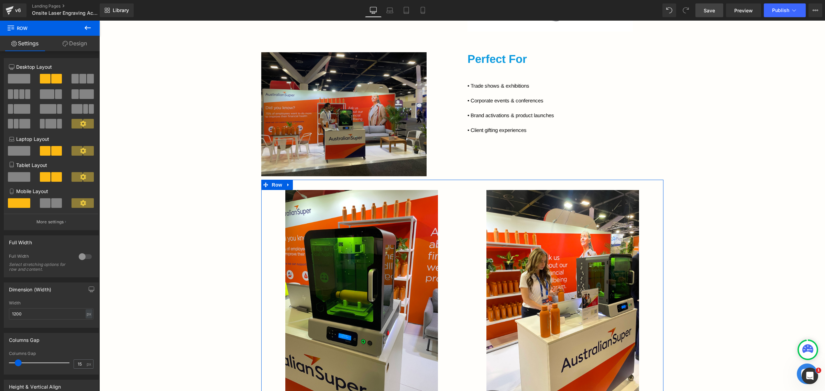
drag, startPoint x: 76, startPoint y: 40, endPoint x: 24, endPoint y: 83, distance: 66.4
click at [76, 40] on link "Design" at bounding box center [75, 43] width 50 height 15
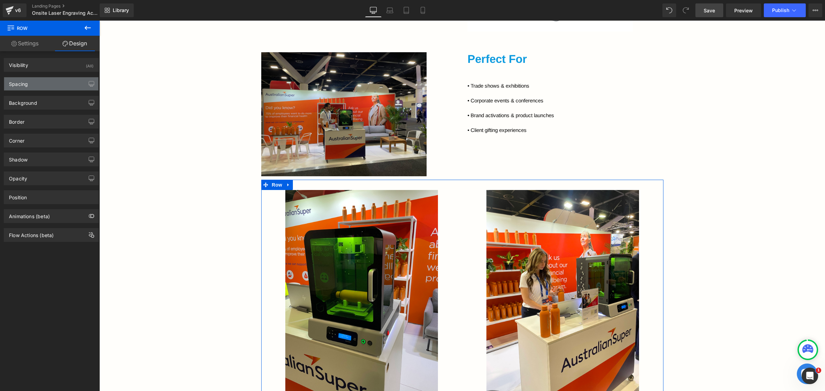
type input "0"
type input "30"
type input "0"
type input "10"
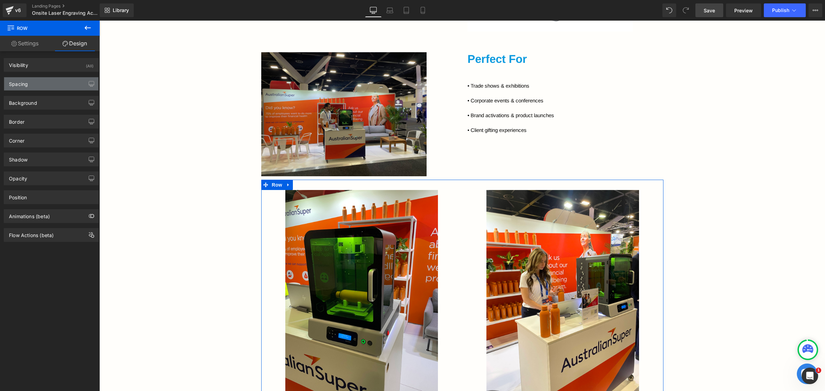
type input "0"
click at [25, 83] on div "Spacing" at bounding box center [18, 82] width 19 height 10
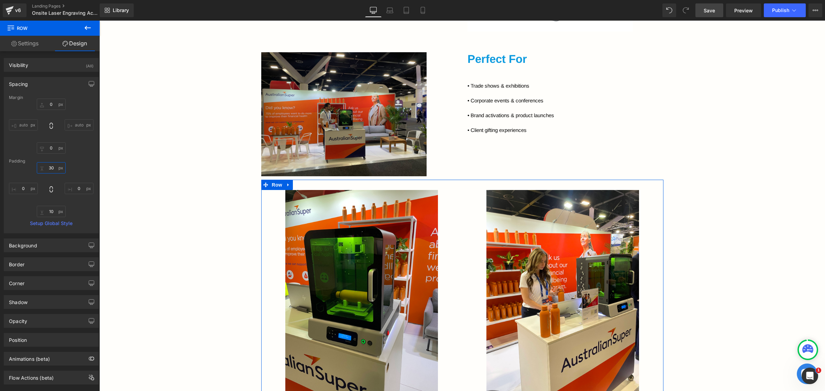
click at [50, 171] on input "30" at bounding box center [51, 167] width 29 height 11
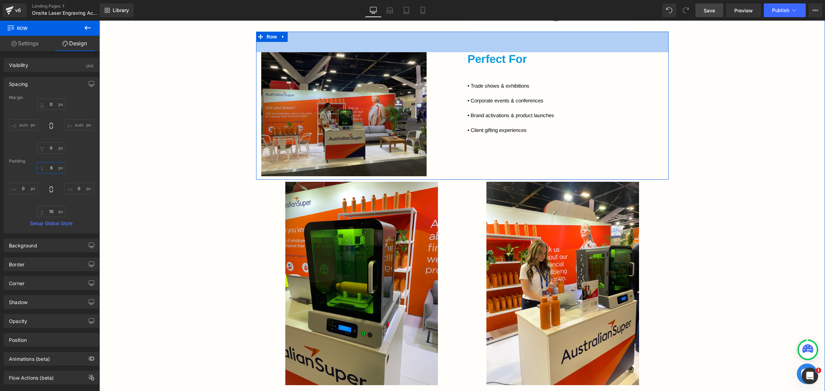
type input "60"
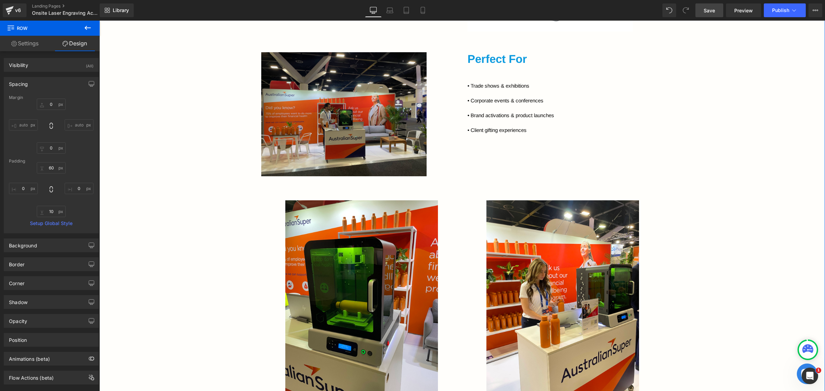
click at [711, 192] on div "Bring your brand to life with New Age Promotions’ live onsite laser engraving. …" at bounding box center [462, 127] width 726 height 942
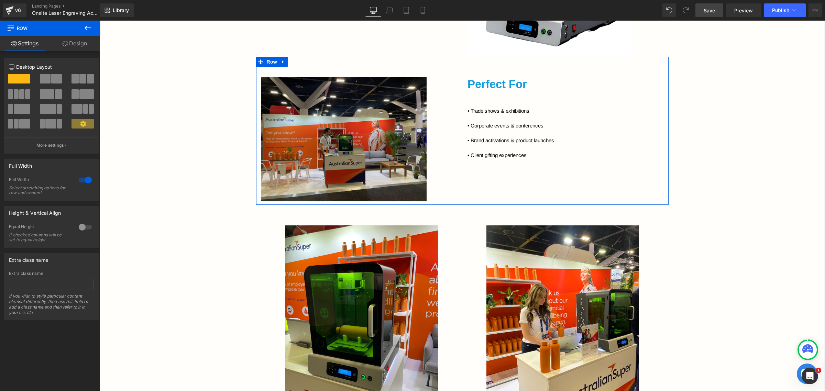
scroll to position [657, 0]
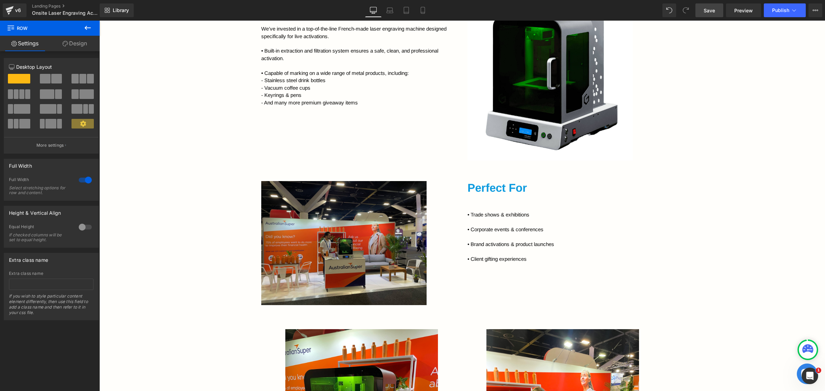
click at [86, 24] on icon at bounding box center [88, 28] width 8 height 8
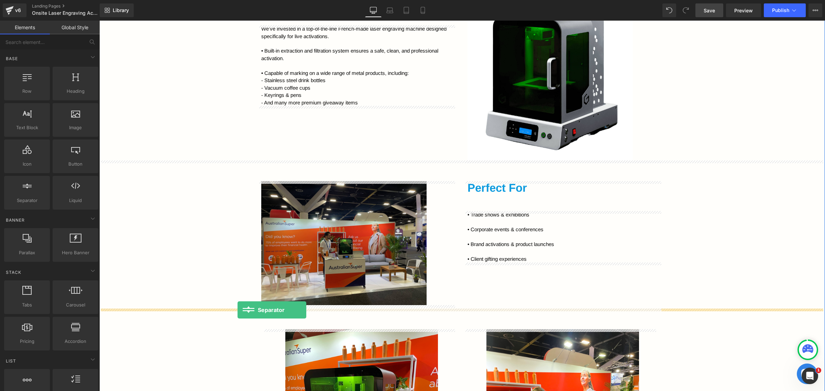
drag, startPoint x: 131, startPoint y: 214, endPoint x: 239, endPoint y: 310, distance: 144.2
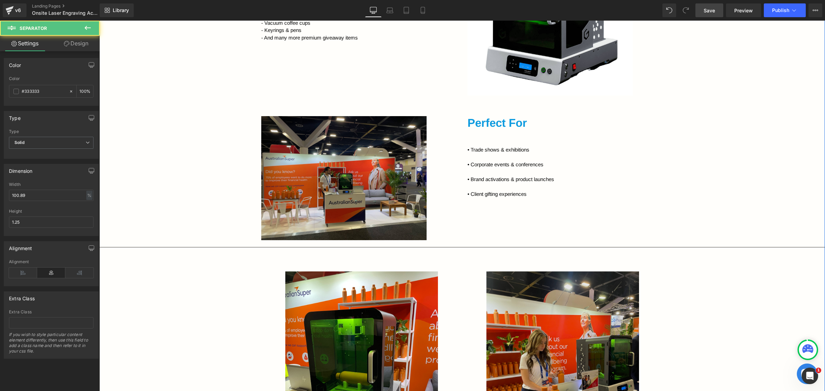
scroll to position [743, 0]
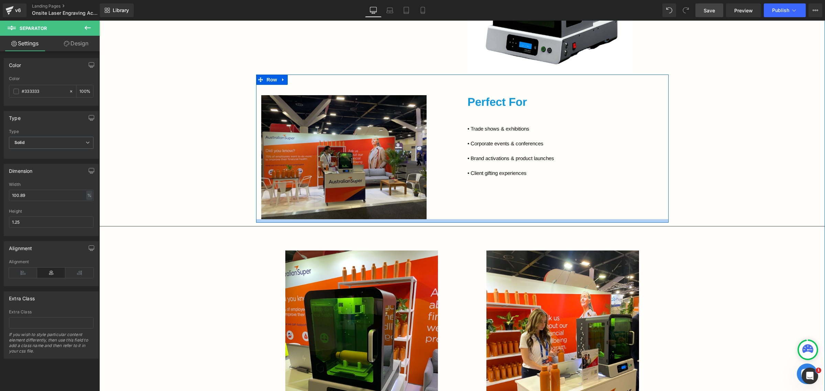
click at [481, 222] on div at bounding box center [462, 220] width 413 height 3
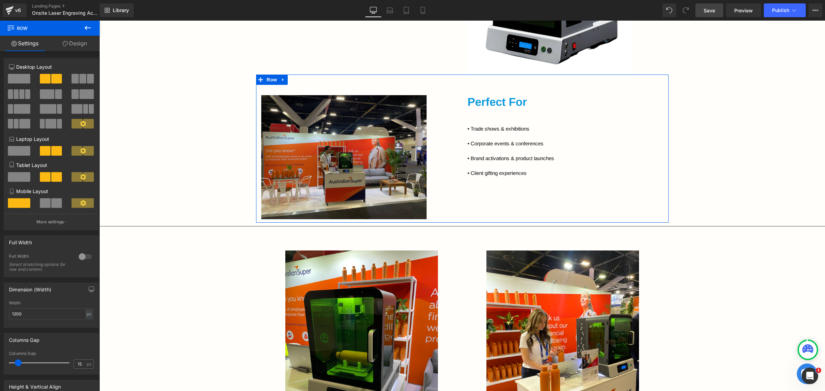
click at [64, 39] on link "Design" at bounding box center [75, 43] width 50 height 15
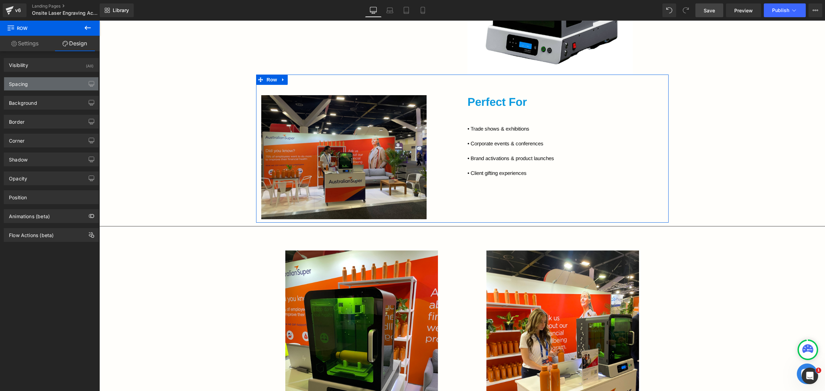
click at [47, 80] on div "Spacing" at bounding box center [51, 83] width 94 height 13
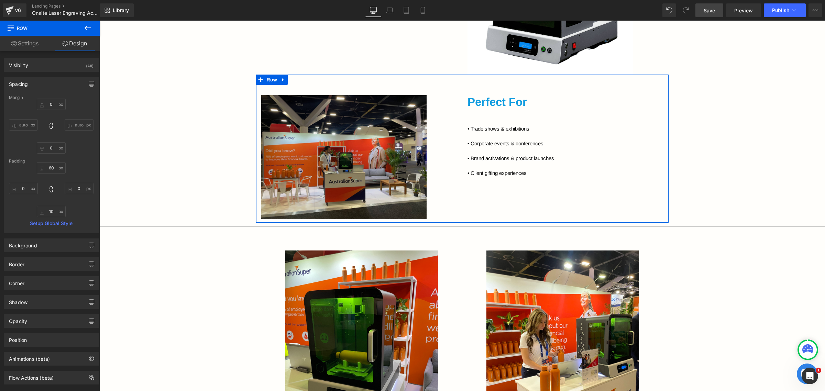
type input "0"
type input "60"
type input "0"
type input "10"
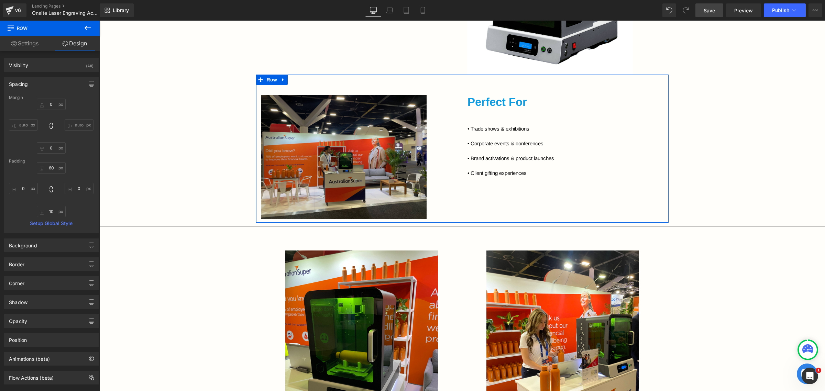
type input "0"
click at [51, 105] on input "0" at bounding box center [51, 104] width 29 height 11
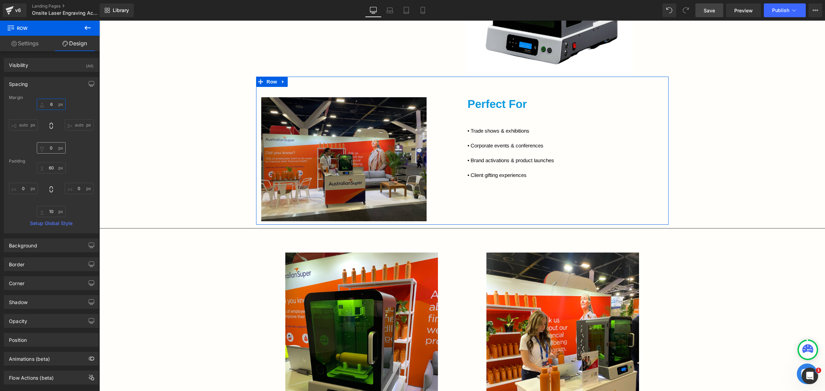
type input "6"
click at [52, 150] on input "0" at bounding box center [51, 147] width 29 height 11
type input "60"
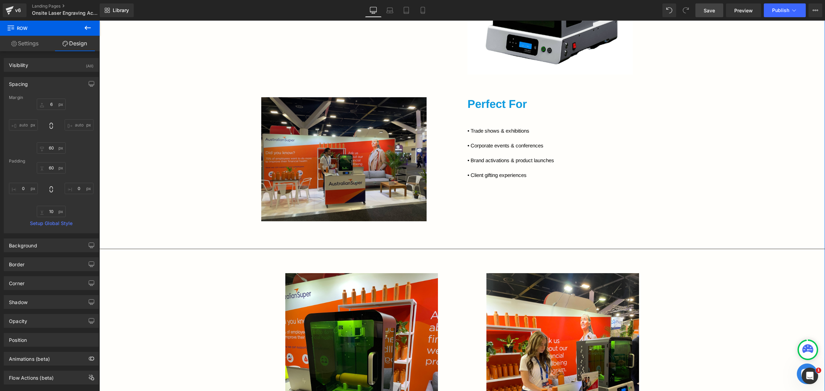
click at [514, 238] on div "Bring your brand to life with New Age Promotions’ live onsite laser engraving. …" at bounding box center [462, 185] width 726 height 972
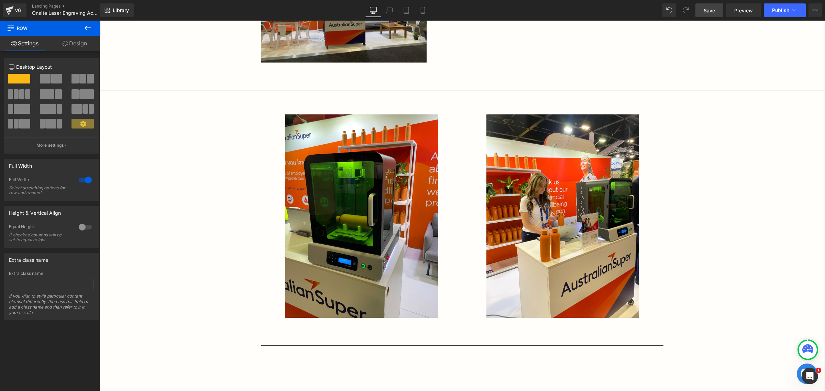
scroll to position [915, 0]
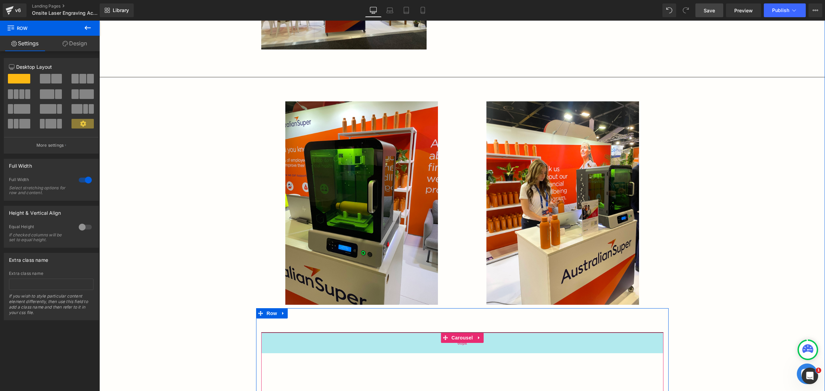
click at [505, 346] on div "60px" at bounding box center [462, 343] width 402 height 21
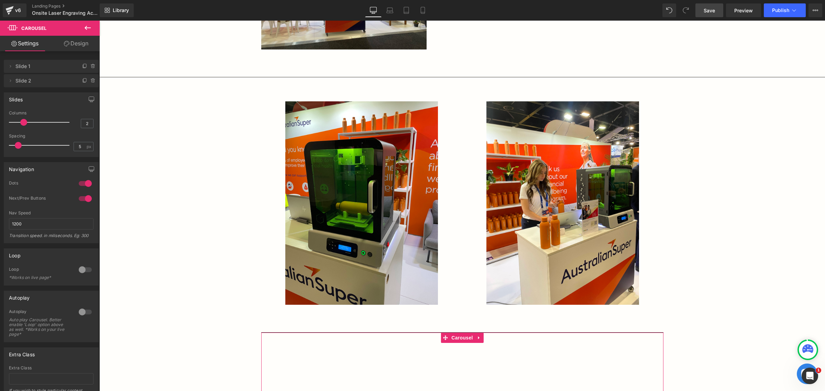
click at [68, 45] on icon at bounding box center [67, 44] width 6 height 6
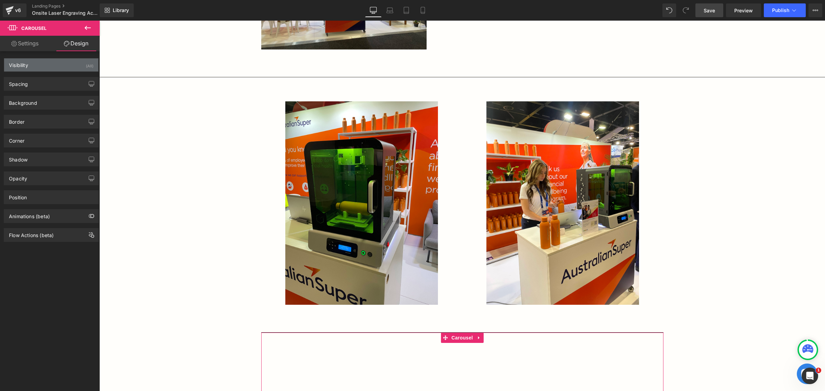
click at [52, 65] on div "Visibility (All)" at bounding box center [51, 64] width 94 height 13
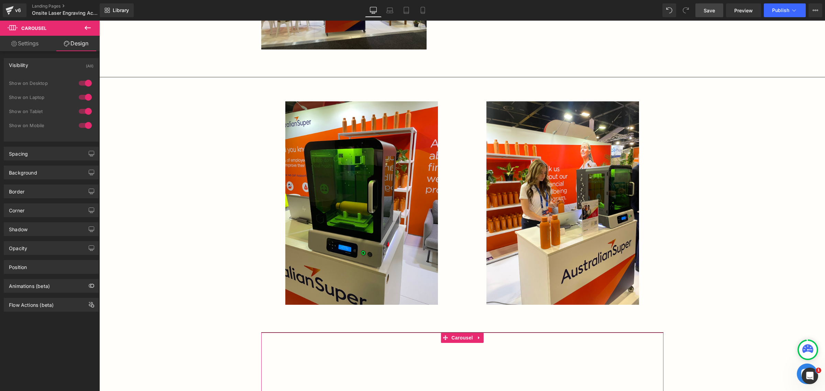
drag, startPoint x: 48, startPoint y: 66, endPoint x: 39, endPoint y: 76, distance: 13.9
click at [48, 65] on div "Visibility (All)" at bounding box center [51, 64] width 94 height 13
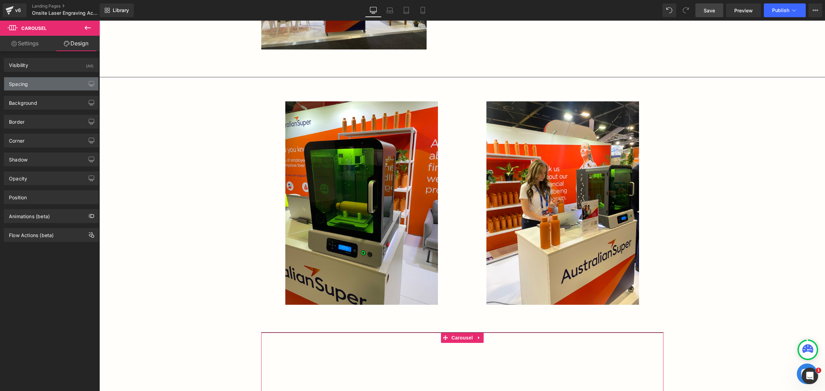
click at [36, 78] on div "Spacing" at bounding box center [51, 83] width 94 height 13
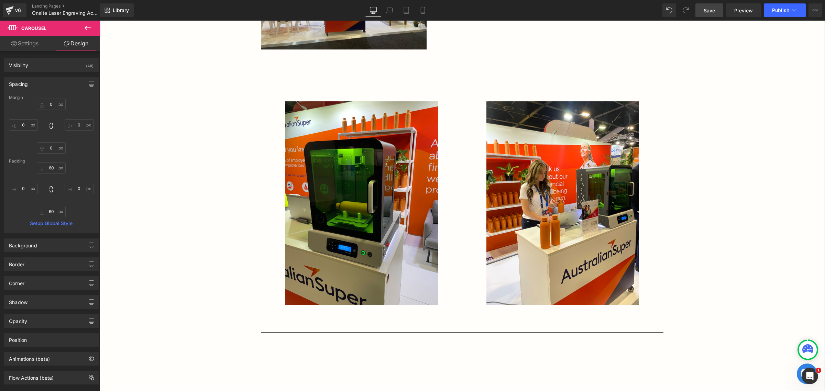
click at [775, 262] on div "Bring your brand to life with New Age Promotions’ live onsite laser engraving. …" at bounding box center [462, 14] width 726 height 972
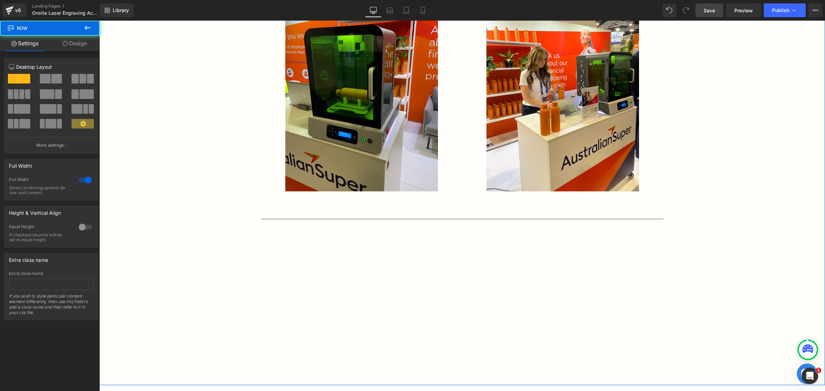
scroll to position [1044, 0]
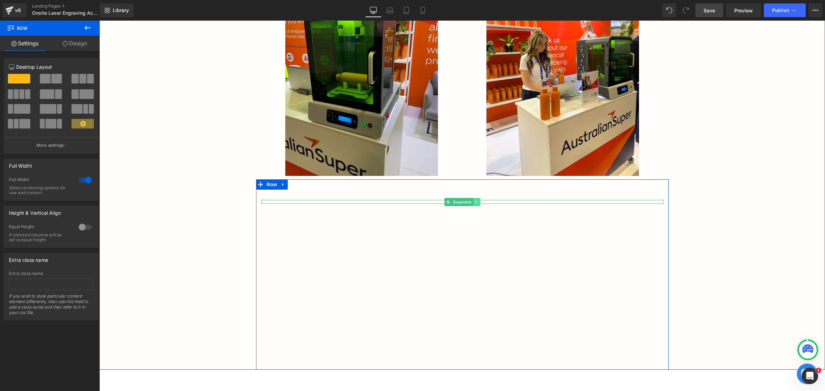
click at [475, 202] on icon at bounding box center [477, 202] width 4 height 4
click at [478, 202] on icon at bounding box center [480, 202] width 4 height 4
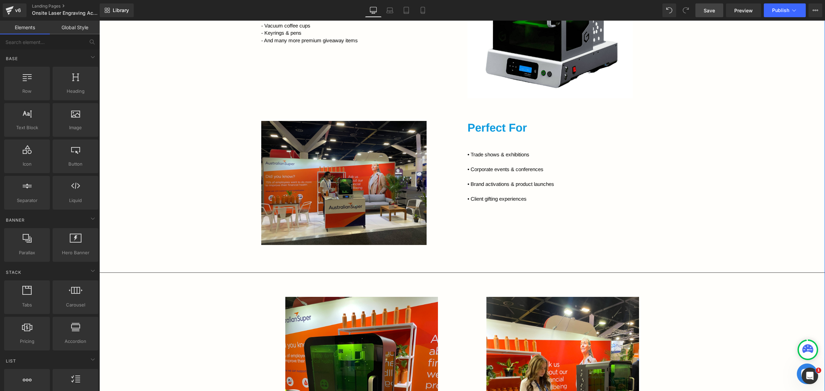
scroll to position [700, 0]
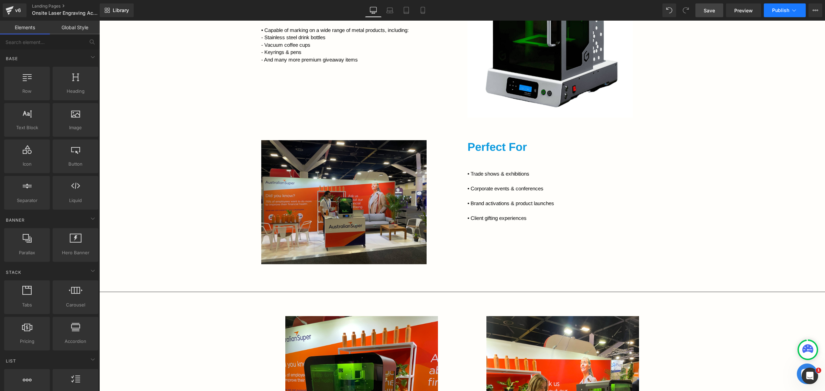
click at [797, 13] on icon at bounding box center [794, 10] width 7 height 7
click at [815, 10] on icon at bounding box center [816, 10] width 2 height 1
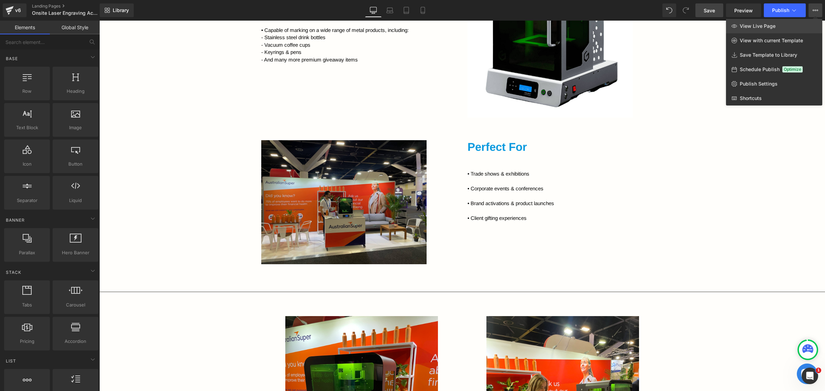
click at [778, 26] on link "View Live Page" at bounding box center [774, 26] width 96 height 14
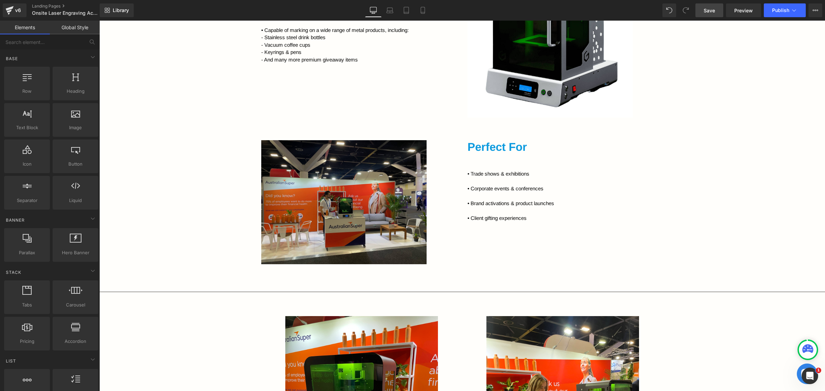
click at [718, 11] on link "Save" at bounding box center [710, 10] width 28 height 14
click at [735, 9] on span "Preview" at bounding box center [744, 10] width 19 height 7
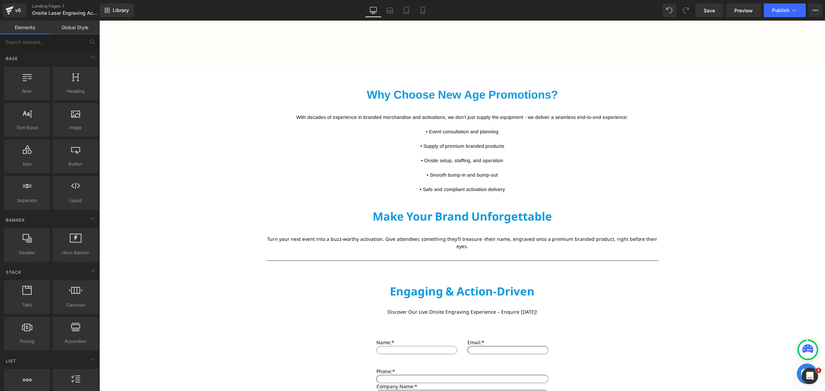
scroll to position [1345, 0]
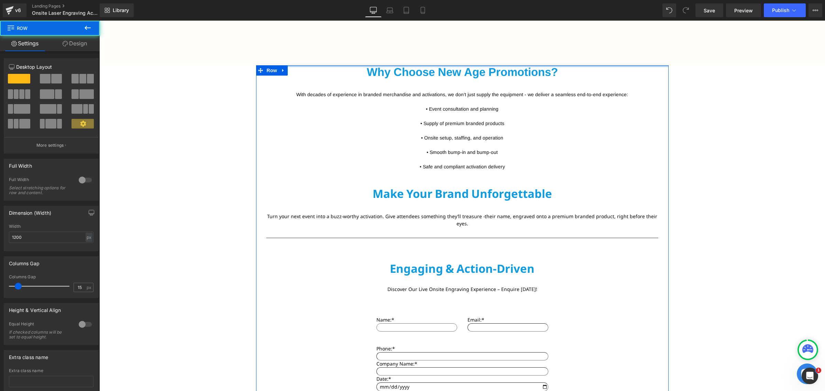
drag, startPoint x: 458, startPoint y: 78, endPoint x: 462, endPoint y: 54, distance: 24.7
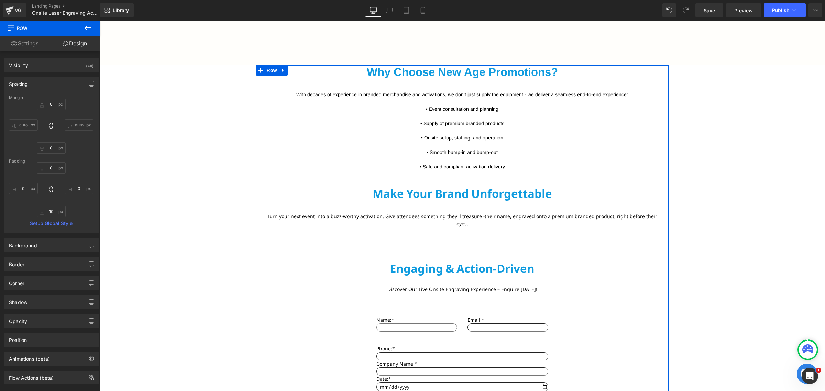
scroll to position [1431, 0]
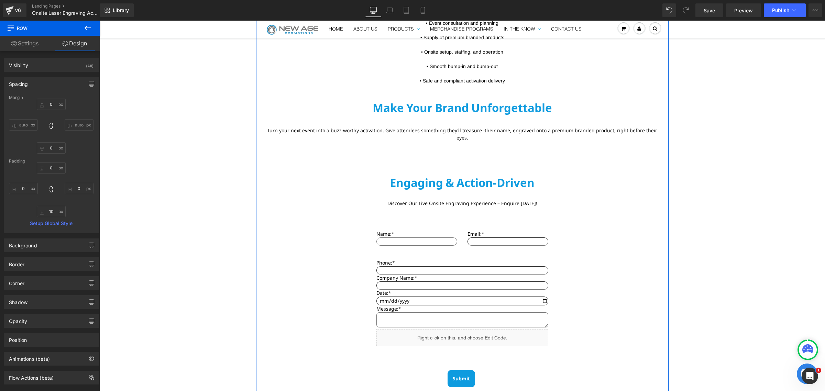
click at [462, 155] on div "Separator 60px" at bounding box center [463, 161] width 392 height 24
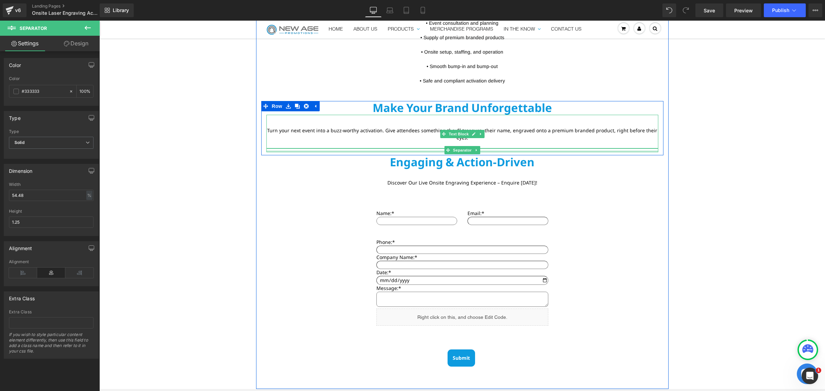
drag, startPoint x: 432, startPoint y: 145, endPoint x: 435, endPoint y: 128, distance: 17.1
click at [435, 128] on div "Make Your Brand Unforgettable Text Block Turn your next event into a buzz-worth…" at bounding box center [462, 126] width 402 height 51
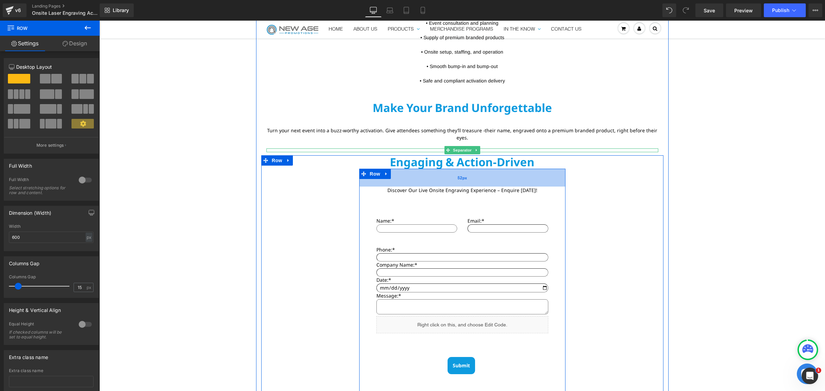
drag, startPoint x: 502, startPoint y: 167, endPoint x: 502, endPoint y: 175, distance: 7.2
click at [502, 175] on div "52px" at bounding box center [462, 178] width 206 height 18
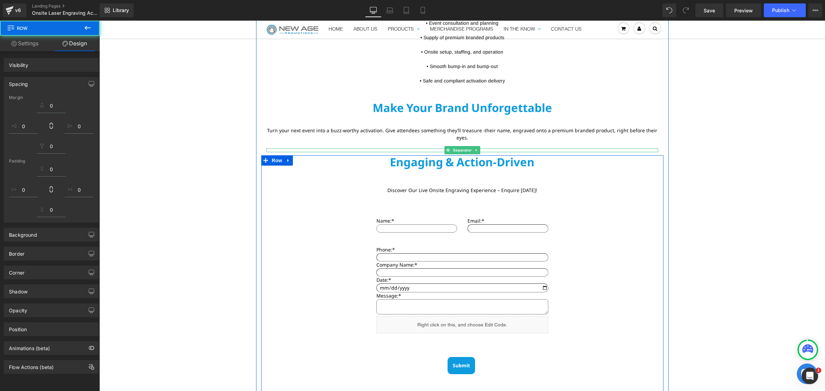
click at [634, 187] on div "Engaging & Action-Driven Text Block Discover Our Live Onsite Engraving Experien…" at bounding box center [462, 274] width 402 height 238
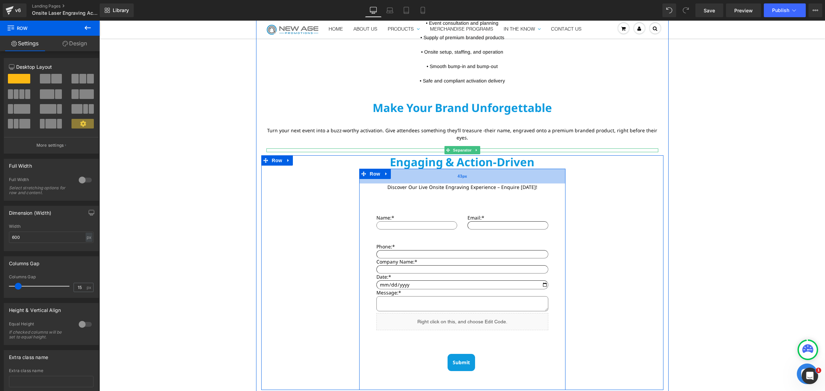
click at [520, 169] on div "43px" at bounding box center [462, 176] width 206 height 15
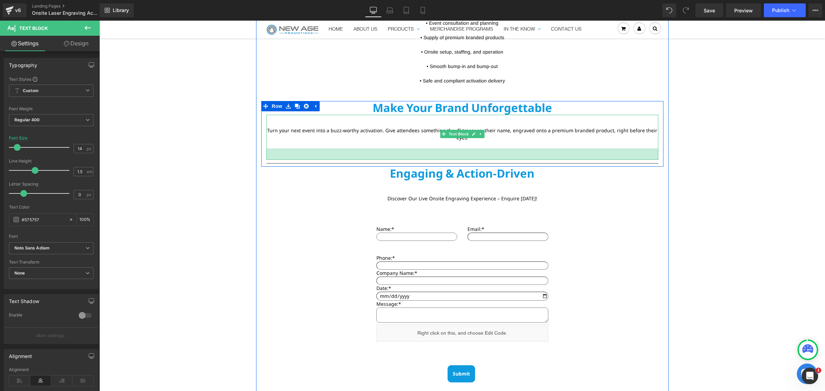
drag, startPoint x: 560, startPoint y: 140, endPoint x: 741, endPoint y: 159, distance: 182.9
click at [558, 152] on div "33px" at bounding box center [463, 154] width 392 height 11
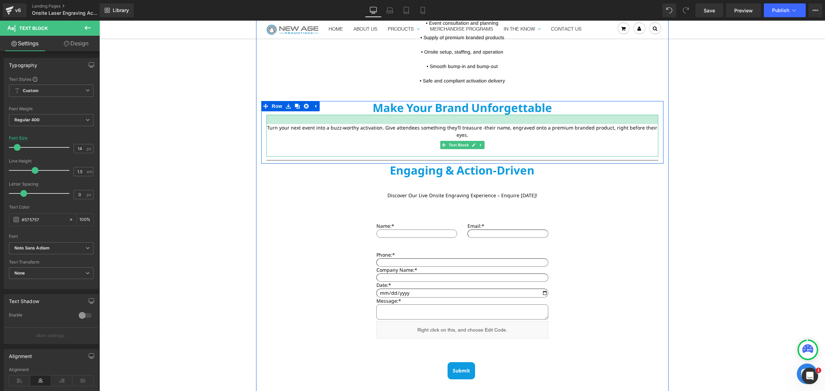
click at [452, 119] on div at bounding box center [463, 119] width 392 height 9
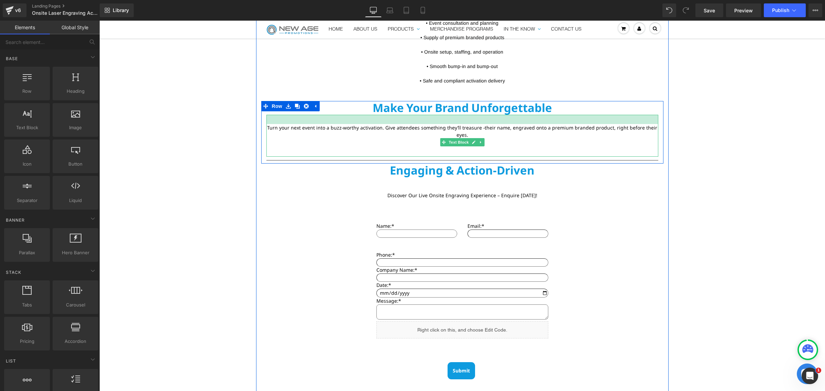
click at [480, 121] on div at bounding box center [463, 119] width 392 height 9
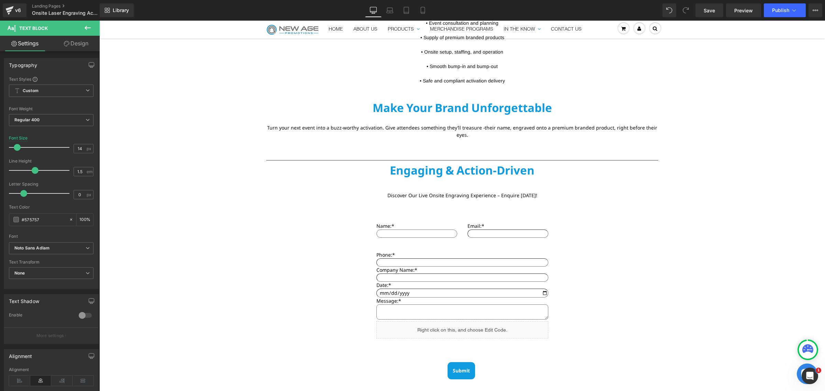
click at [56, 40] on link "Design" at bounding box center [76, 43] width 50 height 15
click at [0, 0] on div "Spacing" at bounding box center [0, 0] width 0 height 0
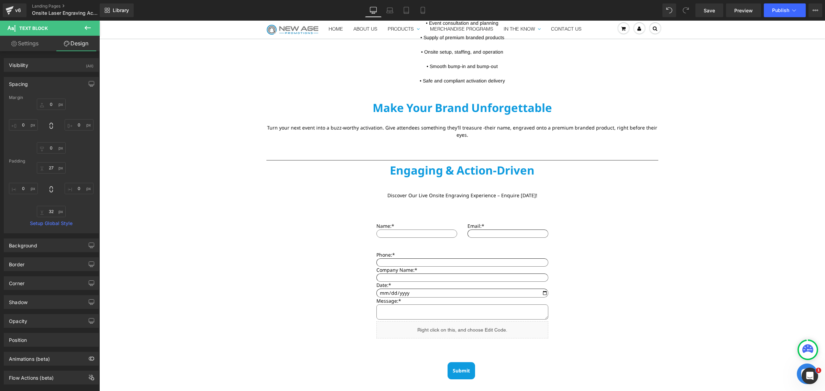
type input "0"
click at [50, 171] on input "27" at bounding box center [51, 167] width 29 height 11
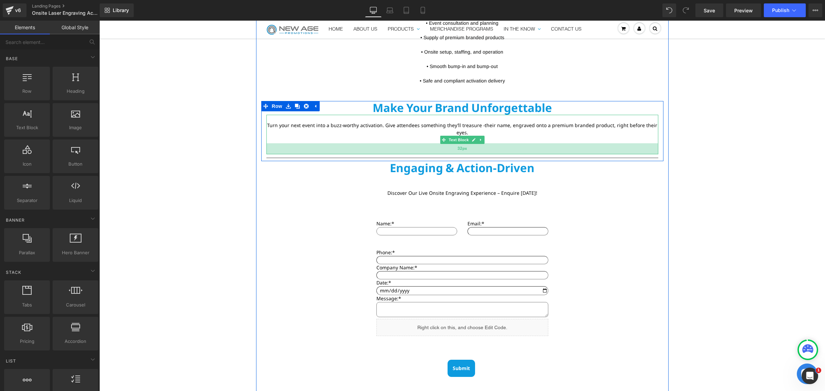
click at [524, 143] on div "32px" at bounding box center [463, 148] width 392 height 11
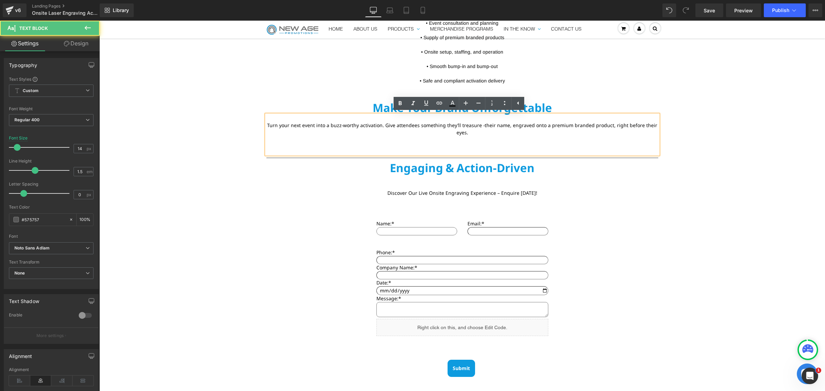
click at [519, 143] on div "Turn your next event into a buzz-worthy activation. Give attendees something th…" at bounding box center [463, 135] width 392 height 40
click at [511, 146] on div "Turn your next event into a buzz-worthy activation. Give attendees something th…" at bounding box center [463, 135] width 392 height 40
drag, startPoint x: 522, startPoint y: 145, endPoint x: 526, endPoint y: 139, distance: 7.0
click at [526, 139] on div "Turn your next event into a buzz-worthy activation. Give attendees something th…" at bounding box center [463, 135] width 392 height 40
click at [522, 139] on div "Turn your next event into a buzz-worthy activation. Give attendees something th…" at bounding box center [463, 135] width 392 height 40
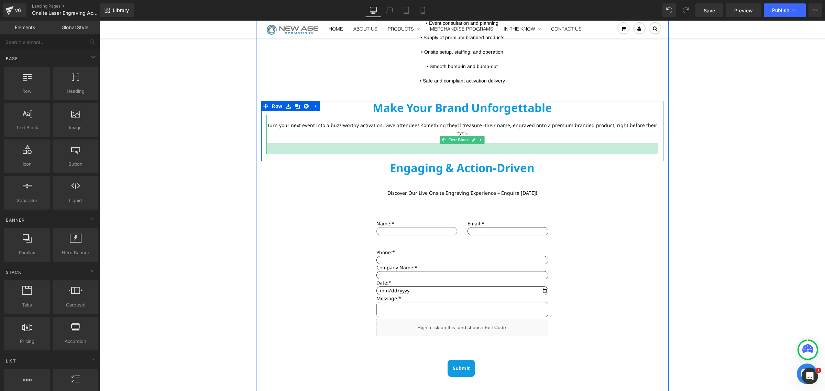
drag, startPoint x: 492, startPoint y: 144, endPoint x: 498, endPoint y: 132, distance: 14.1
click at [493, 144] on div "32px" at bounding box center [463, 148] width 392 height 11
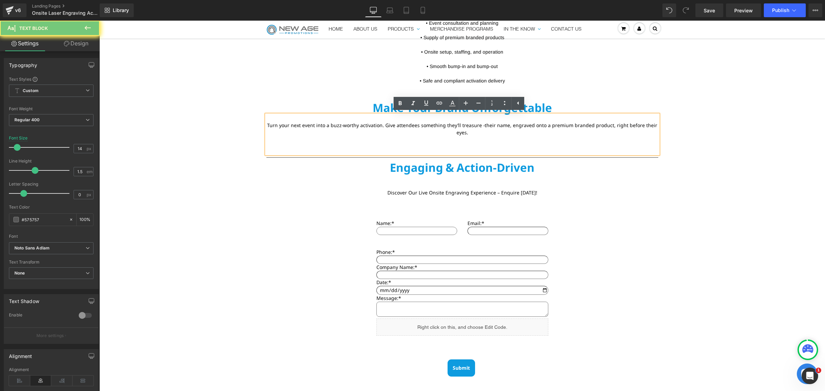
drag, startPoint x: 498, startPoint y: 132, endPoint x: 482, endPoint y: 138, distance: 17.1
click at [498, 132] on div "Turn your next event into a buzz-worthy activation. Give attendees something th…" at bounding box center [463, 134] width 392 height 39
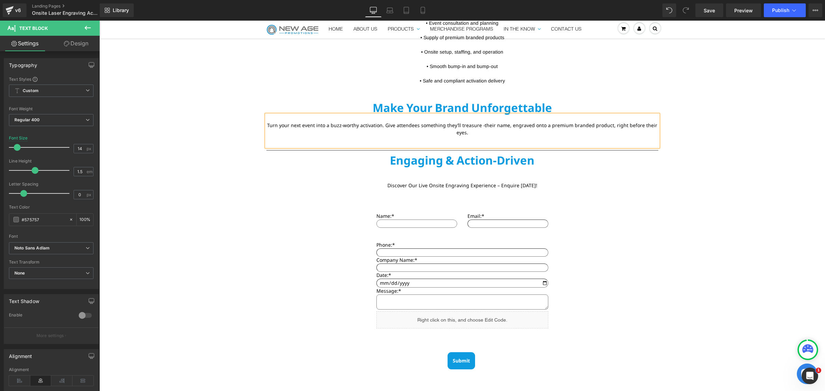
click at [482, 134] on div "Turn your next event into a buzz-worthy activation. Give attendees something th…" at bounding box center [463, 131] width 392 height 32
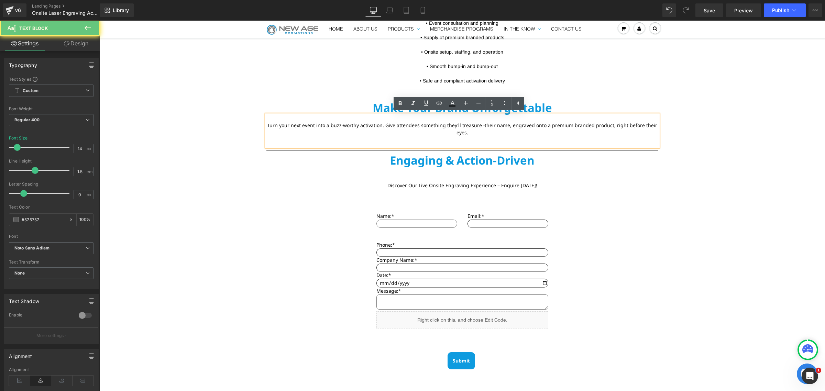
click at [480, 135] on div "Turn your next event into a buzz-worthy activation. Give attendees something th…" at bounding box center [463, 131] width 392 height 32
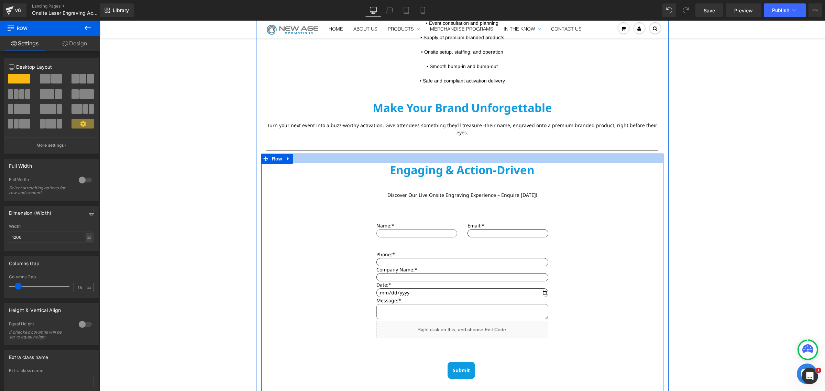
drag, startPoint x: 507, startPoint y: 146, endPoint x: 507, endPoint y: 156, distance: 9.3
click at [507, 156] on div "Engaging & Action-Driven Text Block Discover Our Live Onsite Engraving Experien…" at bounding box center [462, 276] width 402 height 245
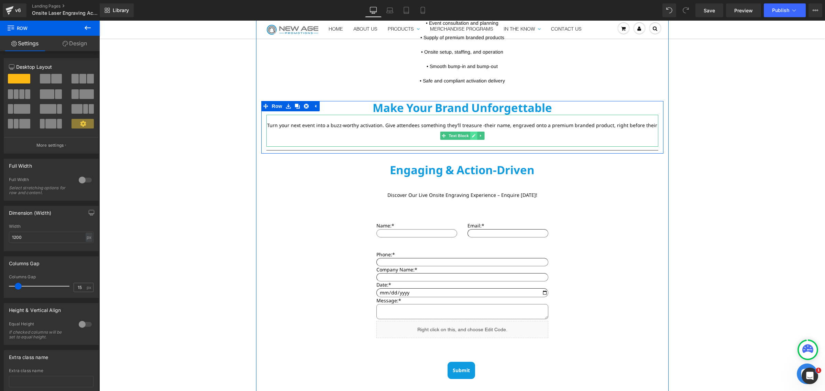
click at [470, 135] on div "Turn your next event into a buzz-worthy activation. Give attendees something th…" at bounding box center [463, 131] width 392 height 32
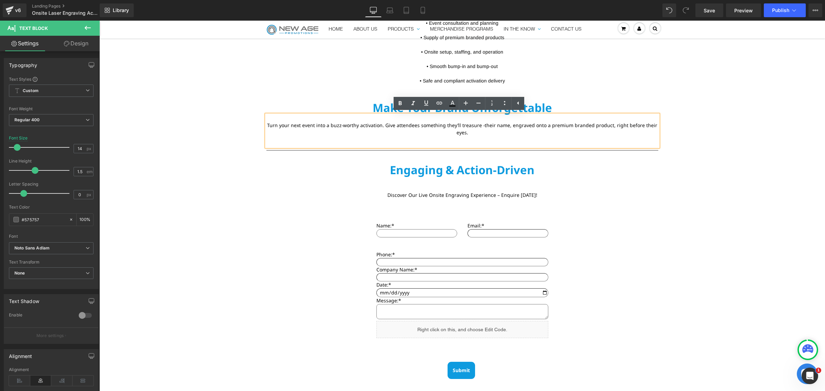
click at [470, 123] on font "Turn your next event into a buzz-worthy activation. Give attendees something th…" at bounding box center [462, 129] width 390 height 14
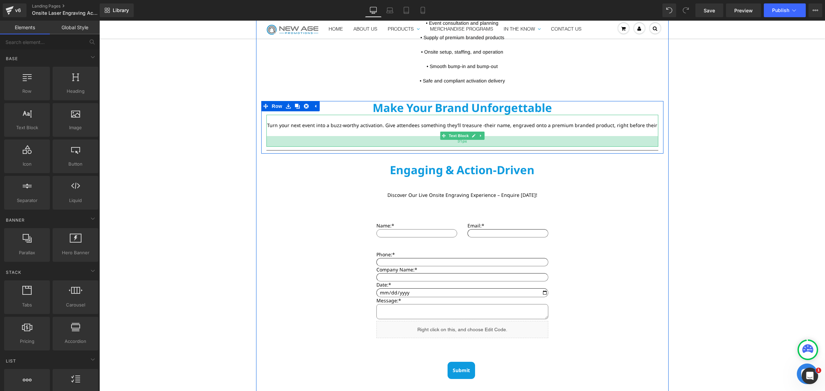
click at [463, 136] on div "31px" at bounding box center [463, 141] width 392 height 11
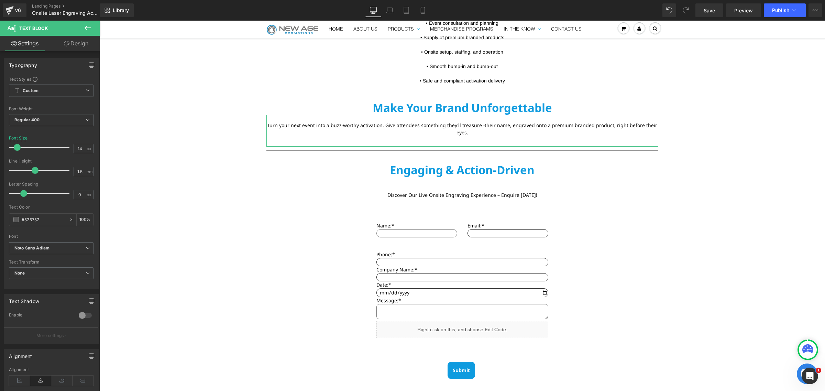
click at [69, 38] on link "Design" at bounding box center [76, 43] width 50 height 15
click at [0, 0] on div "Spacing" at bounding box center [0, 0] width 0 height 0
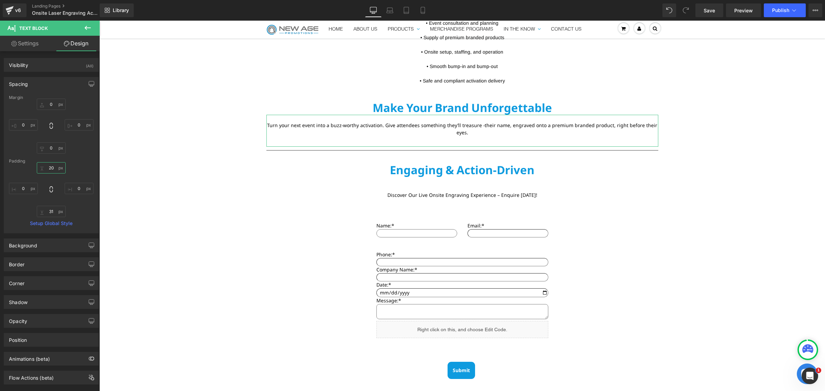
click at [50, 170] on input "20" at bounding box center [51, 167] width 29 height 11
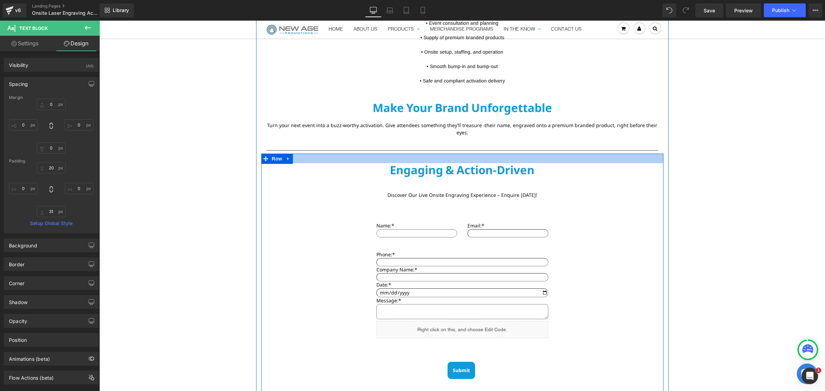
click at [493, 154] on div at bounding box center [462, 159] width 402 height 10
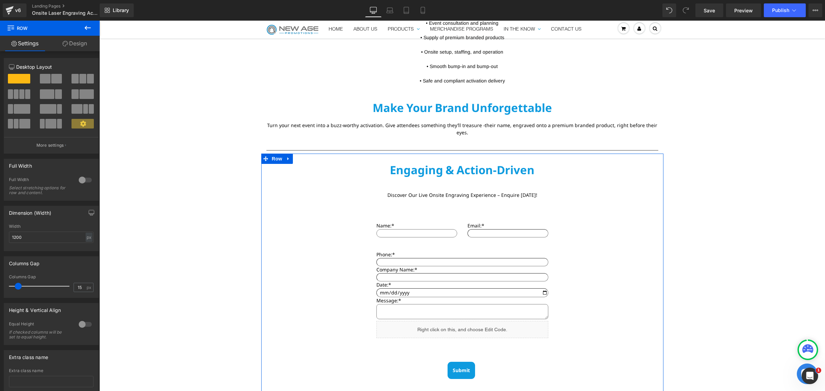
click at [71, 42] on link "Design" at bounding box center [75, 43] width 50 height 15
click at [0, 0] on div "Spacing" at bounding box center [0, 0] width 0 height 0
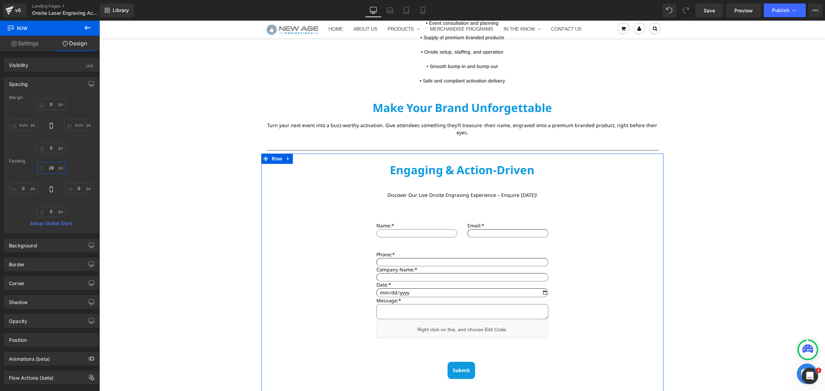
click at [50, 168] on input "28" at bounding box center [51, 167] width 29 height 11
paste input "0"
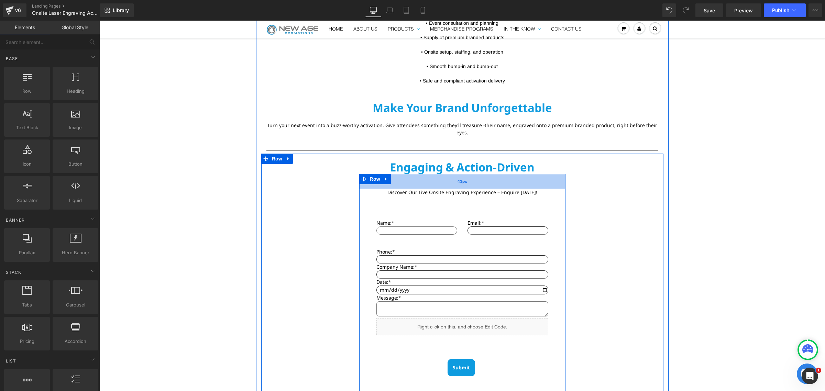
click at [431, 174] on div "43px" at bounding box center [462, 181] width 206 height 15
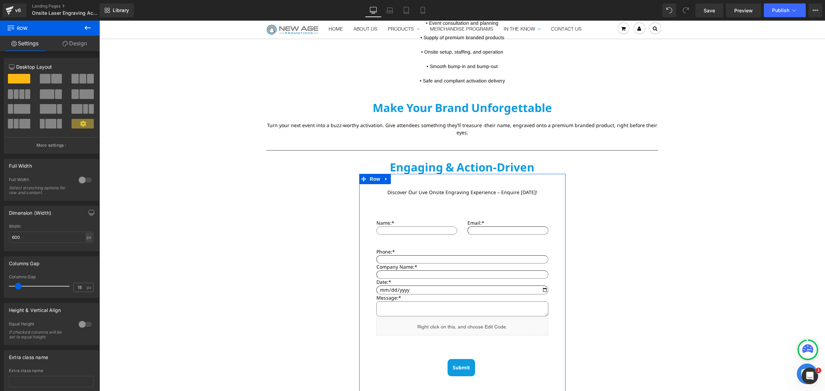
click at [69, 41] on link "Design" at bounding box center [75, 43] width 50 height 15
click at [0, 0] on div "Visibility 0|0|0|0 Spacing [GEOGRAPHIC_DATA] [GEOGRAPHIC_DATA] Background Backg…" at bounding box center [0, 0] width 0 height 0
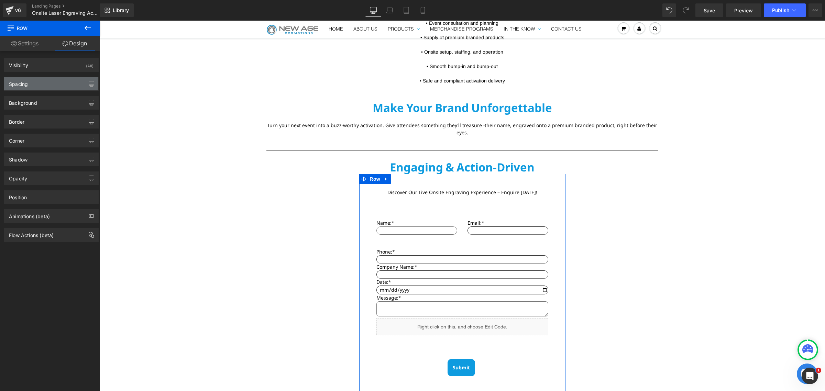
click at [48, 83] on div "Spacing" at bounding box center [51, 83] width 94 height 13
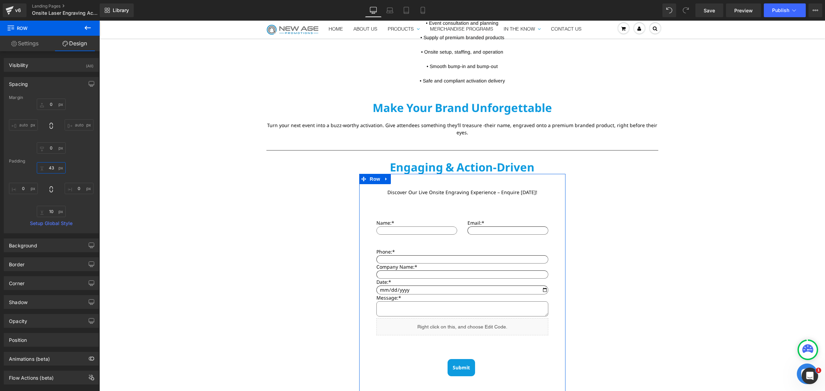
click at [54, 166] on input "43" at bounding box center [51, 167] width 29 height 11
paste input "20"
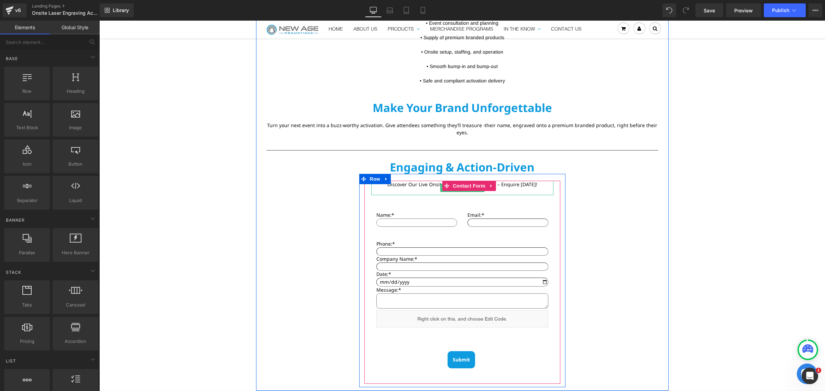
click at [427, 188] on p at bounding box center [462, 191] width 182 height 7
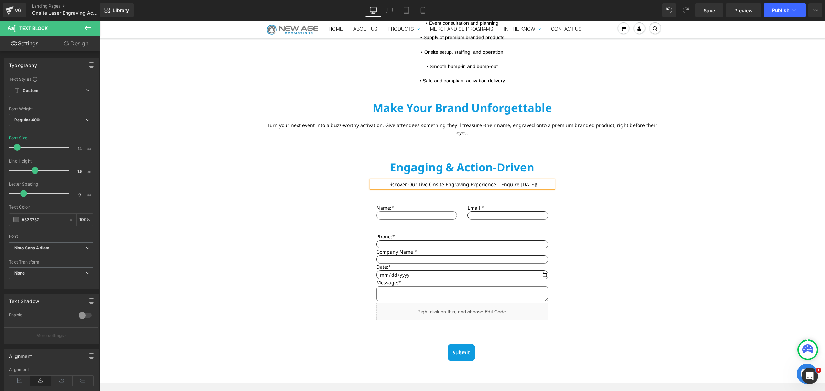
click at [653, 195] on div "Engaging & Action-Driven Text Block Discover Our Live Onsite Engraving Experien…" at bounding box center [462, 271] width 402 height 220
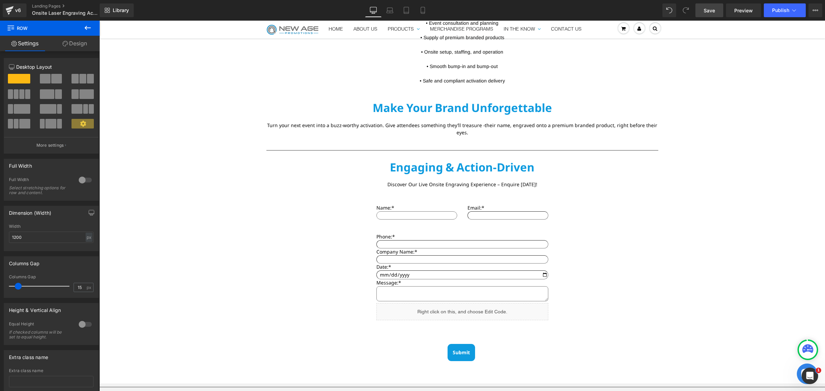
click at [708, 11] on span "Save" at bounding box center [709, 10] width 11 height 7
click at [749, 9] on span "Preview" at bounding box center [744, 10] width 19 height 7
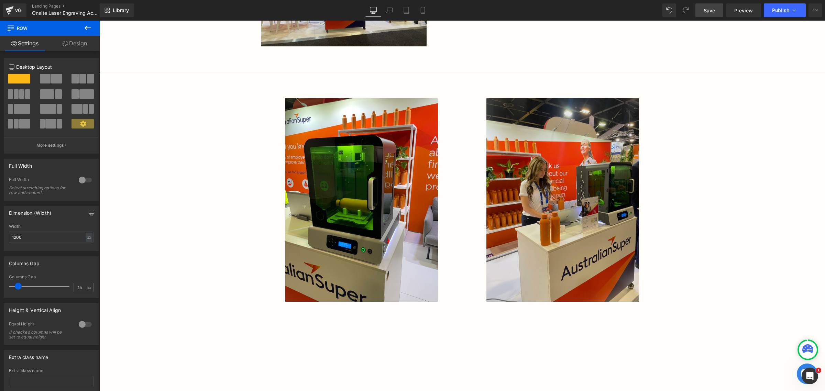
scroll to position [915, 0]
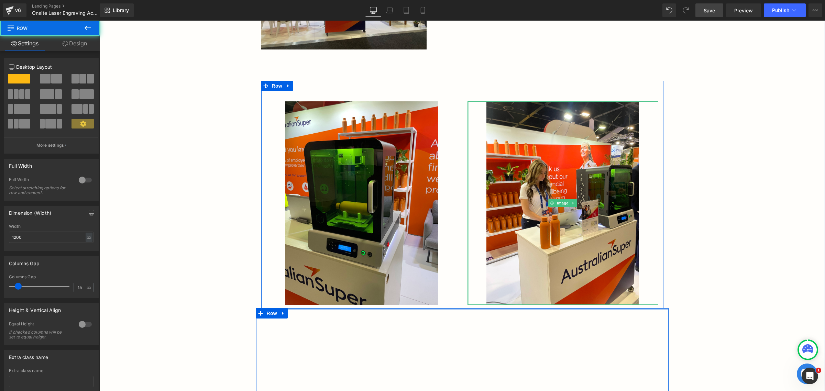
drag, startPoint x: 462, startPoint y: 291, endPoint x: 523, endPoint y: 26, distance: 272.1
click at [464, 271] on div "Bring your brand to life with New Age Promotions’ live onsite laser engraving. …" at bounding box center [462, 1] width 726 height 947
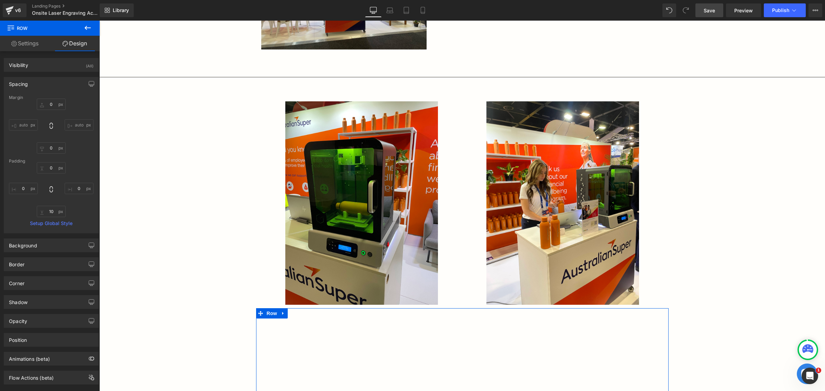
click at [15, 43] on icon at bounding box center [14, 44] width 6 height 6
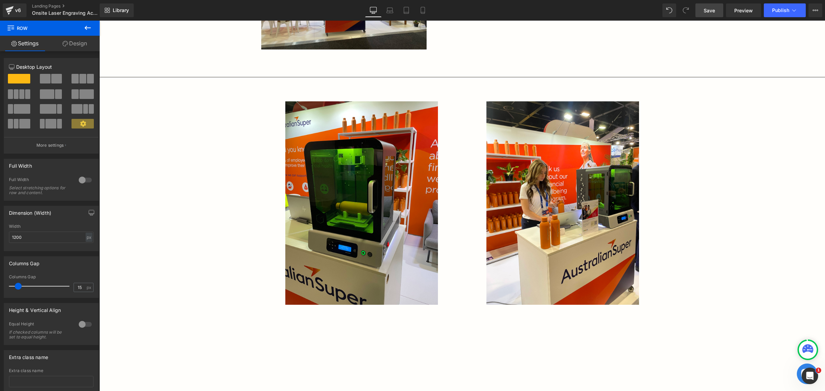
click at [92, 30] on button at bounding box center [88, 28] width 24 height 15
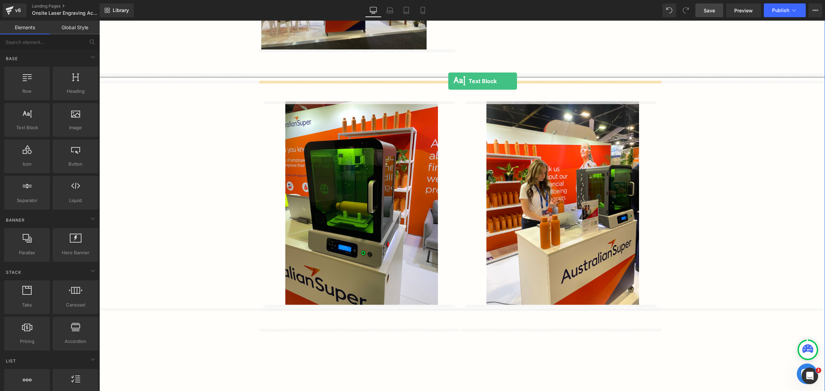
drag, startPoint x: 134, startPoint y: 139, endPoint x: 448, endPoint y: 81, distance: 319.6
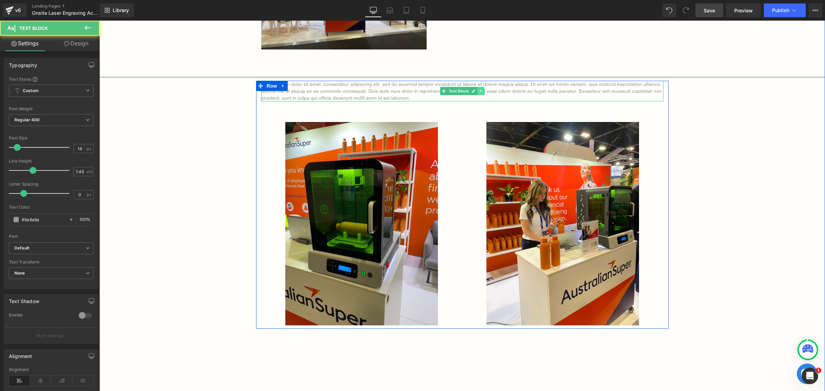
click at [481, 95] on link at bounding box center [480, 91] width 7 height 8
click at [514, 92] on p "Lorem ipsum dolor sit amet, consectetur adipiscing elit, sed do eiusmod tempor …" at bounding box center [462, 91] width 402 height 21
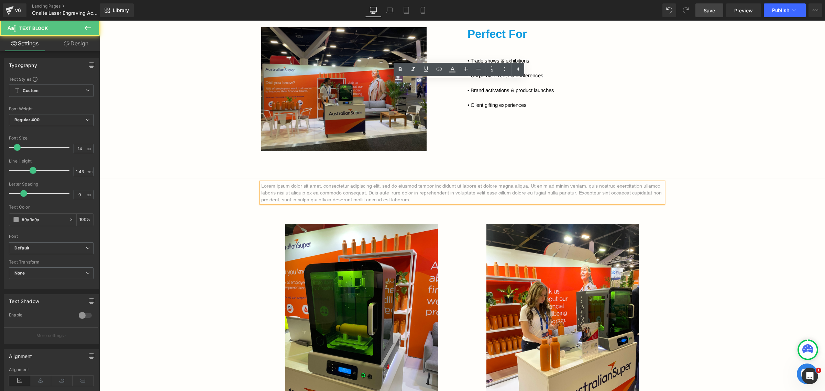
scroll to position [743, 0]
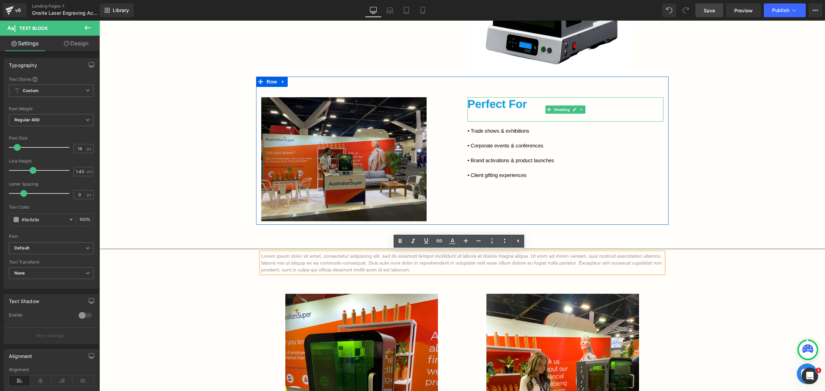
click at [482, 102] on h2 "Perfect For" at bounding box center [566, 104] width 196 height 14
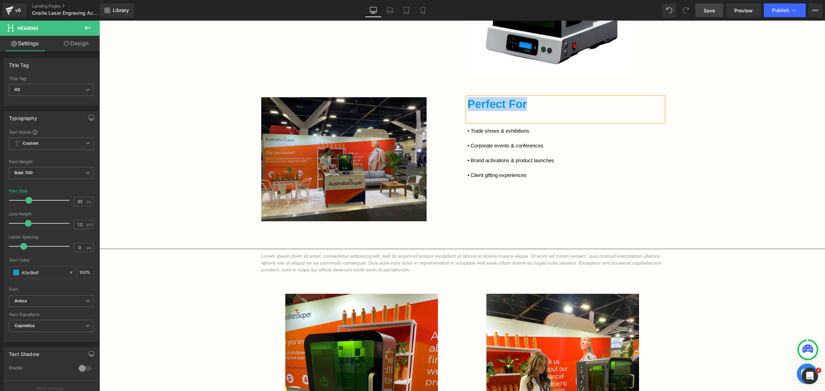
copy h2 "Perfect For"
click at [413, 256] on p "Lorem ipsum dolor sit amet, consectetur adipiscing elit, sed do eiusmod tempor …" at bounding box center [462, 263] width 402 height 21
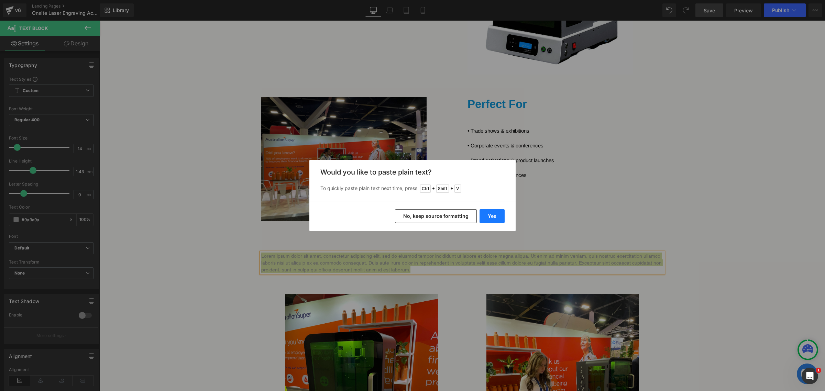
click at [487, 211] on button "Yes" at bounding box center [492, 216] width 25 height 14
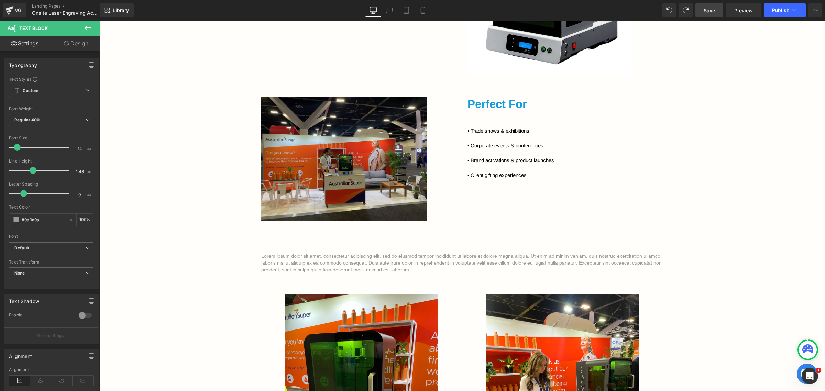
click at [406, 256] on p "Lorem ipsum dolor sit amet, consectetur adipiscing elit, sed do eiusmod tempor …" at bounding box center [462, 263] width 402 height 21
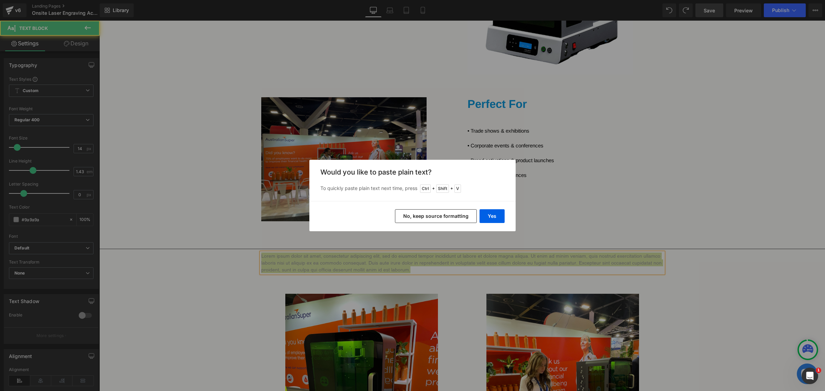
click at [435, 220] on button "No, keep source formatting" at bounding box center [436, 216] width 82 height 14
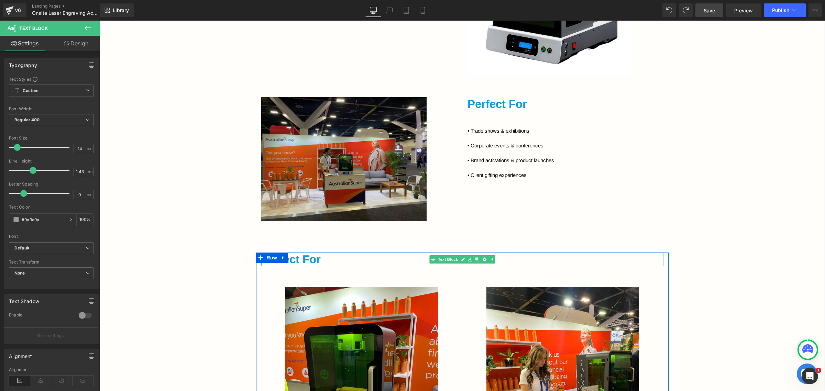
click at [297, 262] on h2 "Perfect For" at bounding box center [462, 260] width 402 height 14
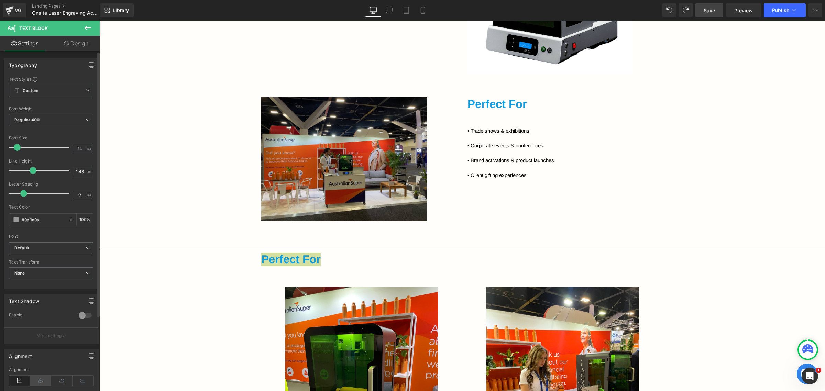
click at [38, 382] on icon at bounding box center [40, 381] width 21 height 10
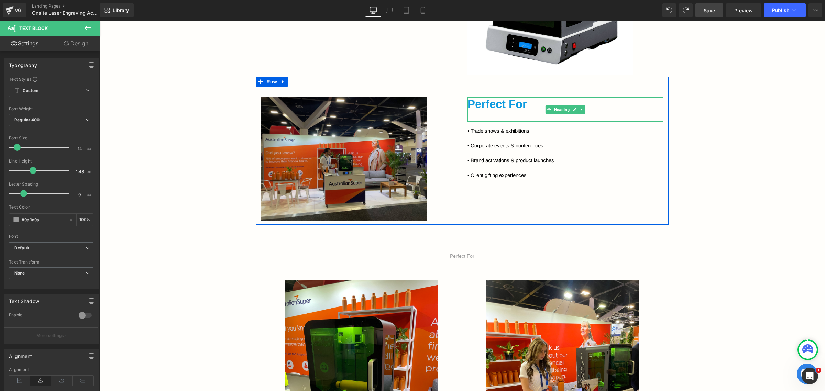
click at [500, 106] on h2 "Perfect For" at bounding box center [566, 104] width 196 height 14
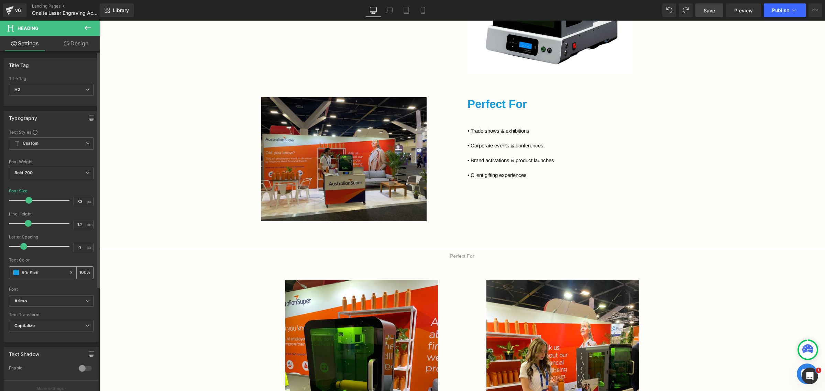
click at [37, 273] on input "#0e9bdf" at bounding box center [44, 273] width 44 height 8
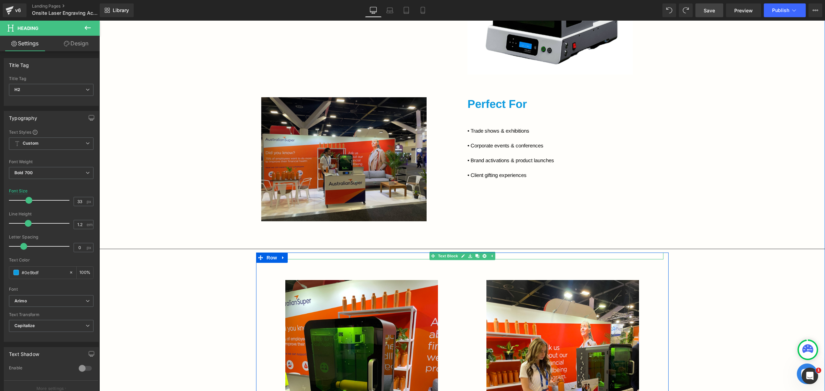
click at [423, 256] on div "Perfect For" at bounding box center [462, 256] width 402 height 7
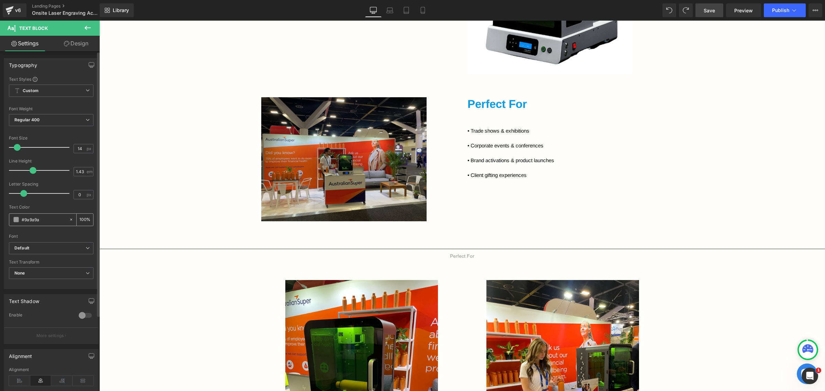
click at [42, 222] on input "#9a9a9a" at bounding box center [44, 220] width 44 height 8
click at [44, 253] on span "Default" at bounding box center [51, 248] width 85 height 12
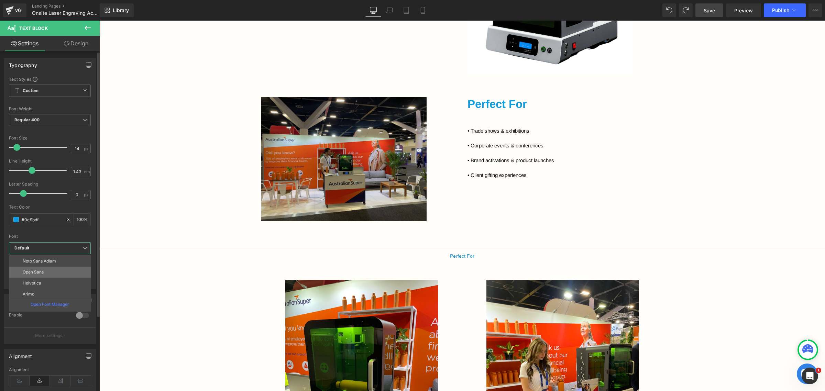
scroll to position [35, 0]
click at [43, 288] on li "Arimo" at bounding box center [51, 291] width 85 height 11
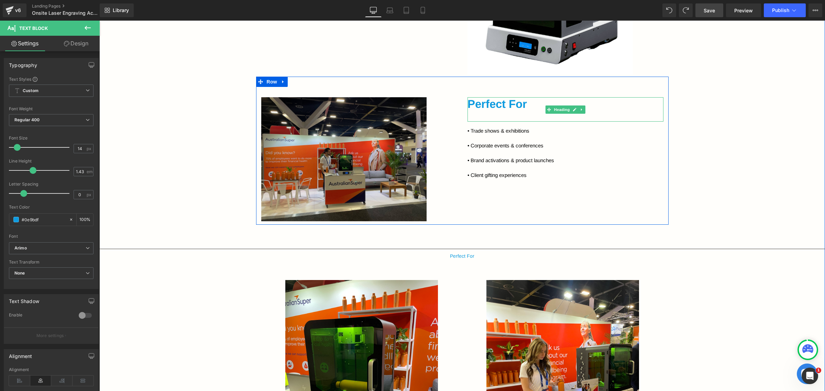
click at [486, 113] on div "Perfect For" at bounding box center [566, 109] width 196 height 24
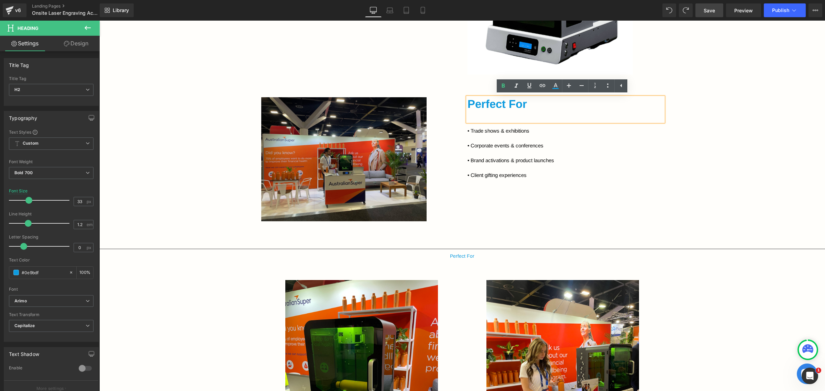
click at [497, 116] on div "Perfect For" at bounding box center [566, 109] width 196 height 24
click at [523, 113] on div "Perfect For" at bounding box center [566, 109] width 196 height 24
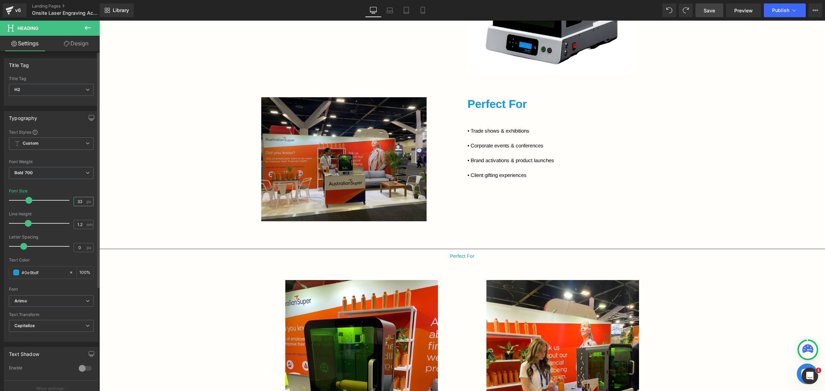
click at [77, 204] on input "33" at bounding box center [80, 201] width 12 height 9
click at [99, 21] on div at bounding box center [99, 21] width 0 height 0
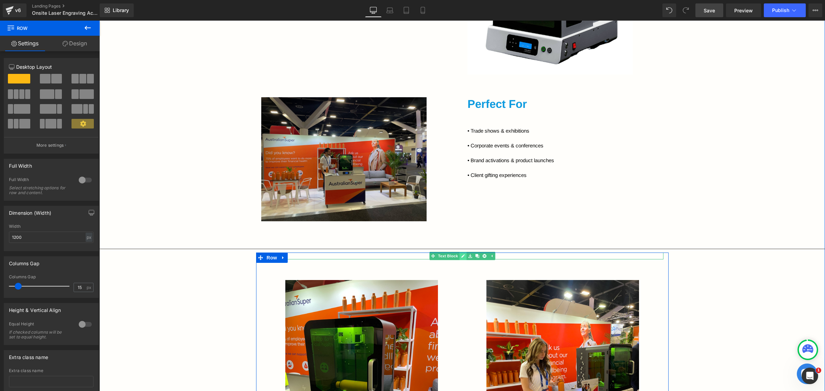
click at [459, 258] on link at bounding box center [462, 256] width 7 height 8
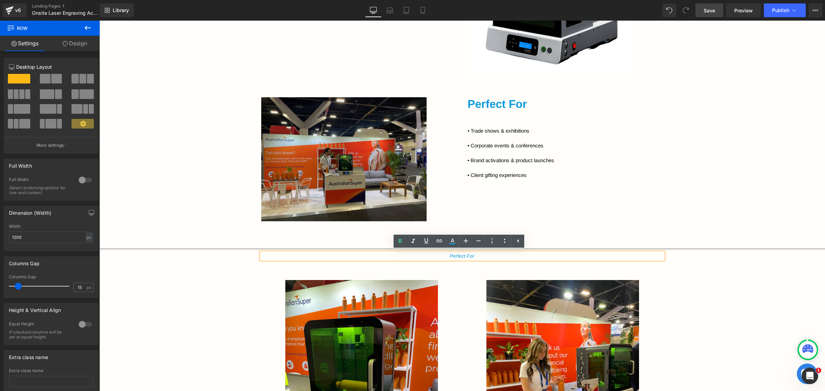
click at [456, 258] on undefined "Perfect For" at bounding box center [462, 256] width 24 height 6
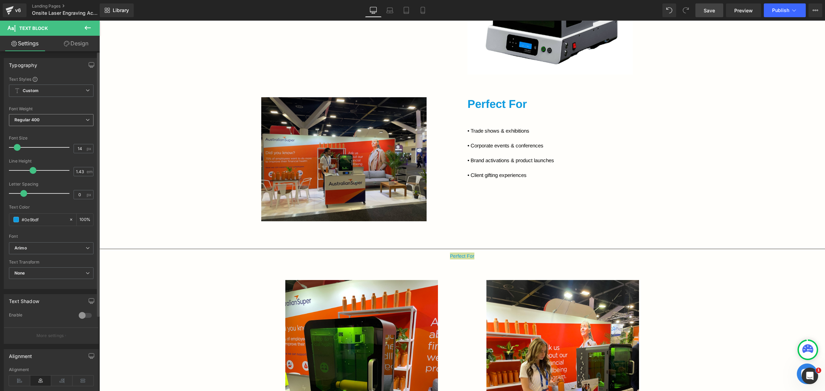
click at [54, 123] on span "Regular 400" at bounding box center [51, 120] width 85 height 12
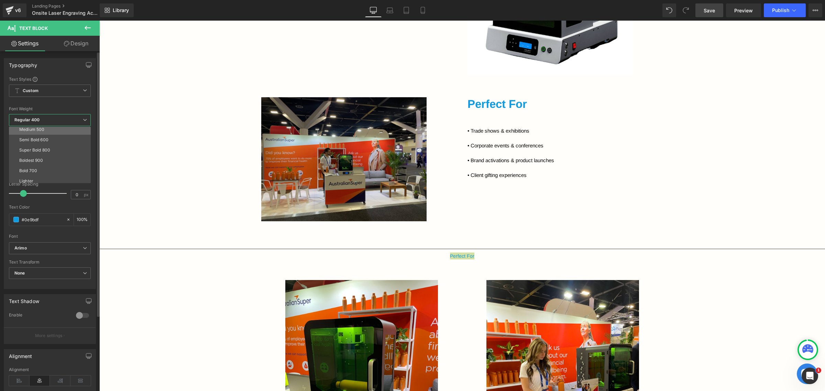
scroll to position [57, 0]
click at [55, 158] on li "Bold 700" at bounding box center [51, 157] width 85 height 10
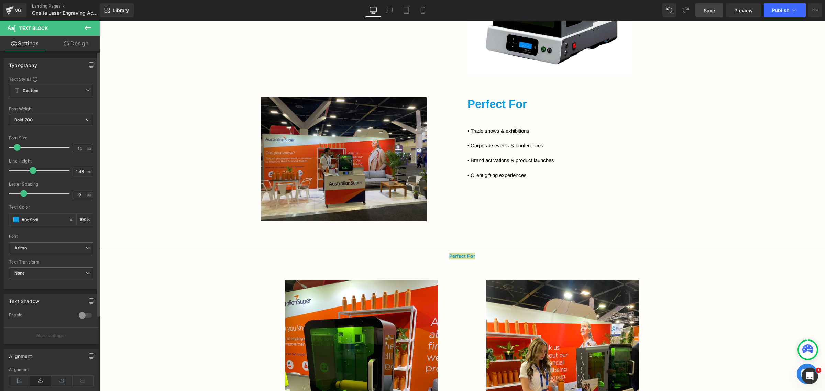
click at [85, 150] on div "14 px" at bounding box center [84, 148] width 20 height 9
click at [80, 146] on input "14" at bounding box center [80, 148] width 12 height 9
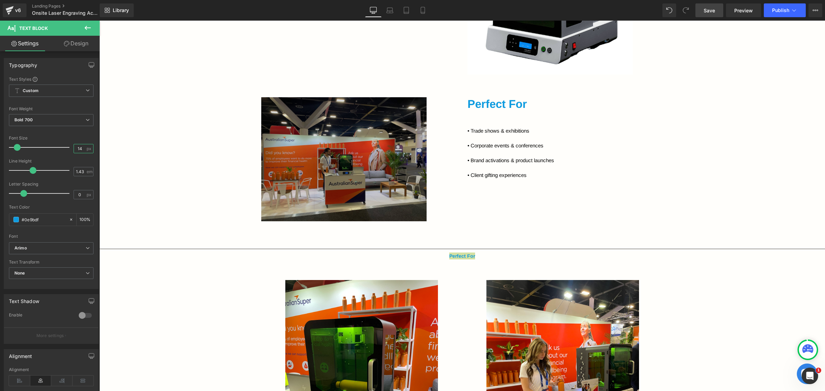
paste input "33"
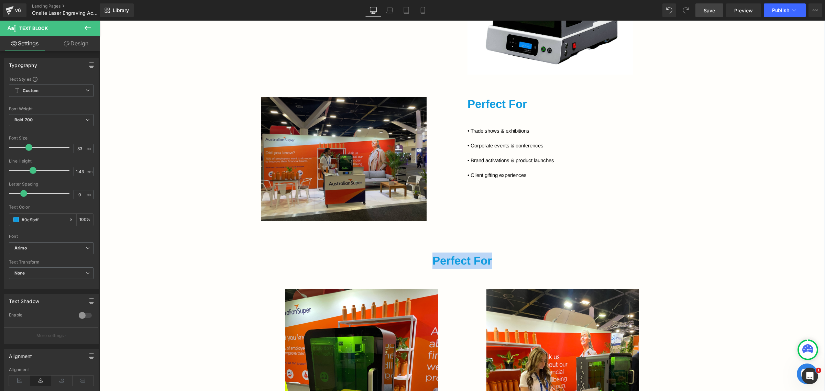
click at [718, 216] on div "Bring your brand to life with New Age Promotions’ live onsite laser engraving. …" at bounding box center [462, 181] width 726 height 964
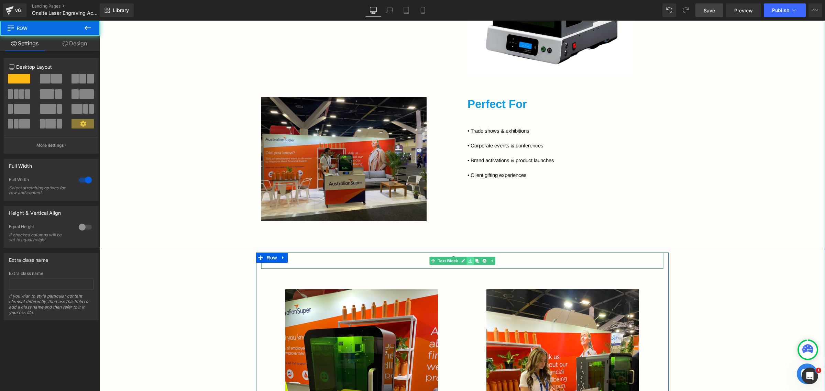
click at [467, 263] on link at bounding box center [470, 261] width 7 height 8
drag, startPoint x: 496, startPoint y: 260, endPoint x: 670, endPoint y: 213, distance: 180.2
click at [496, 260] on div "Perfect For" at bounding box center [462, 261] width 402 height 16
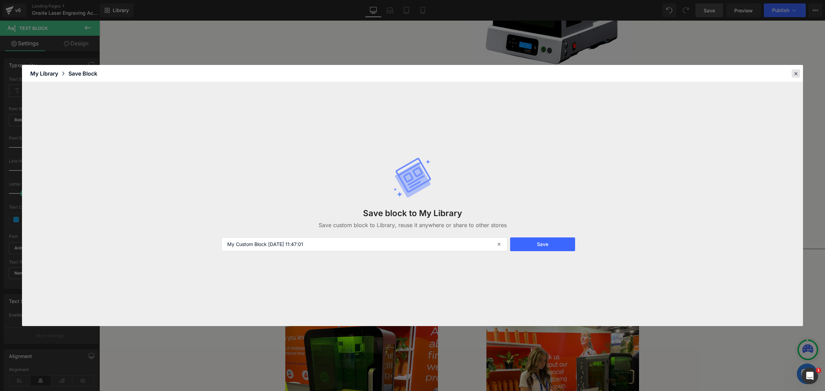
click at [799, 73] on icon at bounding box center [796, 73] width 6 height 6
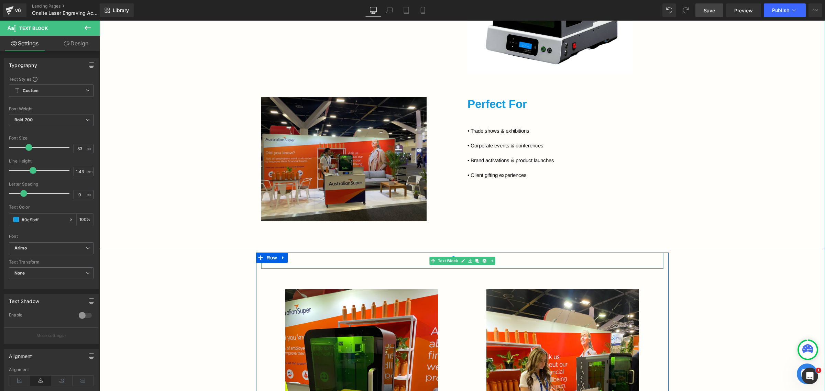
click at [496, 262] on div "Perfect For" at bounding box center [462, 261] width 402 height 16
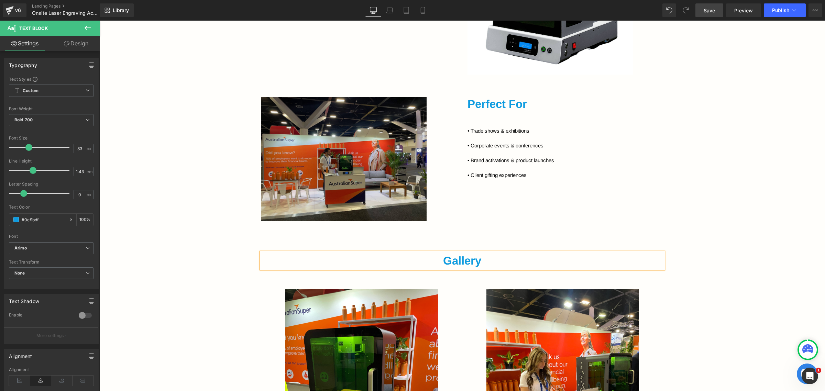
click at [728, 235] on div "Bring your brand to life with New Age Promotions’ live onsite laser engraving. …" at bounding box center [462, 181] width 726 height 964
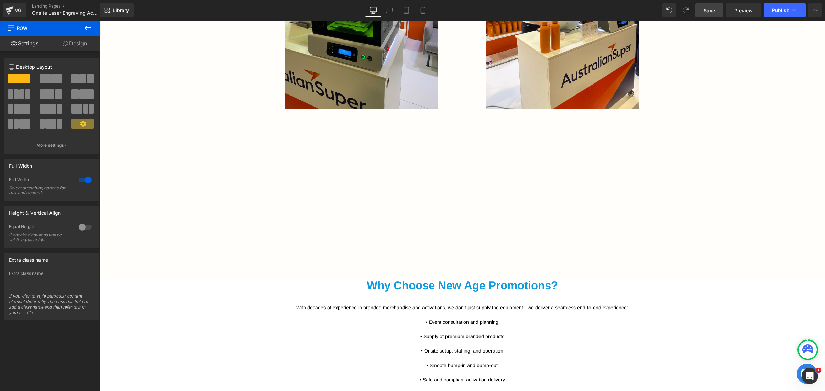
scroll to position [1130, 0]
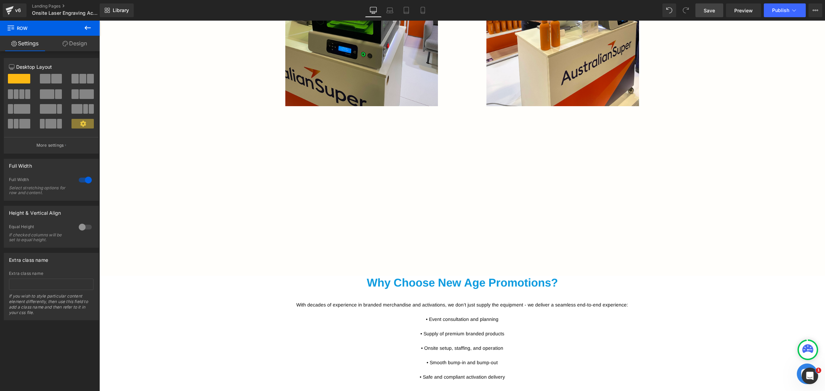
click at [84, 29] on icon at bounding box center [88, 28] width 8 height 8
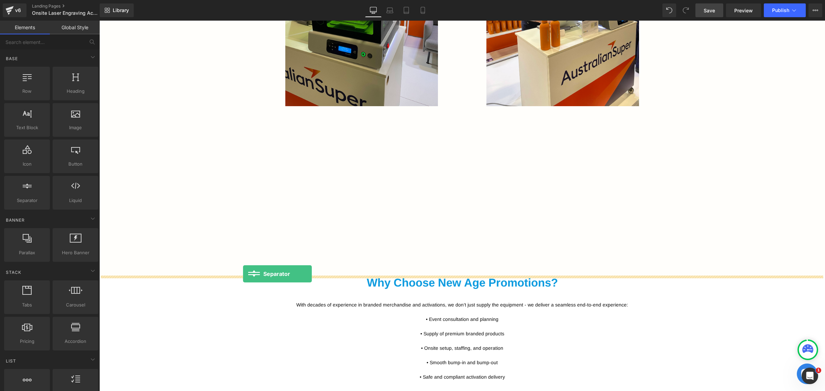
drag, startPoint x: 132, startPoint y: 212, endPoint x: 243, endPoint y: 274, distance: 127.0
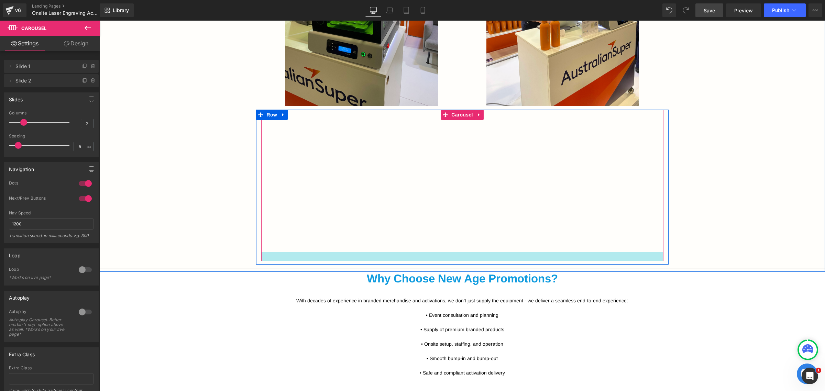
drag, startPoint x: 382, startPoint y: 271, endPoint x: 384, endPoint y: 259, distance: 11.9
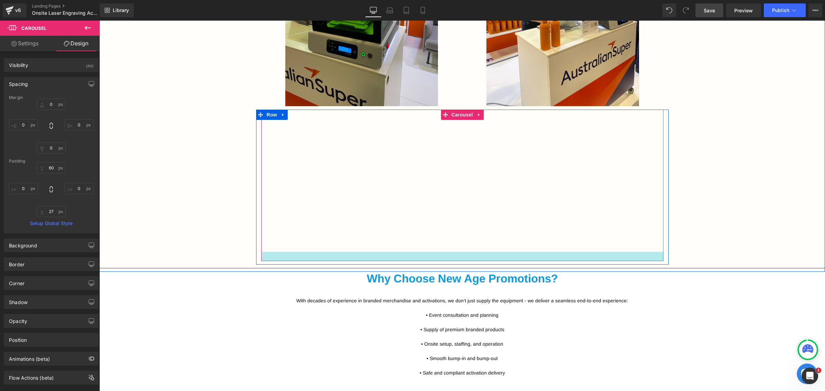
click at [451, 258] on div at bounding box center [462, 256] width 402 height 9
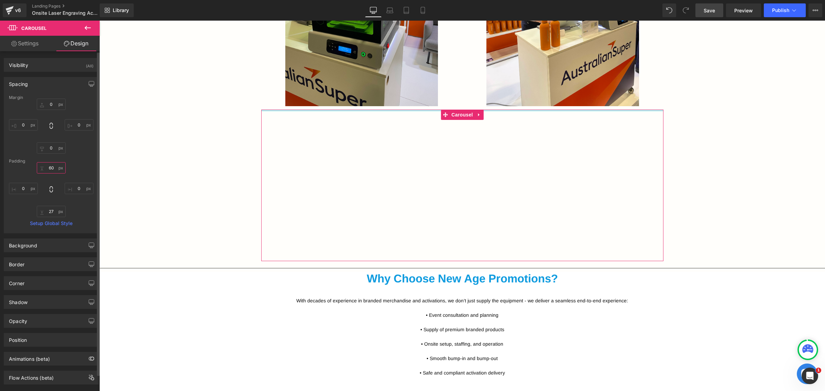
click at [53, 169] on input "60" at bounding box center [51, 167] width 29 height 11
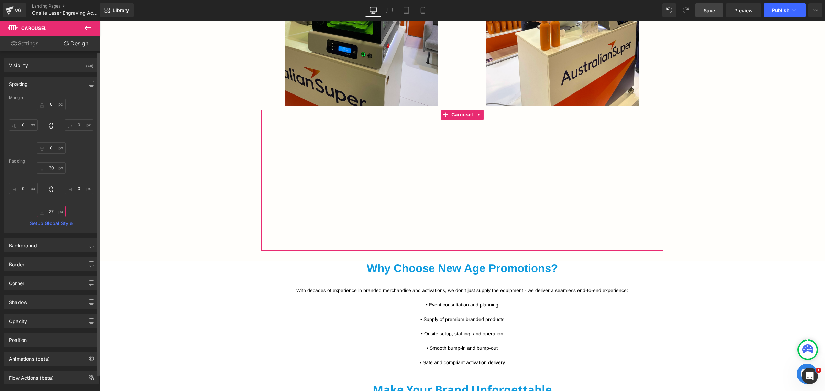
click at [54, 211] on input "27" at bounding box center [51, 211] width 29 height 11
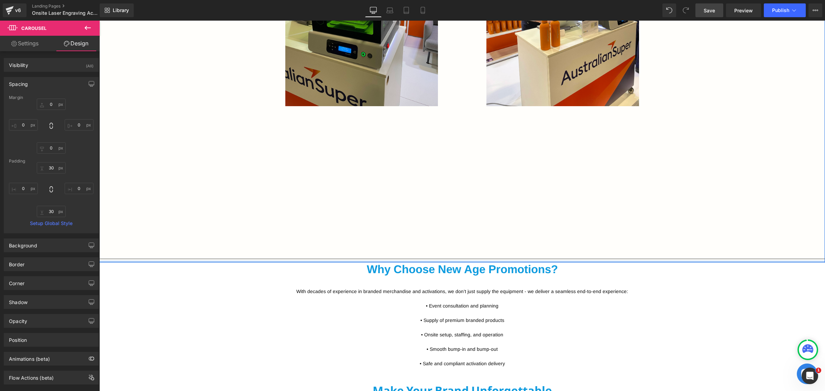
click at [356, 261] on div at bounding box center [462, 262] width 726 height 2
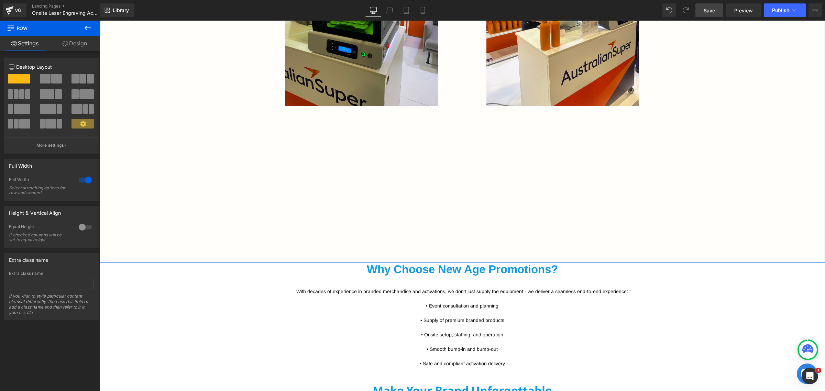
click at [64, 47] on link "Design" at bounding box center [75, 43] width 50 height 15
click at [0, 0] on div "Spacing" at bounding box center [0, 0] width 0 height 0
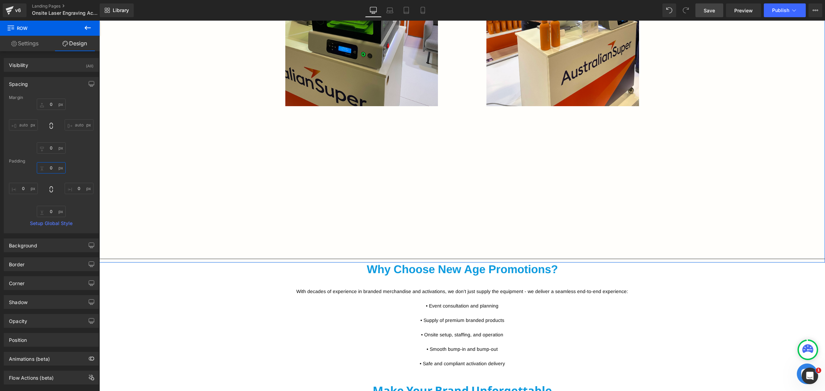
click at [52, 171] on input "0" at bounding box center [51, 167] width 29 height 11
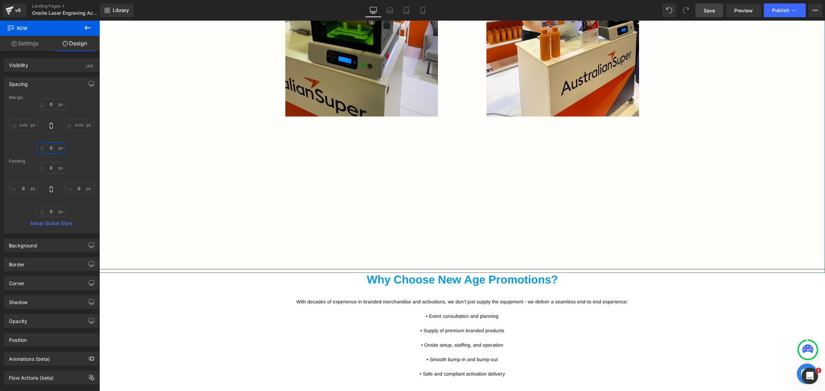
click at [55, 148] on input "0" at bounding box center [51, 147] width 29 height 11
click at [45, 104] on input "0" at bounding box center [51, 104] width 29 height 11
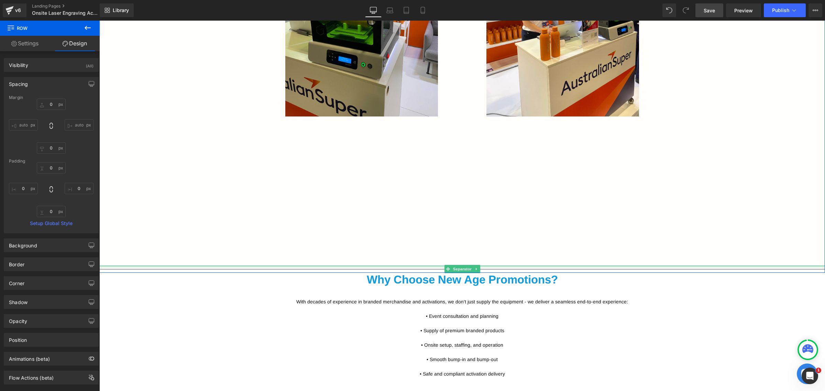
click at [414, 266] on div at bounding box center [462, 267] width 726 height 2
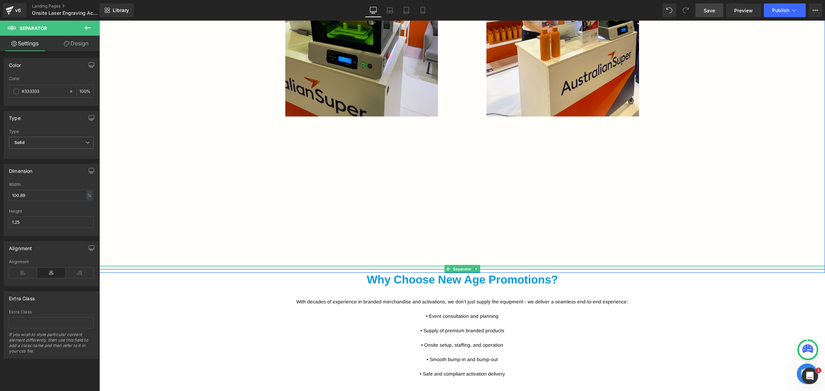
click at [420, 267] on div at bounding box center [462, 267] width 726 height 2
click at [62, 47] on link "Design" at bounding box center [76, 43] width 50 height 15
click at [0, 0] on div "Spacing" at bounding box center [0, 0] width 0 height 0
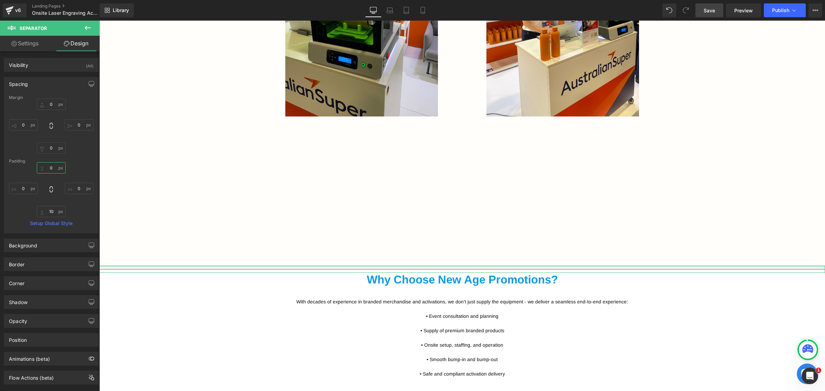
drag, startPoint x: 57, startPoint y: 167, endPoint x: 97, endPoint y: 170, distance: 40.3
click at [57, 167] on input "0" at bounding box center [51, 167] width 29 height 11
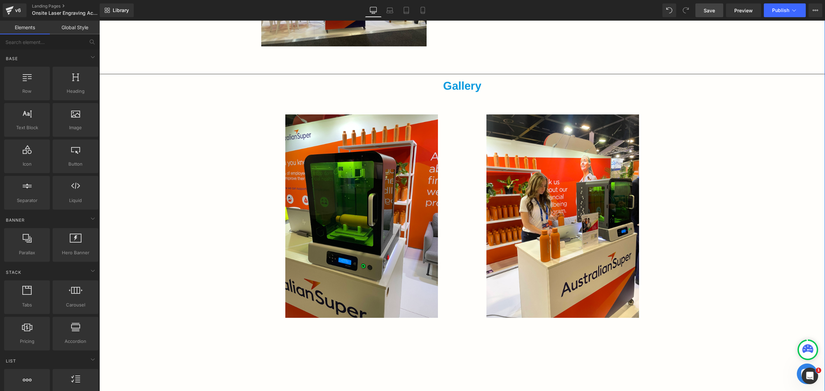
scroll to position [915, 0]
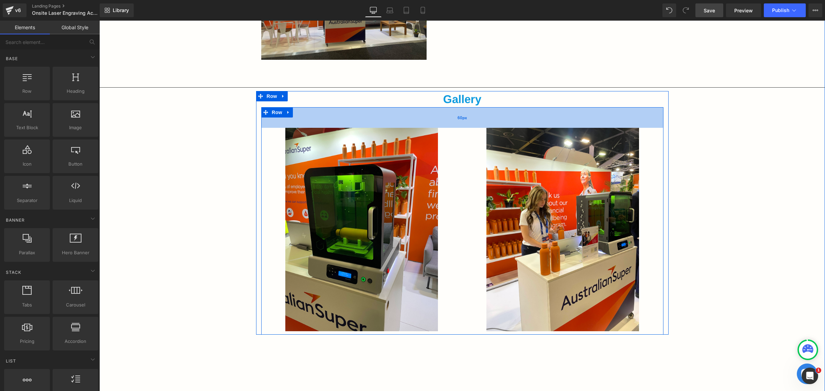
click at [464, 117] on div "60px" at bounding box center [462, 117] width 402 height 21
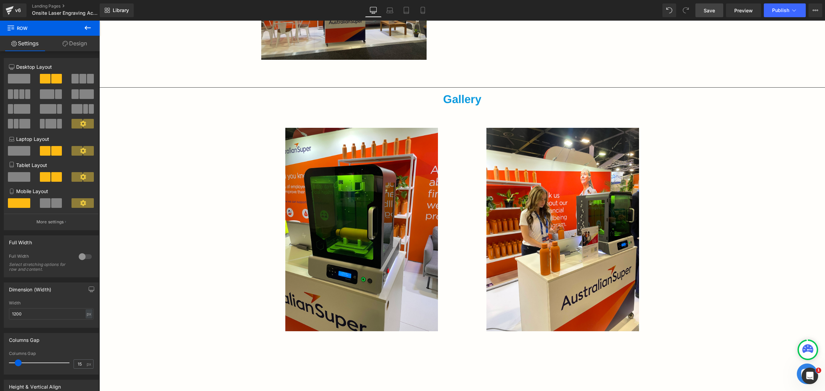
click at [700, 5] on link "Save" at bounding box center [710, 10] width 28 height 14
click at [732, 8] on link "Preview" at bounding box center [743, 10] width 35 height 14
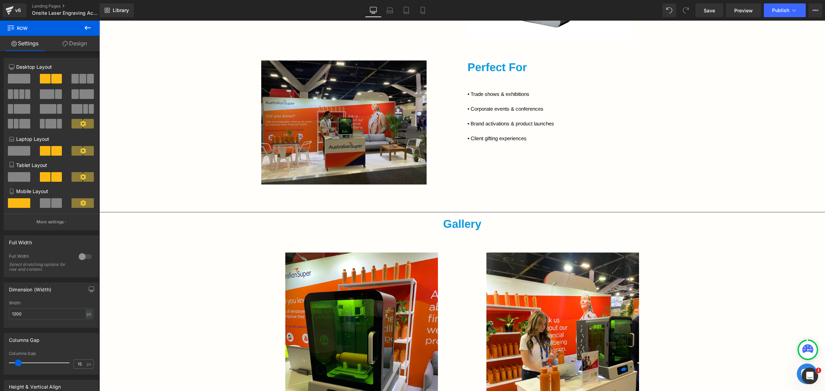
scroll to position [786, 0]
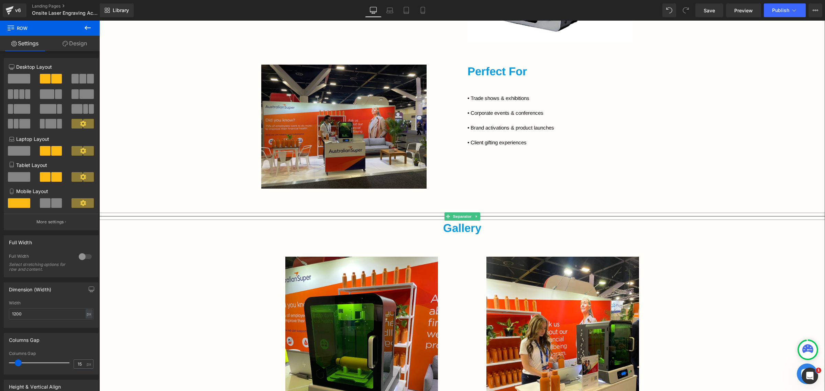
click at [509, 216] on div at bounding box center [462, 216] width 726 height 7
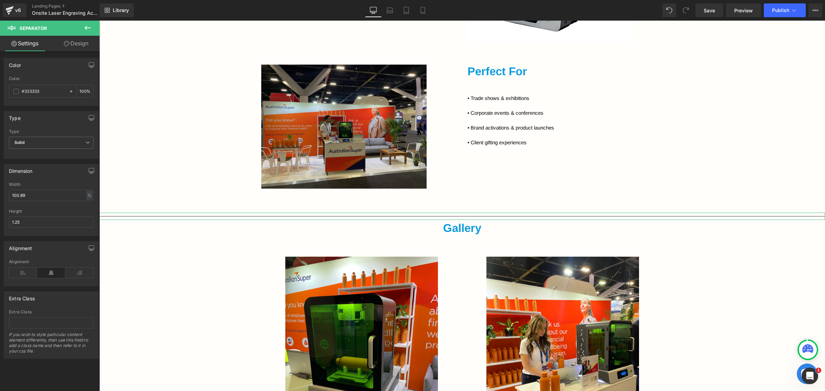
click at [78, 45] on link "Design" at bounding box center [76, 43] width 50 height 15
click at [0, 0] on div "Spacing" at bounding box center [0, 0] width 0 height 0
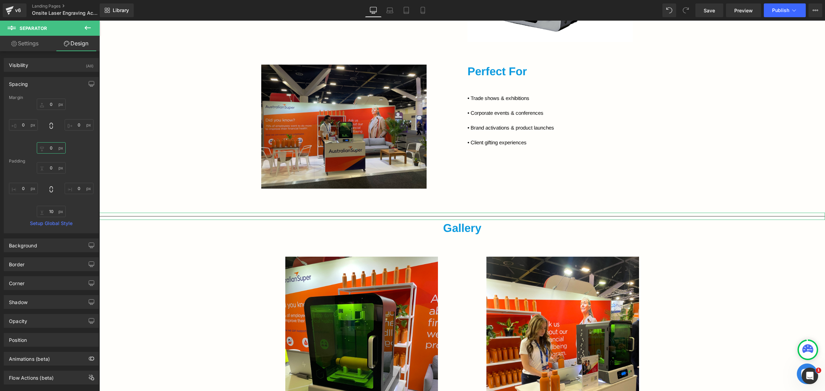
click at [56, 149] on input "0" at bounding box center [51, 147] width 29 height 11
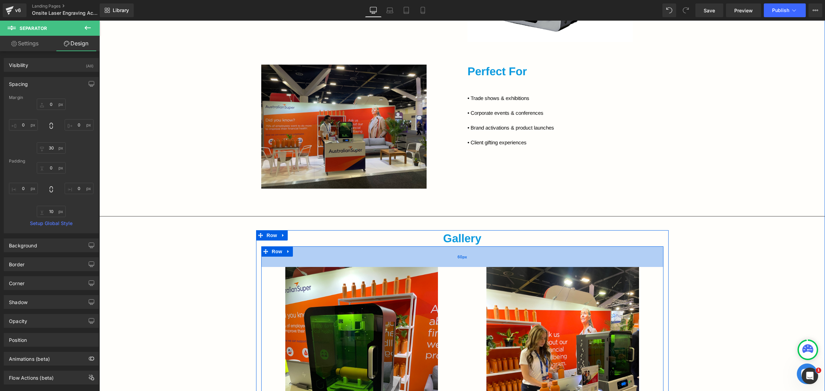
click at [461, 259] on span "60px" at bounding box center [463, 257] width 10 height 6
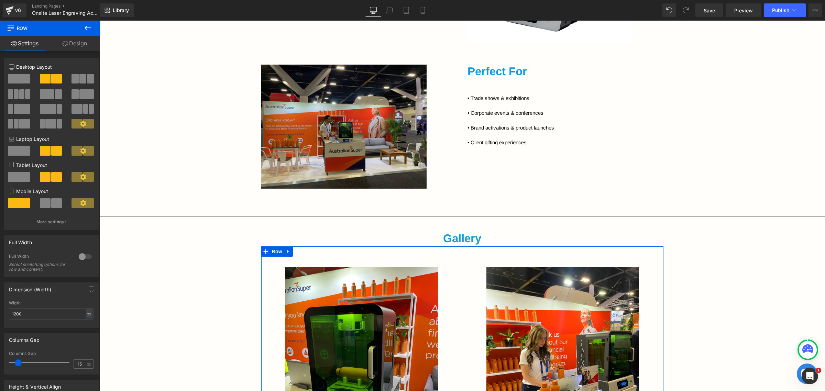
drag, startPoint x: 69, startPoint y: 44, endPoint x: 67, endPoint y: 166, distance: 121.8
click at [69, 44] on link "Design" at bounding box center [75, 43] width 50 height 15
click at [0, 0] on div "Spacing" at bounding box center [0, 0] width 0 height 0
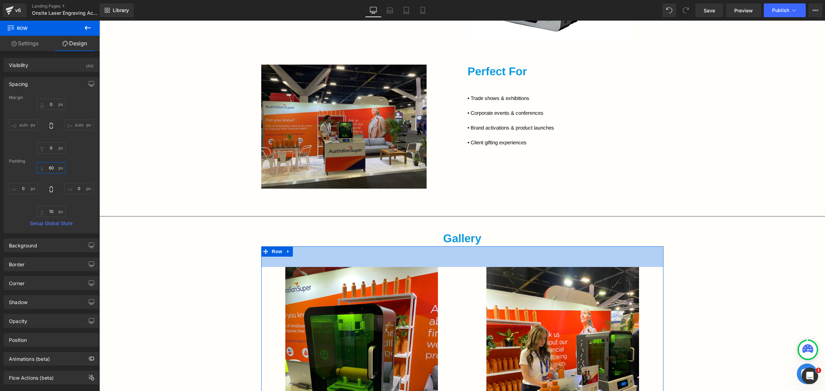
click at [55, 169] on input "60" at bounding box center [51, 167] width 29 height 11
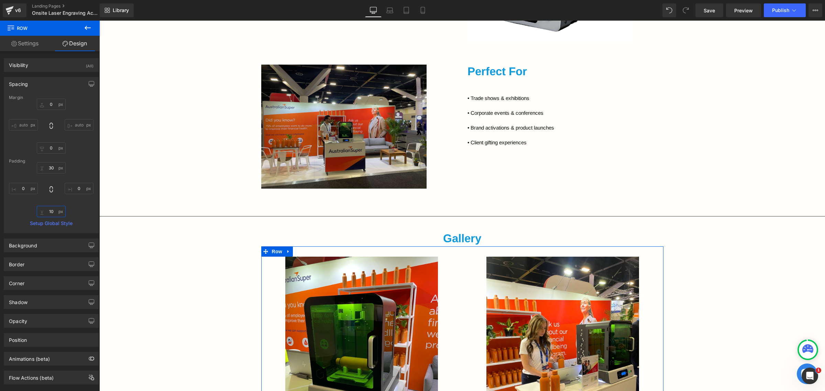
click at [49, 214] on input "10" at bounding box center [51, 211] width 29 height 11
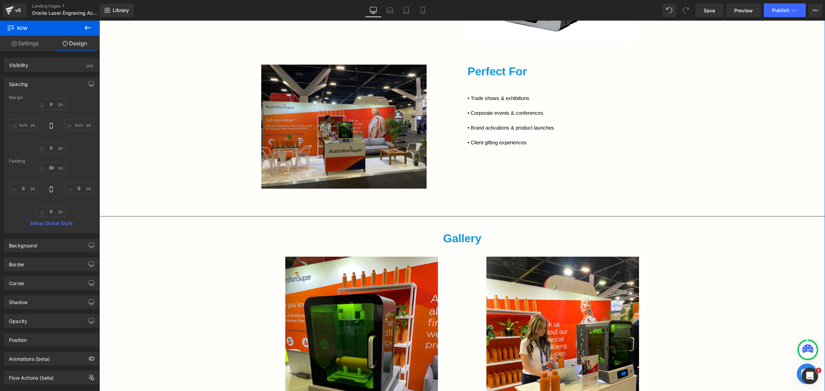
click at [194, 228] on div "Bring your brand to life with New Age Promotions’ live onsite laser engraving. …" at bounding box center [462, 145] width 726 height 957
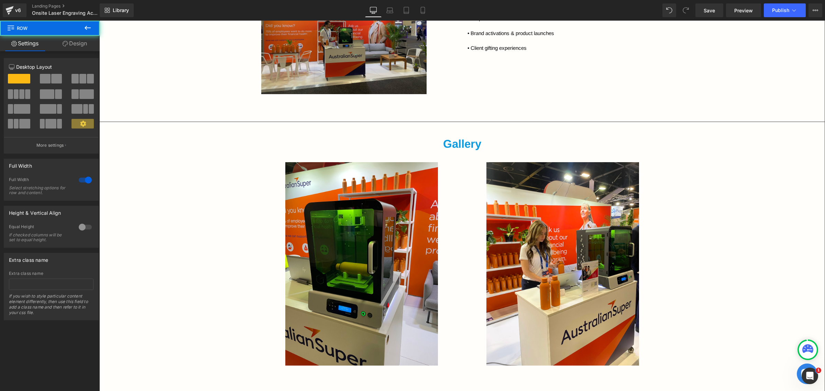
scroll to position [915, 0]
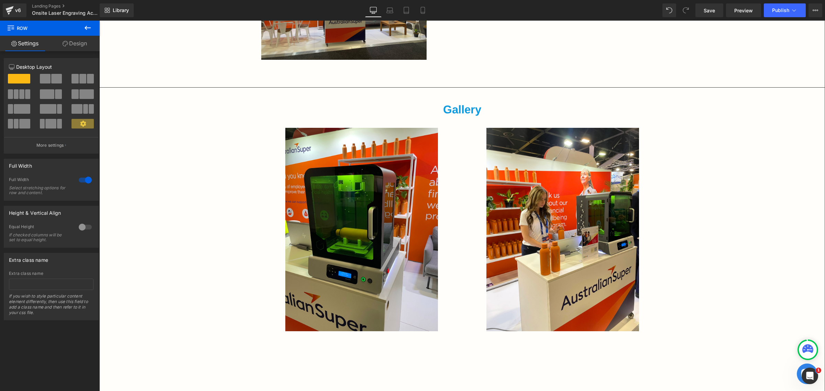
click at [701, 121] on div "Bring your brand to life with New Age Promotions’ live onsite laser engraving. …" at bounding box center [462, 16] width 726 height 957
click at [428, 68] on div "Bring your brand to life with New Age Promotions’ live onsite laser engraving. …" at bounding box center [462, 16] width 726 height 957
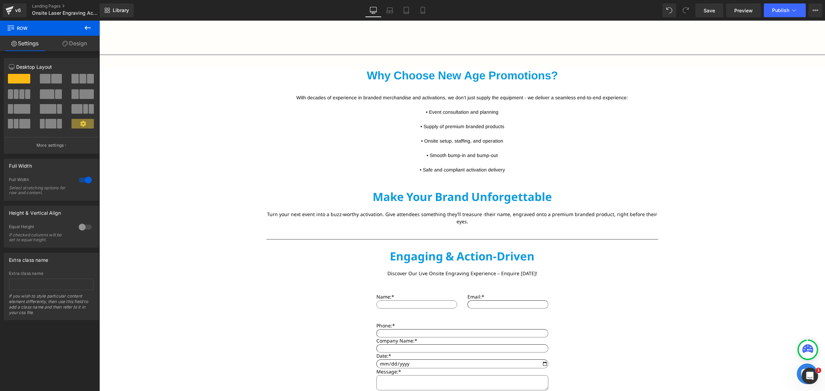
scroll to position [1345, 0]
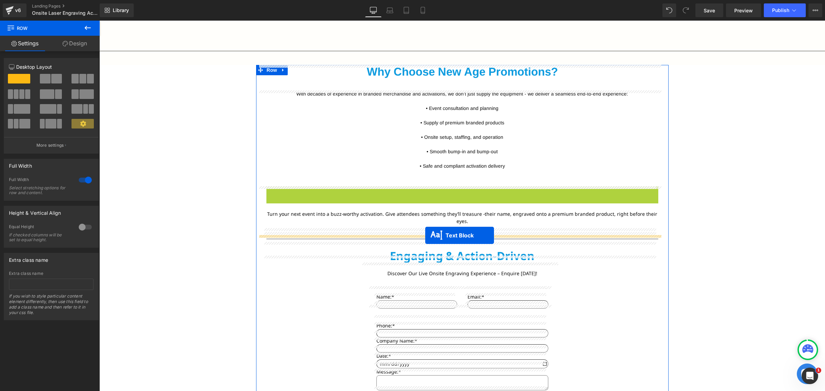
drag, startPoint x: 441, startPoint y: 194, endPoint x: 425, endPoint y: 236, distance: 44.1
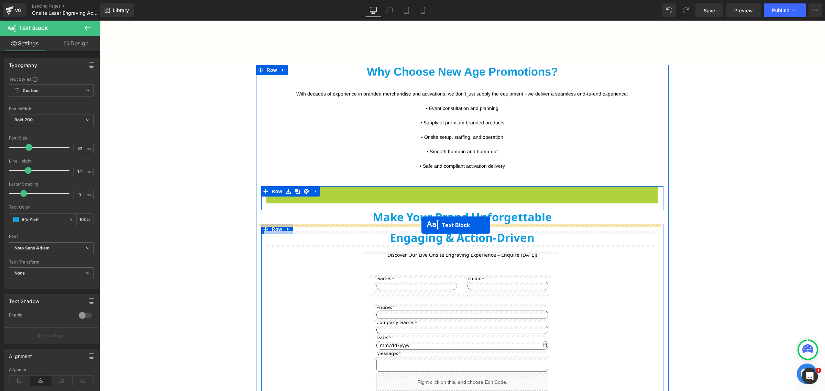
drag, startPoint x: 441, startPoint y: 208, endPoint x: 422, endPoint y: 225, distance: 25.6
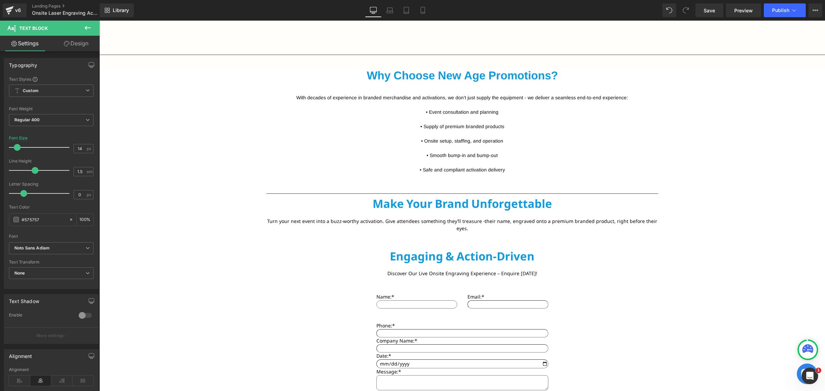
scroll to position [1302, 0]
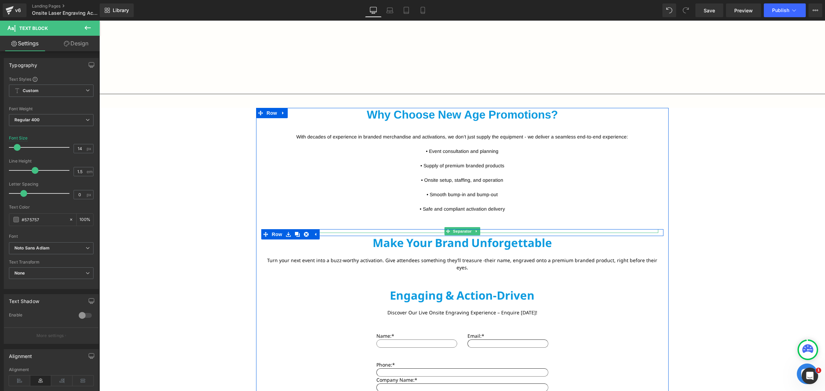
click at [447, 232] on span at bounding box center [447, 231] width 7 height 8
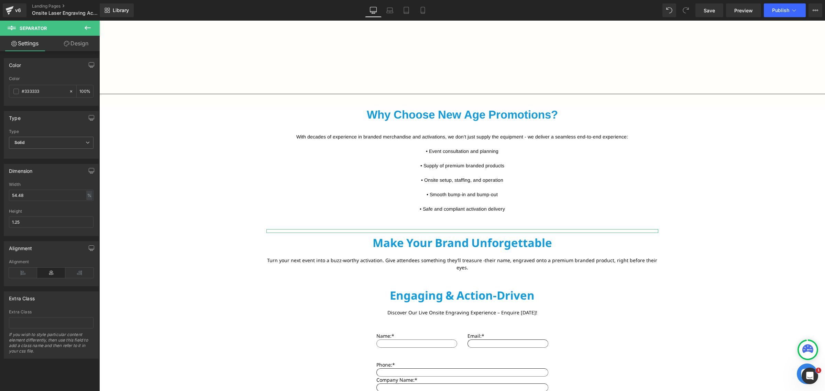
click at [72, 41] on link "Design" at bounding box center [76, 43] width 50 height 15
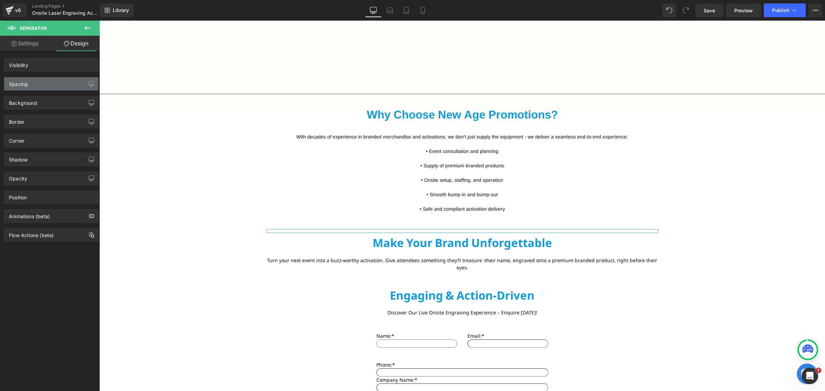
click at [38, 81] on div "Spacing" at bounding box center [51, 83] width 94 height 13
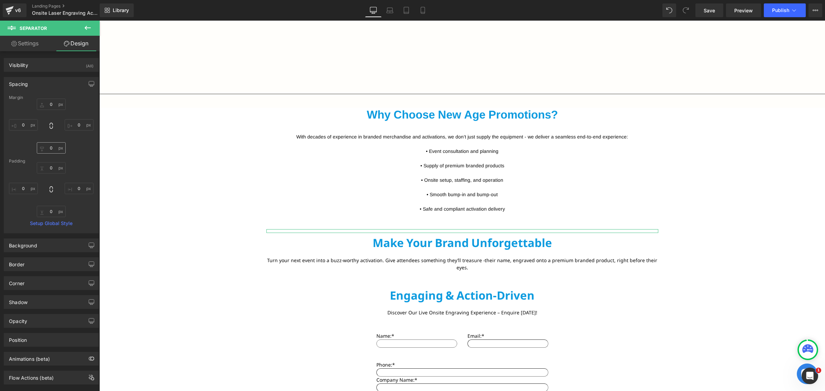
type input "0"
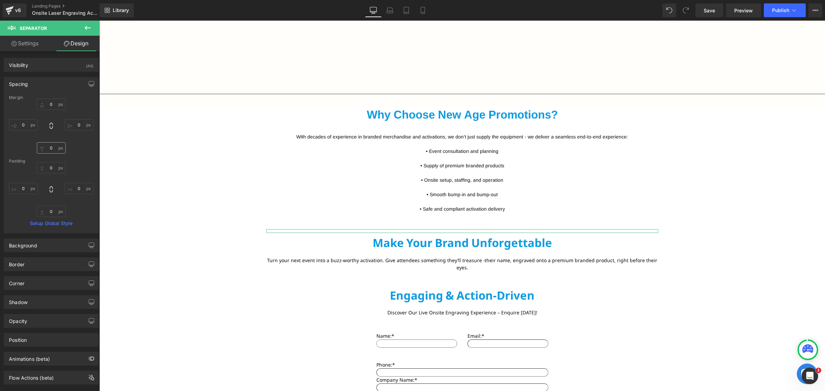
type input "0"
click at [53, 152] on input "0" at bounding box center [51, 147] width 29 height 11
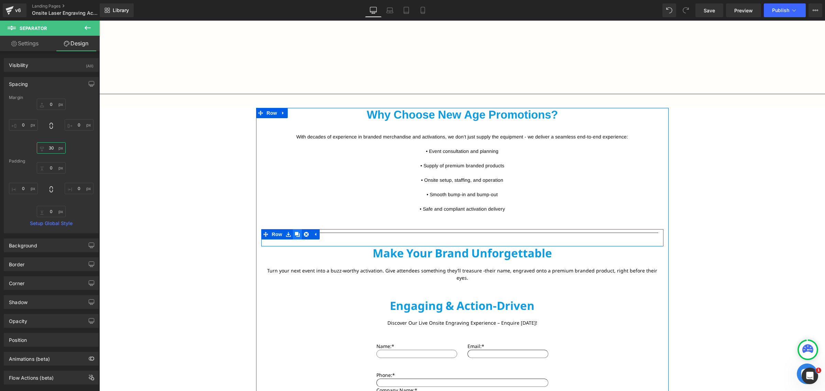
type input "30"
click at [295, 239] on link at bounding box center [297, 234] width 9 height 10
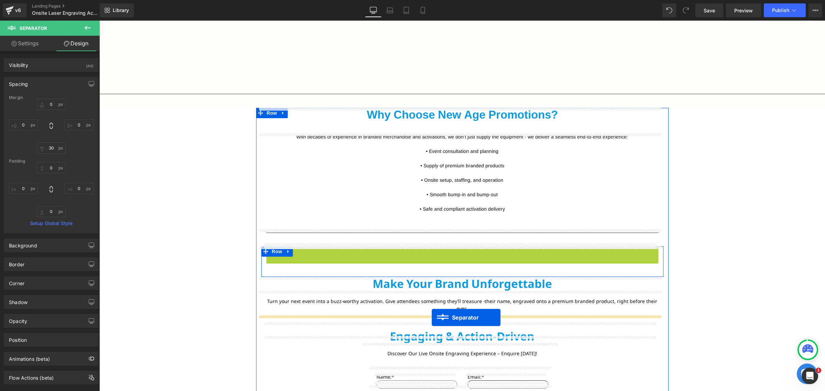
drag, startPoint x: 445, startPoint y: 249, endPoint x: 432, endPoint y: 317, distance: 69.3
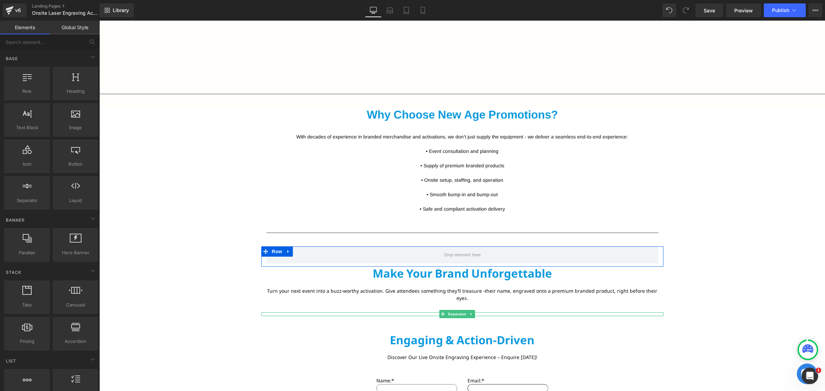
click at [99, 21] on div "31px" at bounding box center [99, 21] width 0 height 0
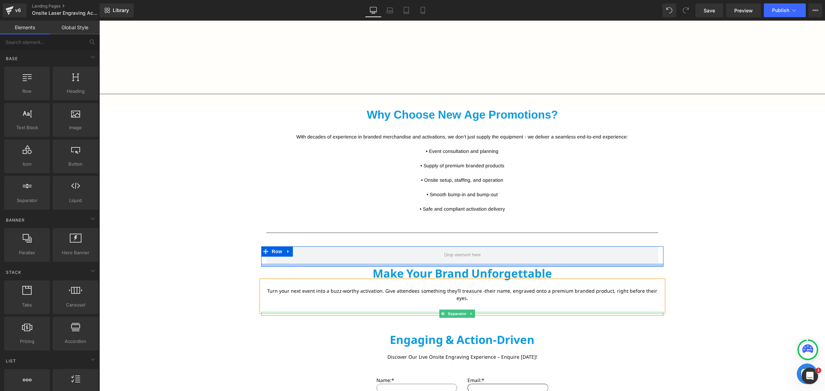
click at [642, 267] on div at bounding box center [462, 265] width 402 height 3
click at [622, 228] on div "Why Choose New Age Promotions? Text Block 35px With decades of experience in br…" at bounding box center [462, 330] width 413 height 445
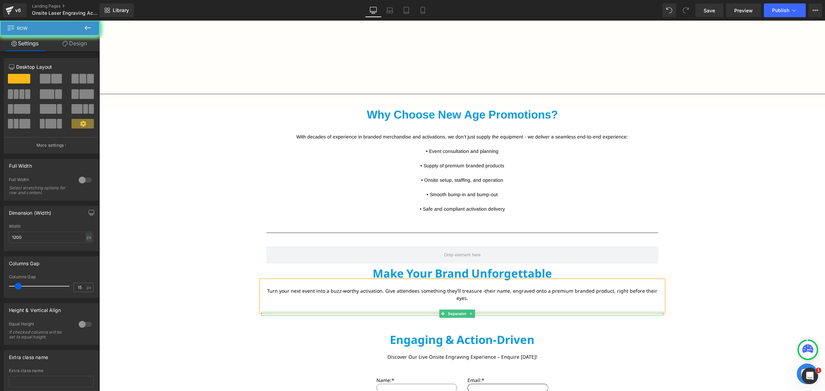
click at [619, 214] on div "Why Choose New Age Promotions? Text Block 35px With decades of experience in br…" at bounding box center [462, 330] width 413 height 445
click at [551, 279] on div "Make Your Brand Unforgettable Text Block" at bounding box center [462, 274] width 402 height 14
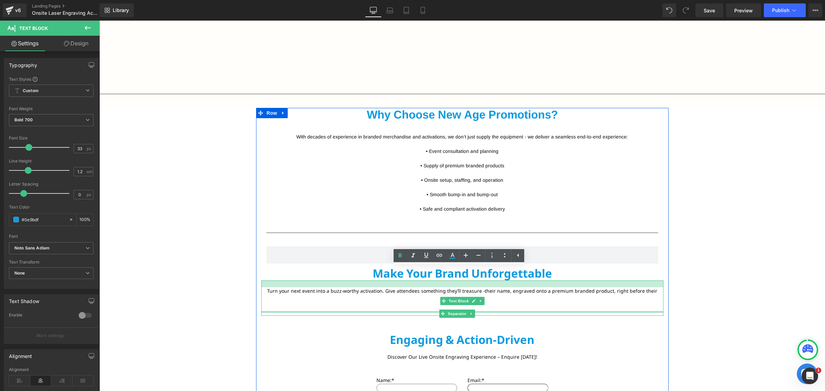
click at [647, 285] on div at bounding box center [462, 284] width 402 height 7
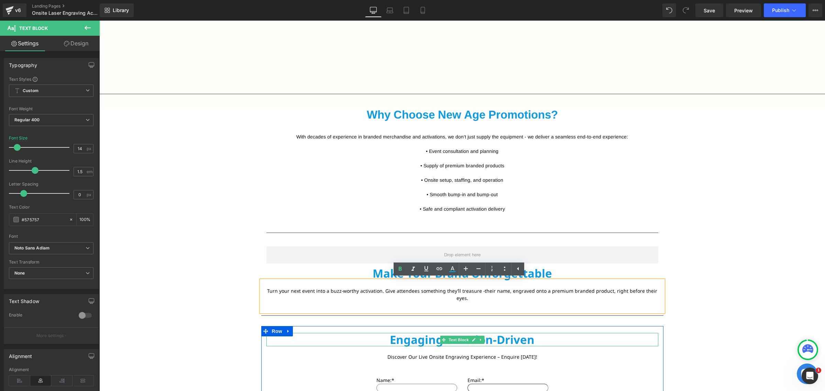
click at [525, 333] on p "Engaging & Action-Driven" at bounding box center [463, 340] width 392 height 14
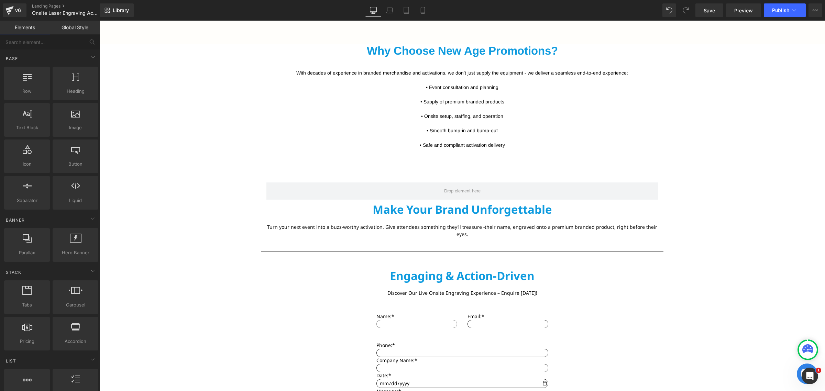
scroll to position [1388, 0]
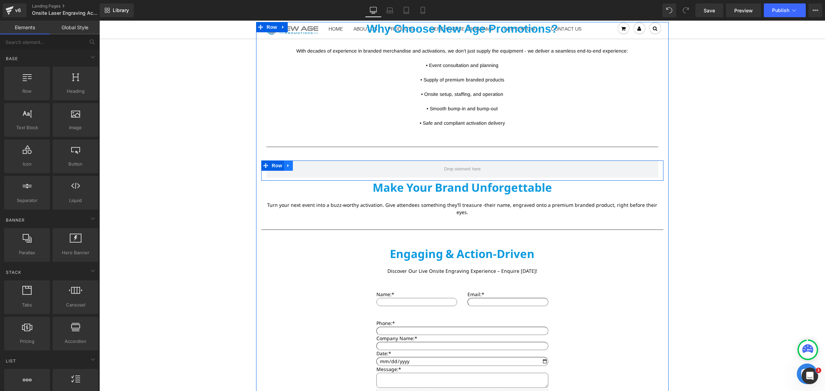
click at [287, 163] on link at bounding box center [288, 166] width 9 height 10
click at [302, 167] on link at bounding box center [306, 166] width 9 height 10
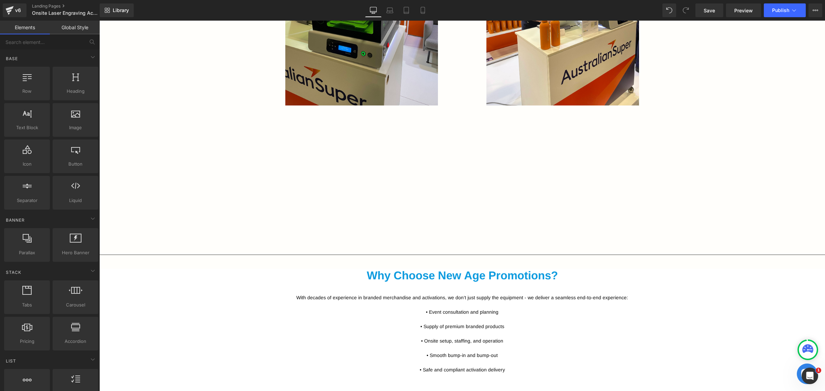
scroll to position [1130, 0]
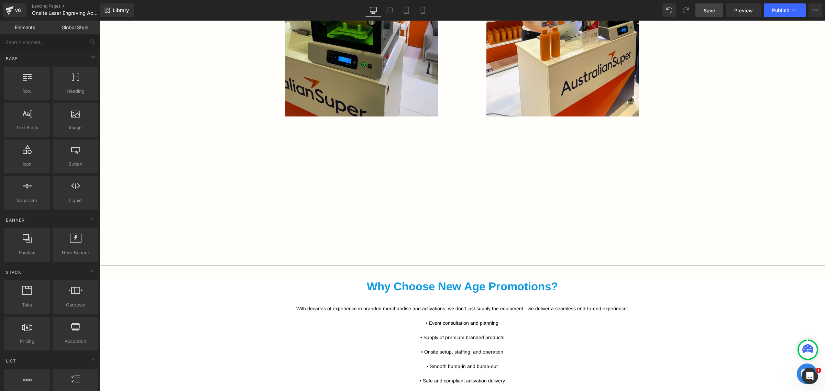
click at [707, 13] on span "Save" at bounding box center [709, 10] width 11 height 7
click at [745, 7] on span "Preview" at bounding box center [744, 10] width 19 height 7
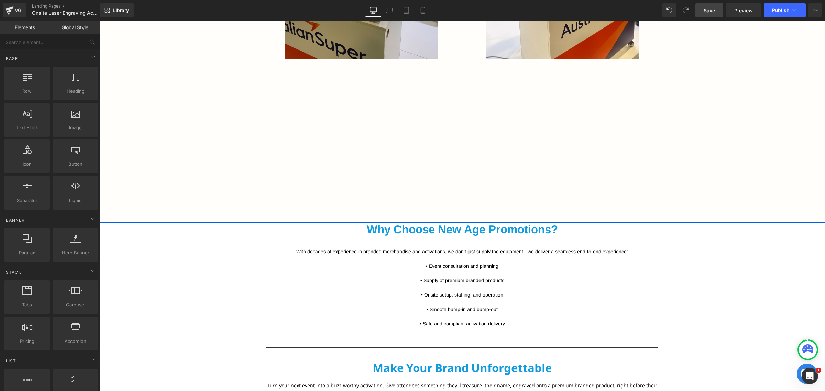
scroll to position [1216, 0]
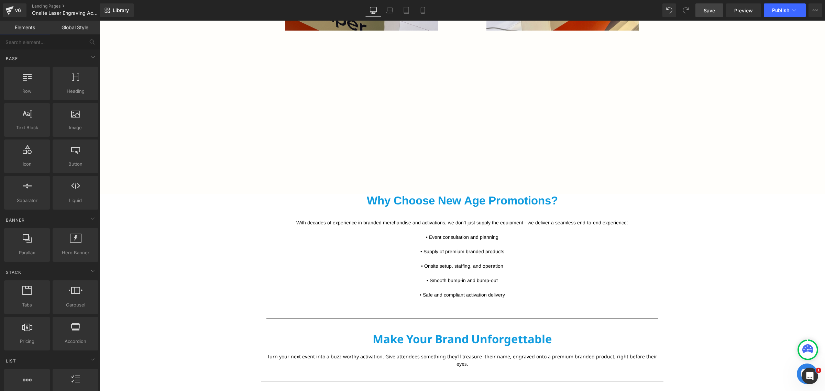
click at [707, 7] on span "Save" at bounding box center [709, 10] width 11 height 7
click at [745, 10] on span "Preview" at bounding box center [744, 10] width 19 height 7
click at [750, 14] on link "Preview" at bounding box center [743, 10] width 35 height 14
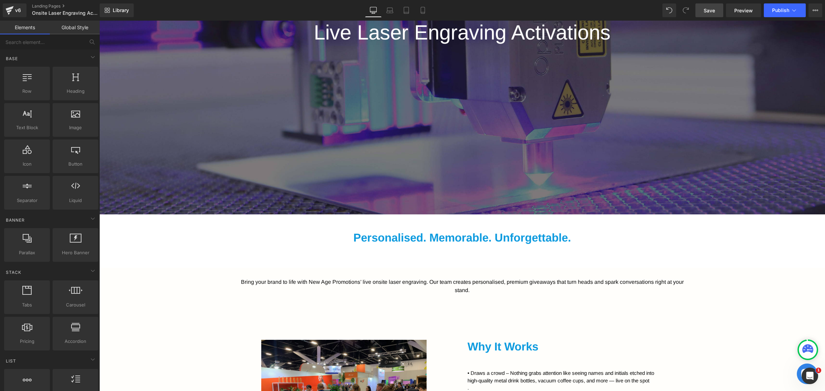
scroll to position [313, 0]
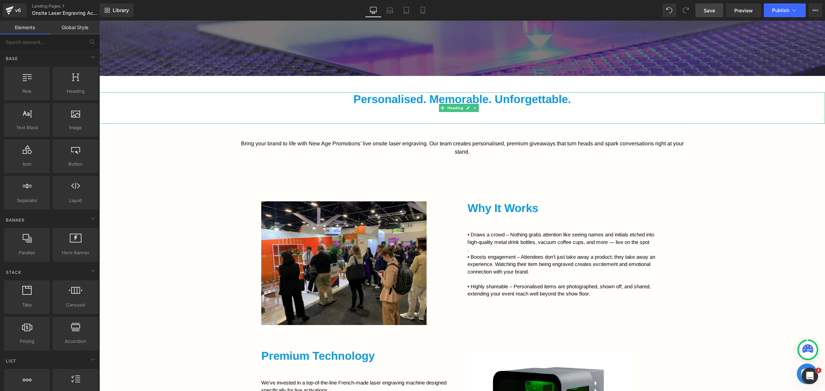
click at [456, 120] on div "Personalised. Memorable. Unforgettable." at bounding box center [462, 108] width 726 height 31
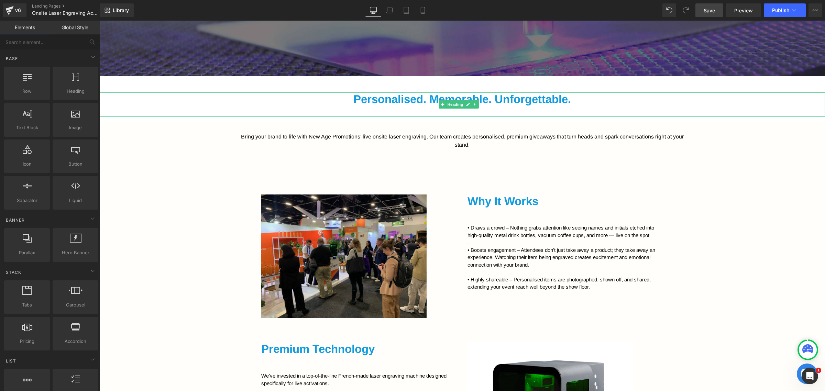
click at [443, 113] on div "Personalised. Memorable. Unforgettable." at bounding box center [462, 105] width 726 height 24
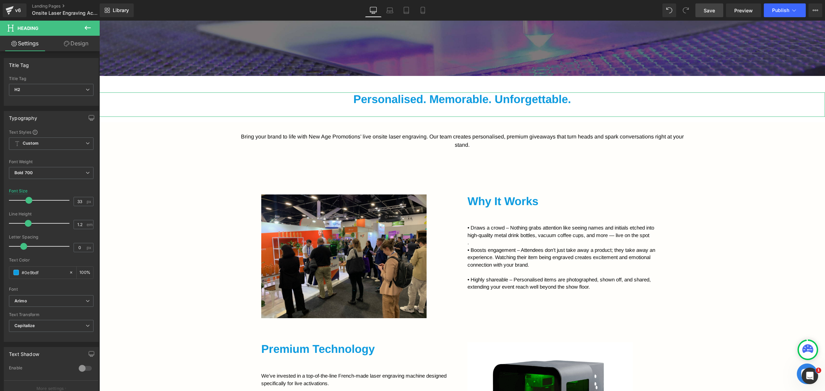
click at [67, 41] on icon at bounding box center [67, 44] width 6 height 6
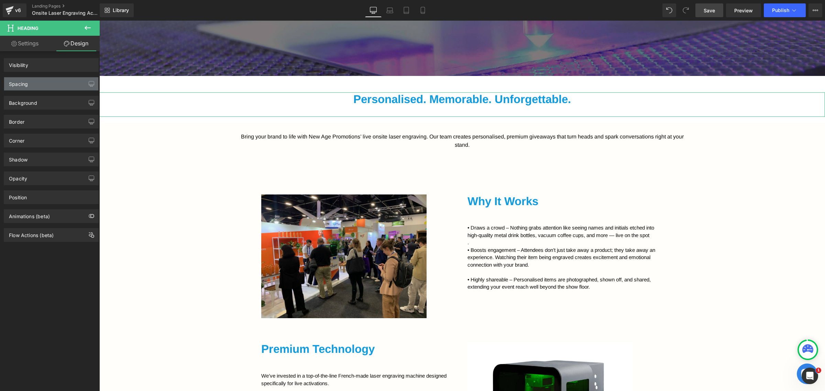
click at [31, 83] on div "Spacing" at bounding box center [51, 83] width 94 height 13
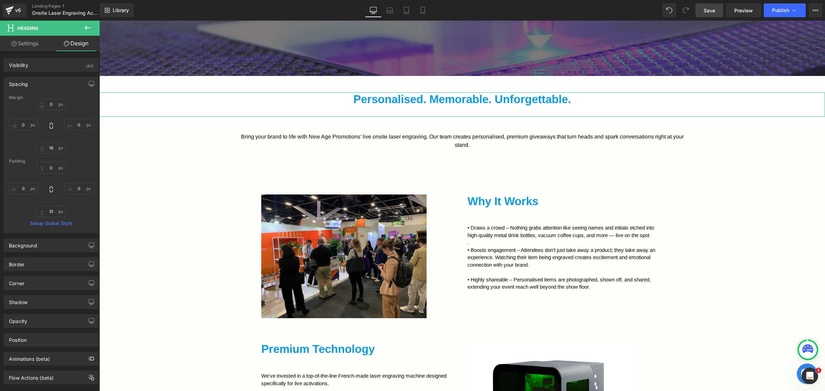
type input "0"
type input "16"
type input "0"
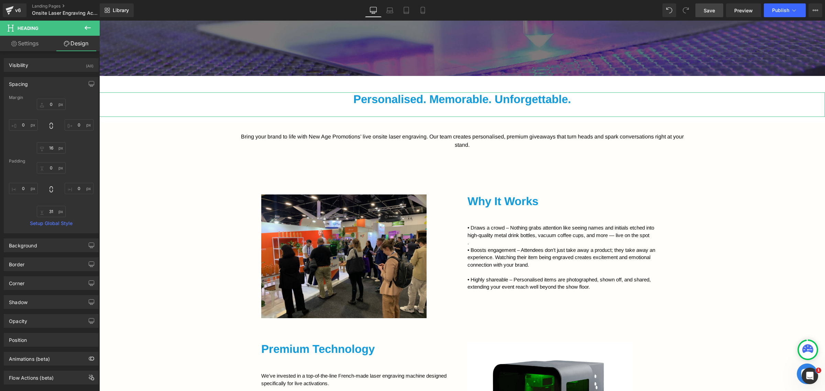
type input "0"
type input "31"
type input "0"
click at [49, 148] on input "16" at bounding box center [51, 147] width 29 height 11
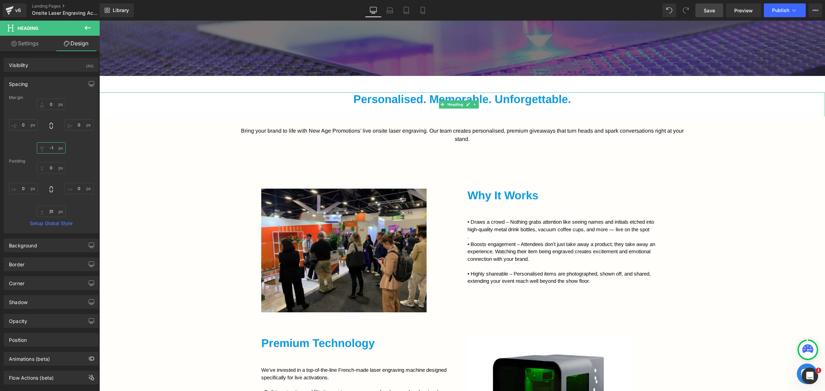
type input "-"
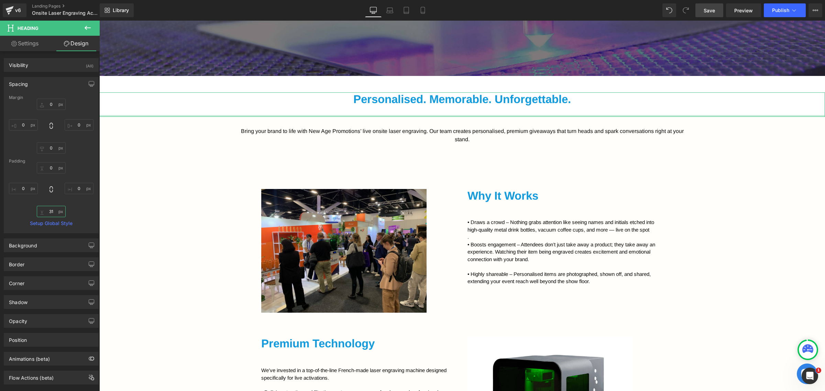
click at [54, 214] on input "31" at bounding box center [51, 211] width 29 height 11
type input "30"
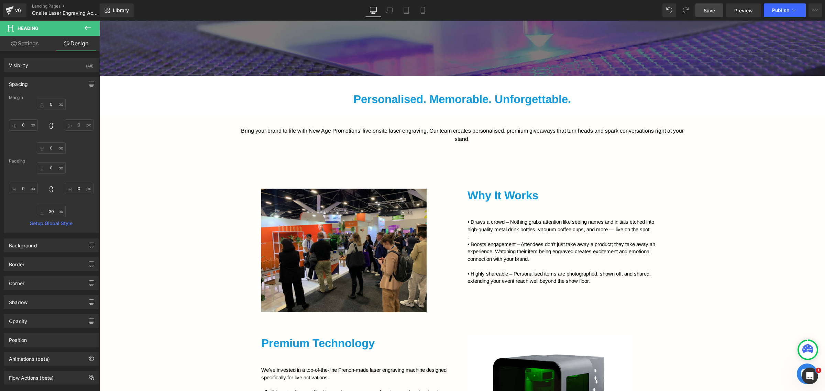
click at [99, 21] on div "60px" at bounding box center [99, 21] width 0 height 0
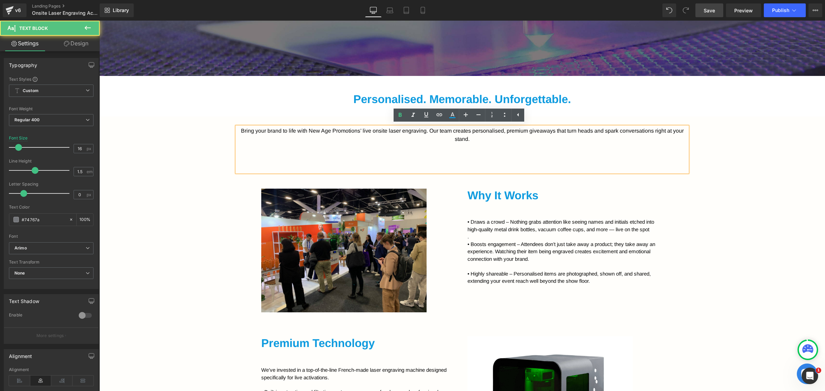
click at [442, 162] on div "Bring your brand to life with New Age Promotions’ live onsite laser engraving. …" at bounding box center [462, 149] width 451 height 45
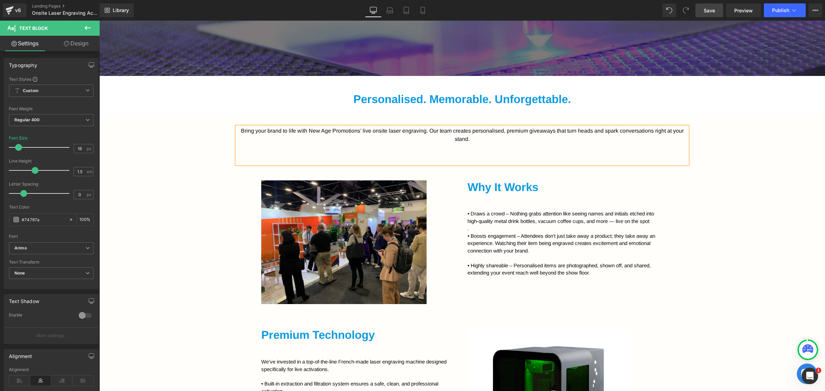
drag, startPoint x: 461, startPoint y: 168, endPoint x: 461, endPoint y: 159, distance: 9.3
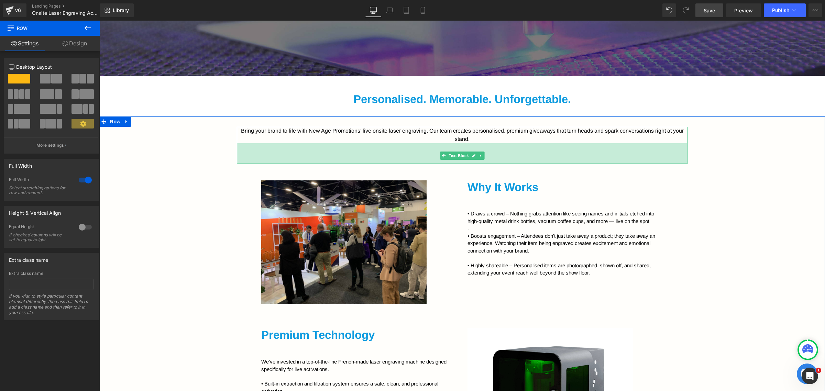
click at [524, 152] on div "60px" at bounding box center [462, 153] width 451 height 21
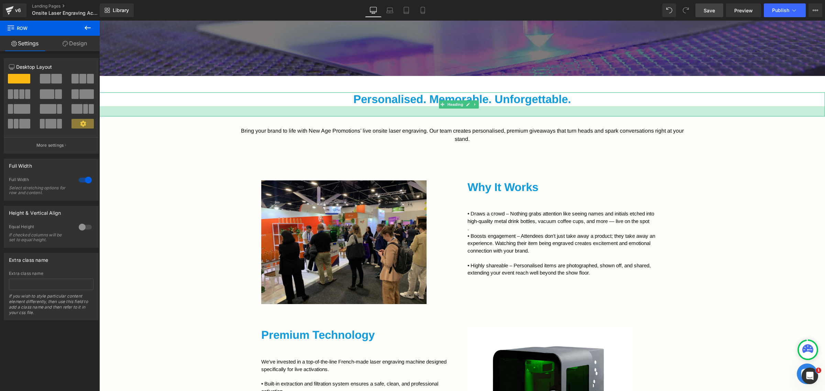
click at [391, 111] on div at bounding box center [462, 111] width 726 height 10
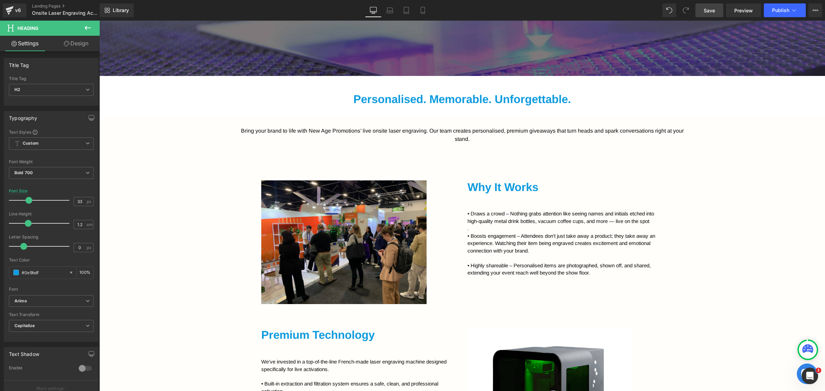
click at [69, 40] on link "Design" at bounding box center [76, 43] width 50 height 15
click at [0, 0] on div "Spacing" at bounding box center [0, 0] width 0 height 0
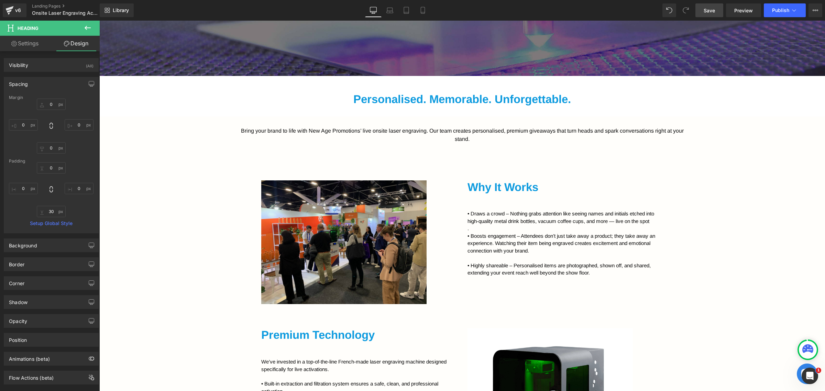
type input "0"
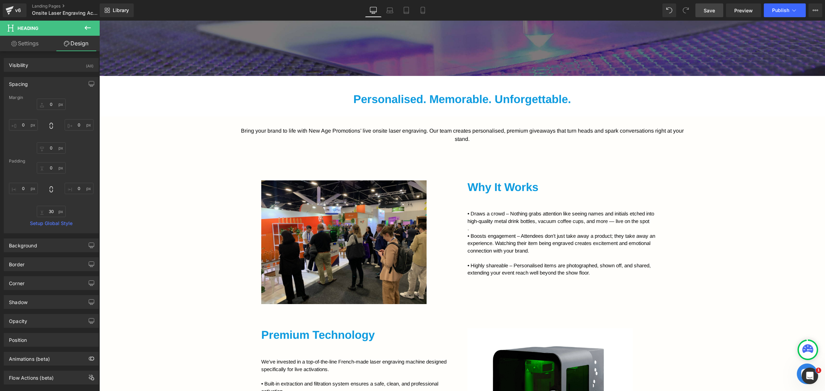
type input "0"
type input "30"
type input "0"
click at [54, 207] on input "30" at bounding box center [51, 211] width 29 height 11
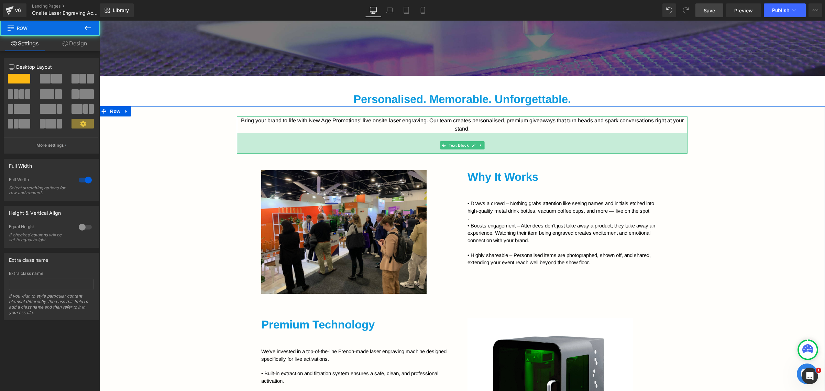
click at [501, 150] on div "60px" at bounding box center [462, 143] width 451 height 21
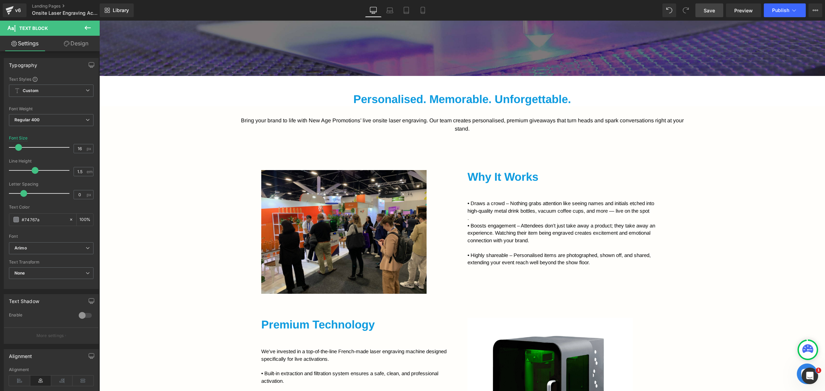
click at [75, 50] on link "Design" at bounding box center [76, 43] width 50 height 15
click at [0, 0] on div "Spacing" at bounding box center [0, 0] width 0 height 0
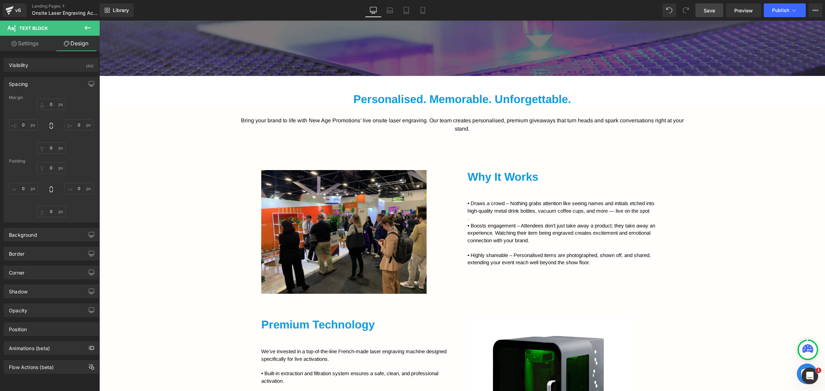
type input "0"
type input "400"
type input "48"
type input "400"
type input "0"
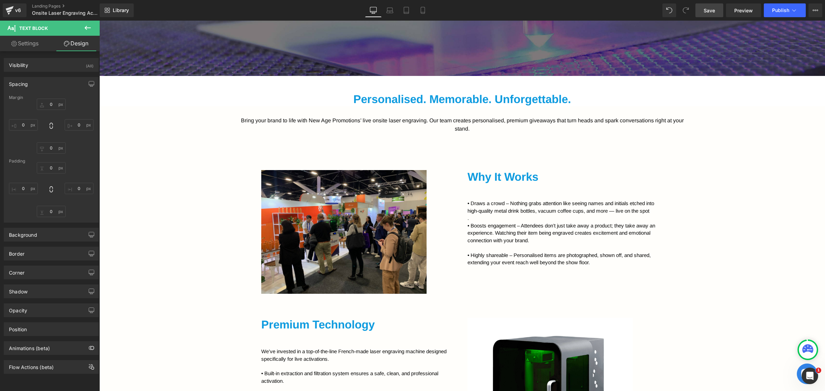
type input "0"
type input "60"
type input "0"
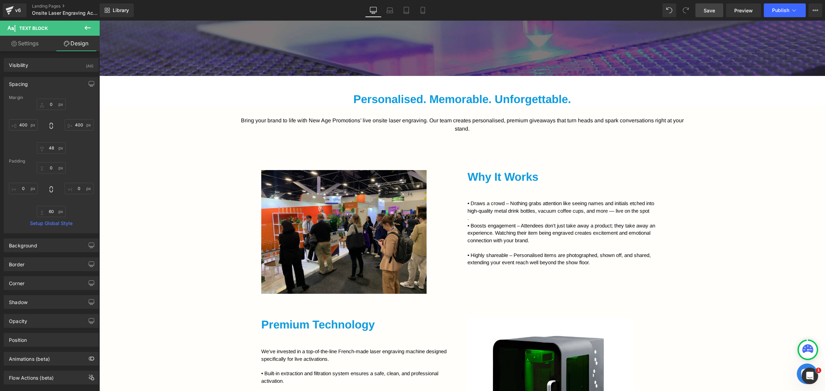
click at [52, 155] on div "Margin 0px 0 400px 400 48px 48 400px 400 Padding 0px 0 0px 0 60px 60 0px 0 Setu…" at bounding box center [51, 164] width 94 height 138
drag, startPoint x: 53, startPoint y: 152, endPoint x: 91, endPoint y: 143, distance: 39.2
click at [53, 151] on input "48" at bounding box center [51, 147] width 29 height 11
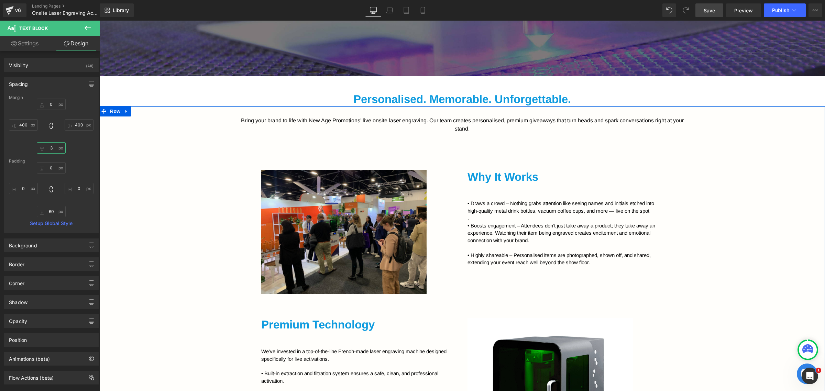
type input "30"
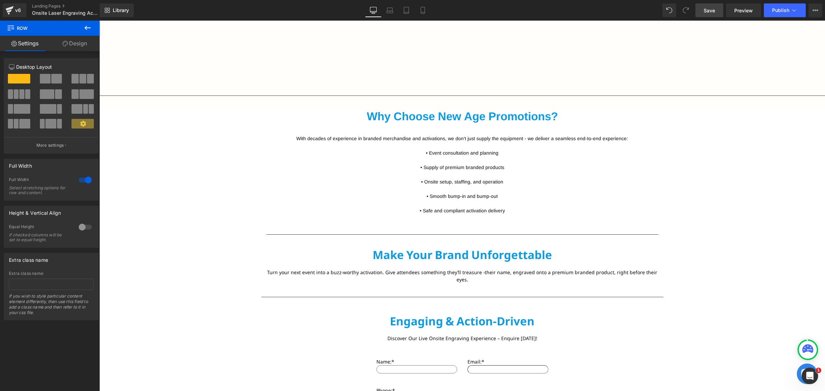
scroll to position [1302, 0]
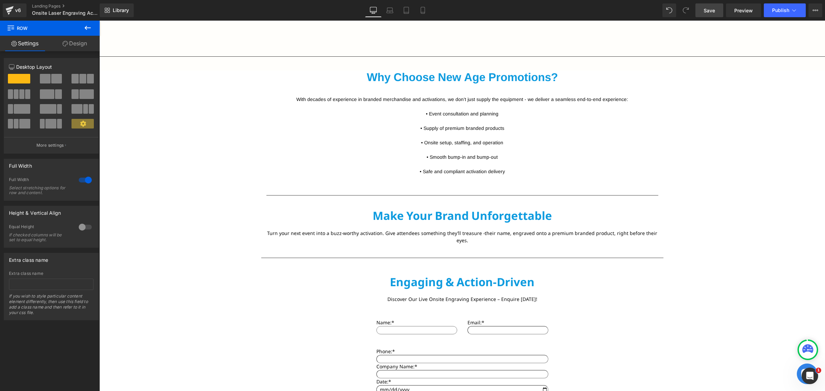
drag, startPoint x: 716, startPoint y: 7, endPoint x: 605, endPoint y: 6, distance: 111.1
click at [716, 7] on link "Save" at bounding box center [710, 10] width 28 height 14
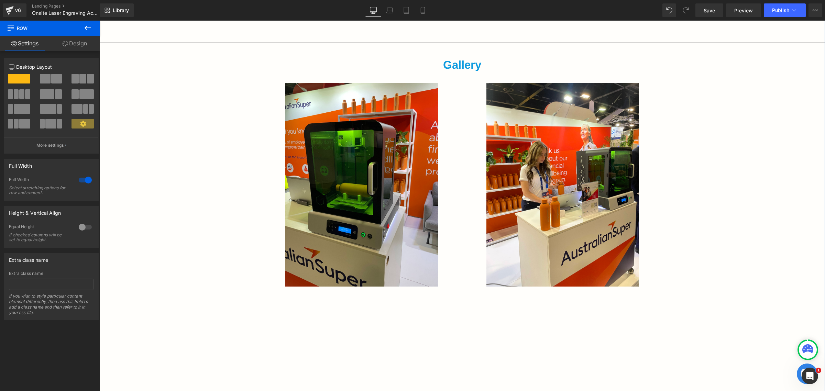
scroll to position [915, 0]
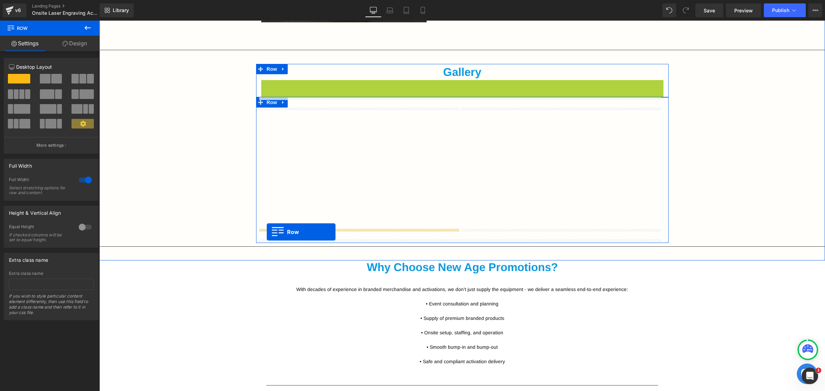
drag, startPoint x: 262, startPoint y: 85, endPoint x: 267, endPoint y: 232, distance: 147.3
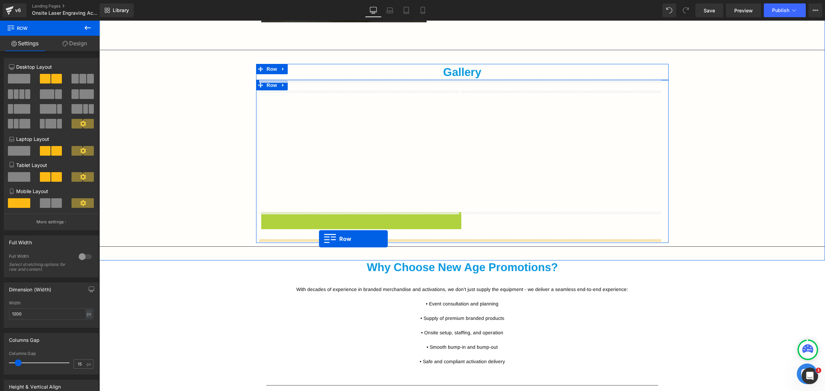
drag, startPoint x: 262, startPoint y: 217, endPoint x: 319, endPoint y: 239, distance: 61.1
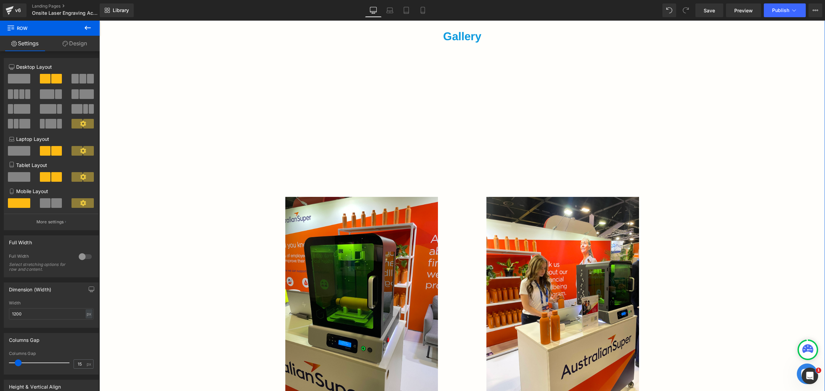
scroll to position [1087, 0]
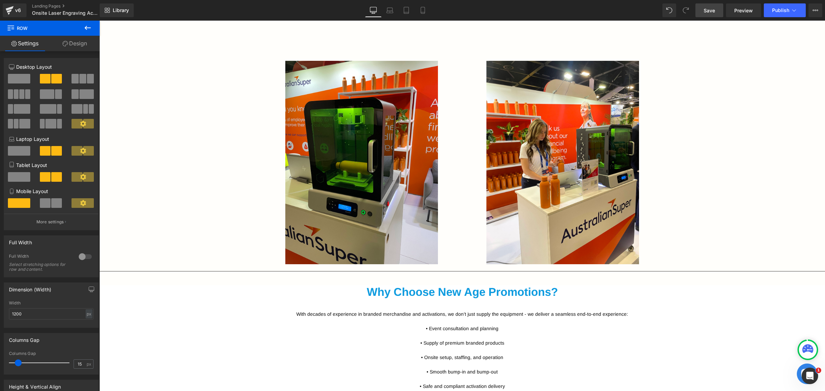
click at [716, 4] on link "Save" at bounding box center [710, 10] width 28 height 14
click at [752, 11] on span "Preview" at bounding box center [744, 10] width 19 height 7
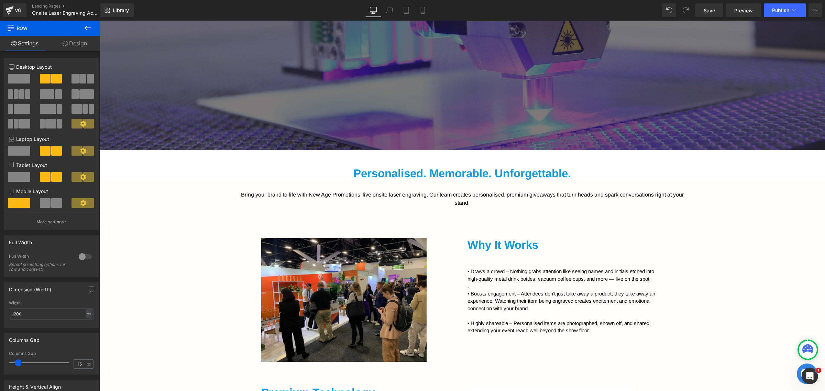
scroll to position [270, 0]
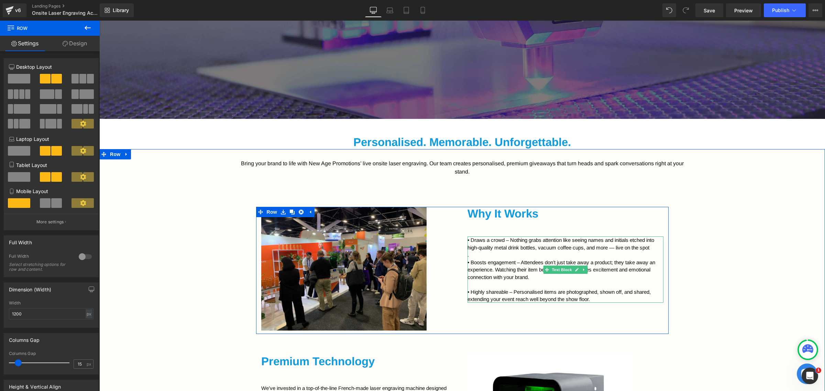
click at [485, 254] on p "." at bounding box center [566, 254] width 196 height 7
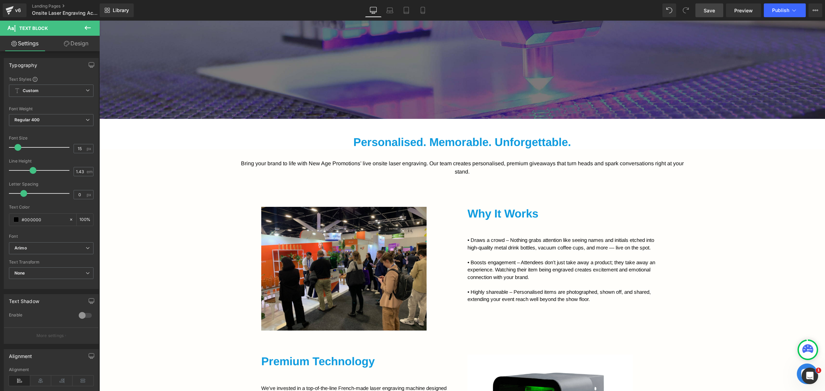
click at [699, 9] on link "Save" at bounding box center [710, 10] width 28 height 14
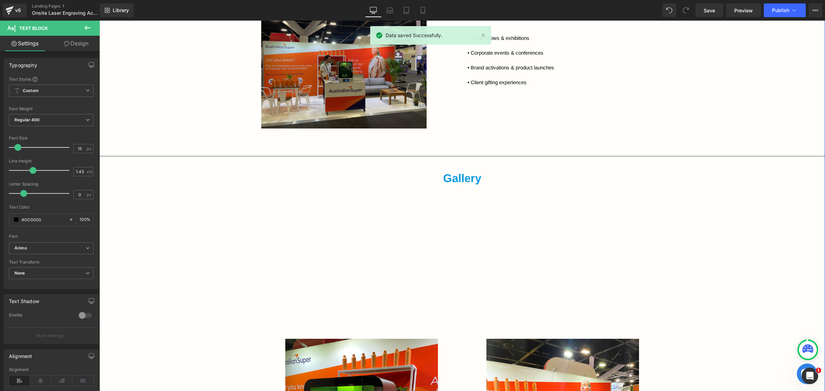
scroll to position [829, 0]
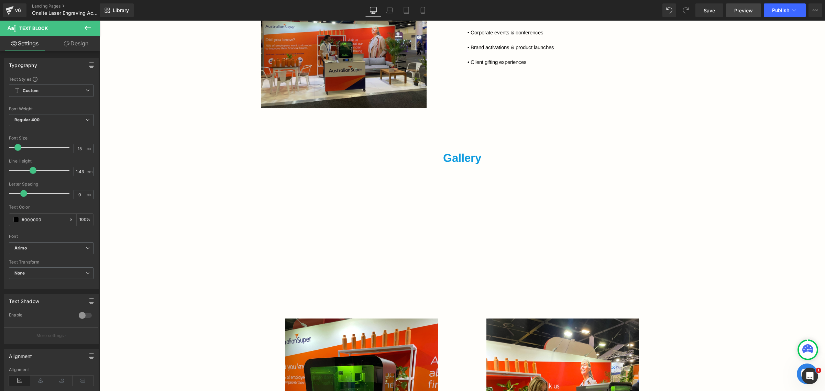
click at [743, 5] on link "Preview" at bounding box center [743, 10] width 35 height 14
